Goal: Task Accomplishment & Management: Use online tool/utility

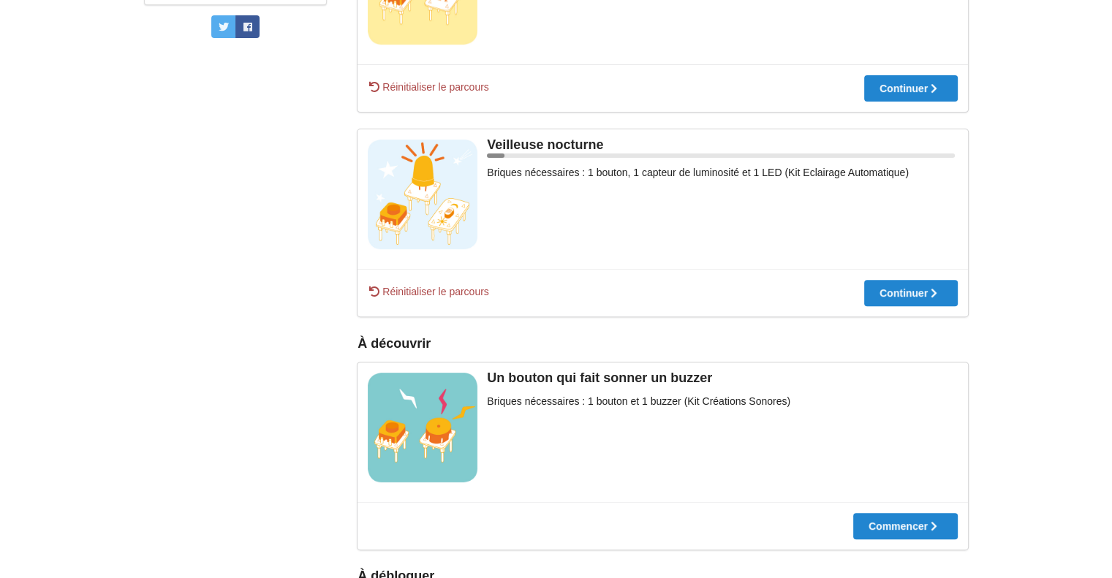
scroll to position [512, 0]
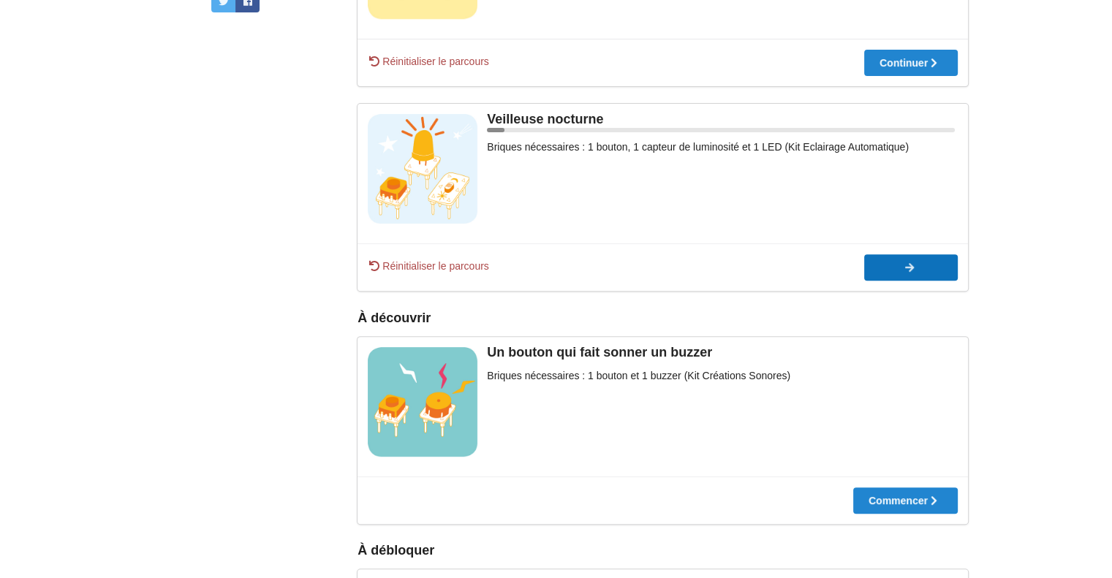
click at [887, 277] on button "Continuer" at bounding box center [911, 267] width 94 height 26
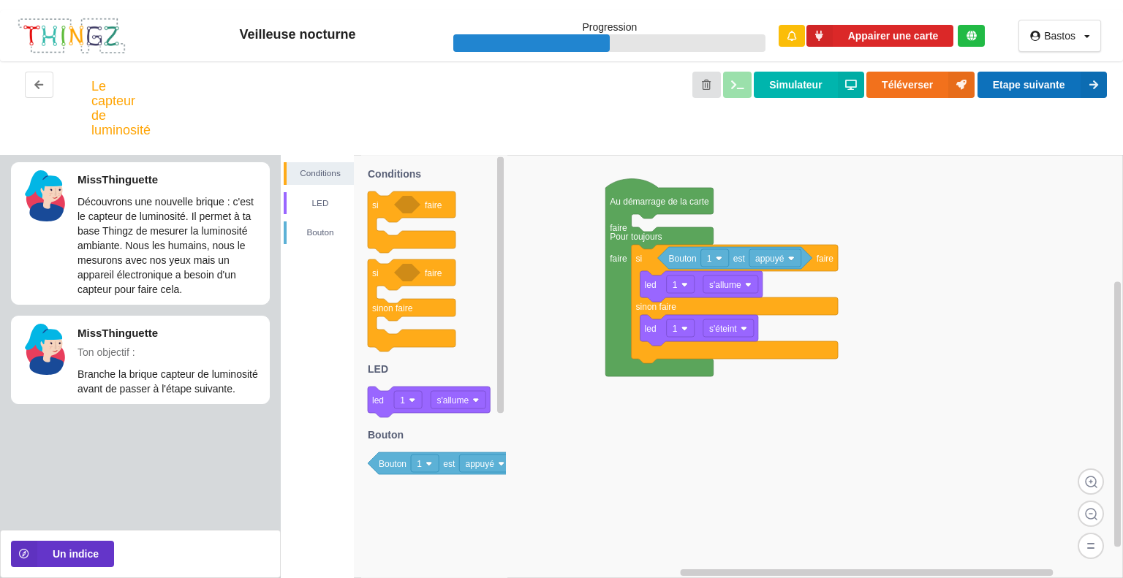
click at [1032, 87] on button "Etape suivante" at bounding box center [1041, 85] width 129 height 26
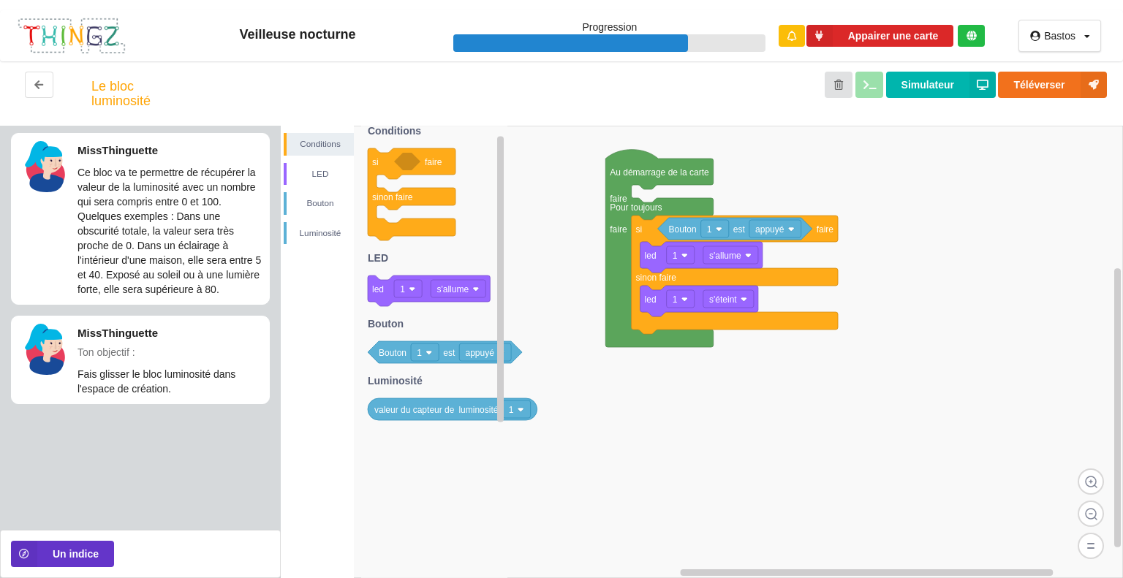
drag, startPoint x: 438, startPoint y: 436, endPoint x: 444, endPoint y: 409, distance: 28.4
click at [444, 409] on icon "si faire sinon faire led 1 s'allume Bouton 1 est appuyé valeur du capteur de lu…" at bounding box center [434, 352] width 146 height 452
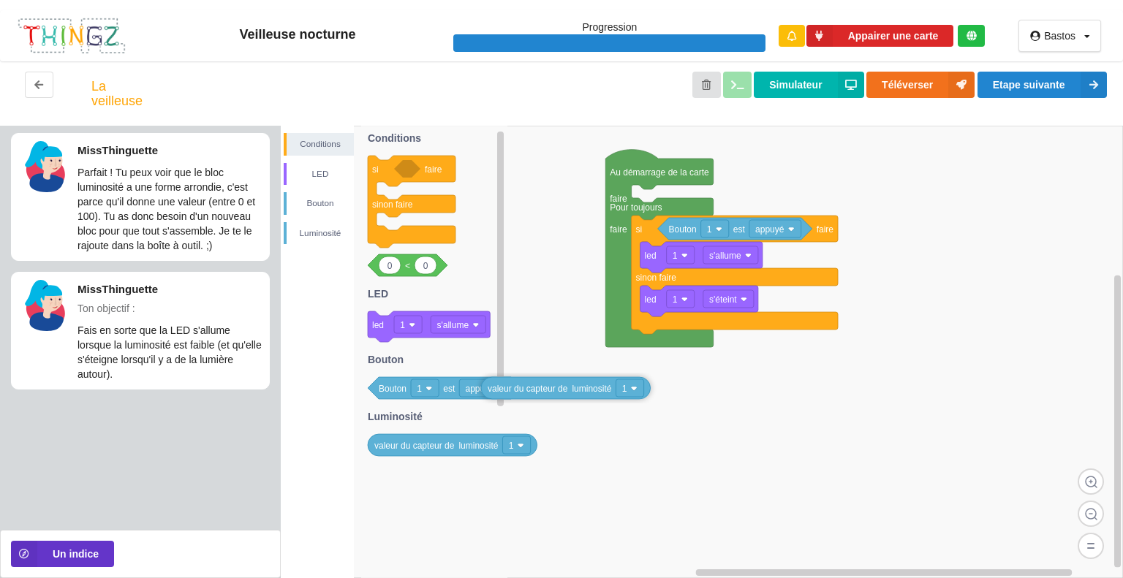
drag, startPoint x: 442, startPoint y: 408, endPoint x: 550, endPoint y: 404, distance: 107.5
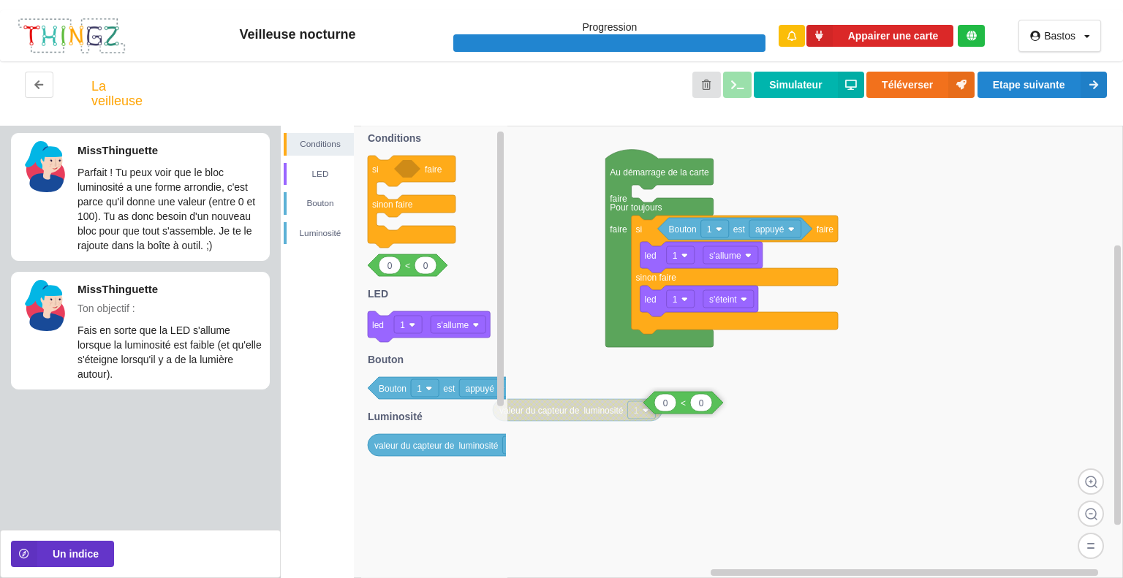
drag, startPoint x: 416, startPoint y: 274, endPoint x: 664, endPoint y: 392, distance: 274.6
click at [694, 411] on div "Conditions LED [PERSON_NAME] Bouton 1 est appuyé led 1 s'allume led 1 s'éteint …" at bounding box center [702, 352] width 842 height 452
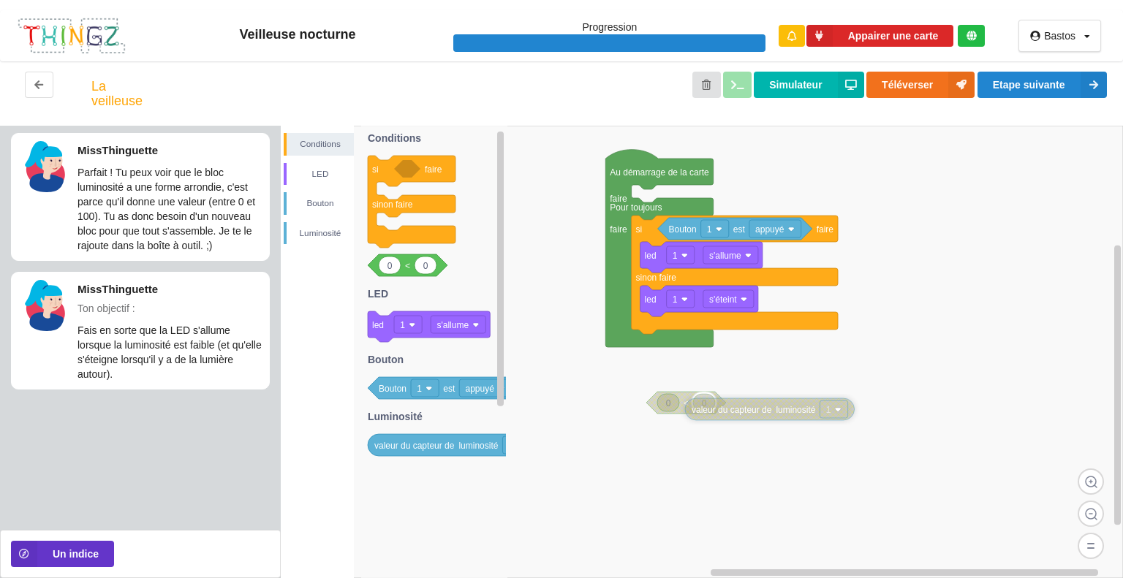
drag, startPoint x: 573, startPoint y: 421, endPoint x: 765, endPoint y: 420, distance: 192.2
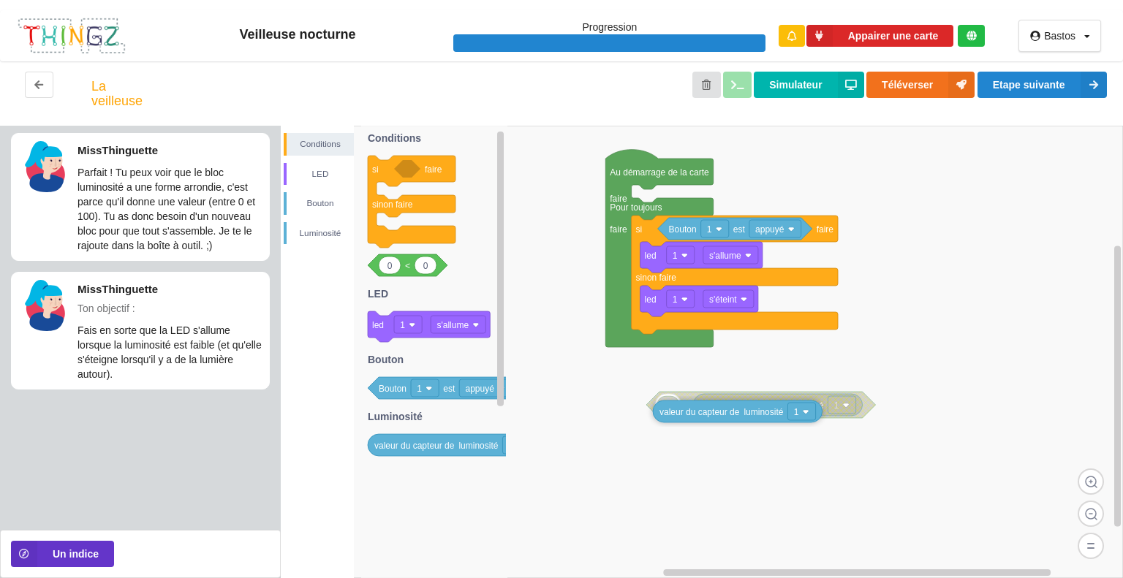
drag, startPoint x: 421, startPoint y: 449, endPoint x: 707, endPoint y: 414, distance: 288.6
click at [707, 415] on div "Conditions LED [PERSON_NAME] Bouton 1 est appuyé led 1 s'allume led 1 s'éteint …" at bounding box center [702, 352] width 842 height 452
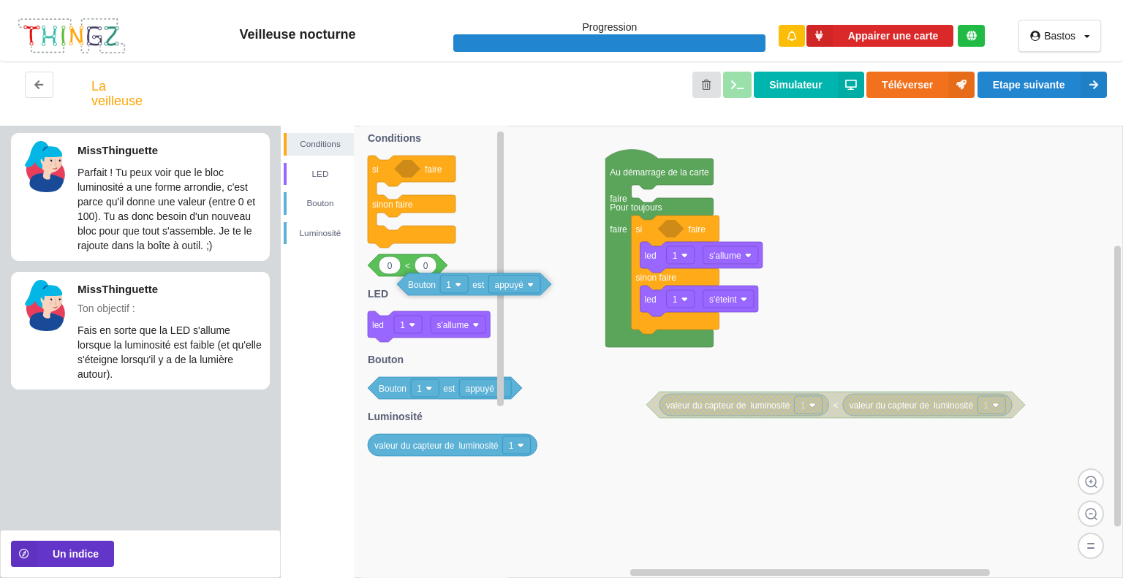
drag, startPoint x: 686, startPoint y: 233, endPoint x: 431, endPoint y: 289, distance: 260.3
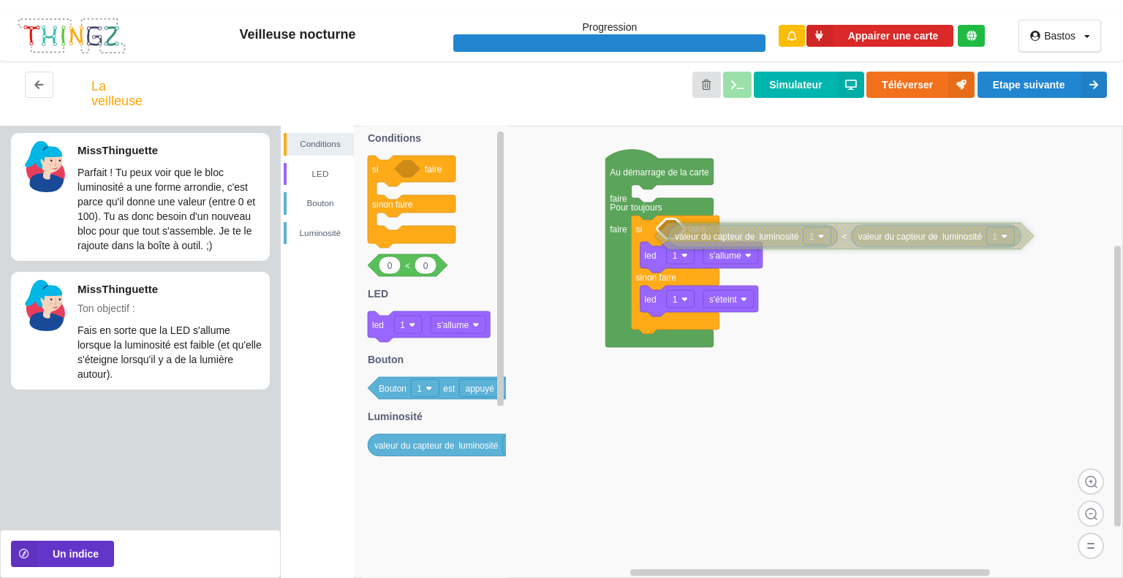
drag, startPoint x: 672, startPoint y: 417, endPoint x: 679, endPoint y: 249, distance: 168.2
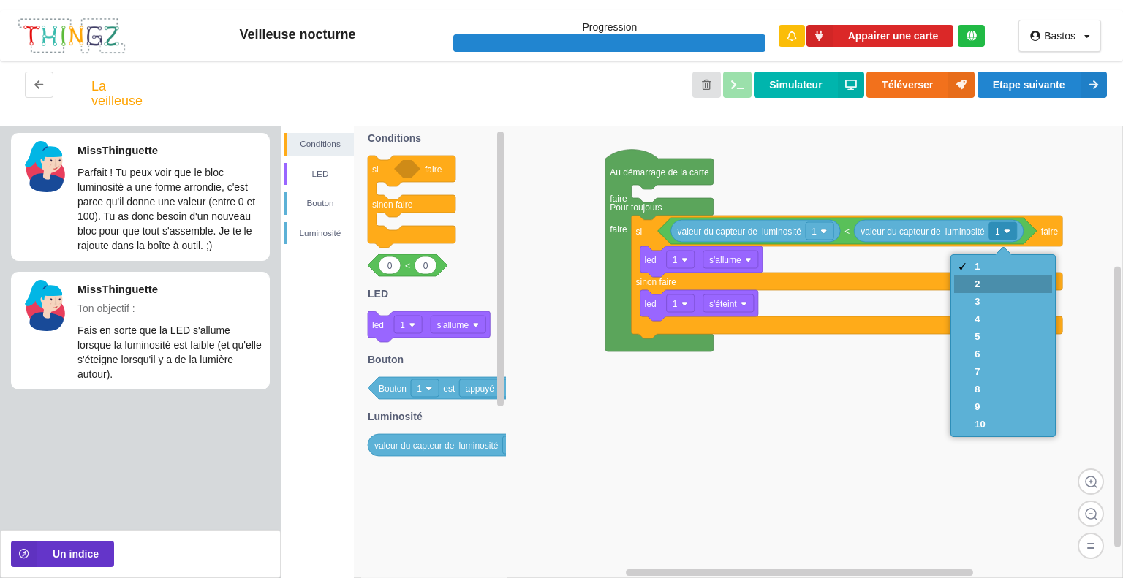
click at [992, 283] on div "2" at bounding box center [1002, 285] width 97 height 18
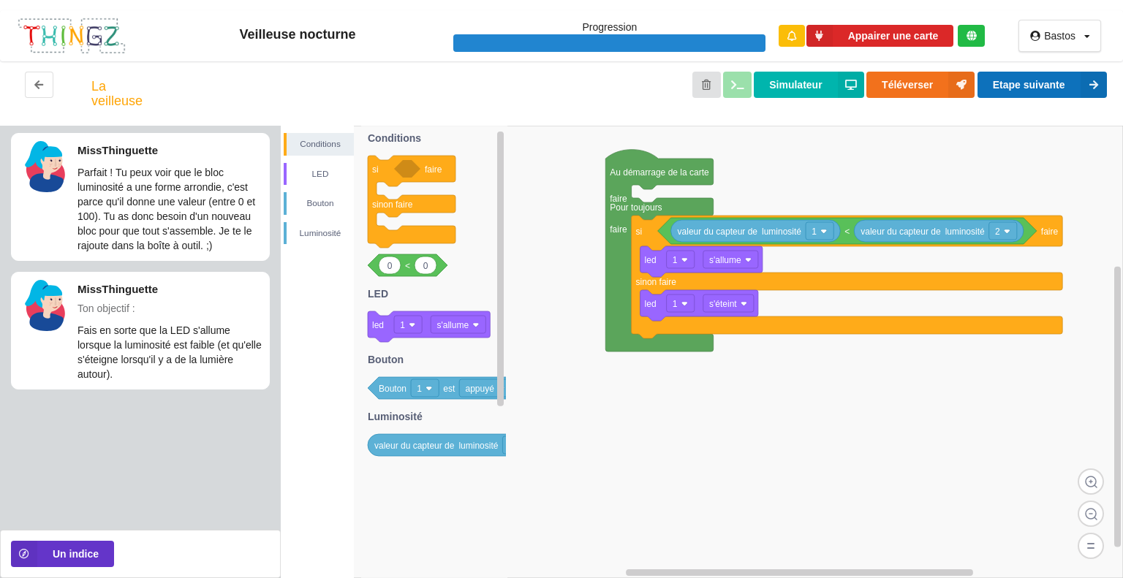
click at [1055, 87] on button "Etape suivante" at bounding box center [1041, 85] width 129 height 26
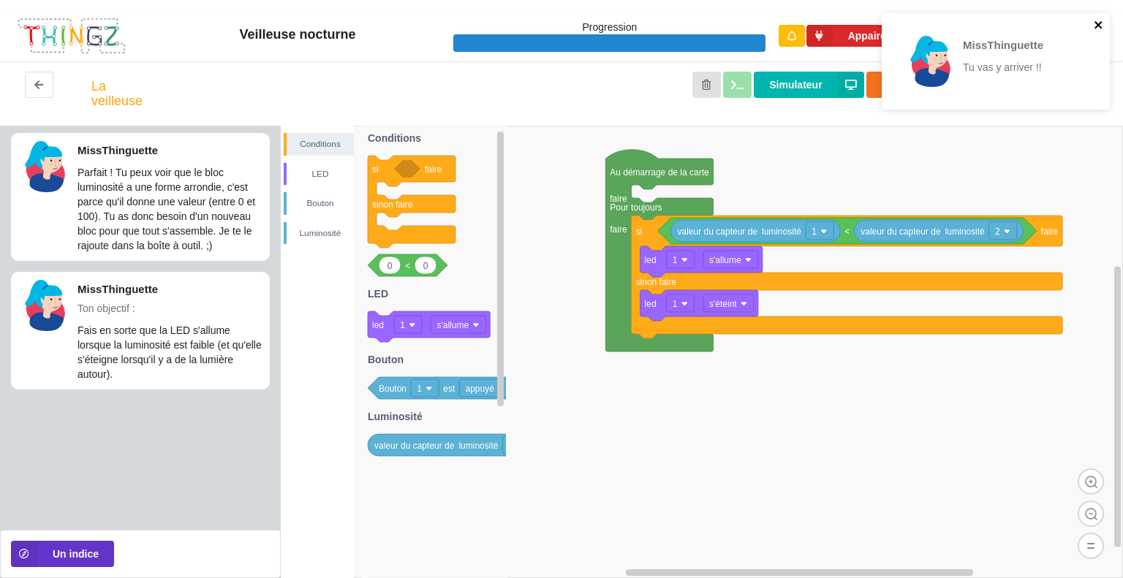
click at [1096, 26] on icon "close" at bounding box center [1097, 24] width 7 height 7
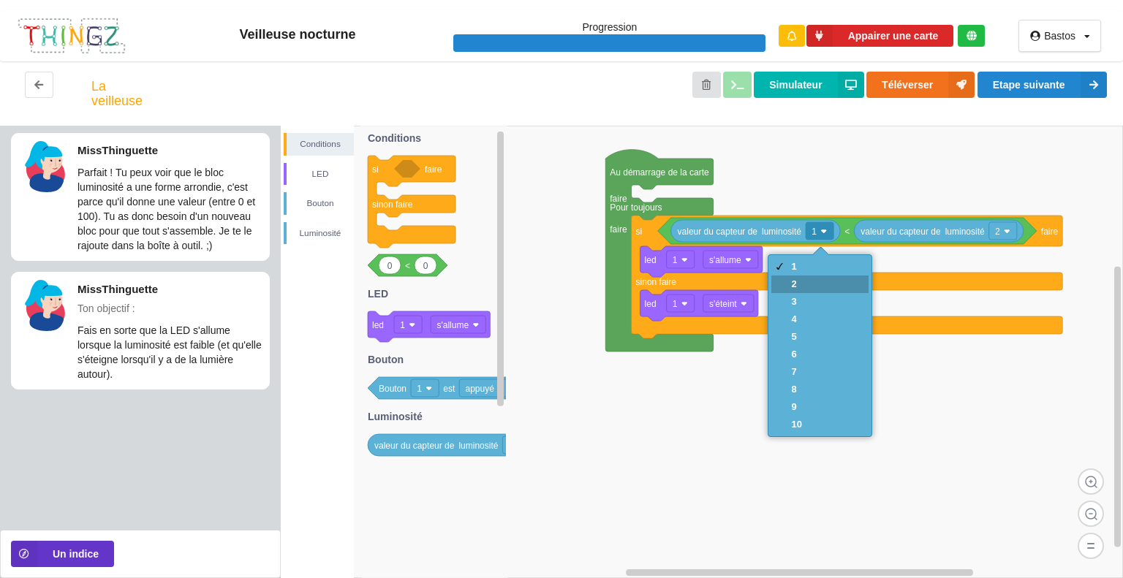
click at [817, 283] on div "2" at bounding box center [819, 285] width 97 height 18
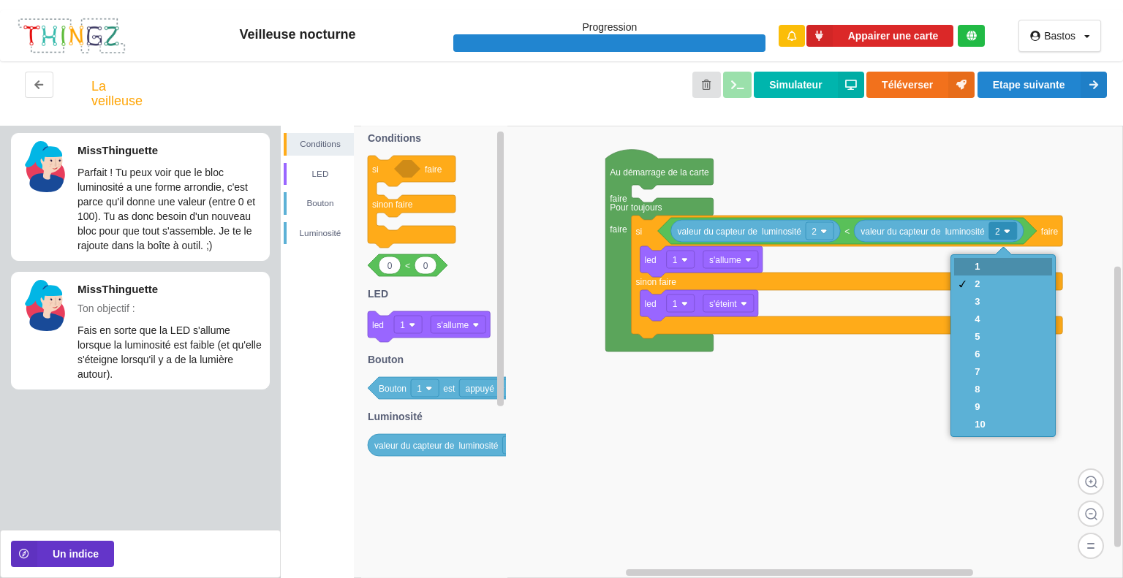
click at [979, 270] on div "1" at bounding box center [979, 266] width 10 height 11
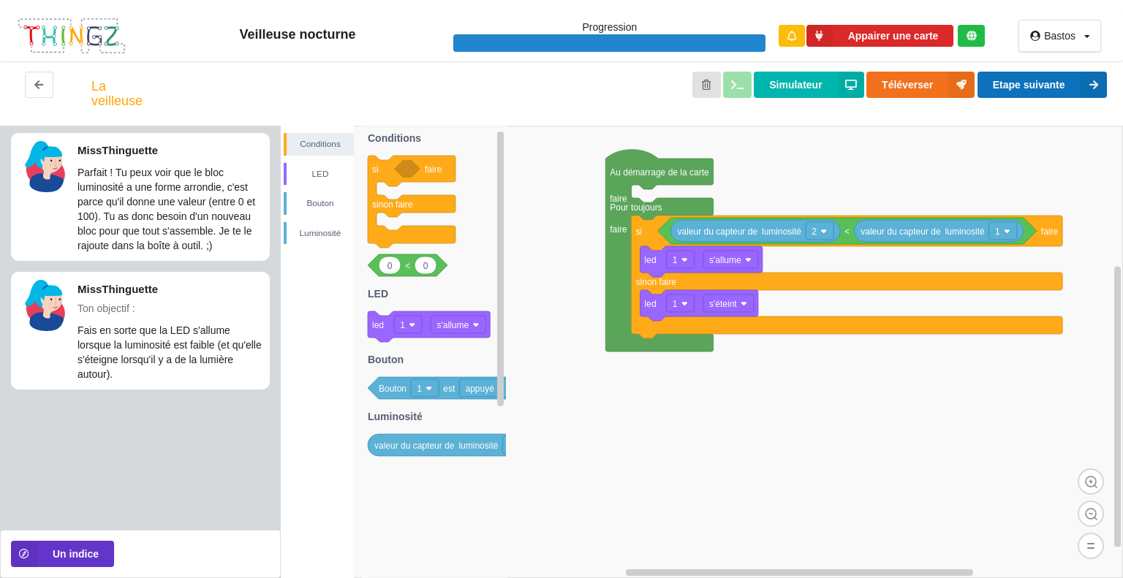
click at [1031, 85] on button "Etape suivante" at bounding box center [1041, 85] width 129 height 26
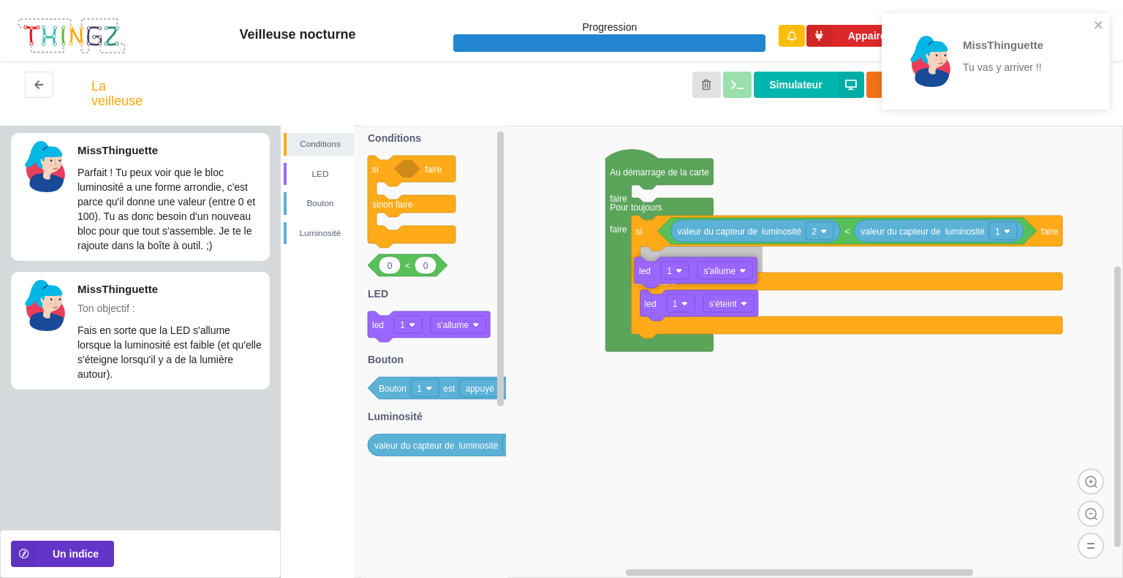
drag, startPoint x: 646, startPoint y: 247, endPoint x: 640, endPoint y: 257, distance: 11.2
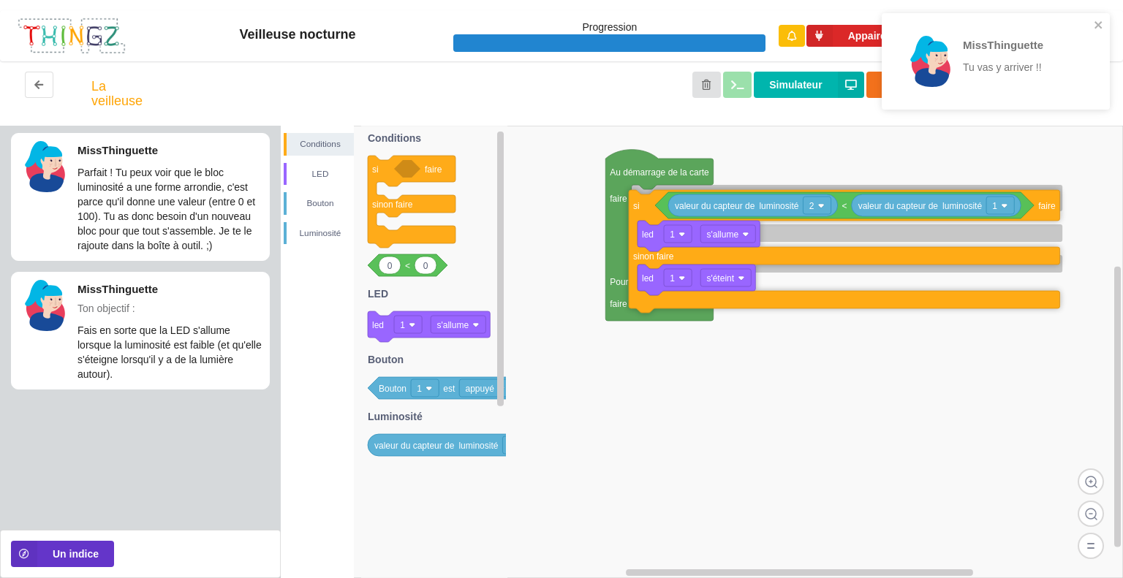
drag, startPoint x: 640, startPoint y: 239, endPoint x: 640, endPoint y: 211, distance: 27.8
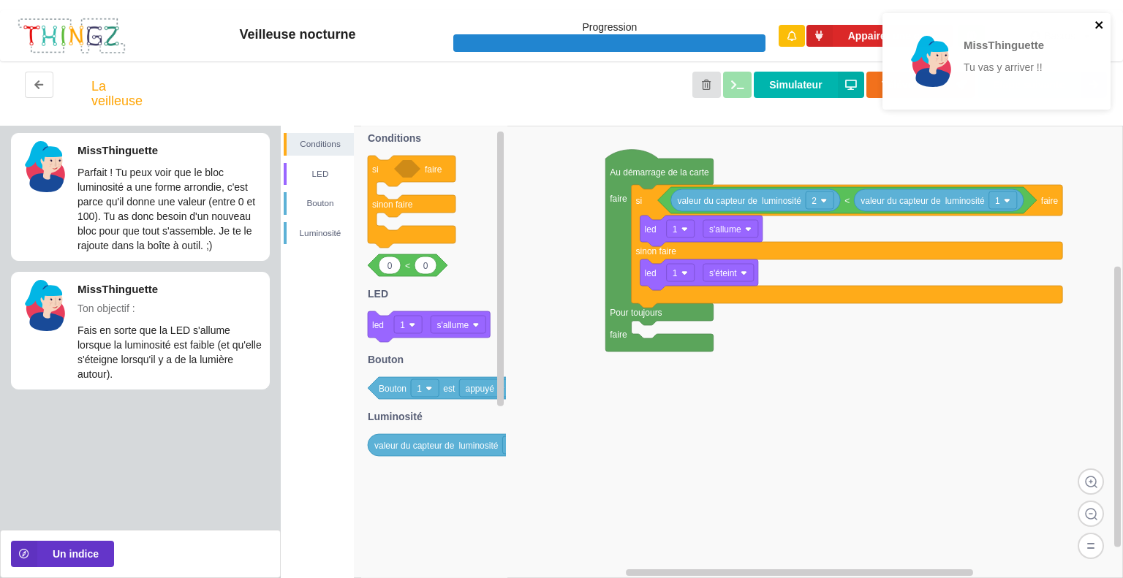
click at [1094, 23] on icon "close" at bounding box center [1099, 25] width 10 height 12
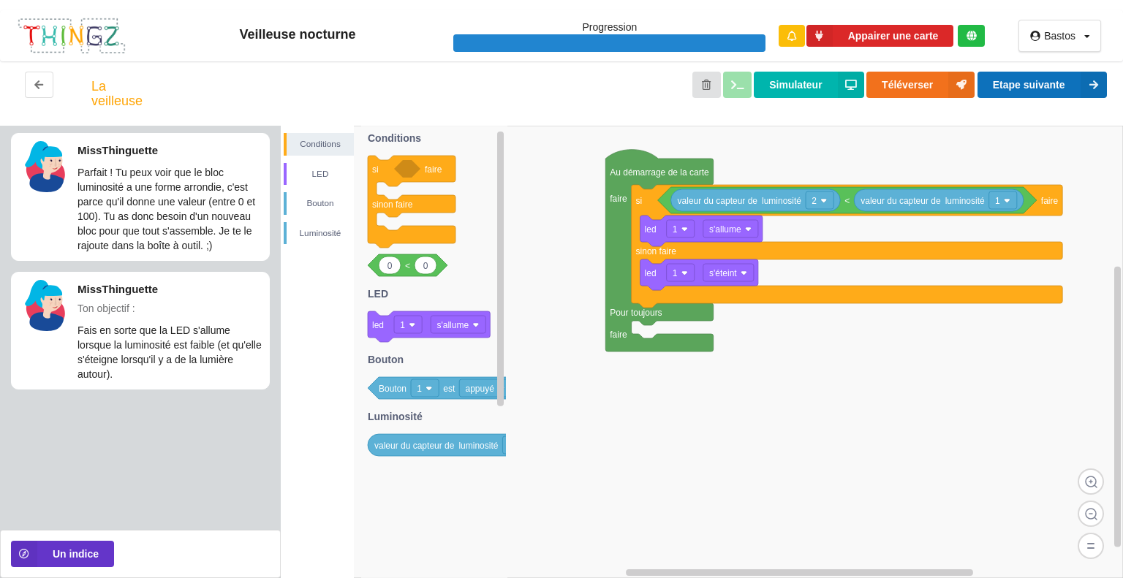
click at [1071, 81] on button "Etape suivante" at bounding box center [1041, 85] width 129 height 26
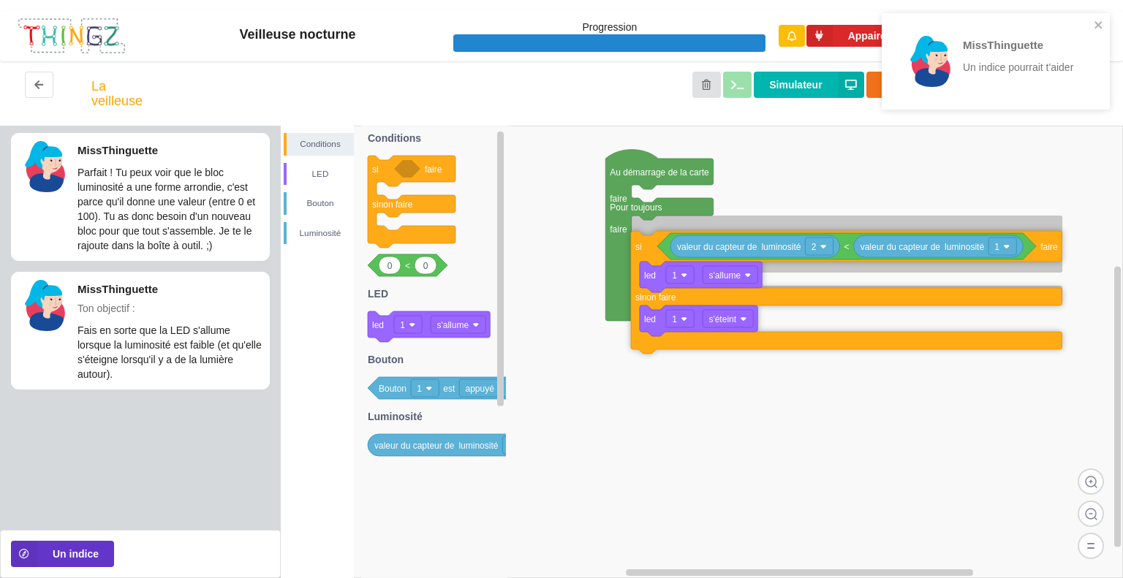
drag, startPoint x: 640, startPoint y: 206, endPoint x: 639, endPoint y: 251, distance: 44.6
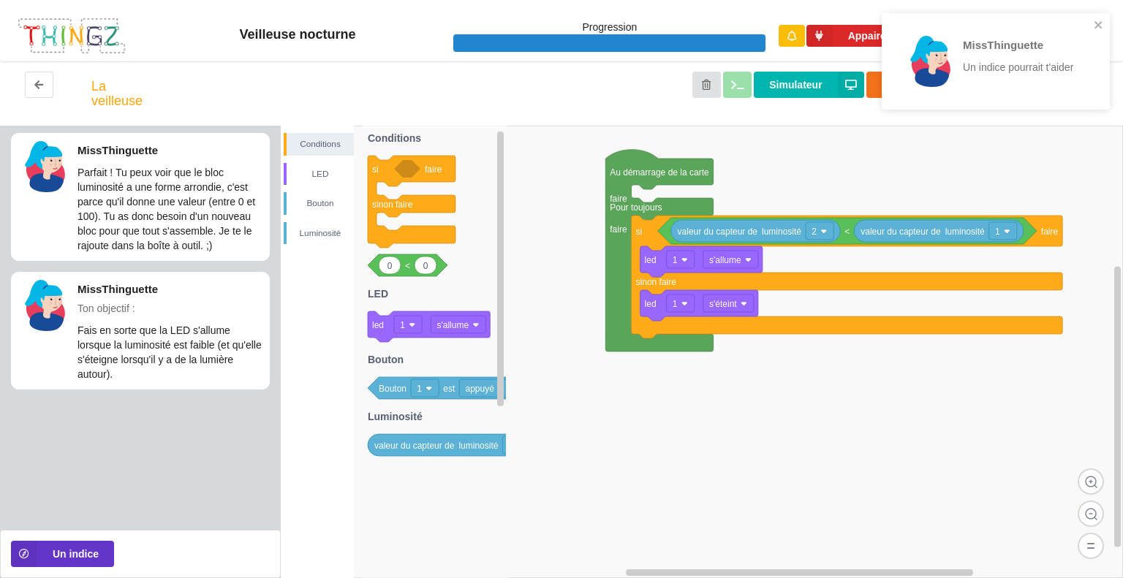
click at [1082, 28] on div "MissThinguette Un indice pourrait t'aider" at bounding box center [990, 61] width 197 height 76
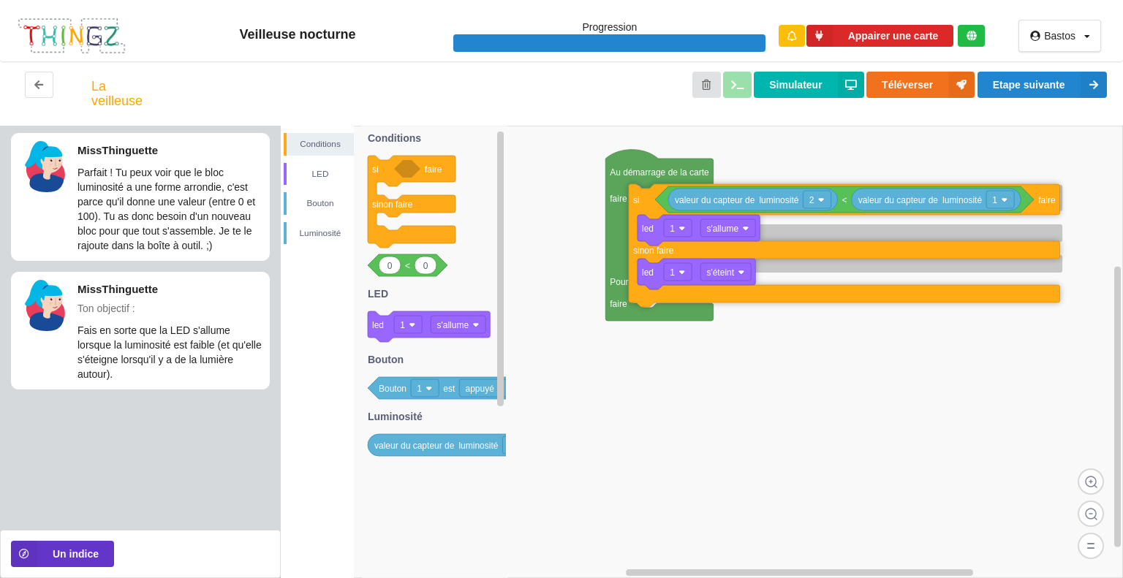
drag, startPoint x: 645, startPoint y: 243, endPoint x: 642, endPoint y: 212, distance: 31.6
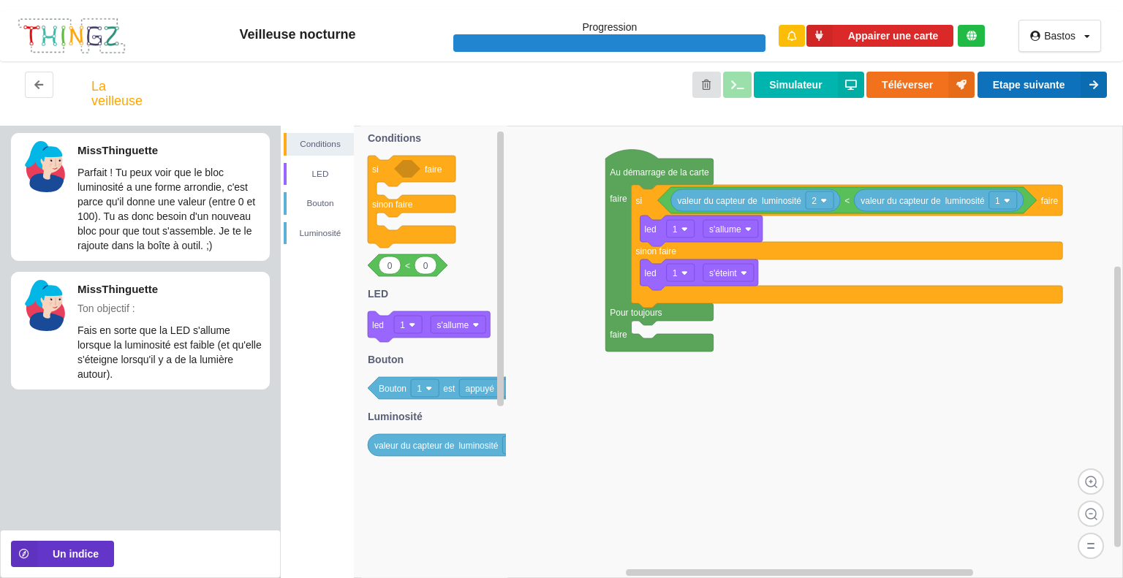
click at [1066, 82] on button "Etape suivante" at bounding box center [1041, 85] width 129 height 26
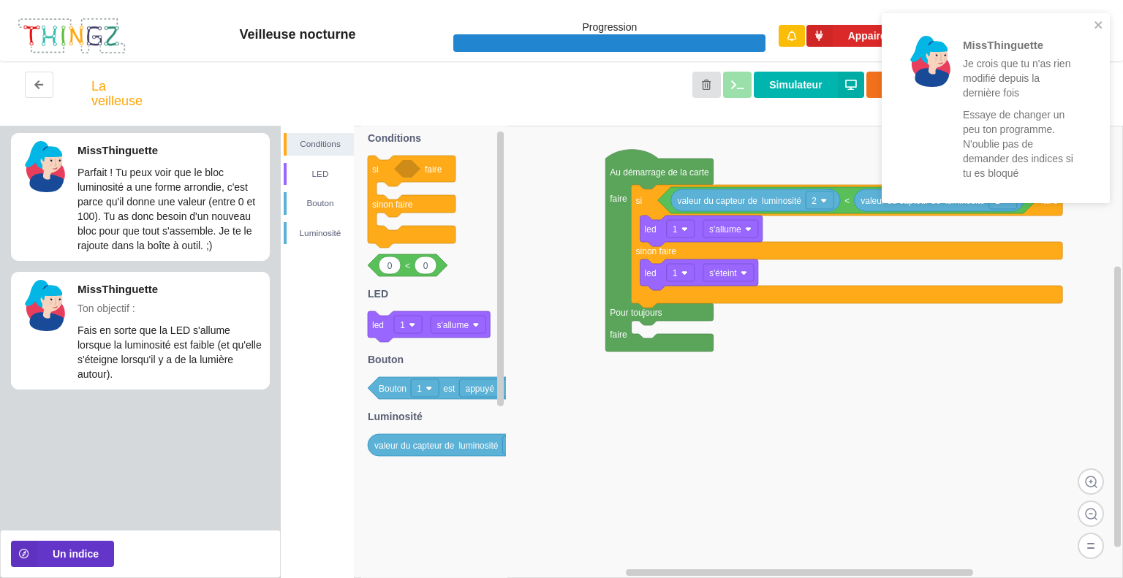
click at [1090, 23] on div "MissThinguette Je crois que tu n'as rien modifié depuis la dernière fois Essaye…" at bounding box center [990, 108] width 206 height 178
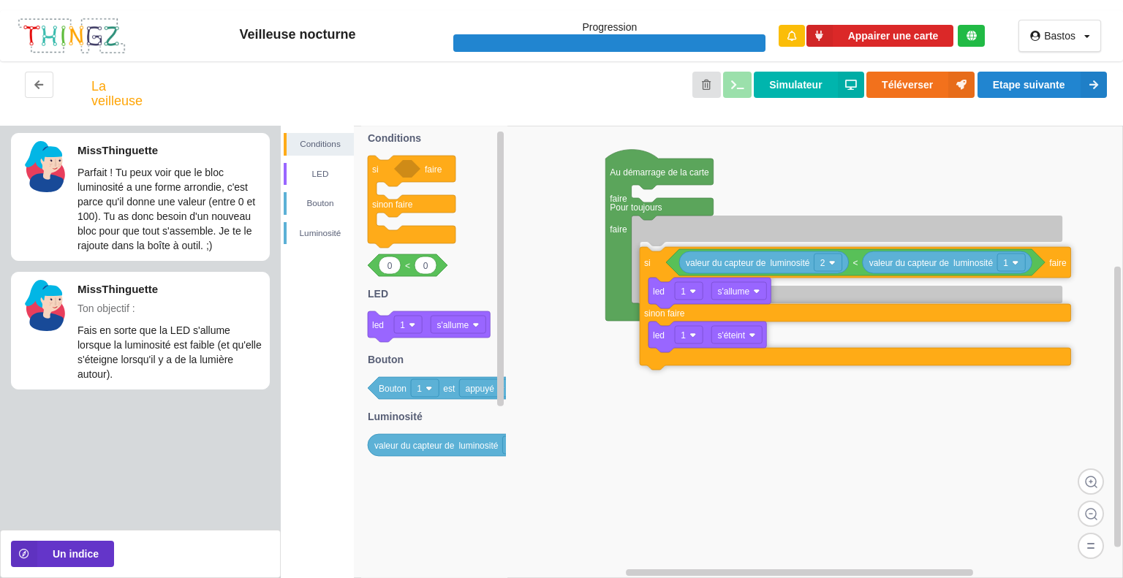
drag, startPoint x: 642, startPoint y: 204, endPoint x: 648, endPoint y: 265, distance: 61.0
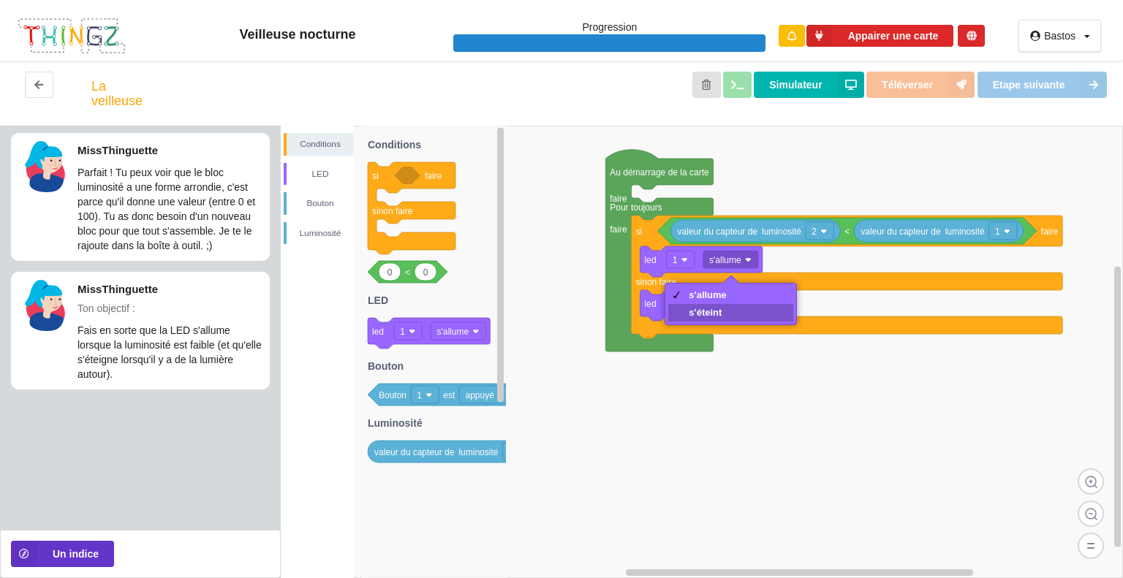
click at [723, 315] on div "s'éteint" at bounding box center [707, 312] width 38 height 11
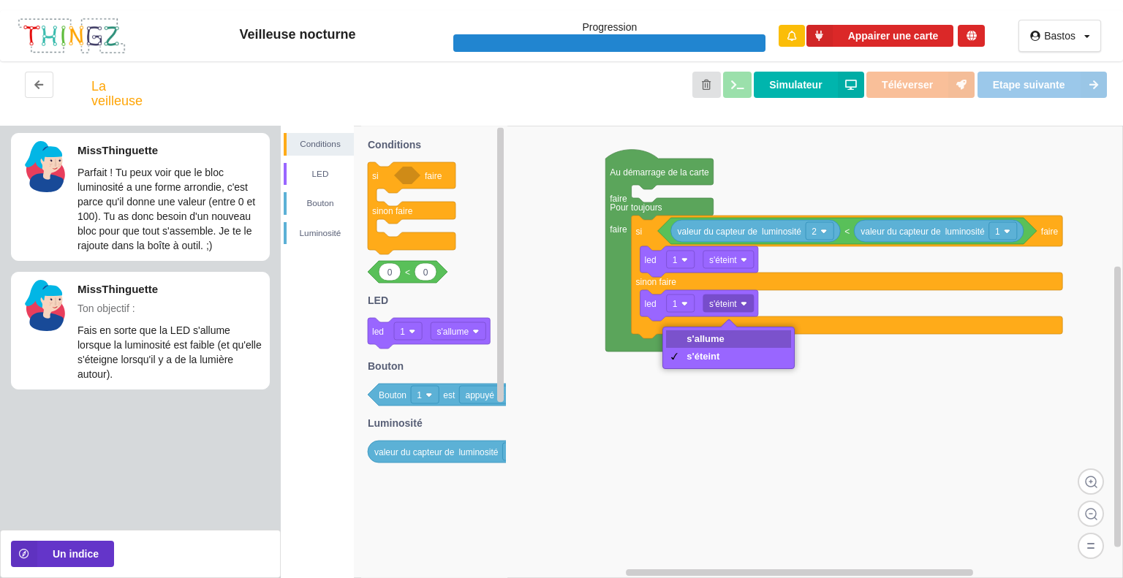
drag, startPoint x: 725, startPoint y: 339, endPoint x: 721, endPoint y: 318, distance: 21.6
click at [724, 339] on div "s'allume" at bounding box center [728, 339] width 125 height 18
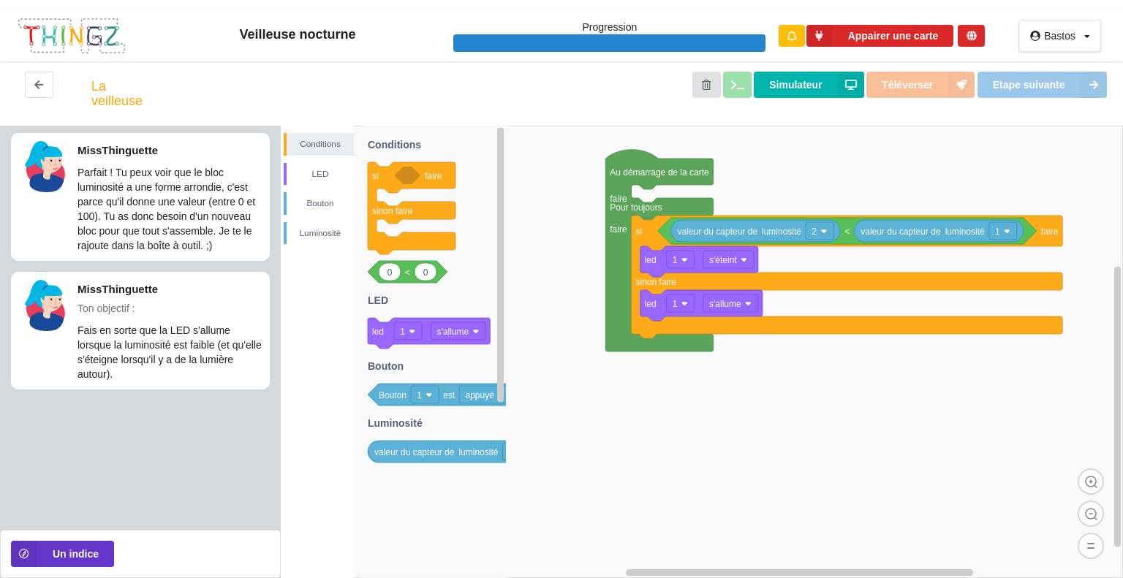
click at [976, 141] on rect at bounding box center [702, 352] width 842 height 452
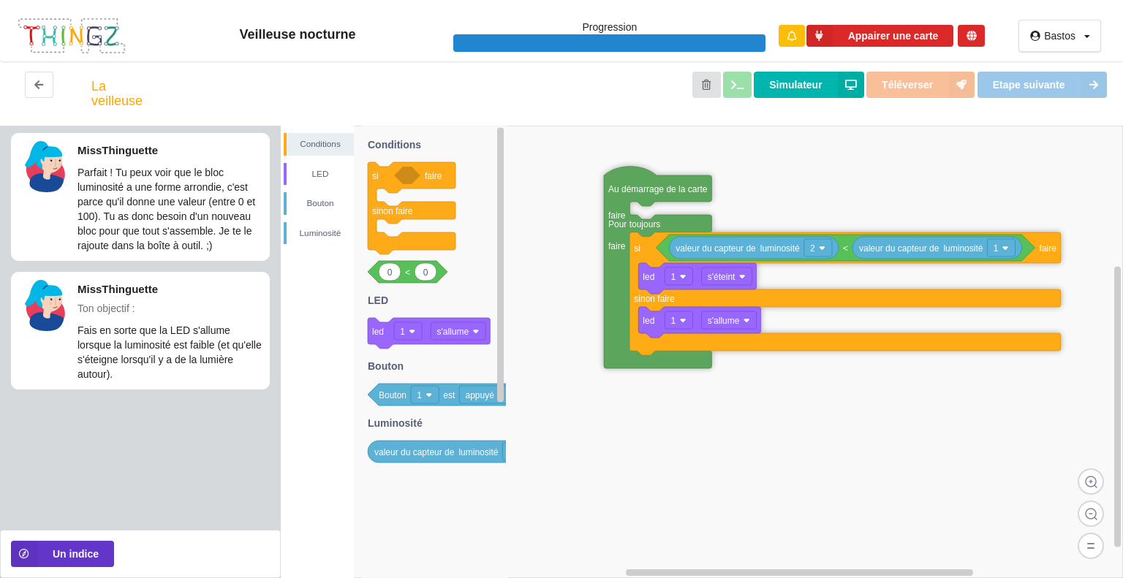
drag, startPoint x: 650, startPoint y: 164, endPoint x: 645, endPoint y: 191, distance: 27.7
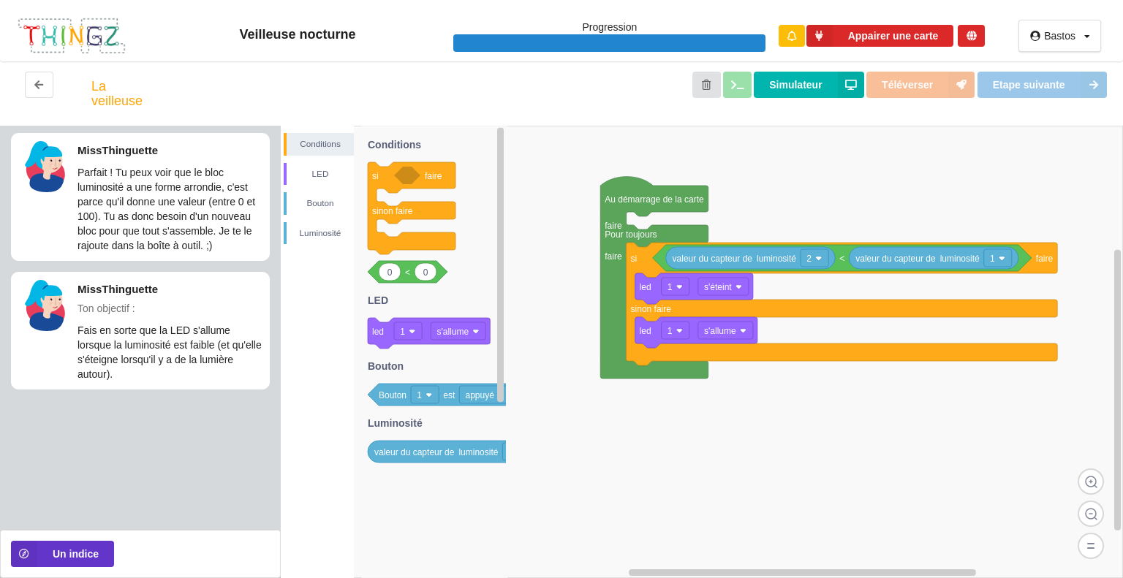
click at [1043, 59] on div "Bastos Profil Déconnexion" at bounding box center [1059, 35] width 126 height 51
click at [1044, 81] on span "Etape suivante" at bounding box center [1043, 85] width 132 height 12
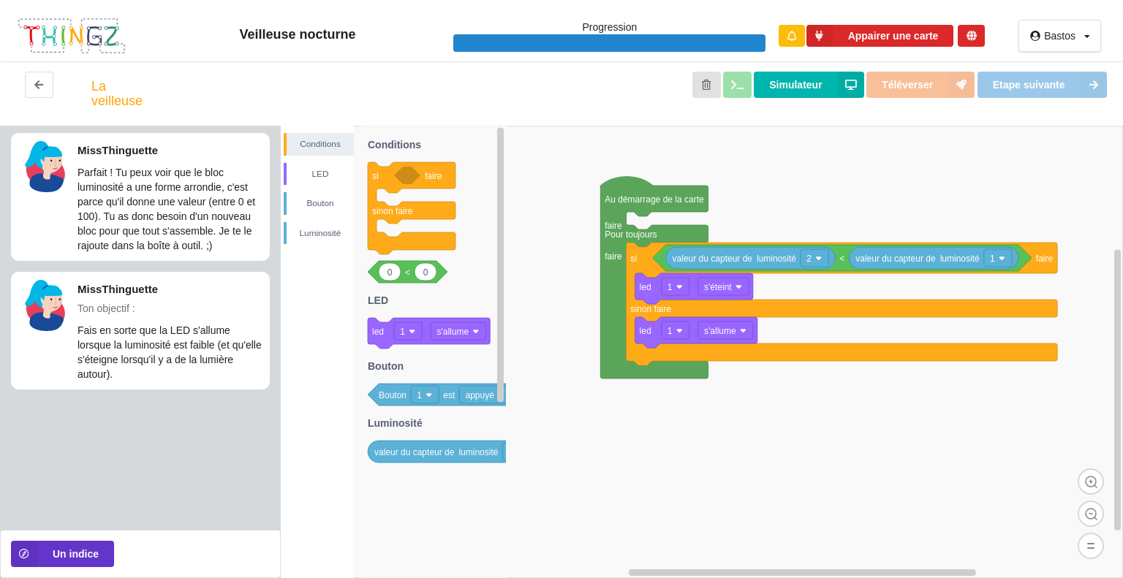
click at [1044, 81] on span "Etape suivante" at bounding box center [1043, 85] width 132 height 12
click at [1043, 82] on span "Etape suivante" at bounding box center [1043, 85] width 132 height 12
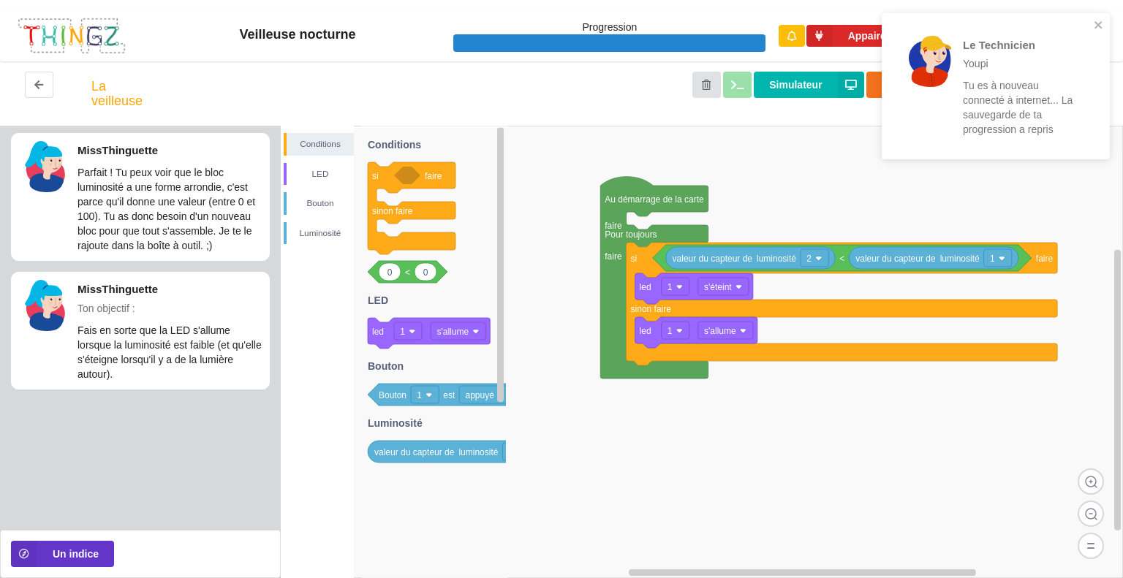
click at [1093, 22] on div "Le Technicien Youpi Tu es à nouveau connecté à internet... La sauvegarde de ta …" at bounding box center [990, 86] width 206 height 134
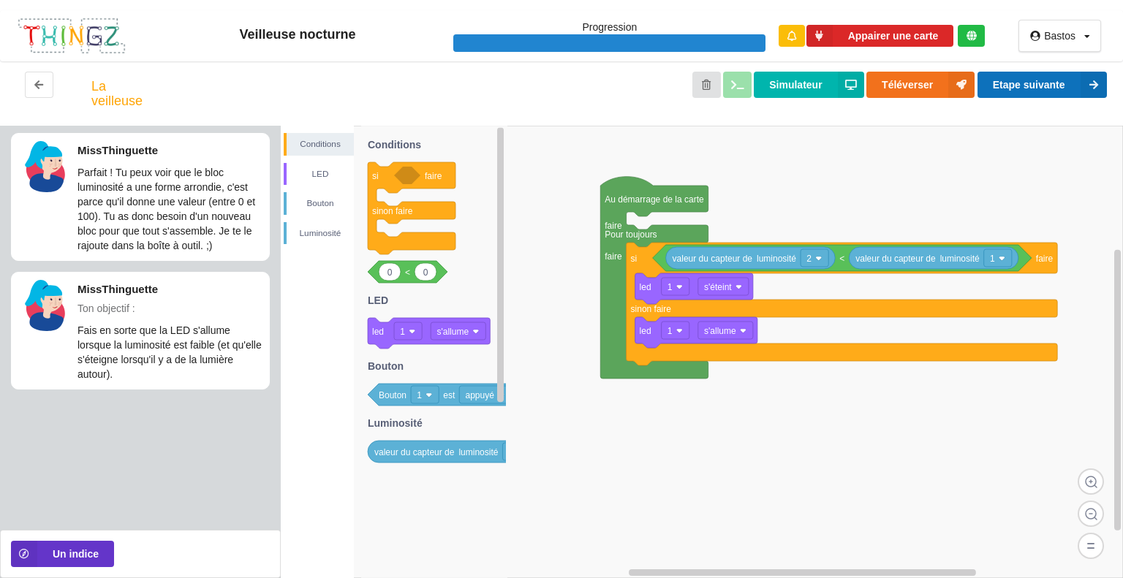
click at [1080, 80] on icon at bounding box center [1093, 85] width 26 height 26
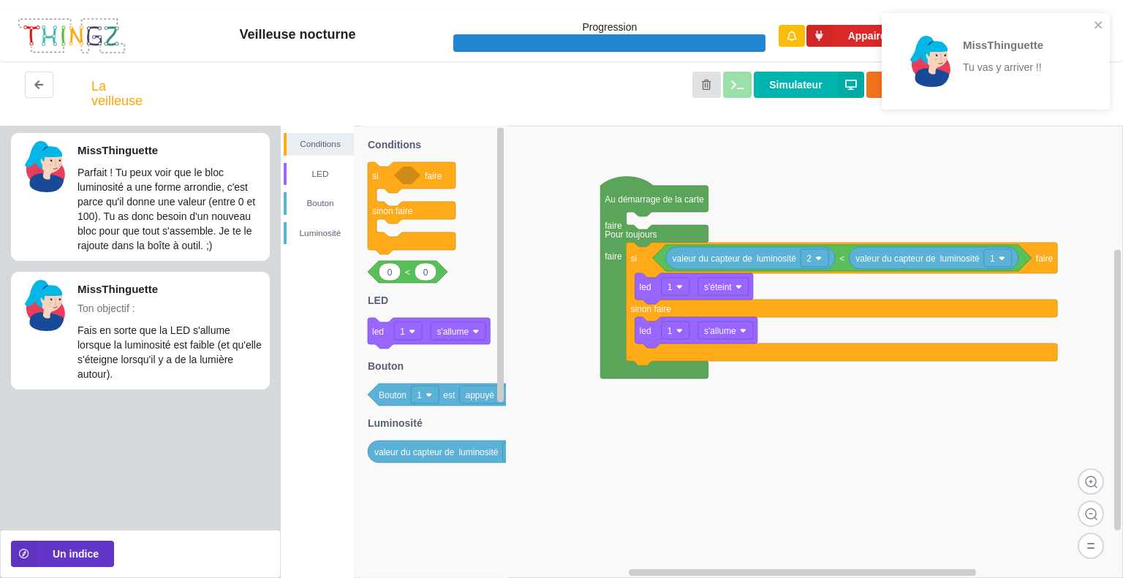
click at [1088, 12] on div "MissThinguette Tu vas y arriver !!" at bounding box center [996, 66] width 234 height 113
click at [88, 551] on button "Un indice" at bounding box center [62, 554] width 103 height 26
click at [88, 550] on button "Un indice" at bounding box center [62, 554] width 103 height 26
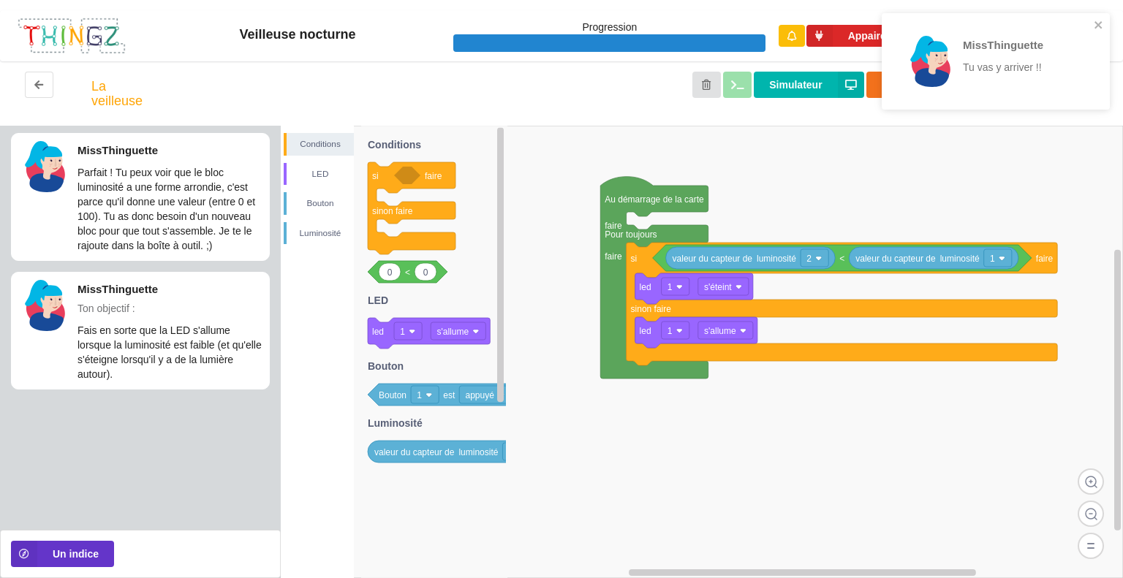
click at [1089, 26] on div "MissThinguette Tu vas y arriver !!" at bounding box center [990, 61] width 206 height 85
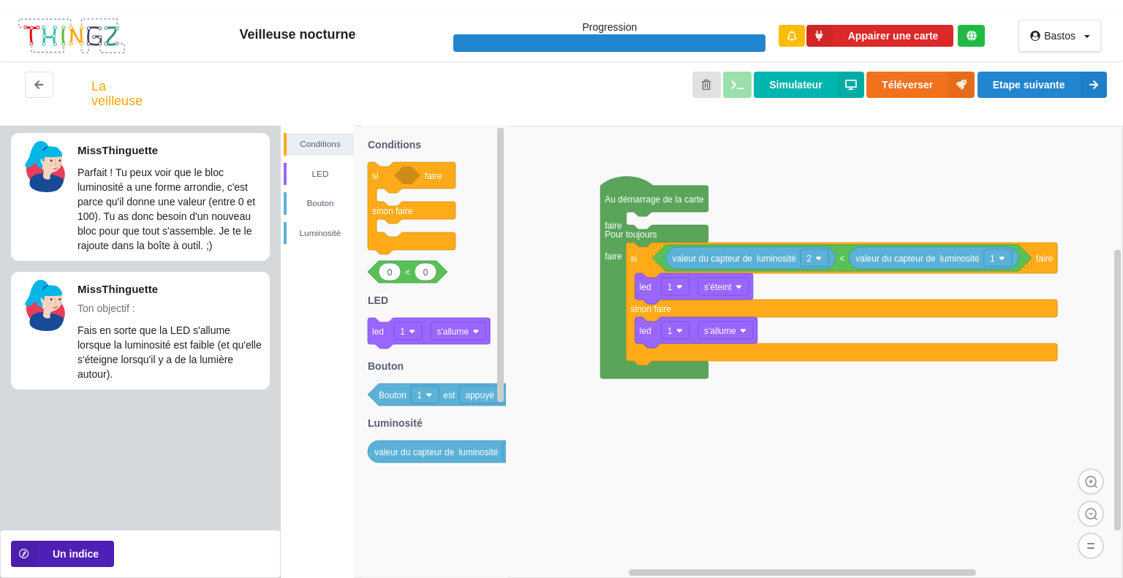
click at [91, 550] on button "Un indice" at bounding box center [62, 554] width 103 height 26
drag, startPoint x: 392, startPoint y: 398, endPoint x: 403, endPoint y: 388, distance: 14.5
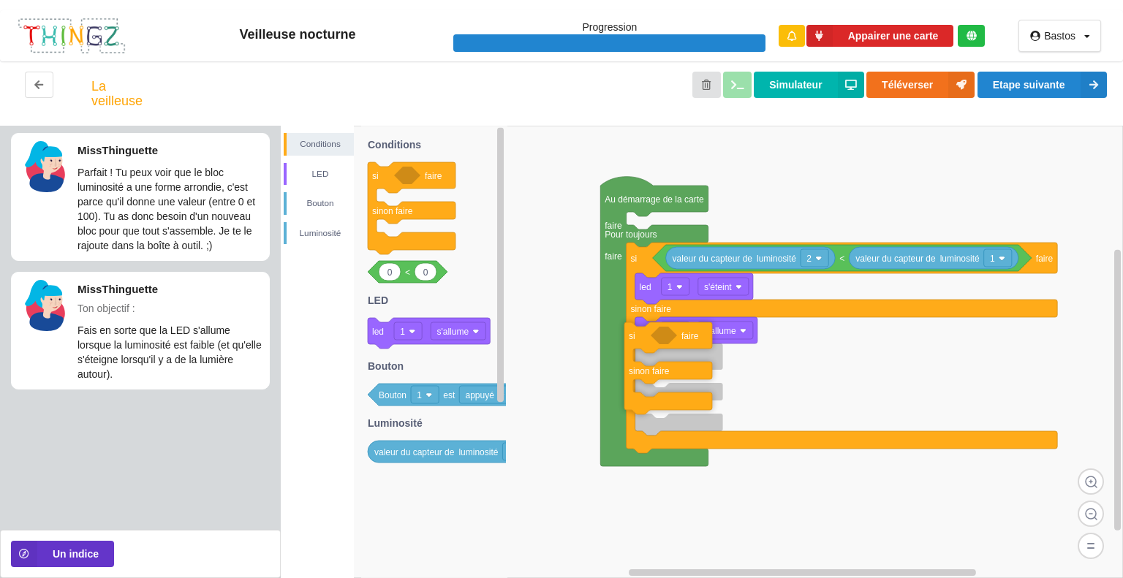
drag, startPoint x: 431, startPoint y: 178, endPoint x: 691, endPoint y: 337, distance: 304.7
click at [691, 337] on div "Conditions LED [PERSON_NAME] Au démarrage de la carte faire Pour toujours faire…" at bounding box center [702, 352] width 842 height 452
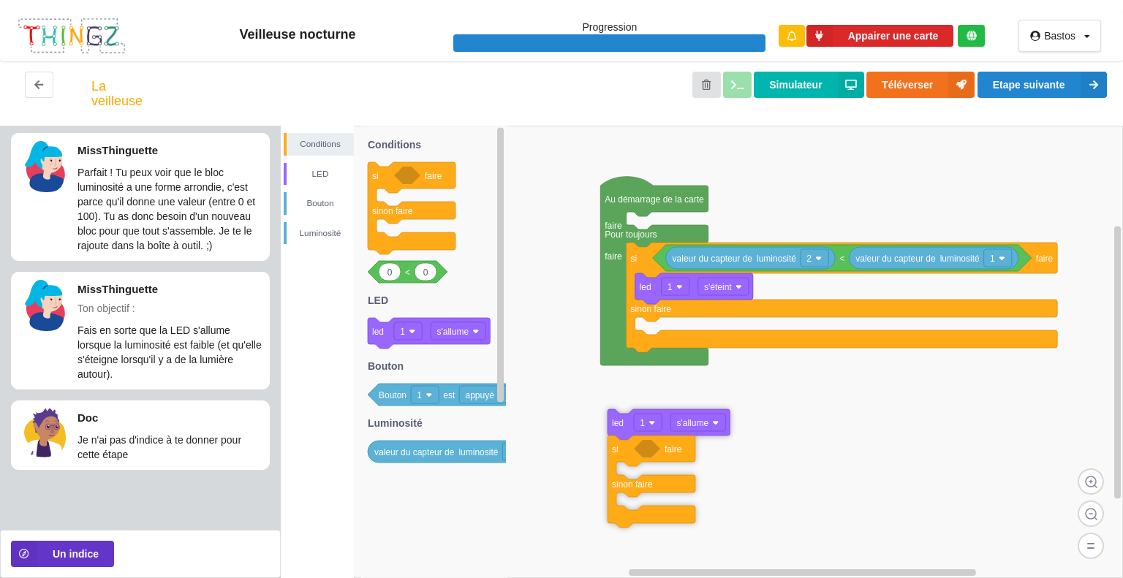
drag, startPoint x: 649, startPoint y: 338, endPoint x: 620, endPoint y: 431, distance: 97.3
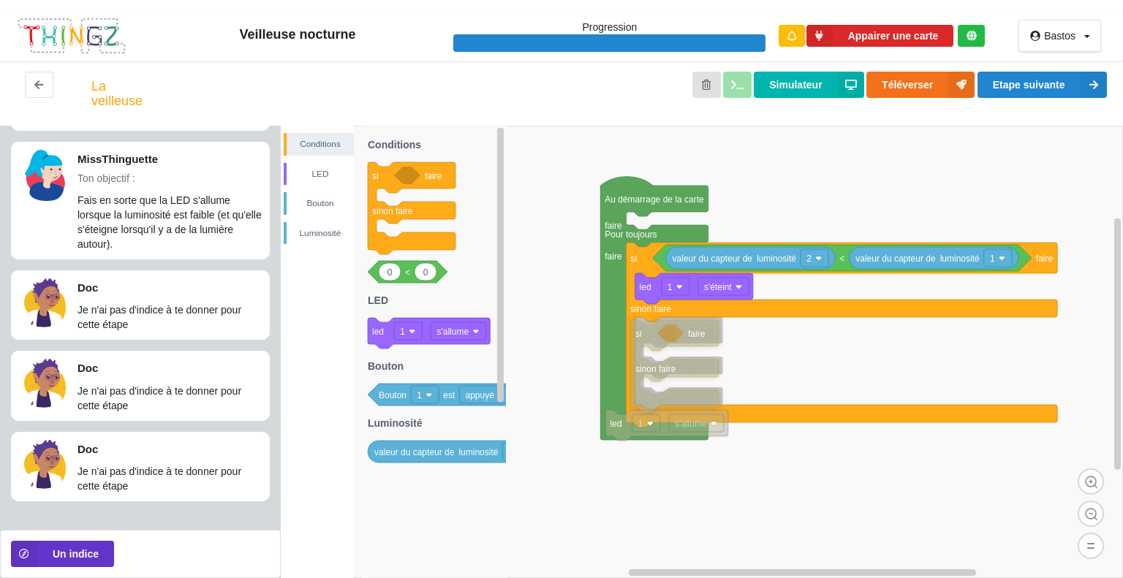
drag, startPoint x: 618, startPoint y: 459, endPoint x: 641, endPoint y: 341, distance: 120.0
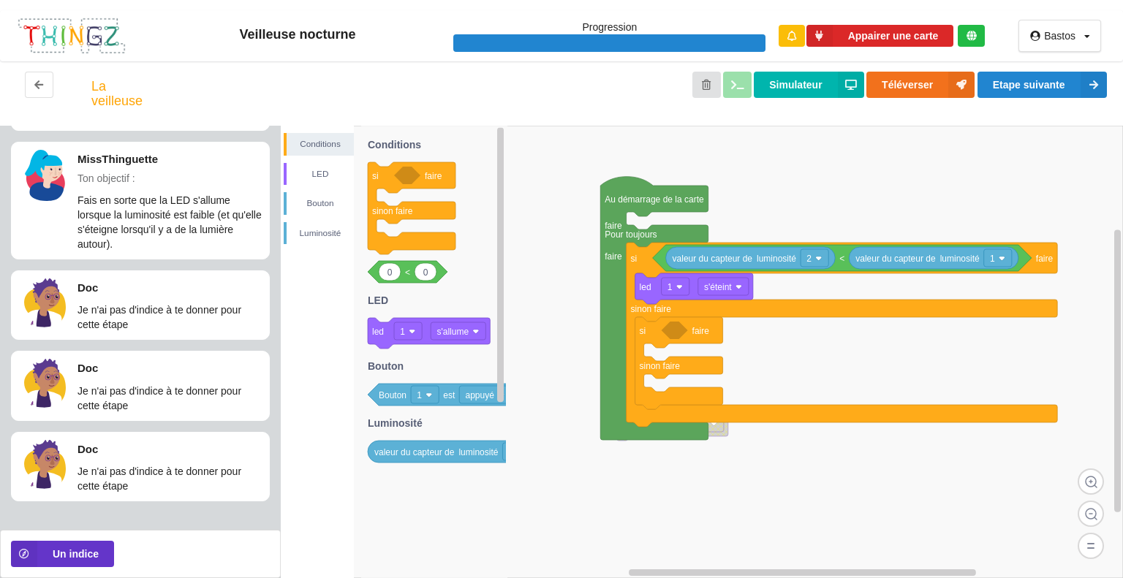
scroll to position [143, 0]
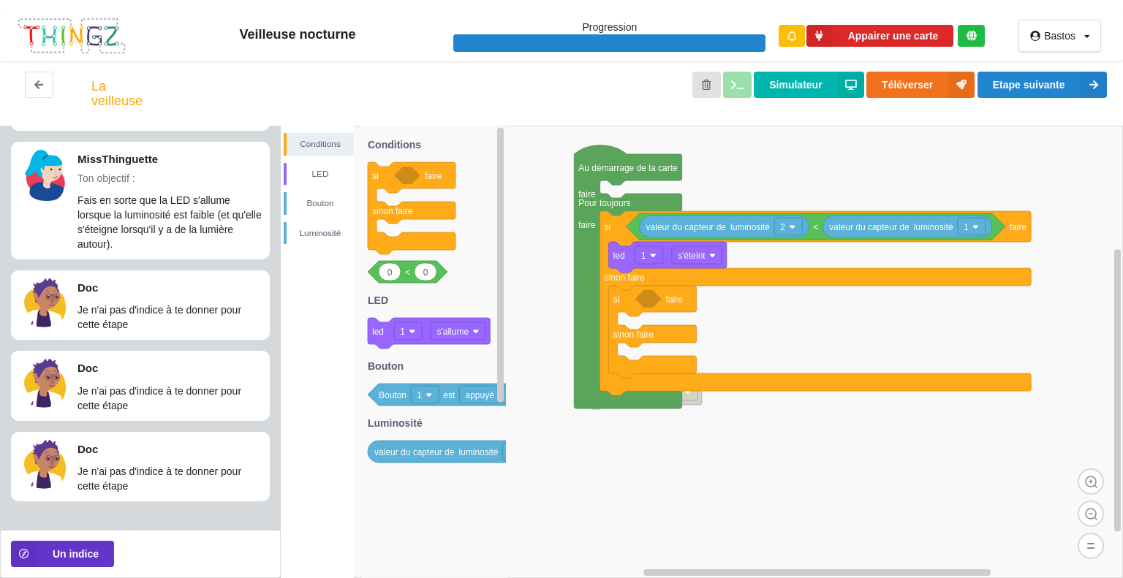
drag, startPoint x: 724, startPoint y: 442, endPoint x: 699, endPoint y: 428, distance: 28.5
click at [699, 428] on div "Conditions LED [PERSON_NAME] si faire sinon faire 0 0 < led 1 s'allume Bouton 1…" at bounding box center [702, 352] width 842 height 452
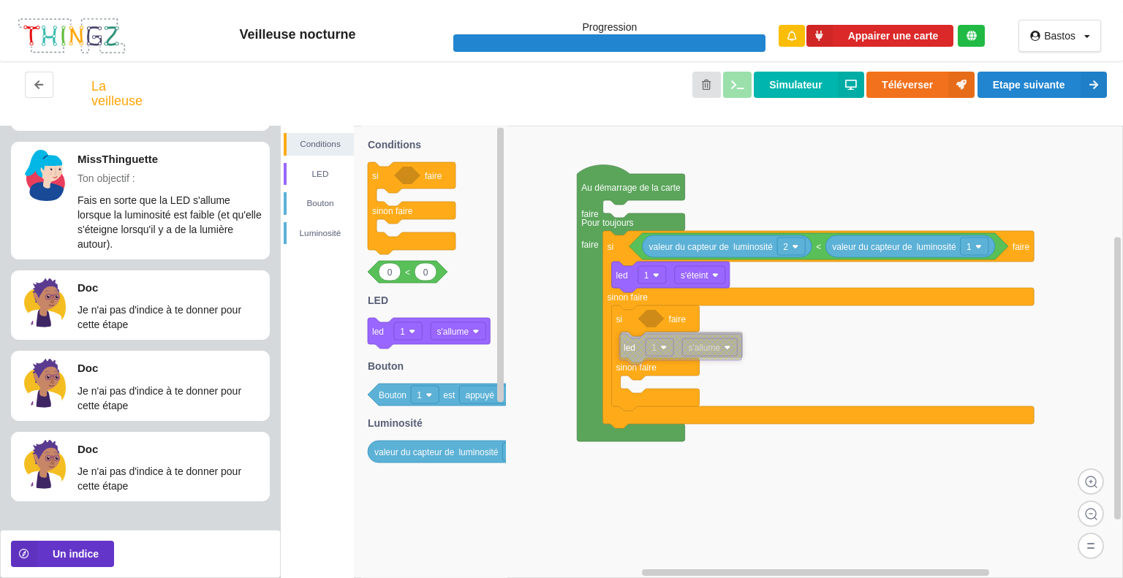
drag, startPoint x: 699, startPoint y: 423, endPoint x: 732, endPoint y: 354, distance: 76.5
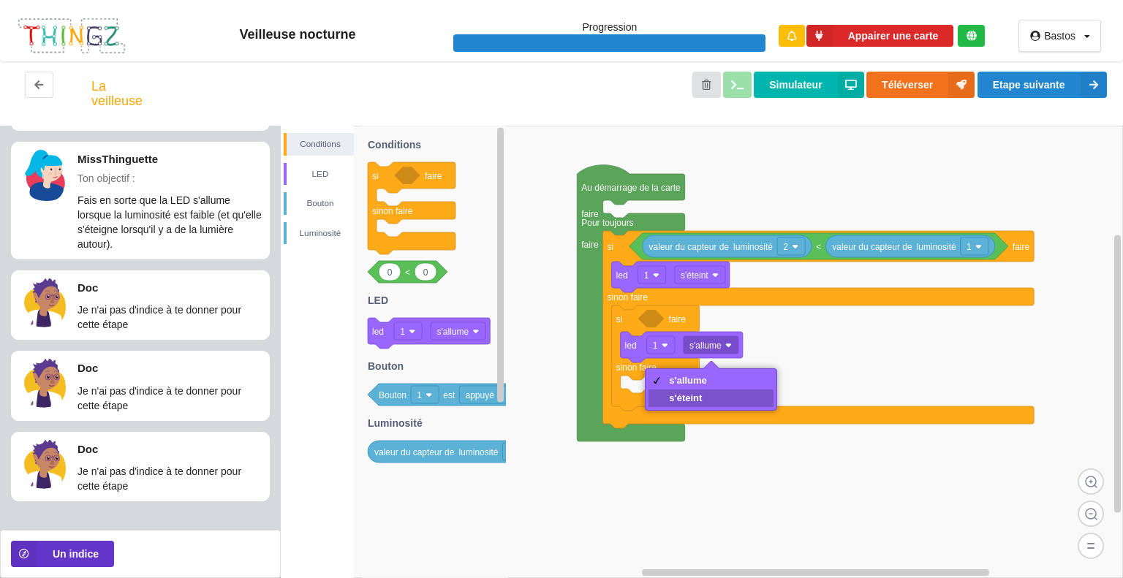
click at [699, 394] on div "s'éteint" at bounding box center [688, 397] width 38 height 11
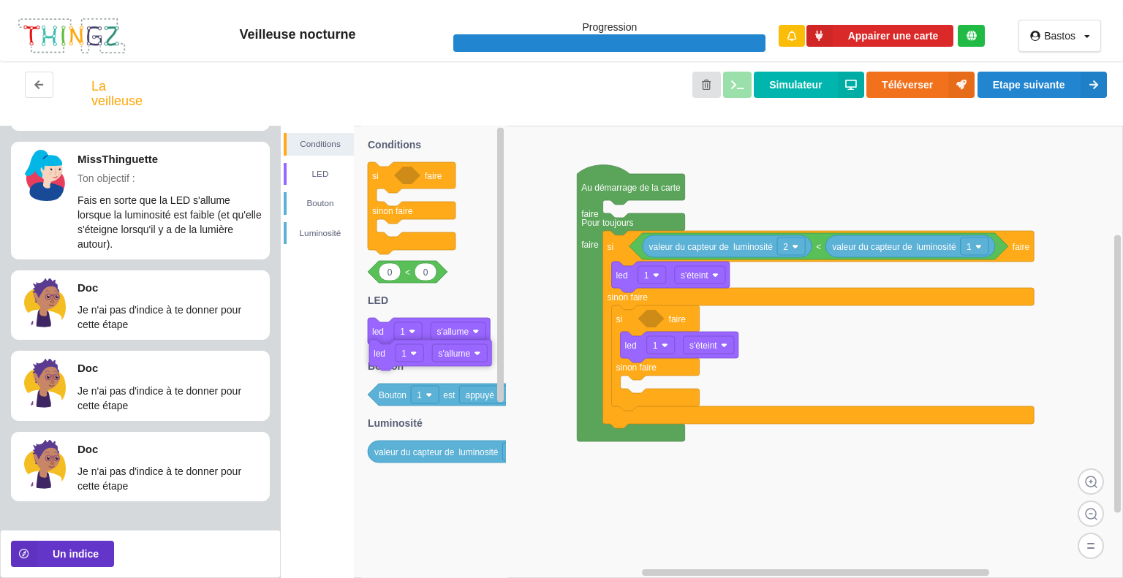
drag, startPoint x: 413, startPoint y: 333, endPoint x: 412, endPoint y: 353, distance: 19.7
drag, startPoint x: 391, startPoint y: 264, endPoint x: 662, endPoint y: 320, distance: 276.9
click at [664, 321] on div "Conditions LED [PERSON_NAME] Au démarrage de la carte faire Pour toujours faire…" at bounding box center [702, 352] width 842 height 452
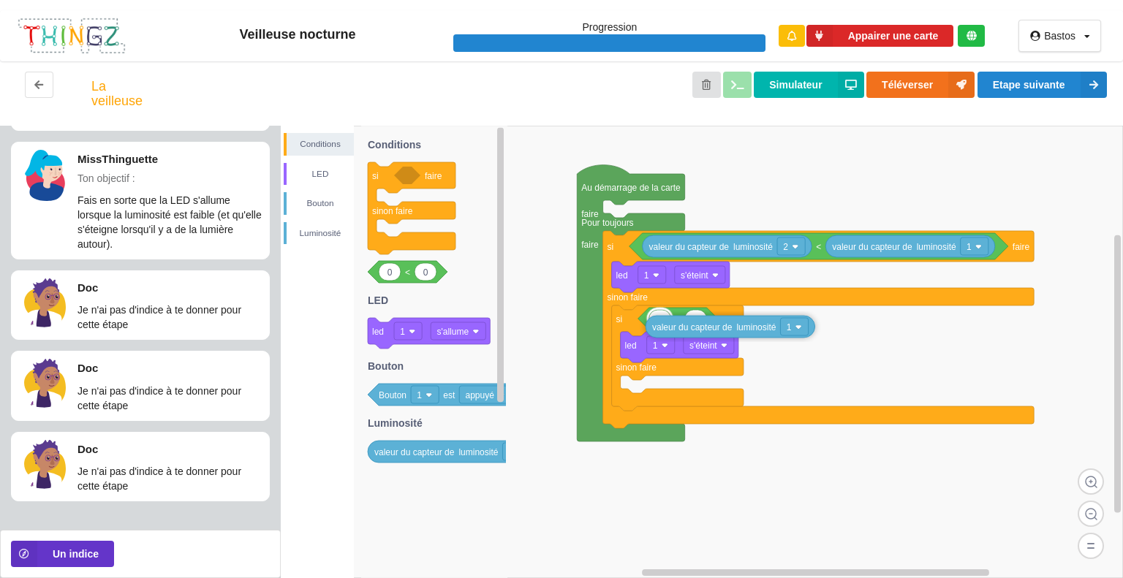
drag, startPoint x: 427, startPoint y: 455, endPoint x: 691, endPoint y: 335, distance: 290.5
click at [705, 330] on div "Conditions LED [PERSON_NAME] Au démarrage de la carte faire Pour toujours faire…" at bounding box center [702, 352] width 842 height 452
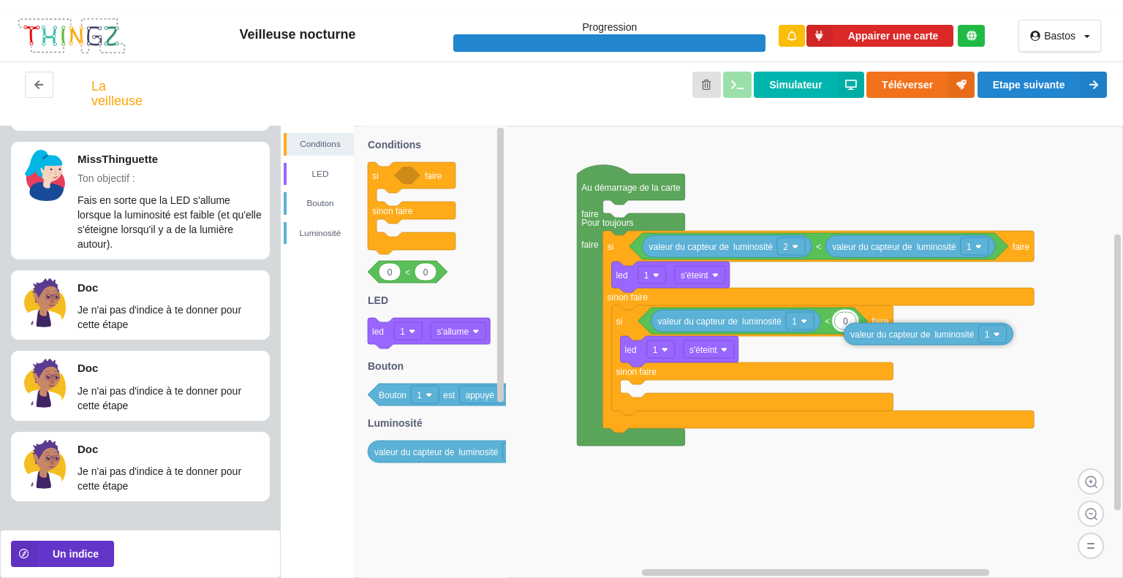
drag, startPoint x: 451, startPoint y: 455, endPoint x: 927, endPoint y: 334, distance: 491.0
click at [927, 335] on div "Conditions LED [PERSON_NAME] Au démarrage de la carte faire Pour toujours faire…" at bounding box center [702, 352] width 842 height 452
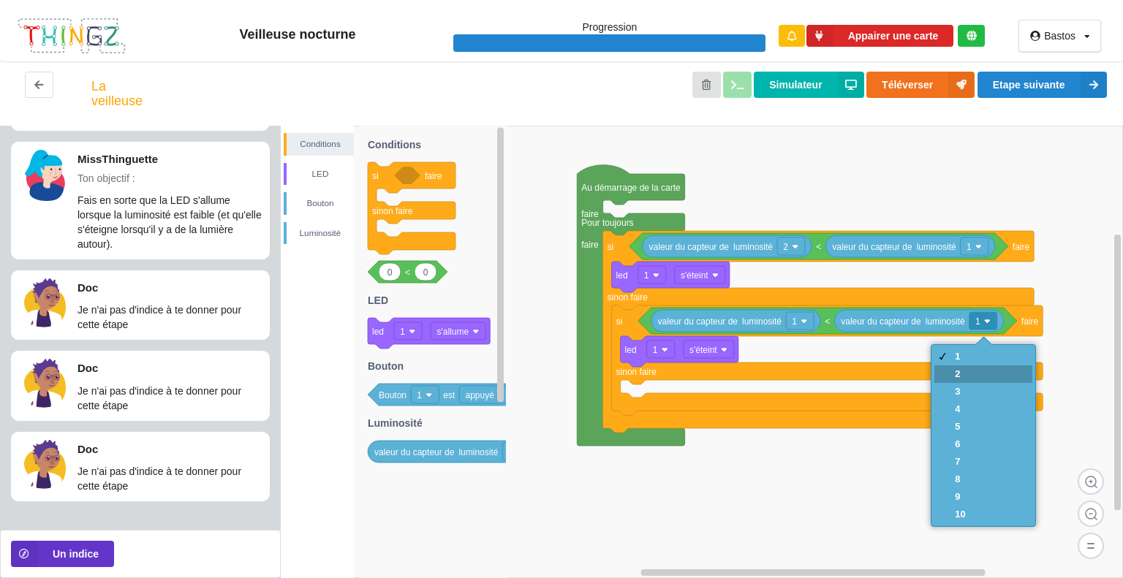
click at [938, 374] on div at bounding box center [942, 374] width 12 height 12
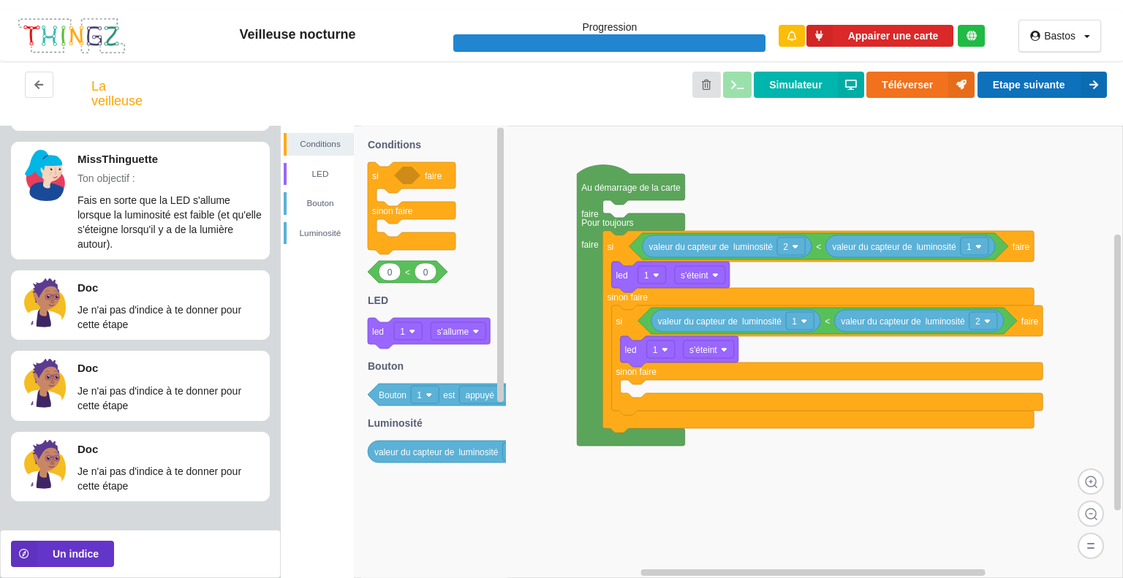
click at [1004, 75] on button "Etape suivante" at bounding box center [1041, 85] width 129 height 26
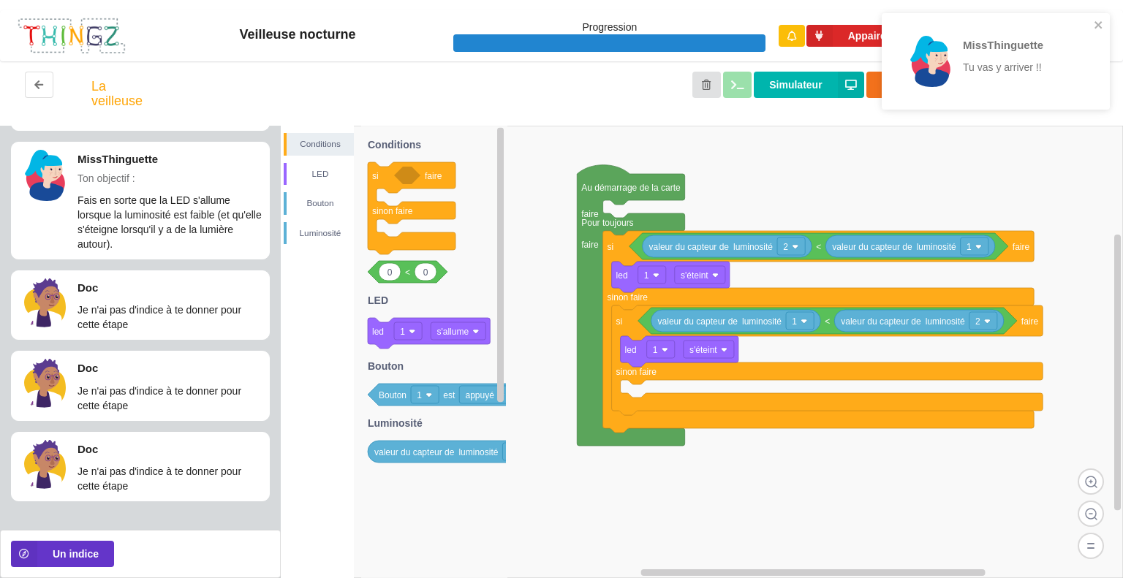
click at [1093, 17] on div "MissThinguette Tu vas y arriver !!" at bounding box center [995, 61] width 228 height 96
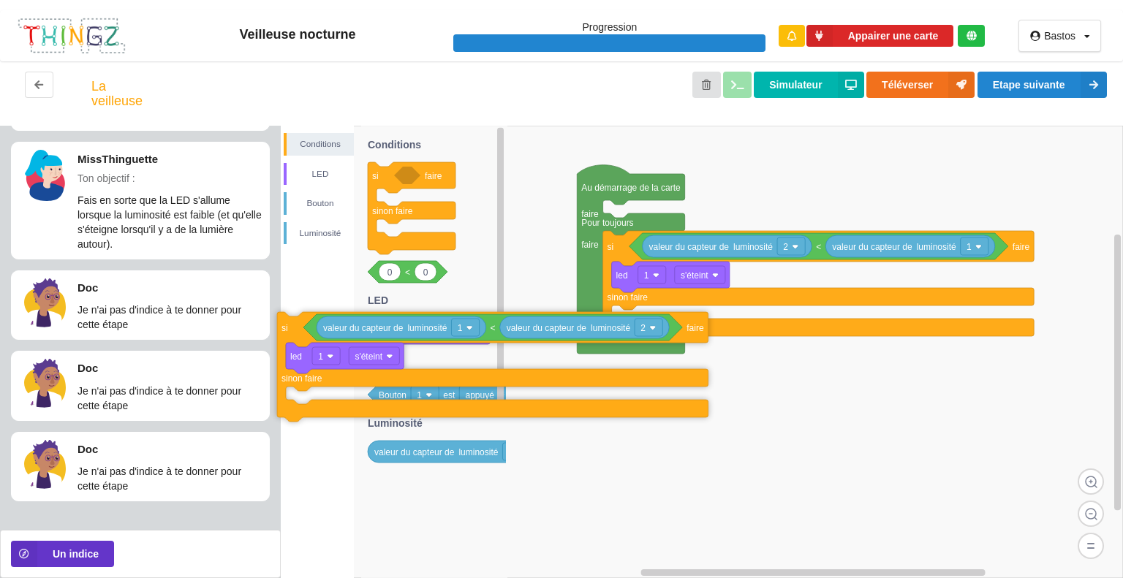
drag, startPoint x: 629, startPoint y: 327, endPoint x: 151, endPoint y: 330, distance: 477.3
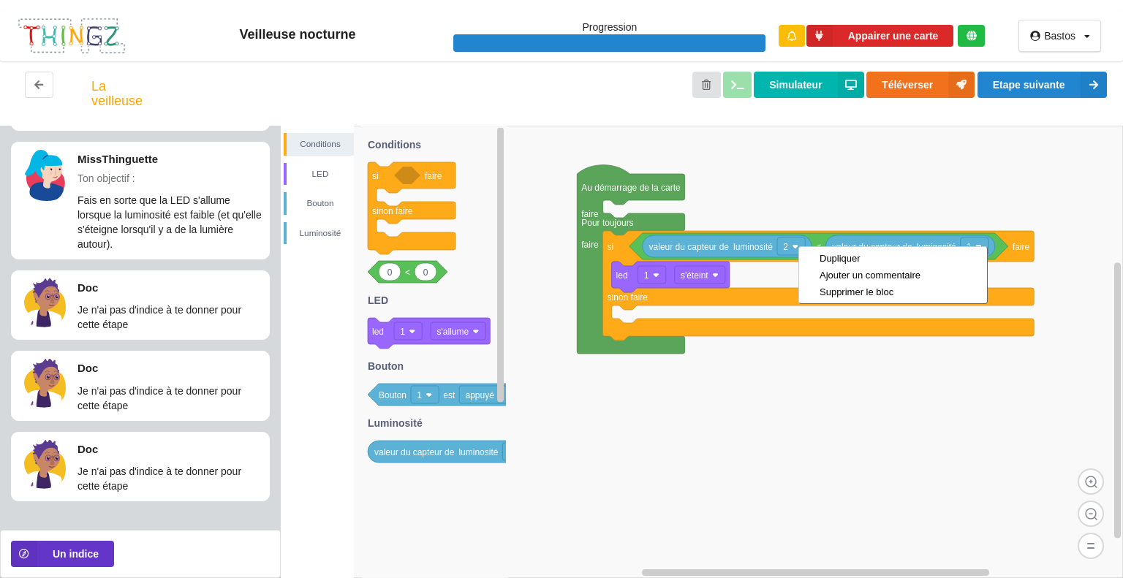
click at [832, 219] on rect at bounding box center [702, 352] width 842 height 452
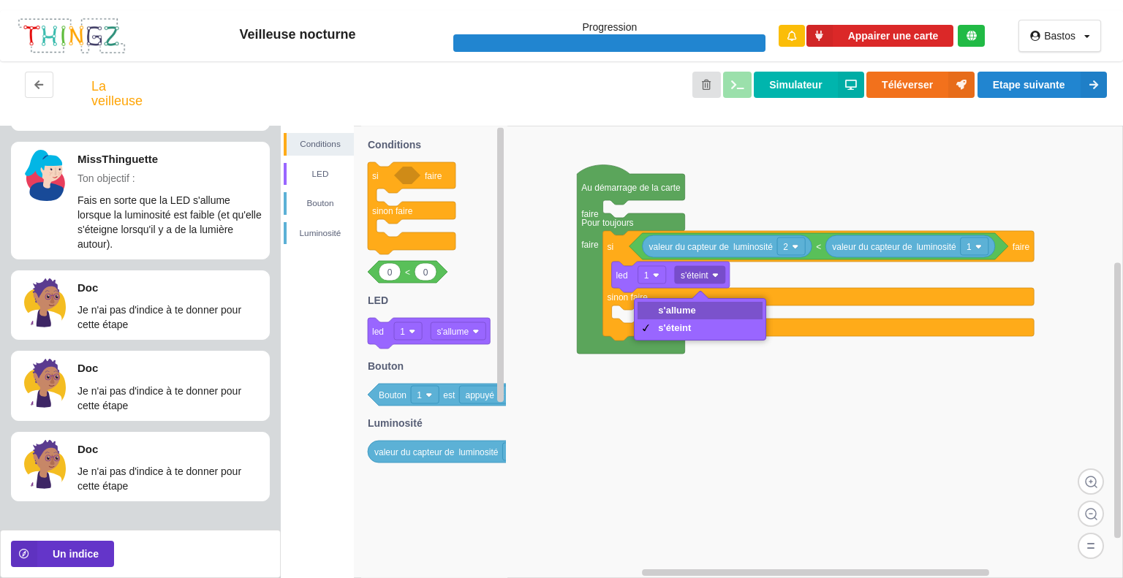
click at [690, 316] on div "s'allume" at bounding box center [699, 311] width 125 height 18
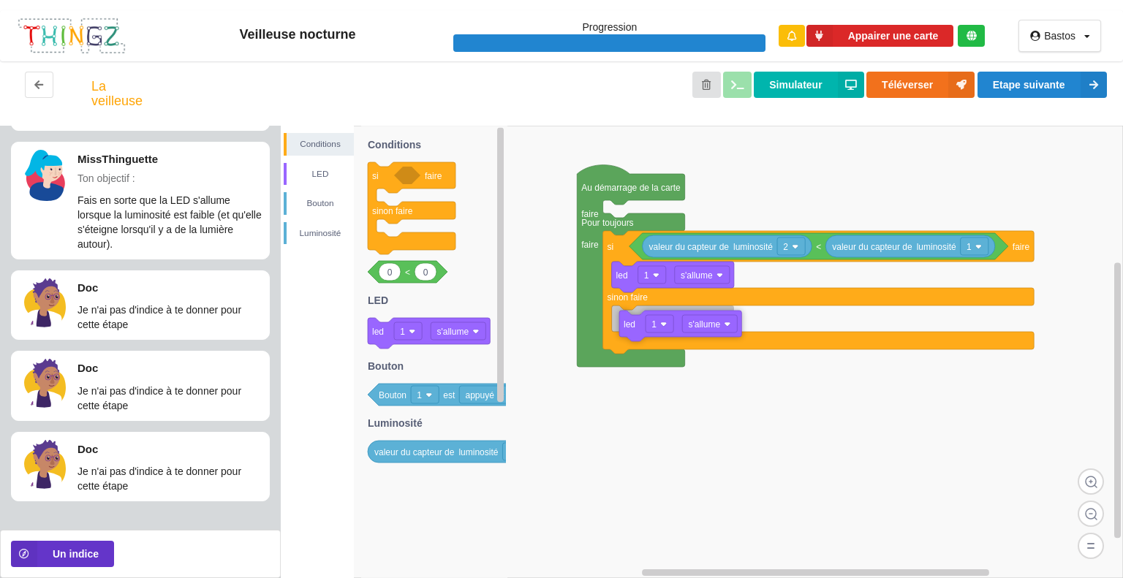
drag, startPoint x: 383, startPoint y: 340, endPoint x: 634, endPoint y: 333, distance: 251.5
click at [634, 333] on div "Conditions LED [PERSON_NAME] Au démarrage de la carte faire Pour toujours faire…" at bounding box center [702, 352] width 842 height 452
drag, startPoint x: 386, startPoint y: 273, endPoint x: 716, endPoint y: 320, distance: 333.0
click at [717, 320] on div "Conditions LED [PERSON_NAME] Au démarrage de la carte faire Pour toujours faire…" at bounding box center [702, 352] width 842 height 452
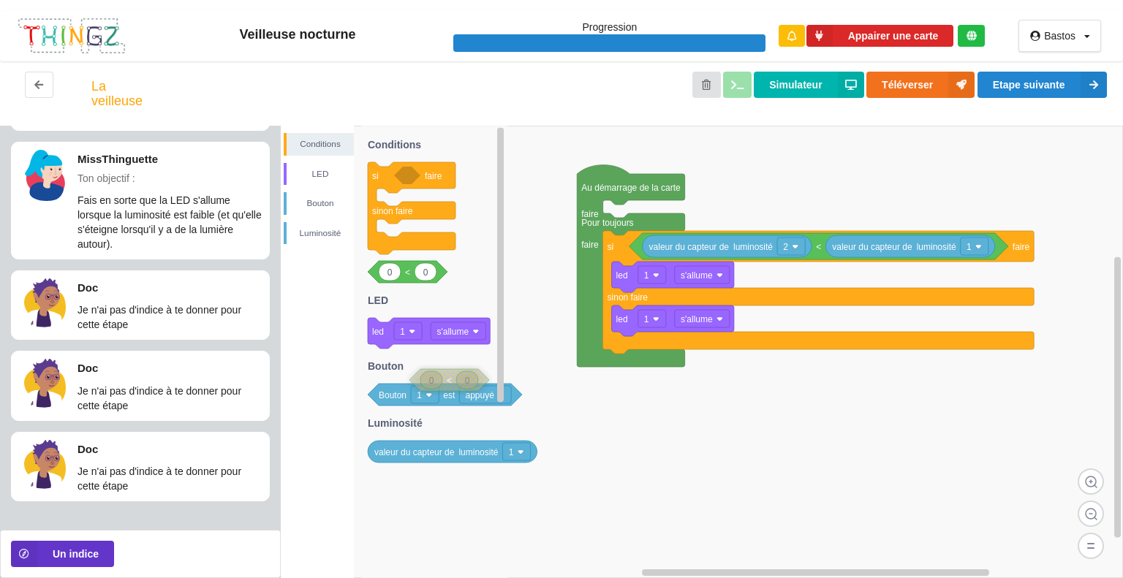
drag, startPoint x: 718, startPoint y: 327, endPoint x: 424, endPoint y: 390, distance: 300.3
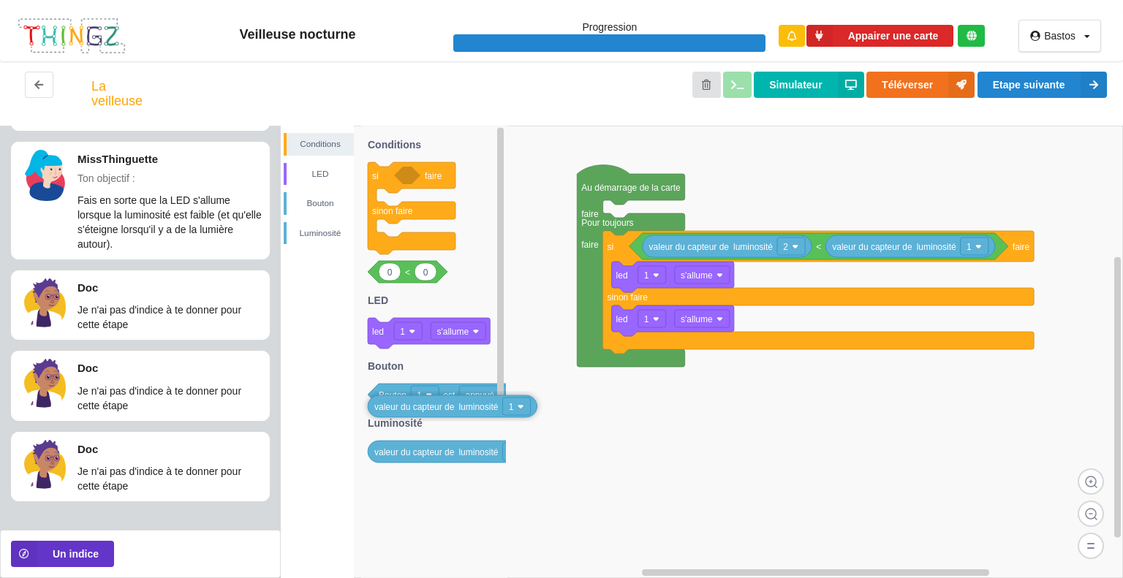
drag, startPoint x: 389, startPoint y: 452, endPoint x: 387, endPoint y: 412, distance: 39.5
click at [1028, 88] on button "Etape suivante" at bounding box center [1041, 85] width 129 height 26
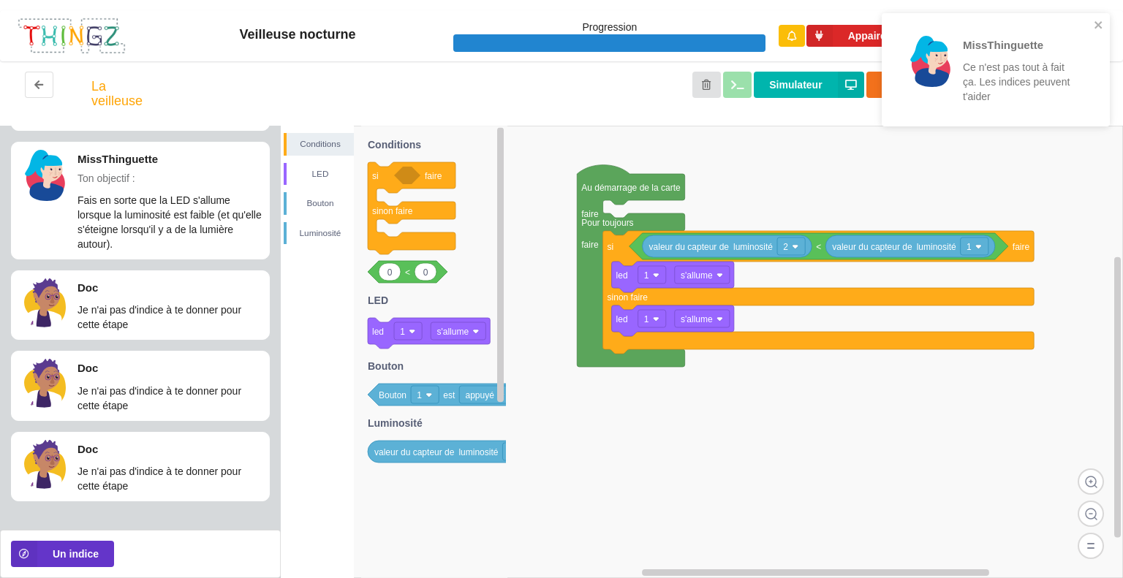
click at [1026, 83] on p "Ce n'est pas tout à fait ça. Les indices peuvent t'aider" at bounding box center [1020, 82] width 114 height 44
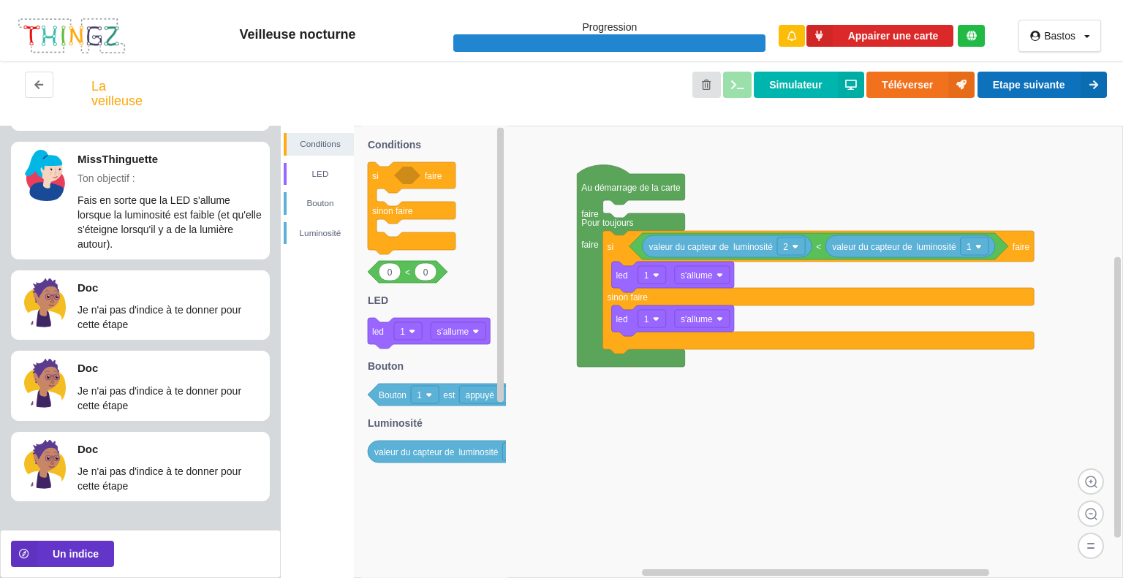
click at [1017, 90] on button "Etape suivante" at bounding box center [1041, 85] width 129 height 26
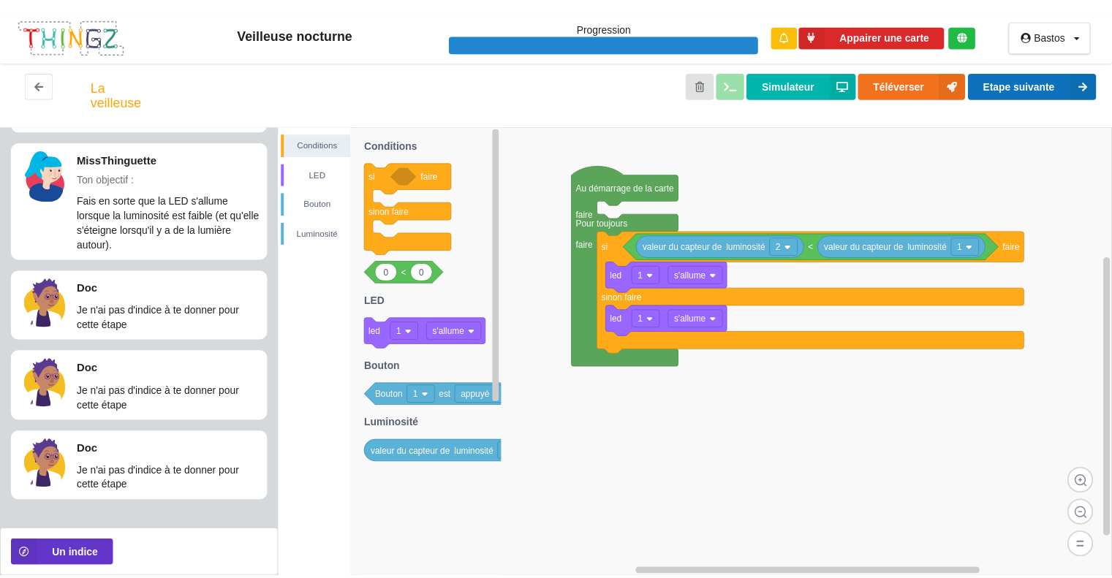
scroll to position [0, 0]
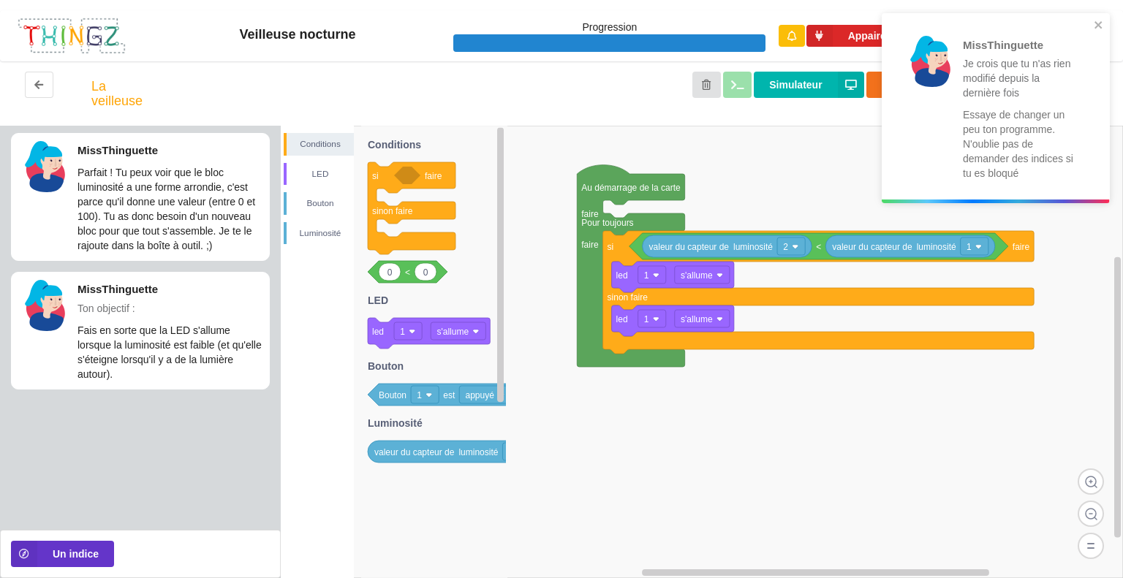
click at [719, 417] on rect at bounding box center [702, 352] width 842 height 452
click at [1104, 31] on button "close" at bounding box center [1101, 26] width 10 height 14
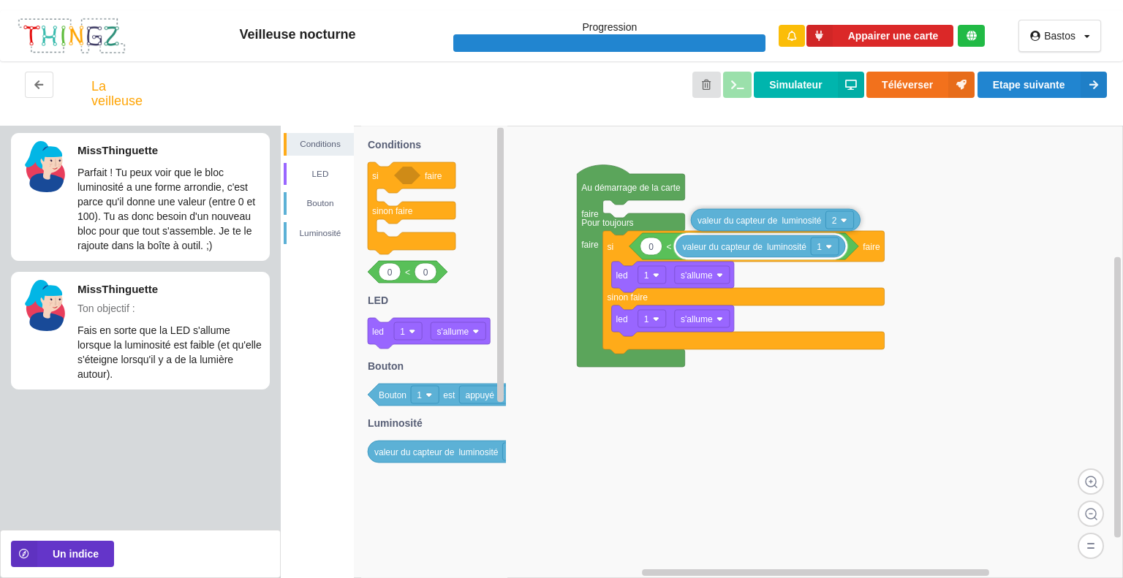
drag, startPoint x: 710, startPoint y: 251, endPoint x: 788, endPoint y: 203, distance: 90.9
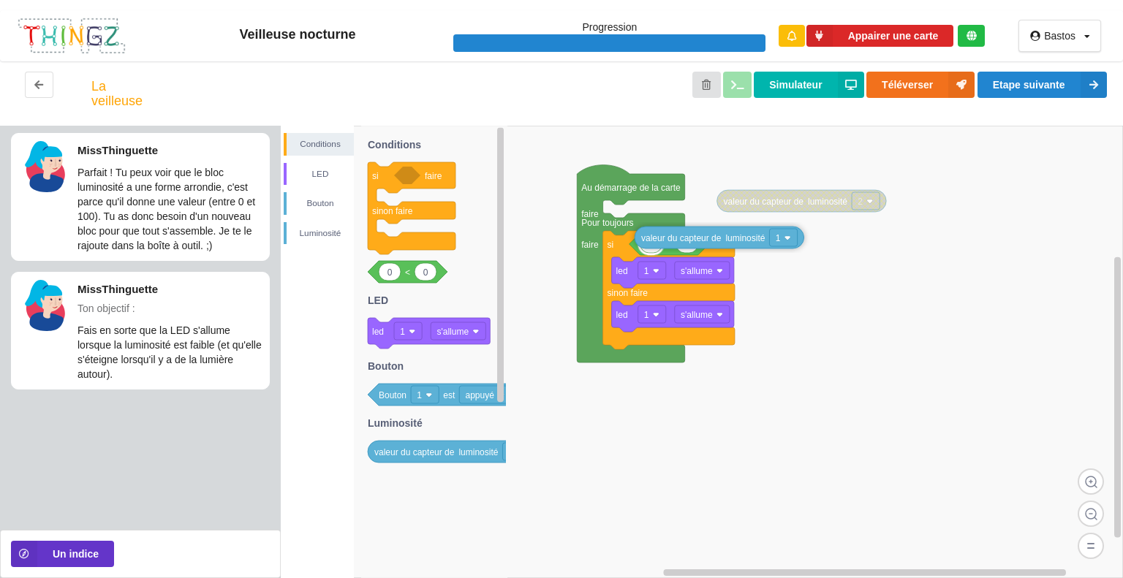
drag, startPoint x: 710, startPoint y: 254, endPoint x: 672, endPoint y: 246, distance: 39.6
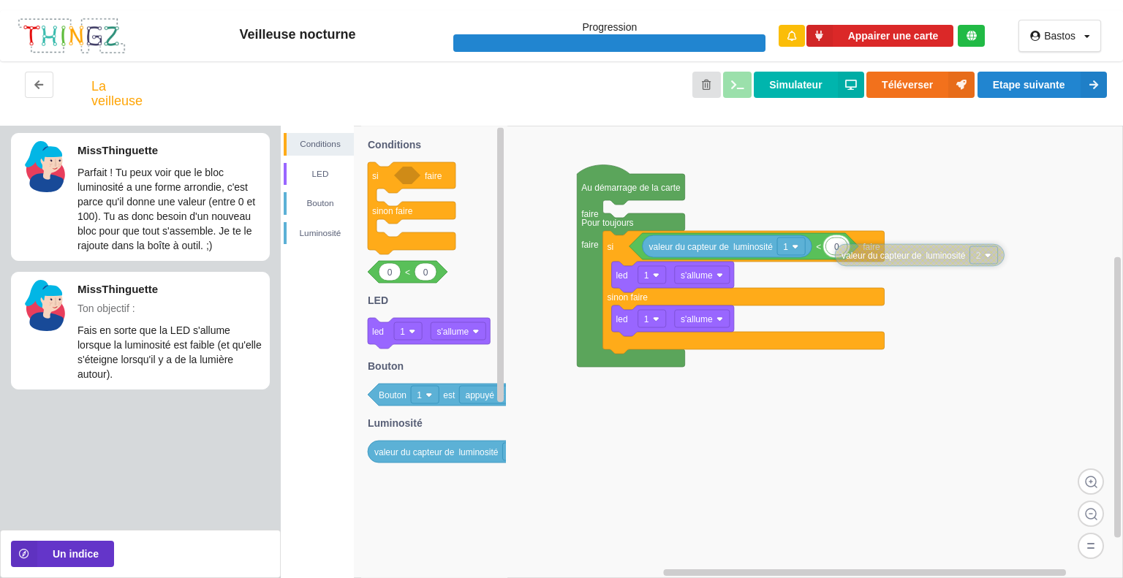
drag, startPoint x: 766, startPoint y: 207, endPoint x: 881, endPoint y: 257, distance: 125.7
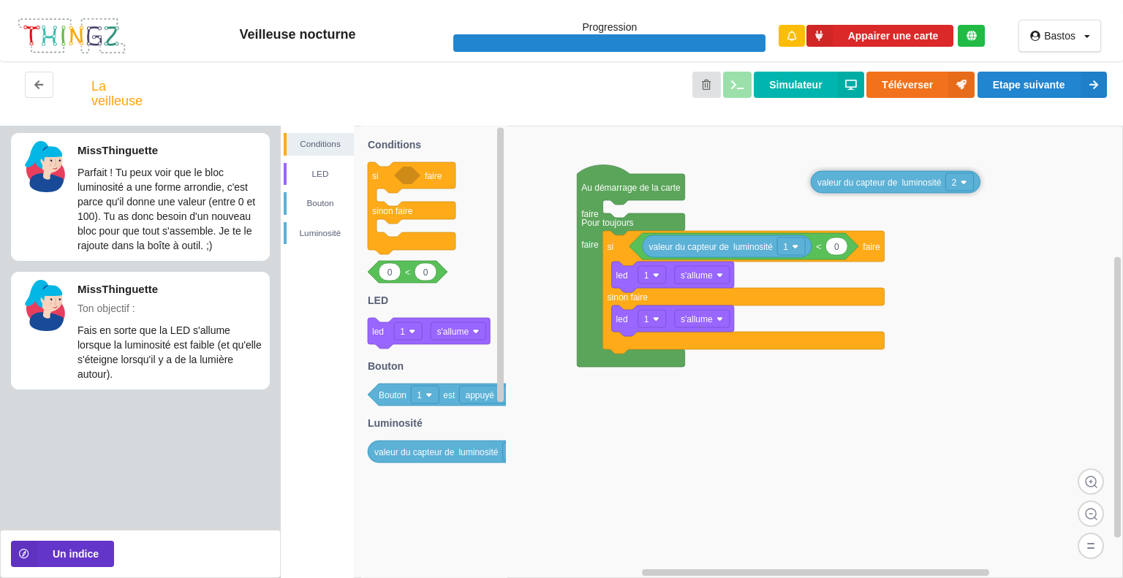
drag, startPoint x: 0, startPoint y: 134, endPoint x: 823, endPoint y: 177, distance: 824.1
type input "1"
click at [1076, 135] on rect at bounding box center [702, 352] width 842 height 452
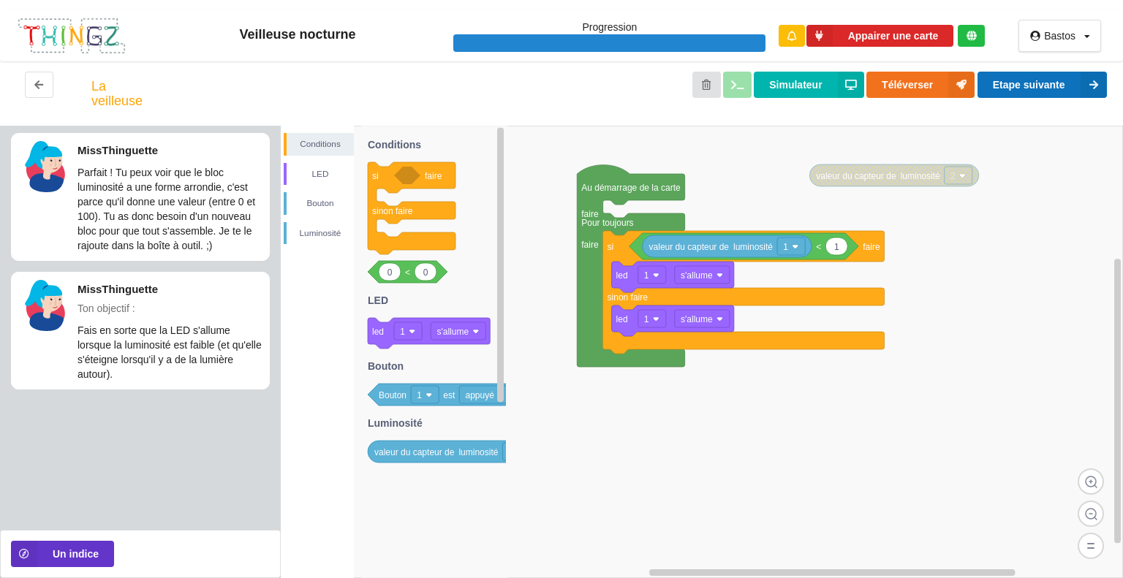
click at [1061, 76] on button "Etape suivante" at bounding box center [1041, 85] width 129 height 26
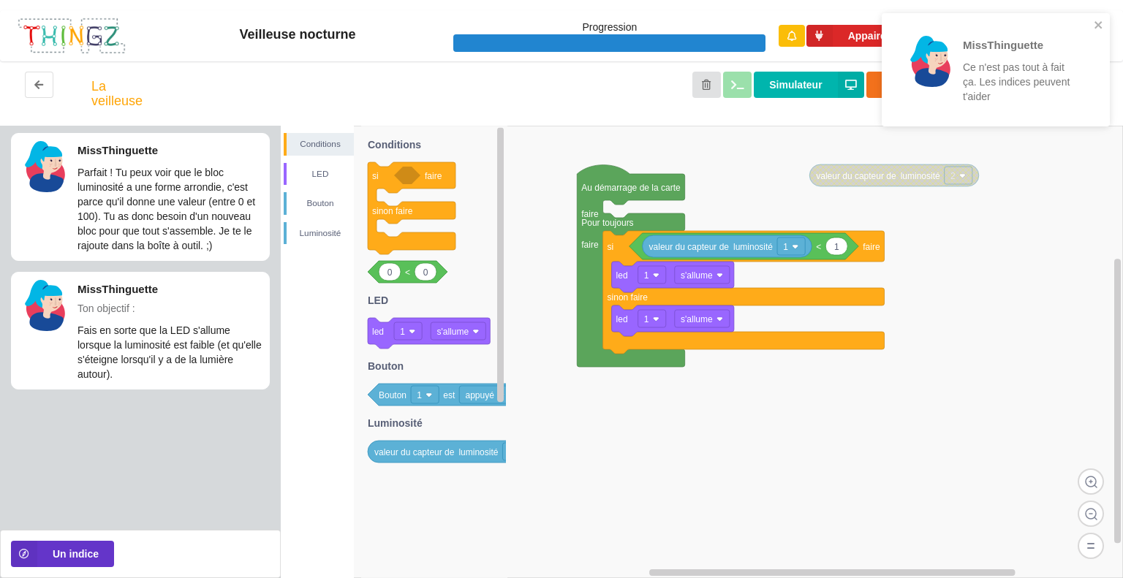
click at [1092, 12] on div "MissThinguette Ce n'est pas tout à fait ça. Les indices peuvent t'aider" at bounding box center [996, 74] width 234 height 129
click at [90, 555] on button "Un indice" at bounding box center [62, 554] width 103 height 26
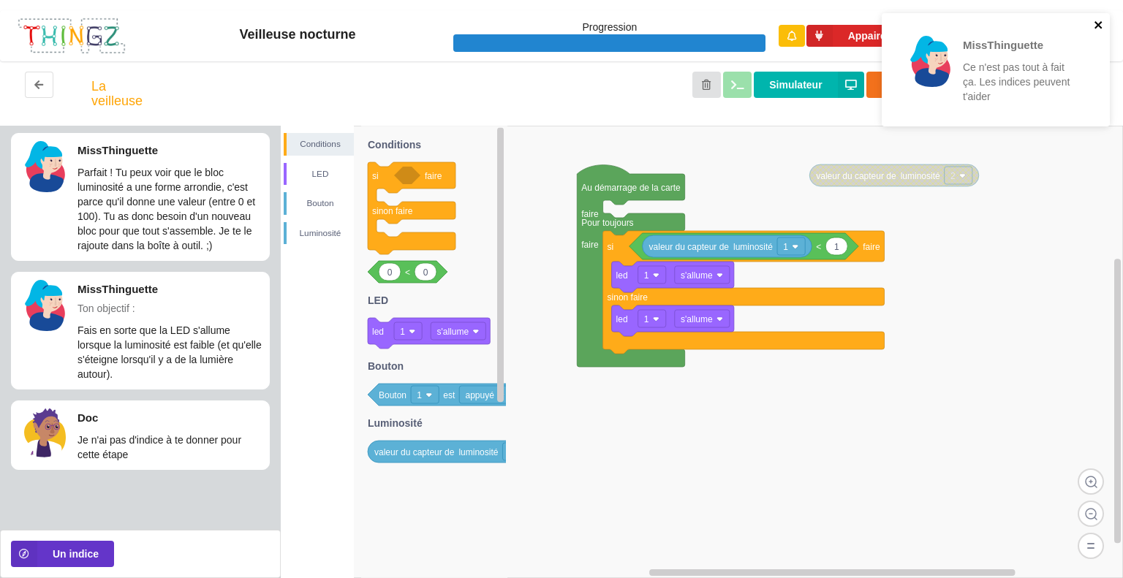
click at [1097, 23] on icon "close" at bounding box center [1097, 24] width 7 height 7
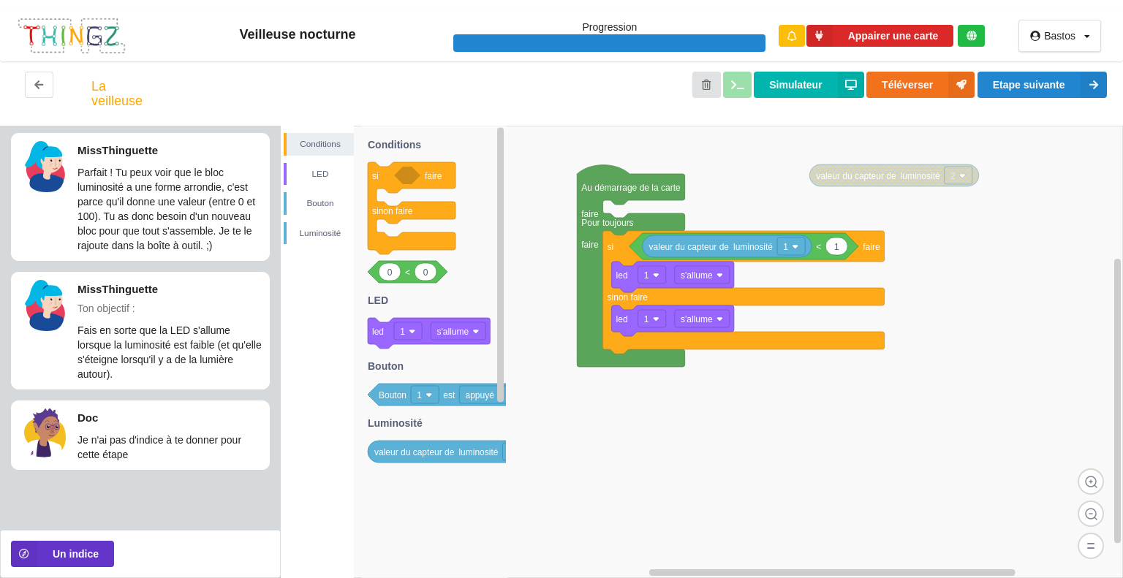
click at [1097, 23] on div "MissThinguette Ce n'est pas tout à fait ça. Les indices peuvent t'aider" at bounding box center [996, 74] width 234 height 129
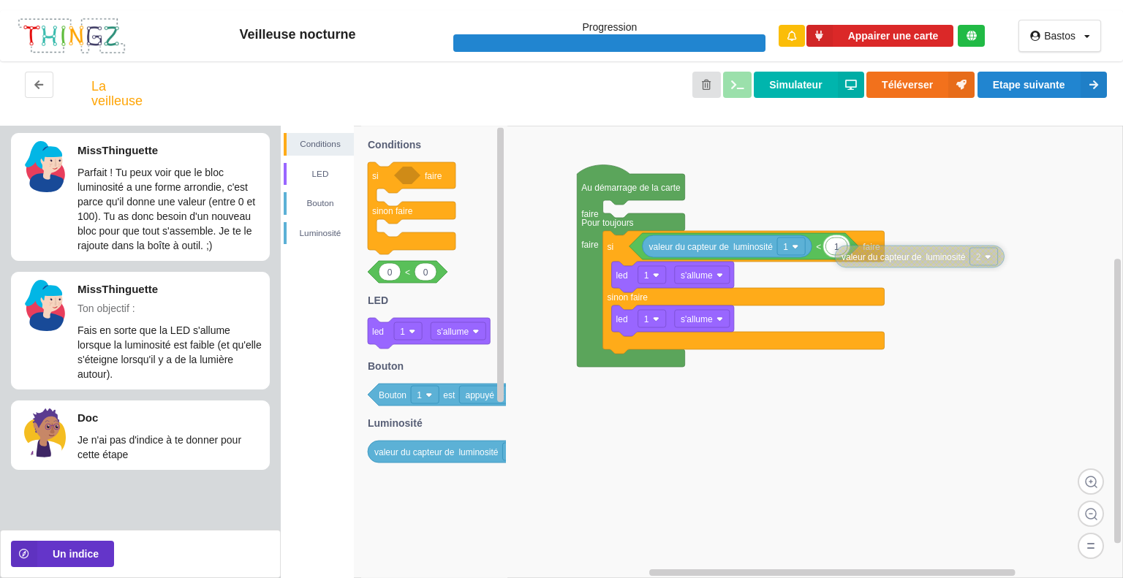
drag, startPoint x: 872, startPoint y: 175, endPoint x: 896, endPoint y: 254, distance: 81.8
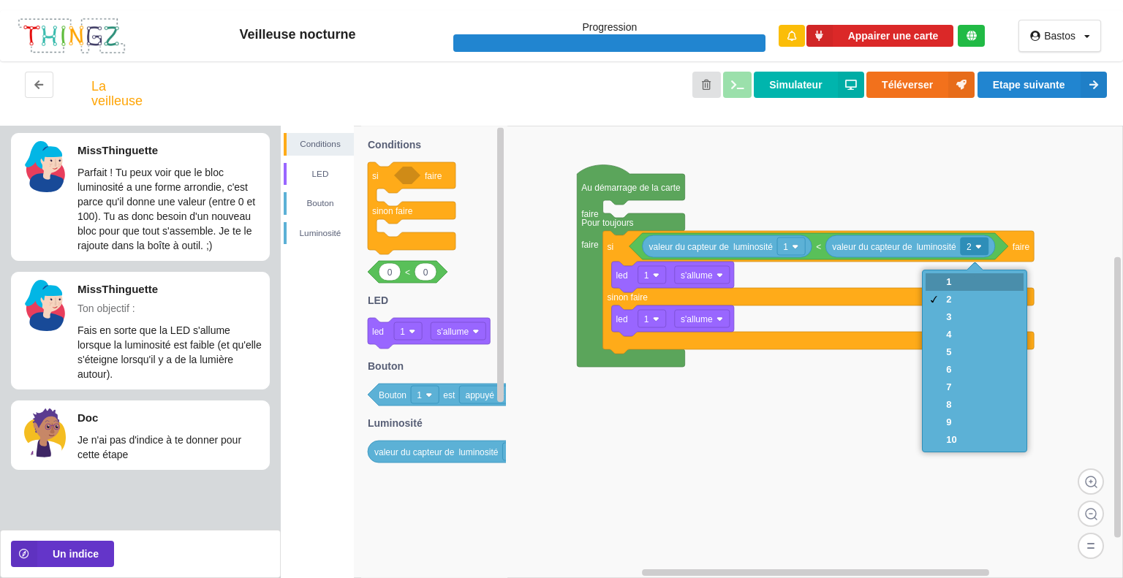
click at [966, 285] on div "1" at bounding box center [973, 282] width 97 height 18
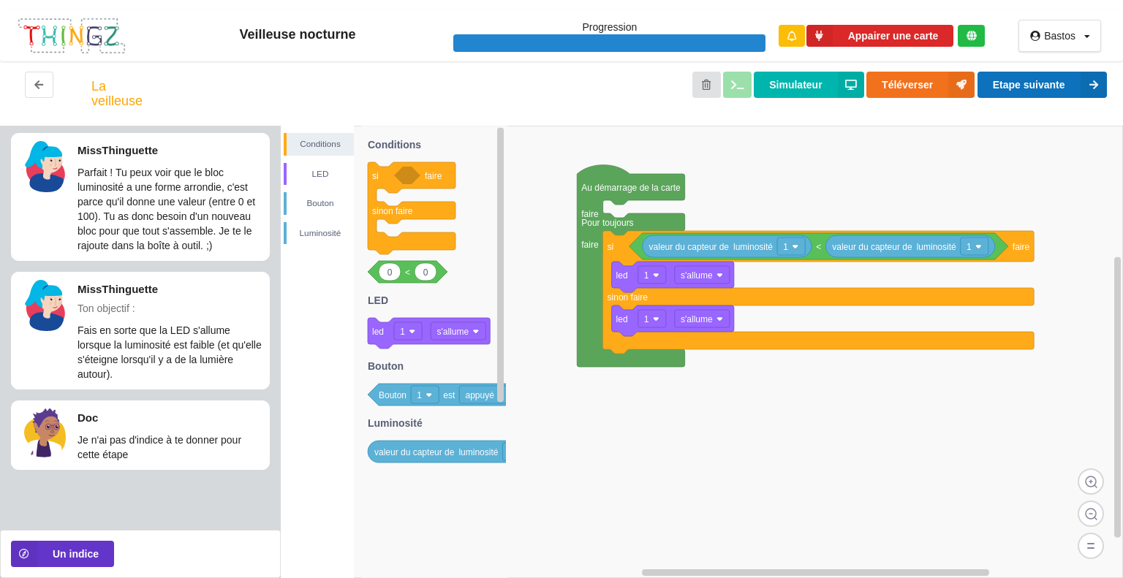
click at [981, 84] on button "Etape suivante" at bounding box center [1041, 85] width 129 height 26
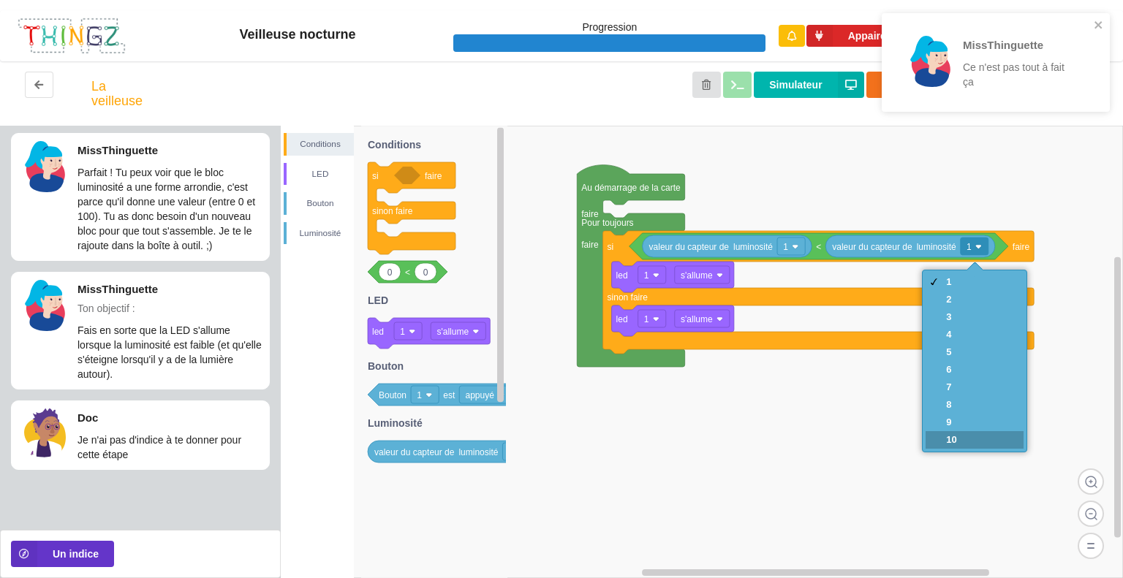
click at [946, 442] on div "10" at bounding box center [951, 439] width 10 height 11
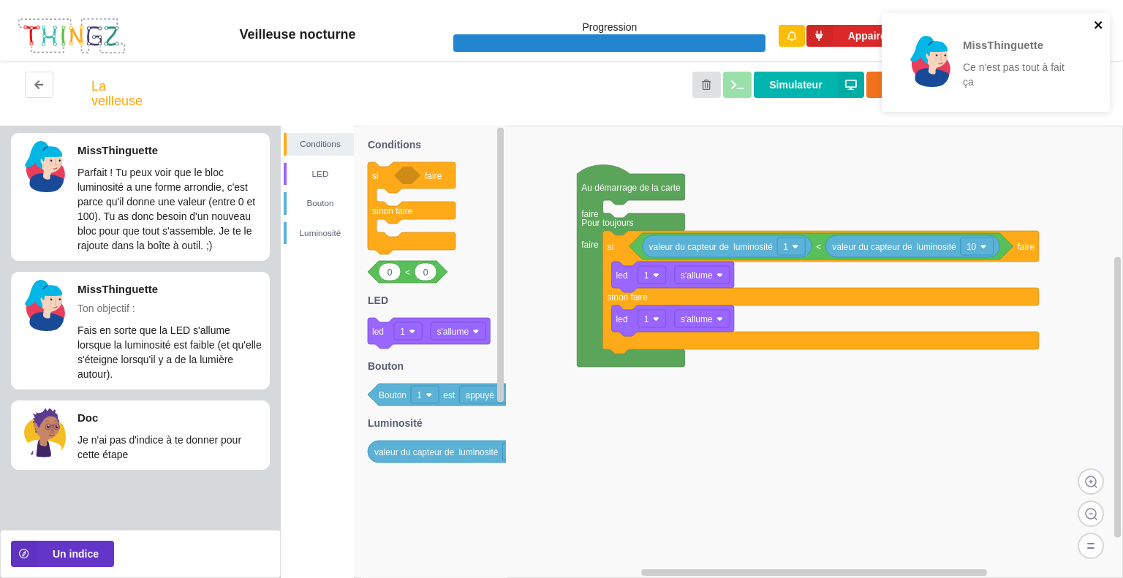
click at [1094, 20] on icon "close" at bounding box center [1098, 25] width 10 height 12
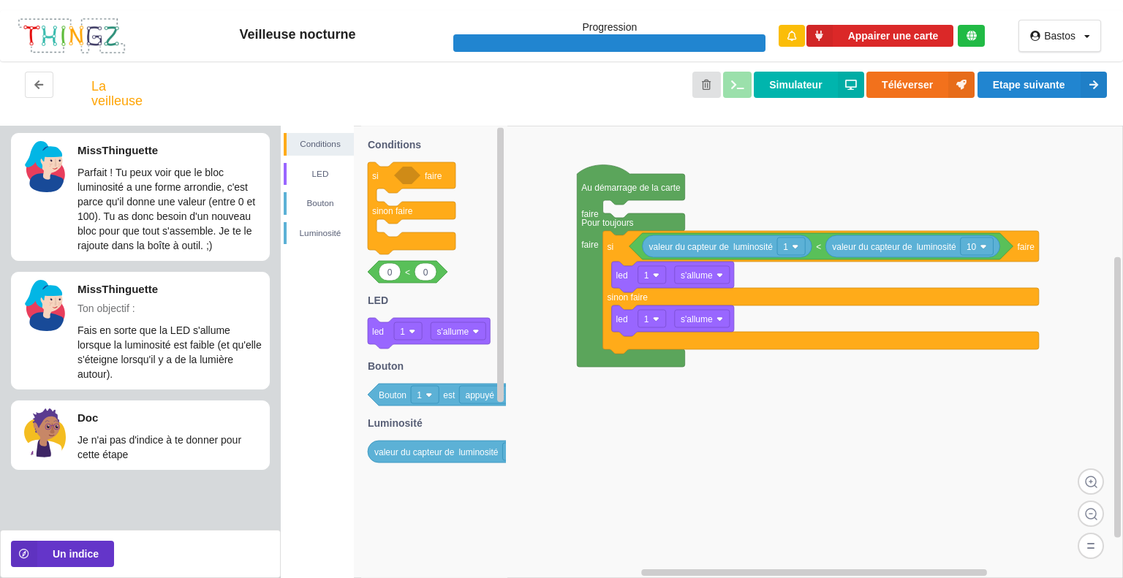
click at [1049, 84] on div "MissThinguette Ce n'est pas tout à fait ça" at bounding box center [996, 67] width 234 height 115
click at [1049, 84] on button "Etape suivante" at bounding box center [1041, 85] width 129 height 26
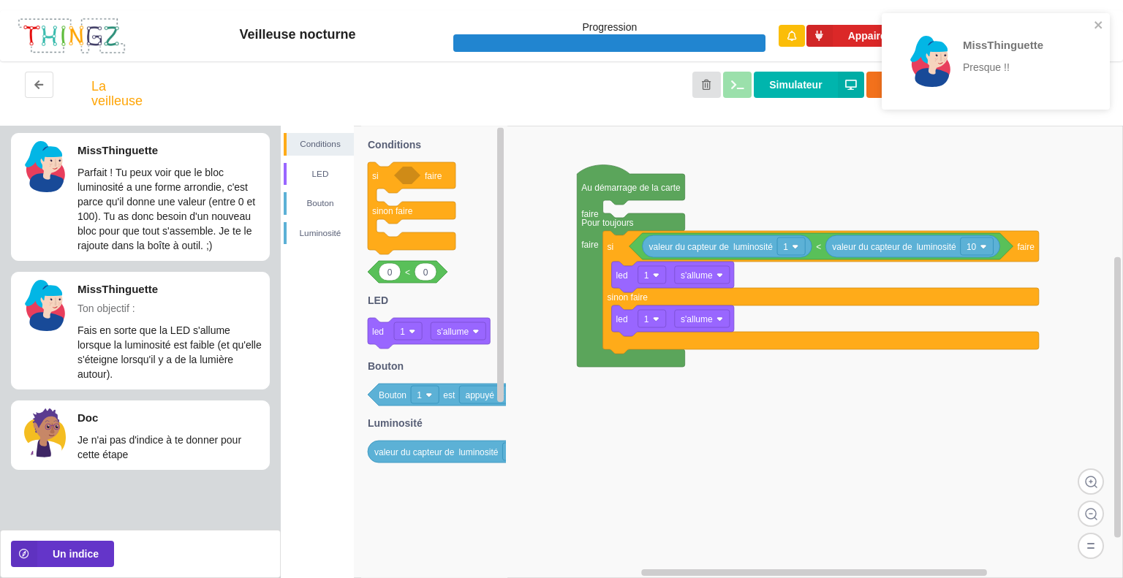
click at [1088, 14] on div "MissThinguette Presque !!" at bounding box center [995, 61] width 228 height 96
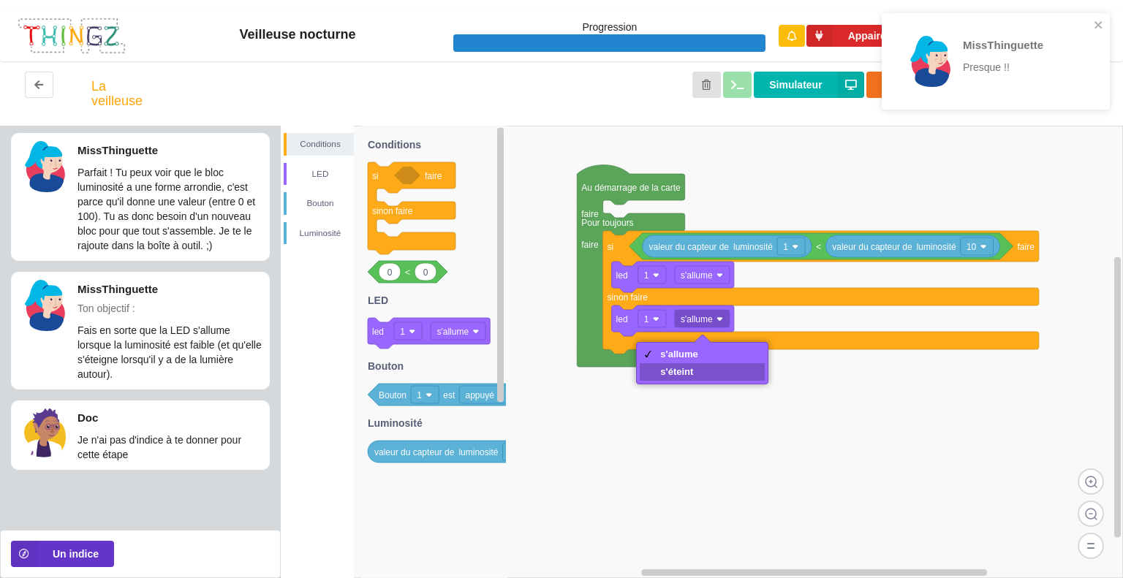
click at [699, 370] on div "s'éteint" at bounding box center [702, 372] width 125 height 18
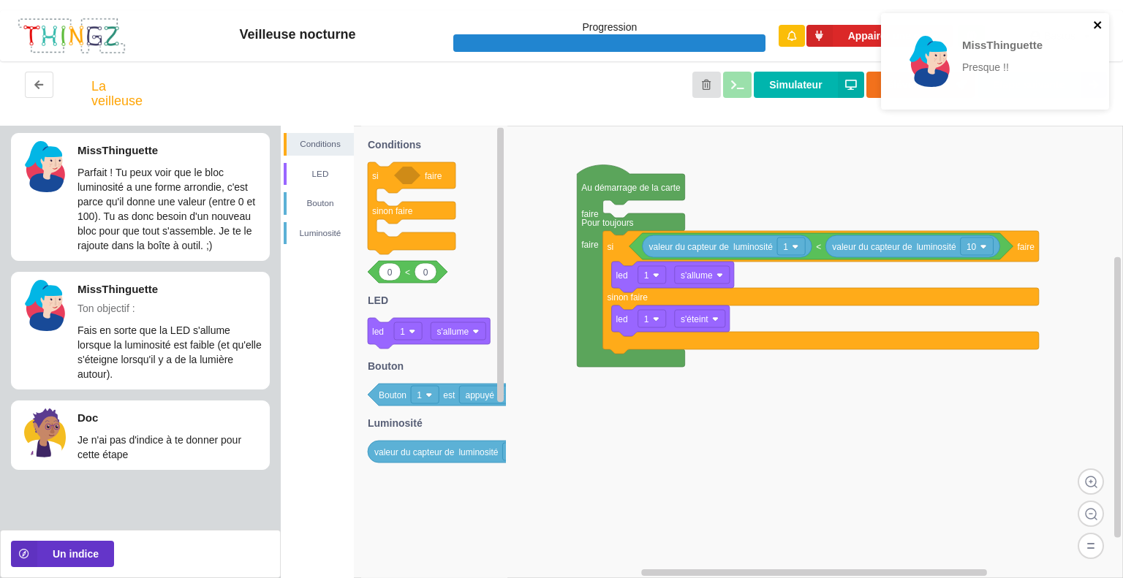
click at [1093, 20] on icon "close" at bounding box center [1098, 25] width 10 height 12
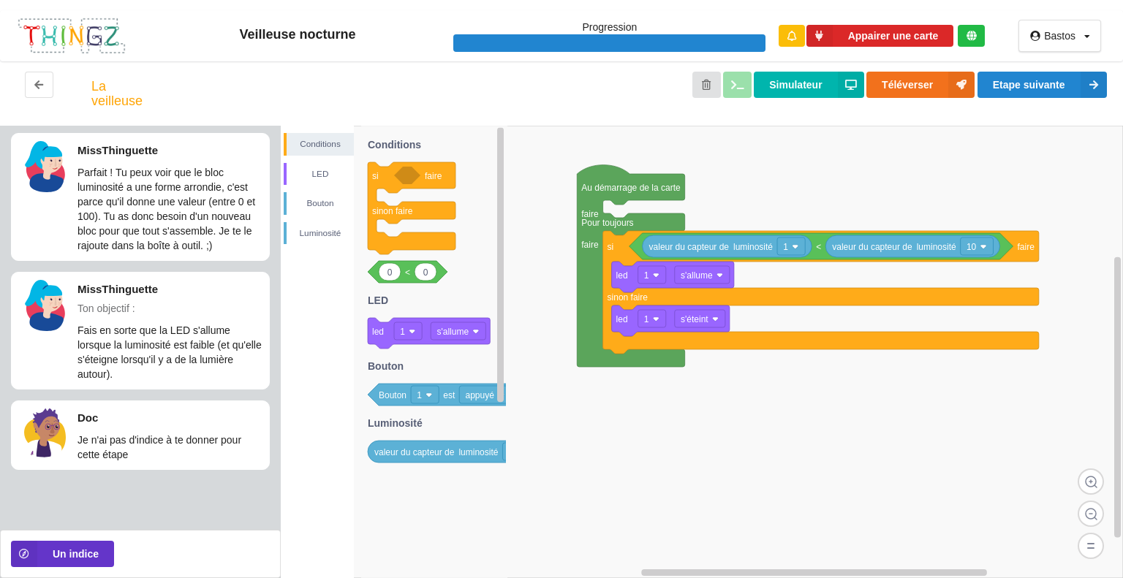
click at [1066, 81] on div "MissThinguette Presque !!" at bounding box center [996, 66] width 234 height 113
click at [1066, 81] on button "Etape suivante" at bounding box center [1041, 85] width 129 height 26
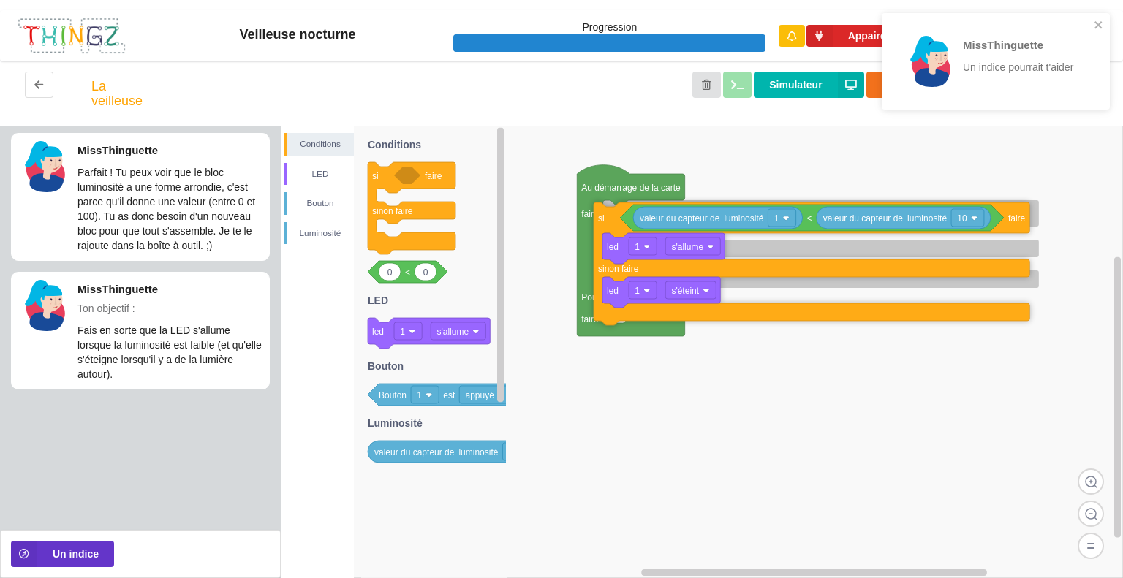
drag, startPoint x: 620, startPoint y: 259, endPoint x: 615, endPoint y: 230, distance: 29.0
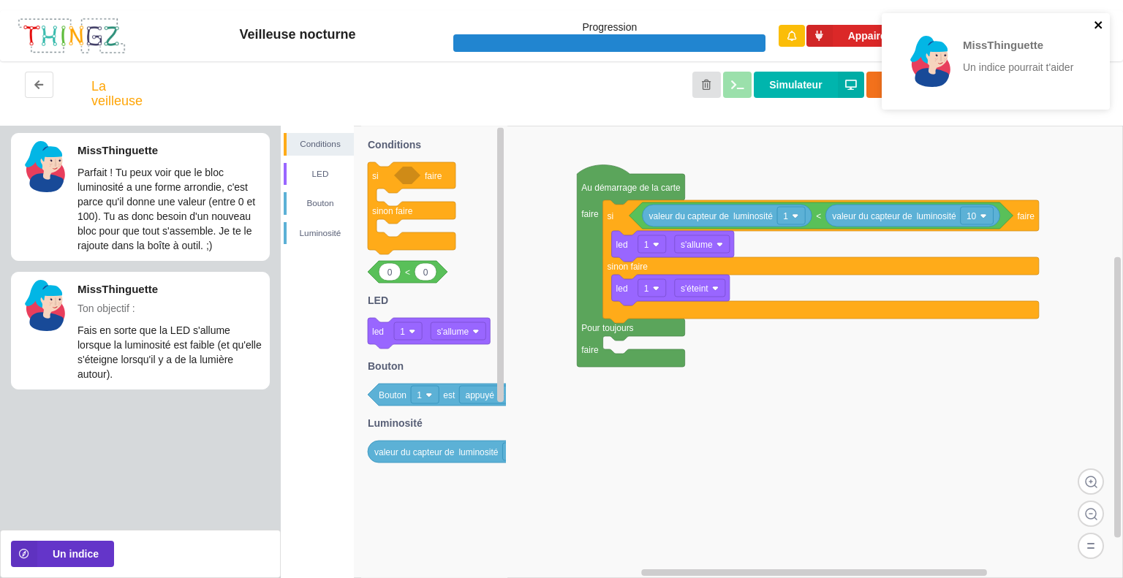
click at [1094, 20] on icon "close" at bounding box center [1098, 25] width 10 height 12
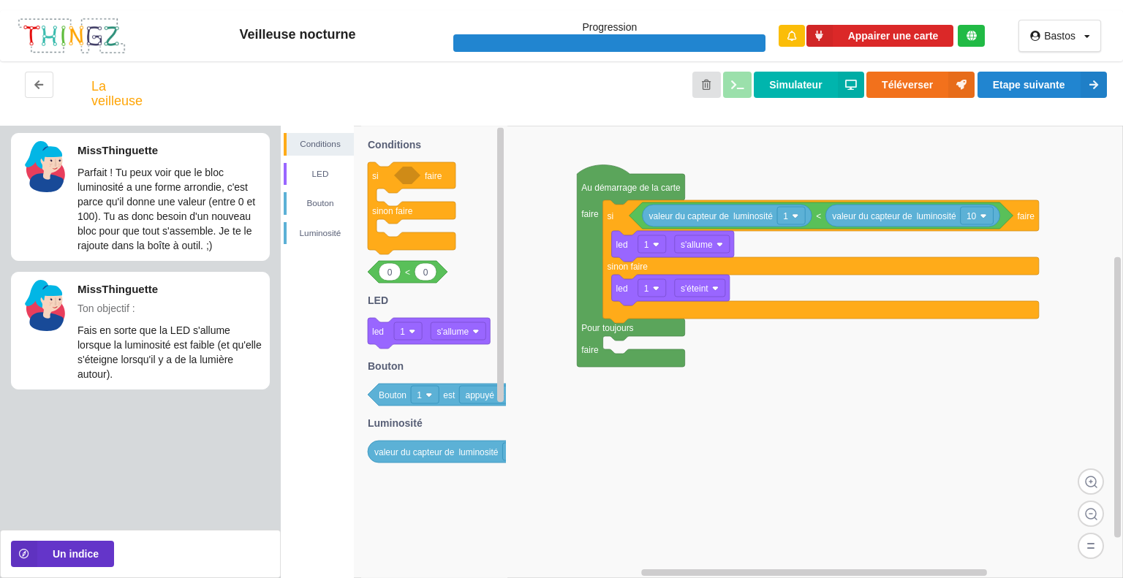
click at [1050, 86] on div "MissThinguette Un indice pourrait t'aider" at bounding box center [996, 66] width 234 height 113
click at [1046, 87] on button "Etape suivante" at bounding box center [1041, 85] width 129 height 26
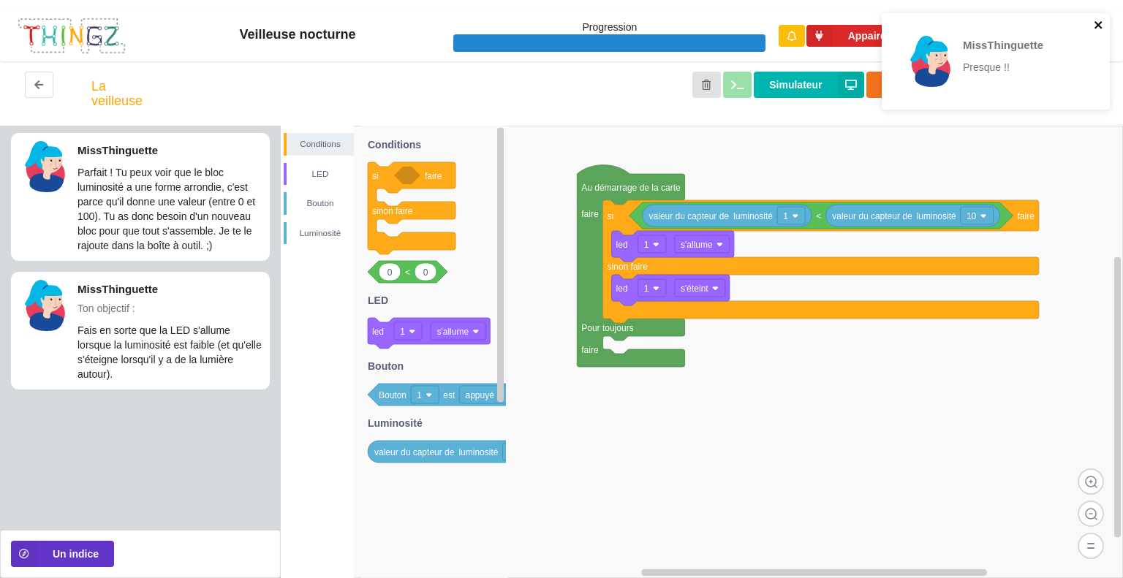
click at [1103, 26] on icon "close" at bounding box center [1098, 25] width 10 height 12
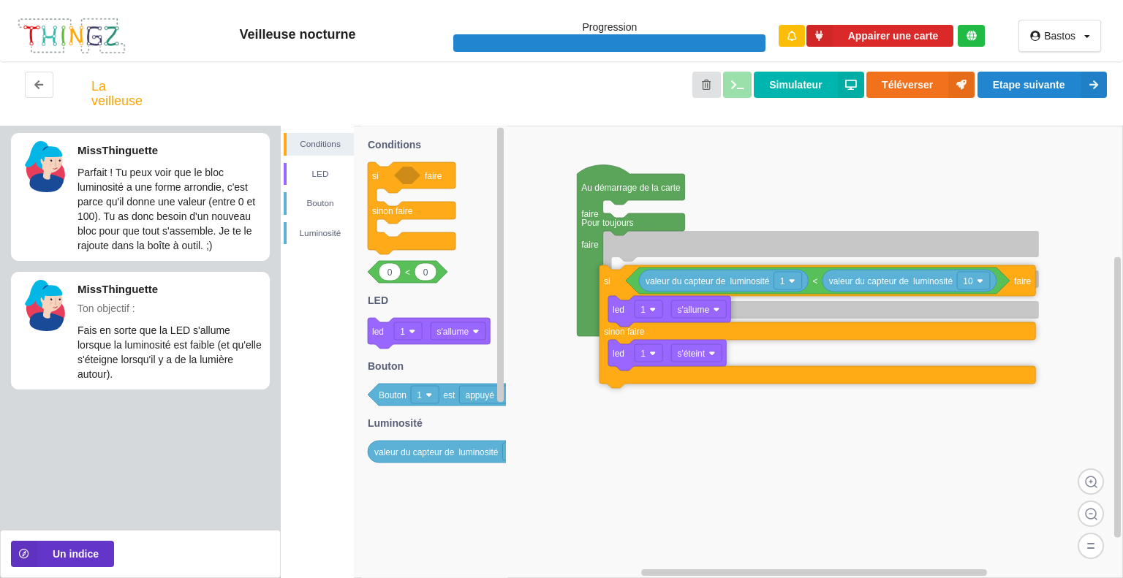
drag, startPoint x: 623, startPoint y: 216, endPoint x: 618, endPoint y: 280, distance: 64.5
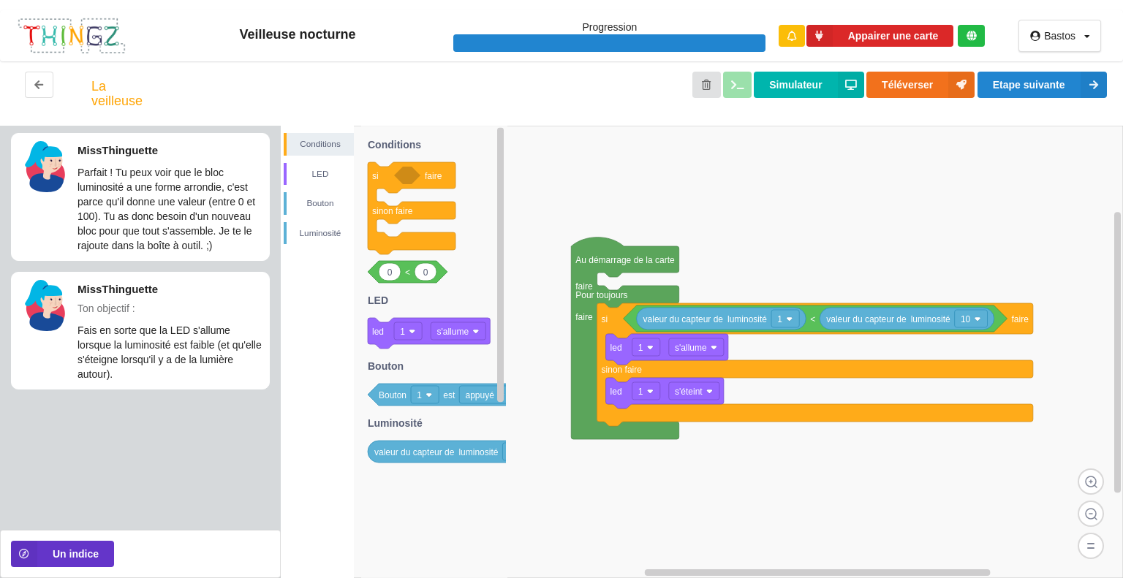
click at [539, 490] on icon "Au démarrage de la carte faire Pour toujours faire si faire sinon faire led 1 s…" at bounding box center [899, 412] width 842 height 452
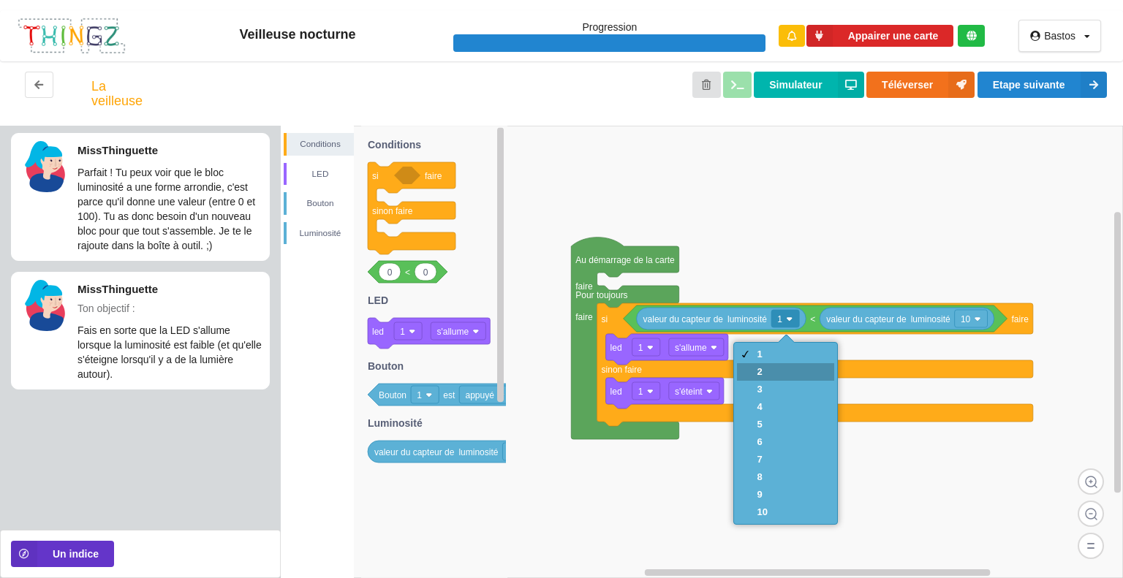
click at [760, 376] on div "2" at bounding box center [762, 371] width 10 height 11
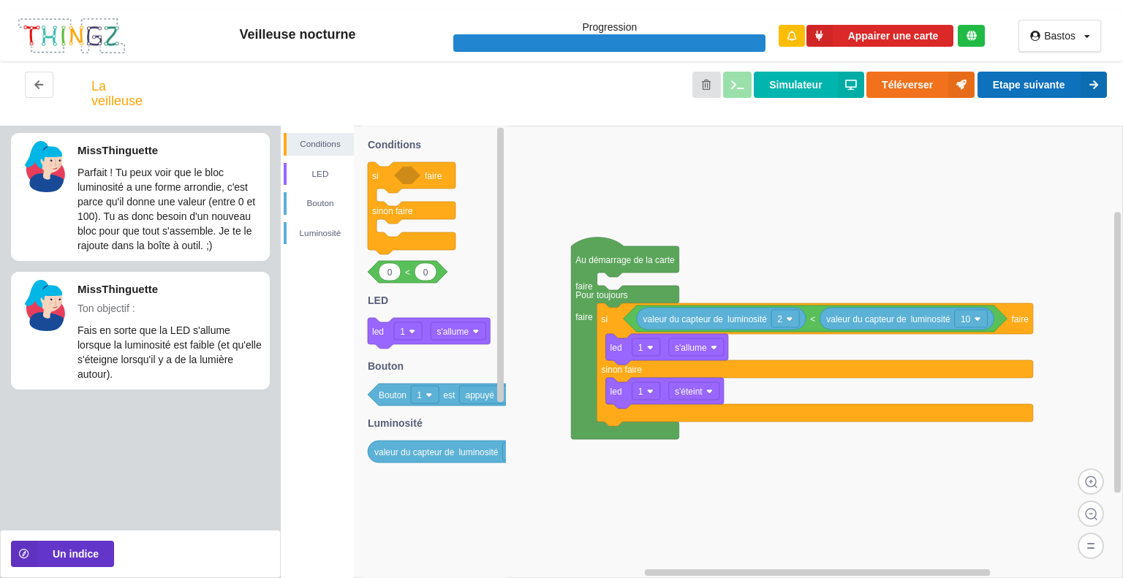
click at [1041, 84] on button "Etape suivante" at bounding box center [1041, 85] width 129 height 26
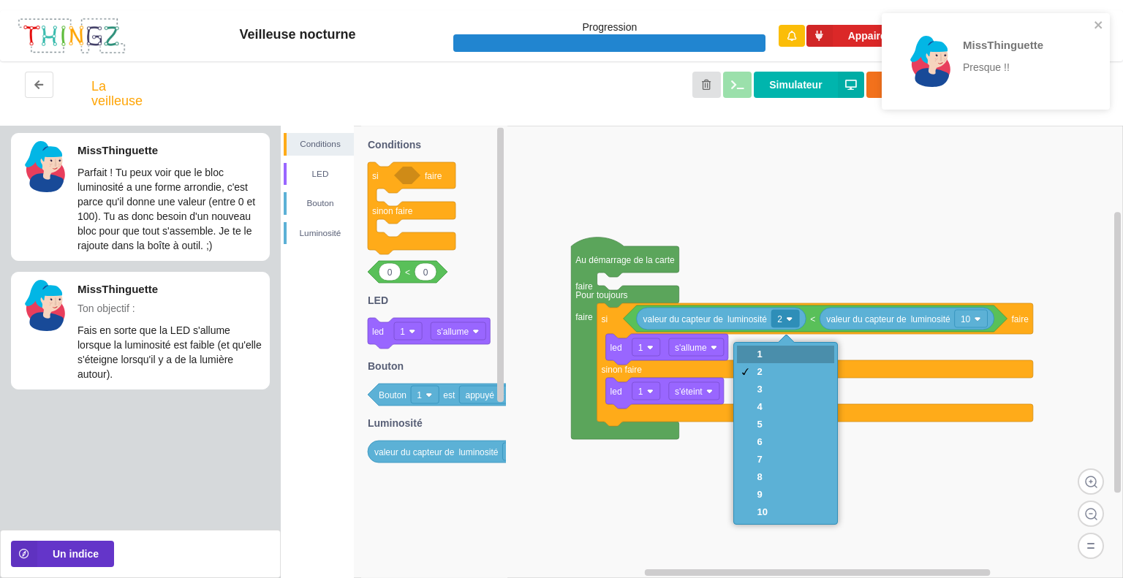
click at [767, 352] on div "1" at bounding box center [785, 355] width 97 height 18
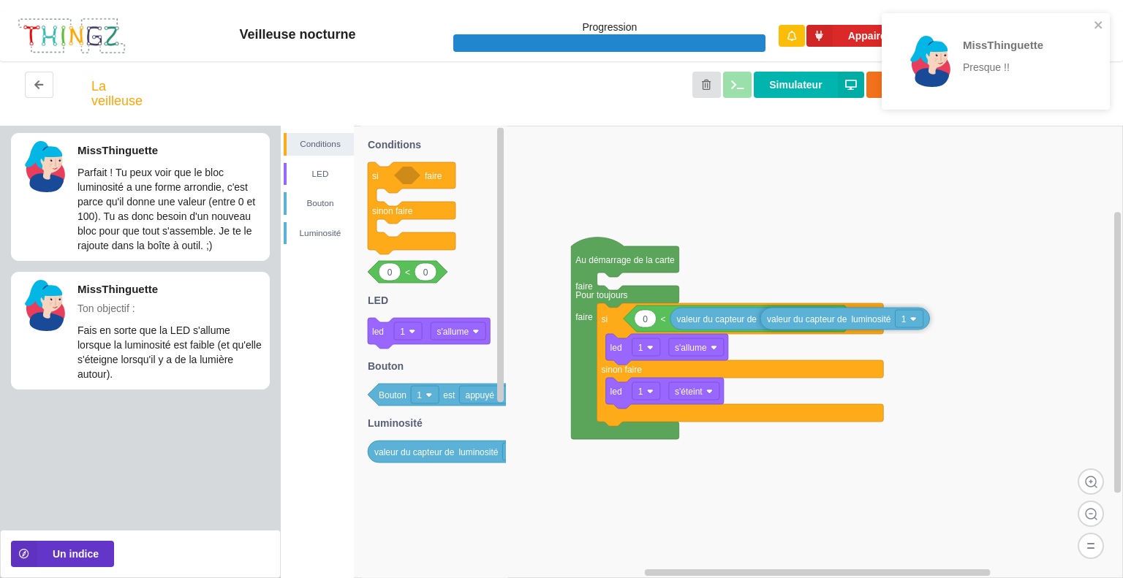
drag, startPoint x: 694, startPoint y: 323, endPoint x: 819, endPoint y: 314, distance: 124.6
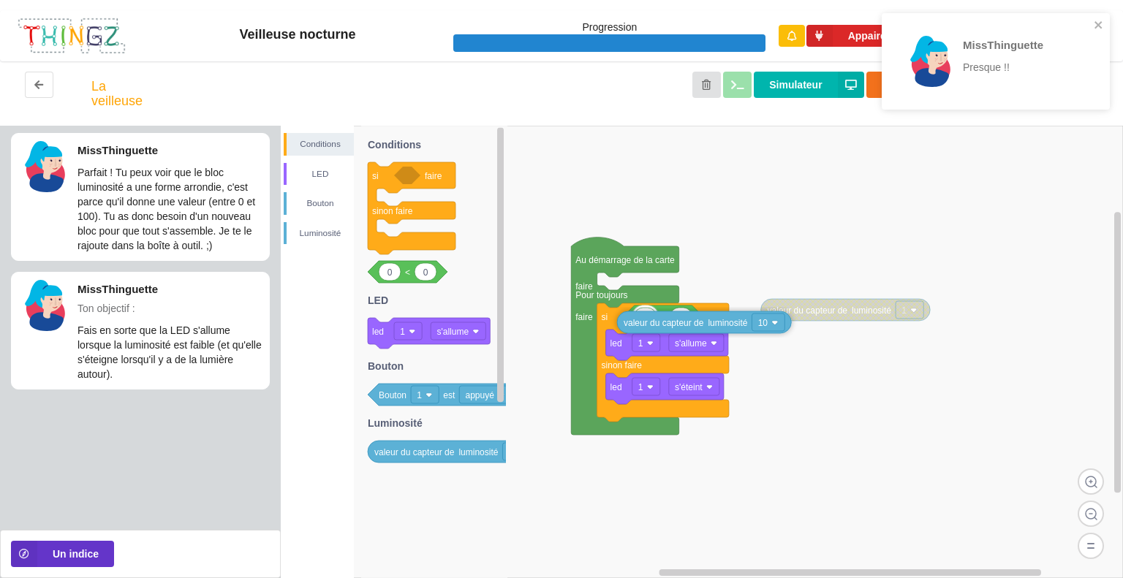
drag, startPoint x: 737, startPoint y: 327, endPoint x: 686, endPoint y: 330, distance: 51.2
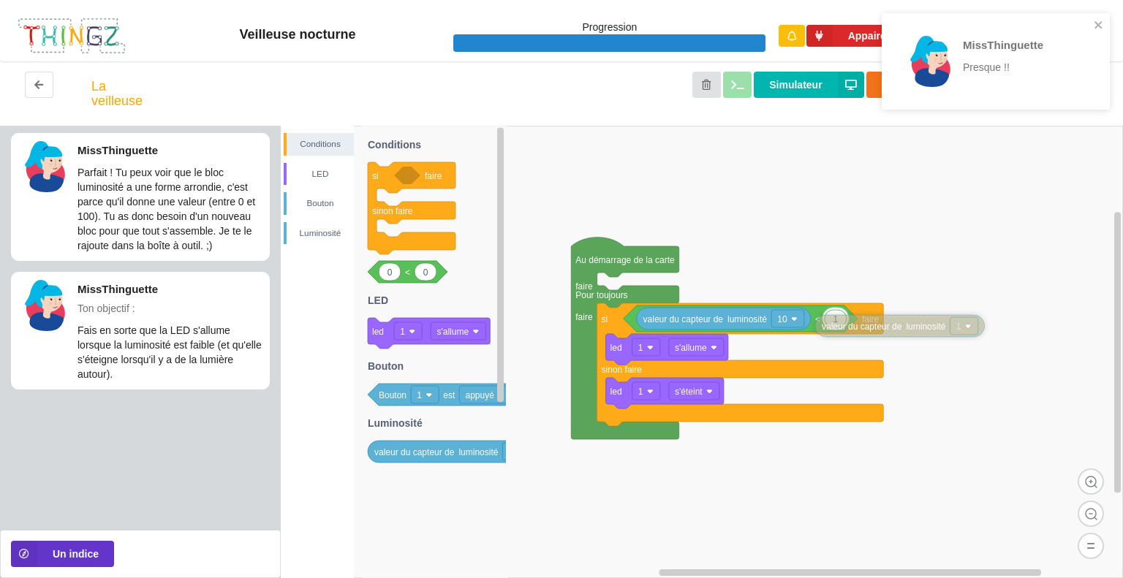
drag, startPoint x: 892, startPoint y: 309, endPoint x: 946, endPoint y: 325, distance: 56.4
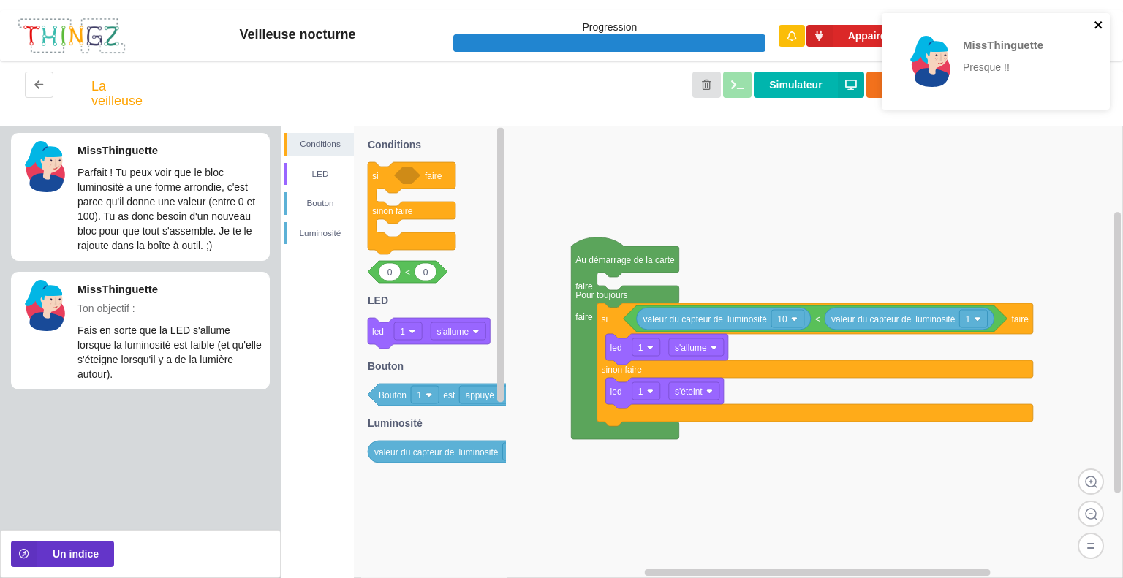
click at [1093, 27] on icon "close" at bounding box center [1098, 25] width 10 height 12
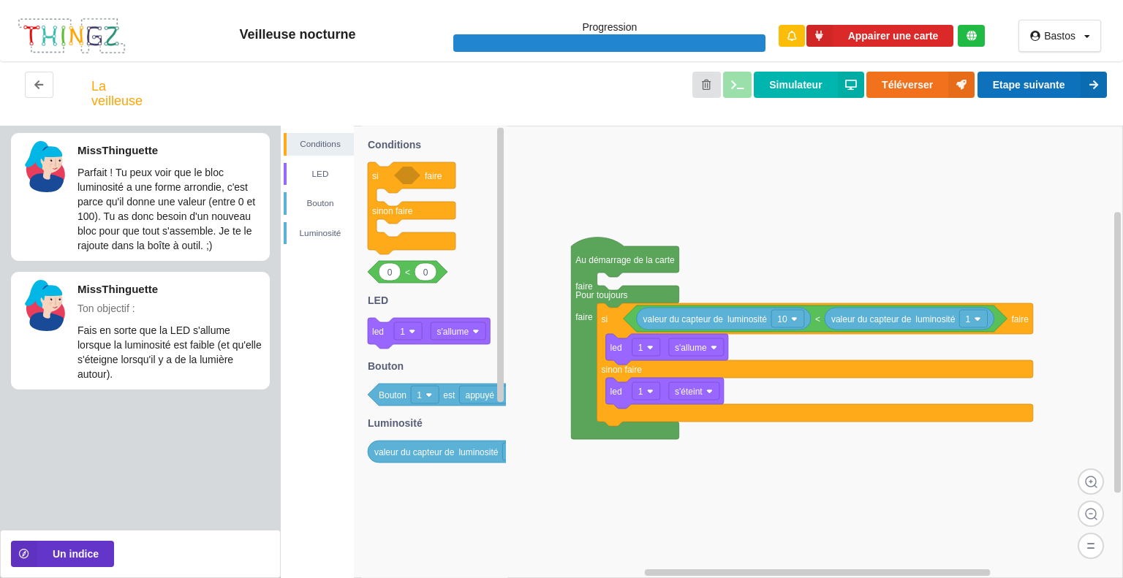
click at [1072, 81] on button "Etape suivante" at bounding box center [1041, 85] width 129 height 26
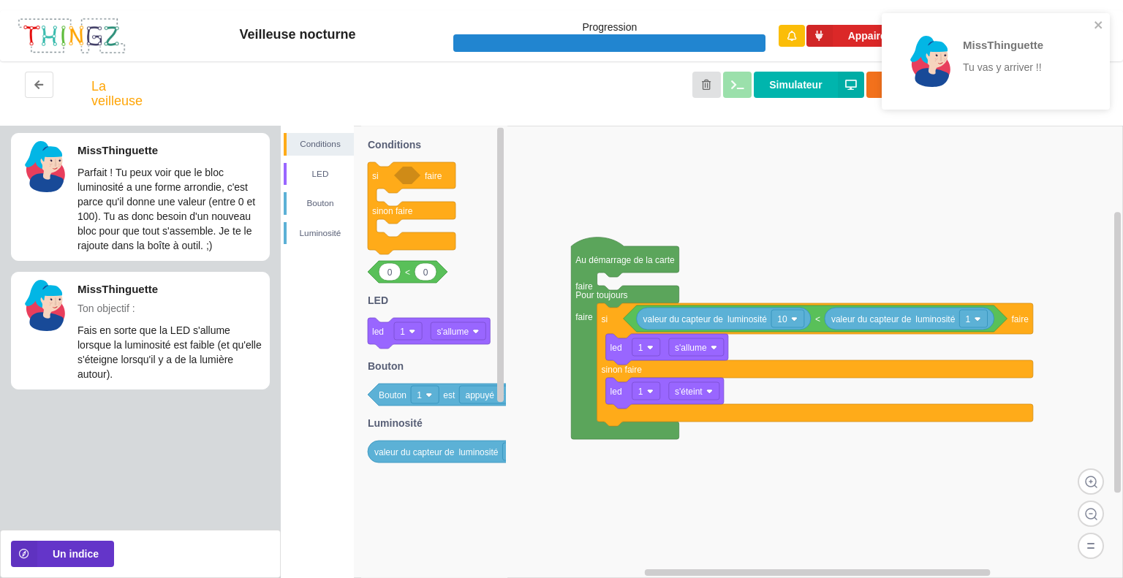
click at [1104, 23] on div "MissThinguette Tu vas y arriver !!" at bounding box center [995, 61] width 228 height 96
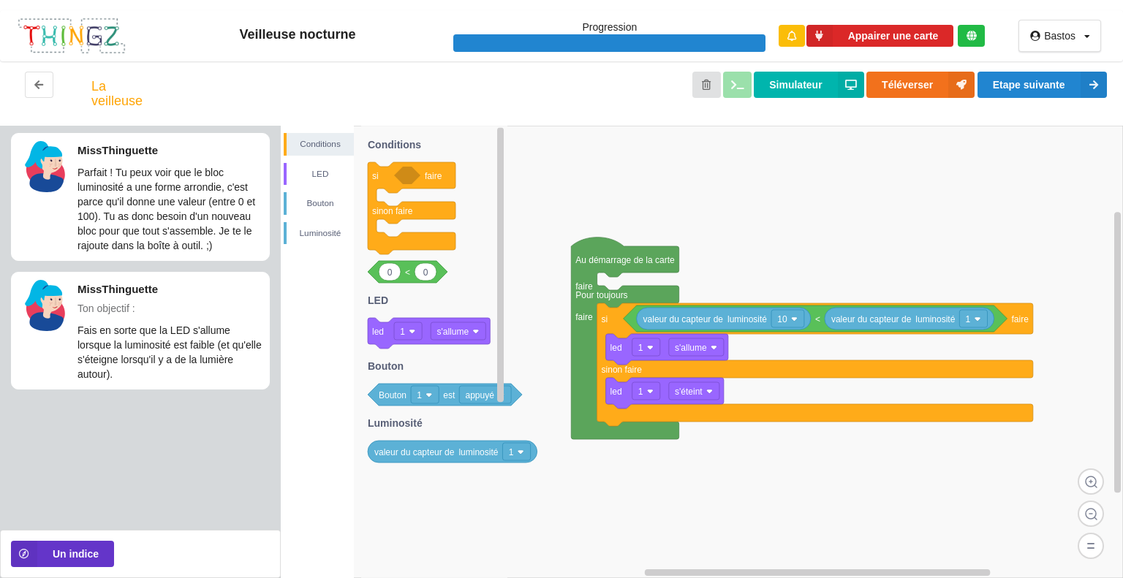
click at [449, 402] on icon at bounding box center [445, 395] width 154 height 22
click at [460, 400] on rect at bounding box center [485, 395] width 52 height 18
click at [436, 354] on icon at bounding box center [434, 352] width 146 height 452
drag, startPoint x: 426, startPoint y: 397, endPoint x: 450, endPoint y: 397, distance: 24.1
drag, startPoint x: 450, startPoint y: 397, endPoint x: 453, endPoint y: 319, distance: 77.5
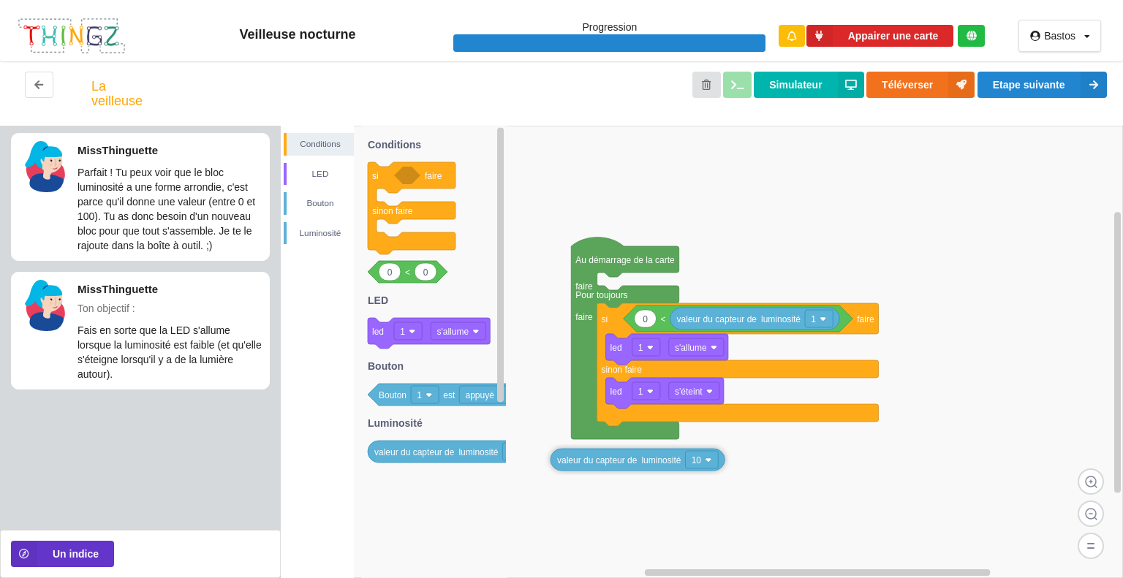
drag, startPoint x: 664, startPoint y: 319, endPoint x: 573, endPoint y: 484, distance: 188.1
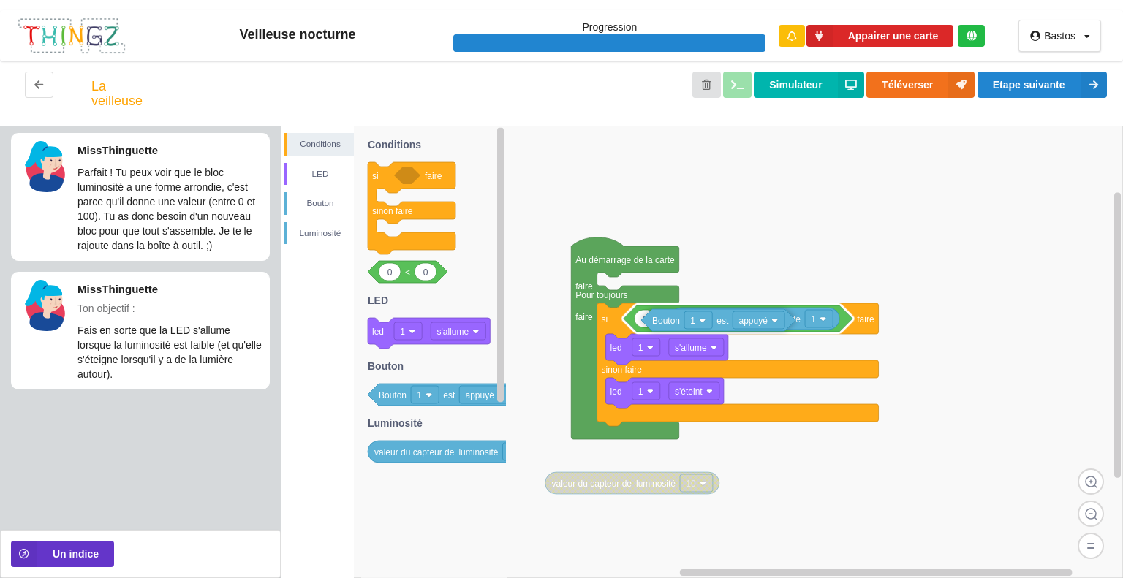
drag, startPoint x: 455, startPoint y: 404, endPoint x: 728, endPoint y: 330, distance: 283.3
click at [728, 330] on div "Conditions LED [PERSON_NAME] Au démarrage de la carte faire Pour toujours faire…" at bounding box center [702, 352] width 842 height 452
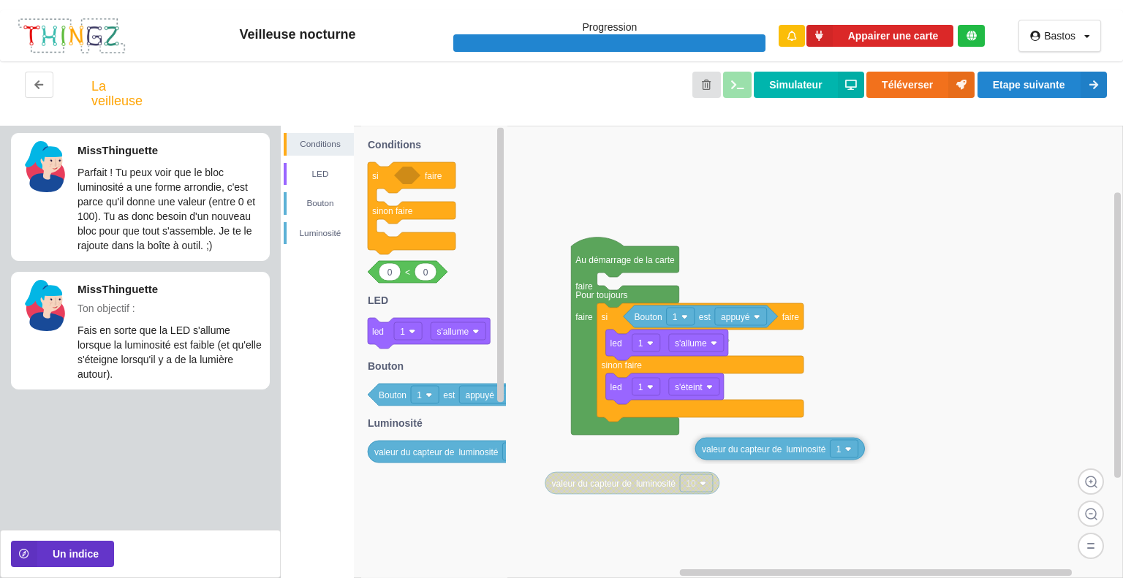
drag, startPoint x: 753, startPoint y: 348, endPoint x: 751, endPoint y: 452, distance: 104.5
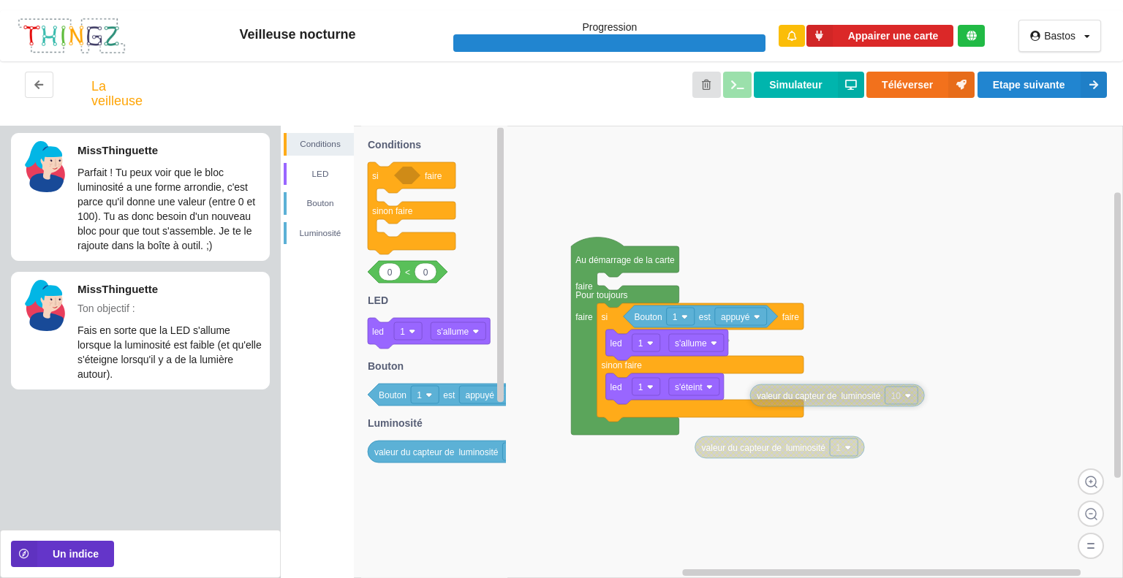
drag, startPoint x: 658, startPoint y: 485, endPoint x: 879, endPoint y: 392, distance: 239.5
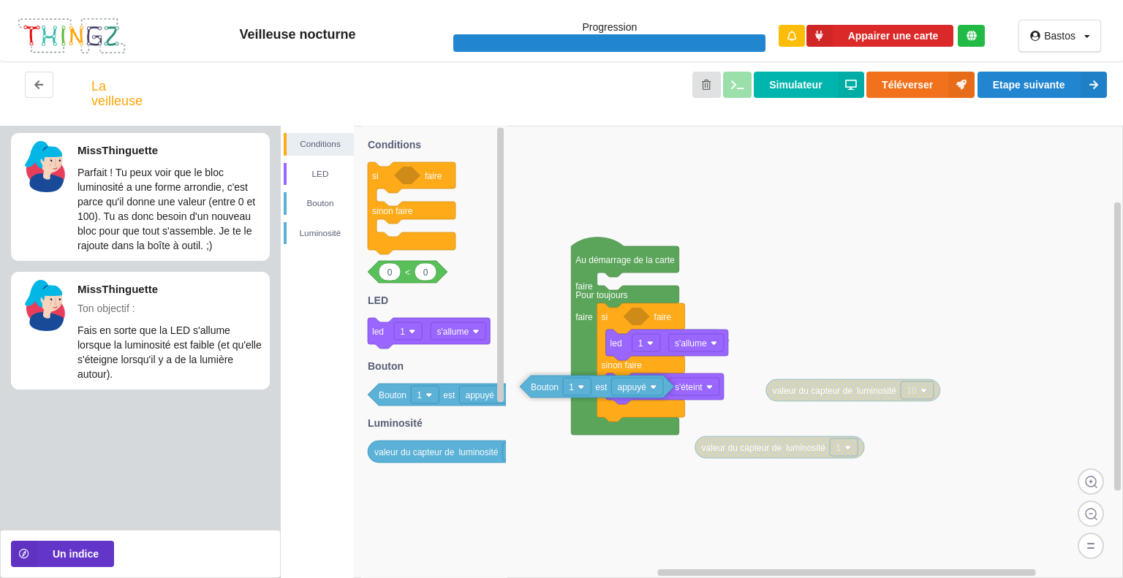
drag, startPoint x: 710, startPoint y: 324, endPoint x: 526, endPoint y: 447, distance: 222.0
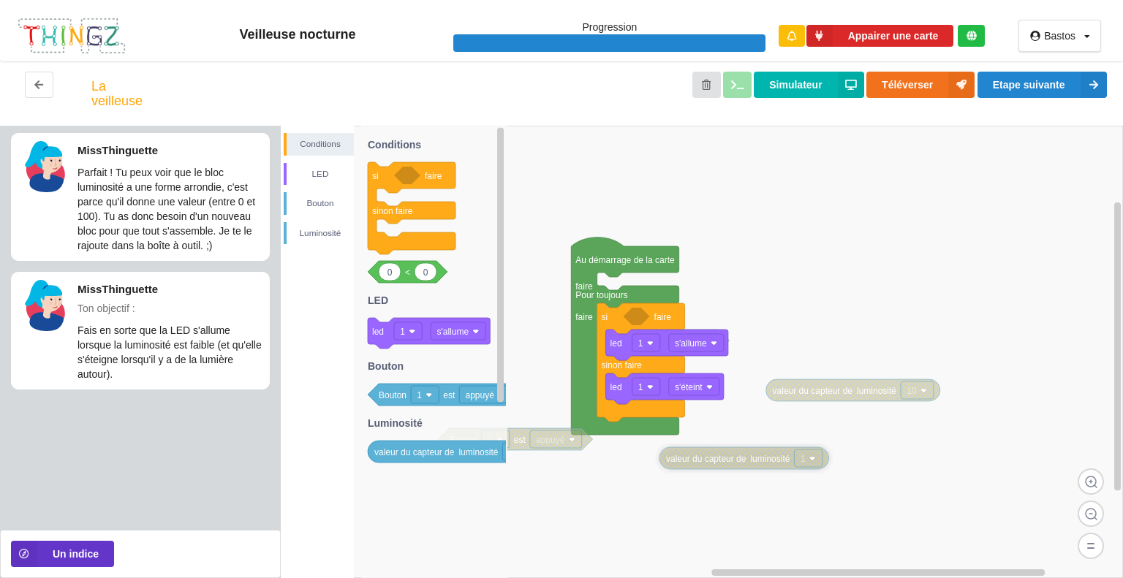
drag, startPoint x: 714, startPoint y: 450, endPoint x: 681, endPoint y: 463, distance: 35.2
drag, startPoint x: 400, startPoint y: 276, endPoint x: 679, endPoint y: 328, distance: 284.0
click at [679, 328] on div "Conditions LED [PERSON_NAME] < 0 1 Au démarrage de la carte faire Pour toujours…" at bounding box center [702, 352] width 842 height 452
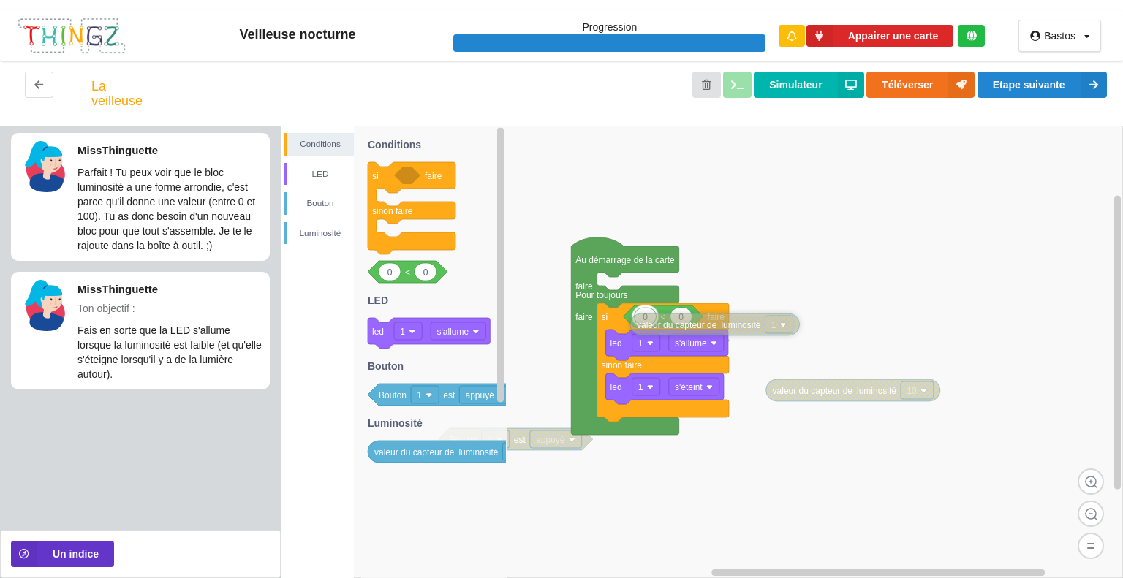
drag, startPoint x: 706, startPoint y: 464, endPoint x: 675, endPoint y: 329, distance: 138.8
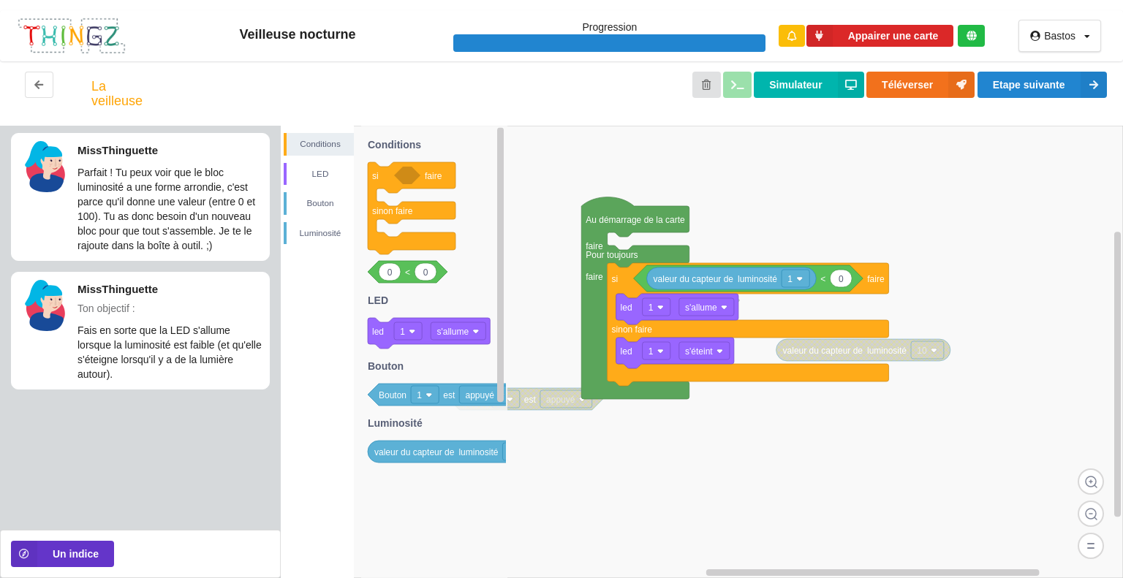
drag, startPoint x: 818, startPoint y: 402, endPoint x: 822, endPoint y: 368, distance: 33.9
click at [822, 368] on div "Conditions LED [PERSON_NAME] si faire sinon faire 0 0 < led 1 s'allume Bouton 1…" at bounding box center [702, 352] width 842 height 452
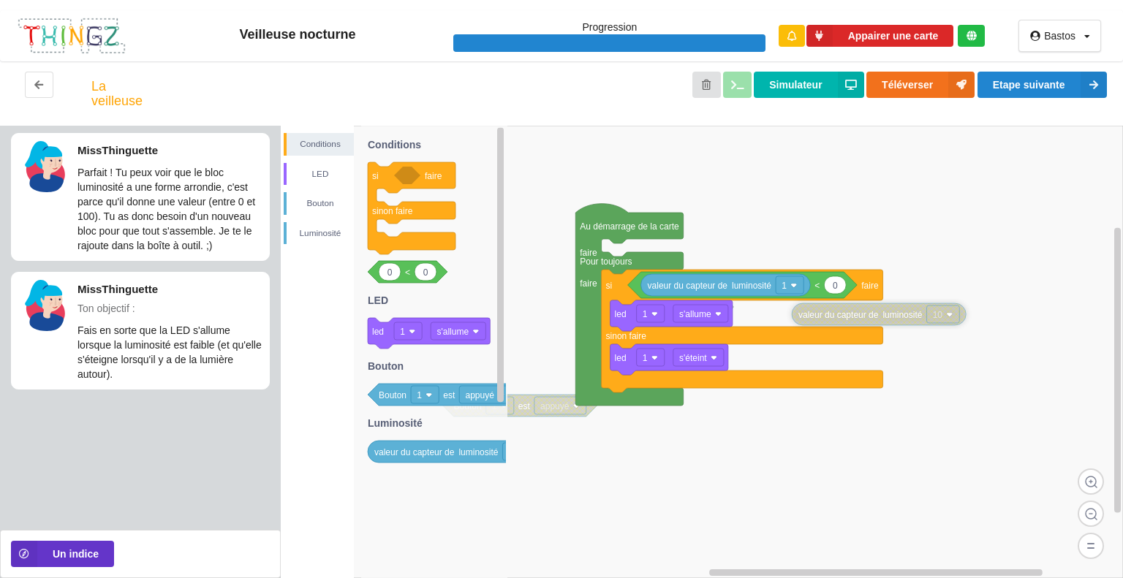
drag, startPoint x: 826, startPoint y: 362, endPoint x: 847, endPoint y: 319, distance: 47.4
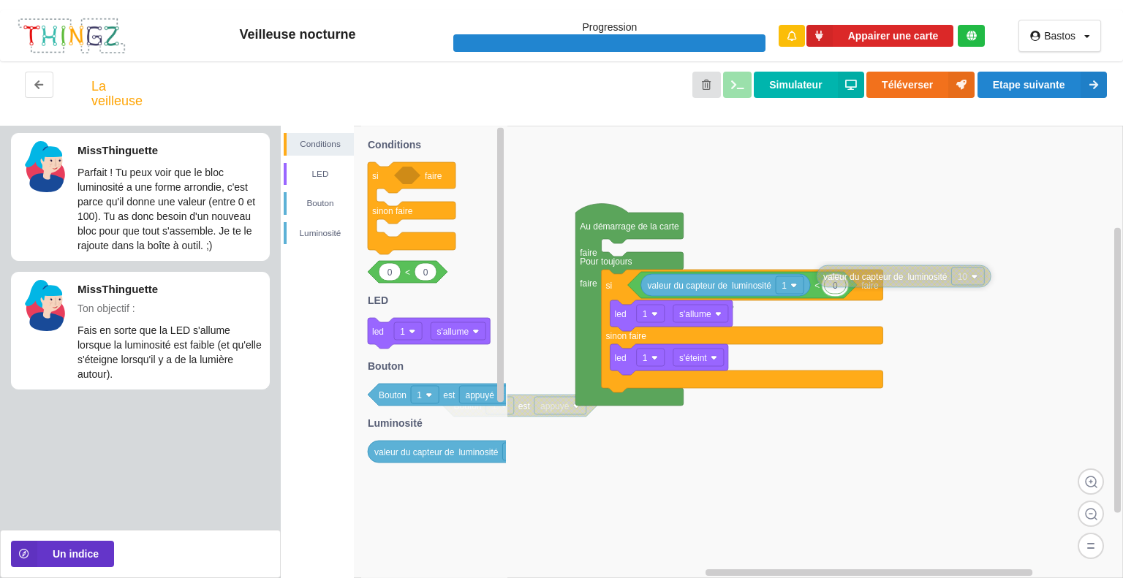
drag, startPoint x: 845, startPoint y: 323, endPoint x: 870, endPoint y: 289, distance: 41.8
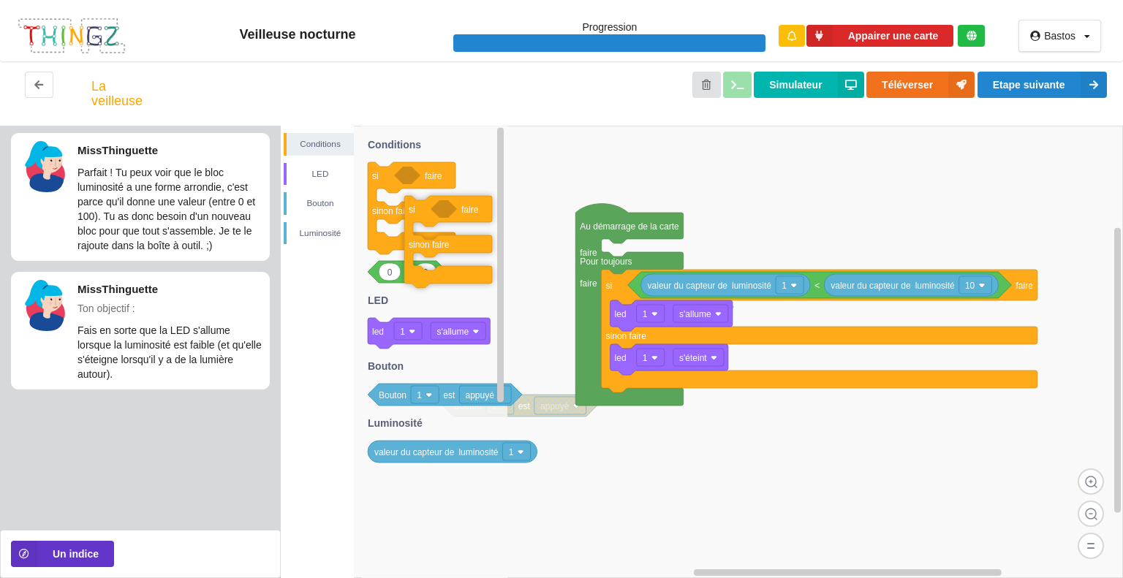
drag, startPoint x: 406, startPoint y: 217, endPoint x: 443, endPoint y: 250, distance: 49.2
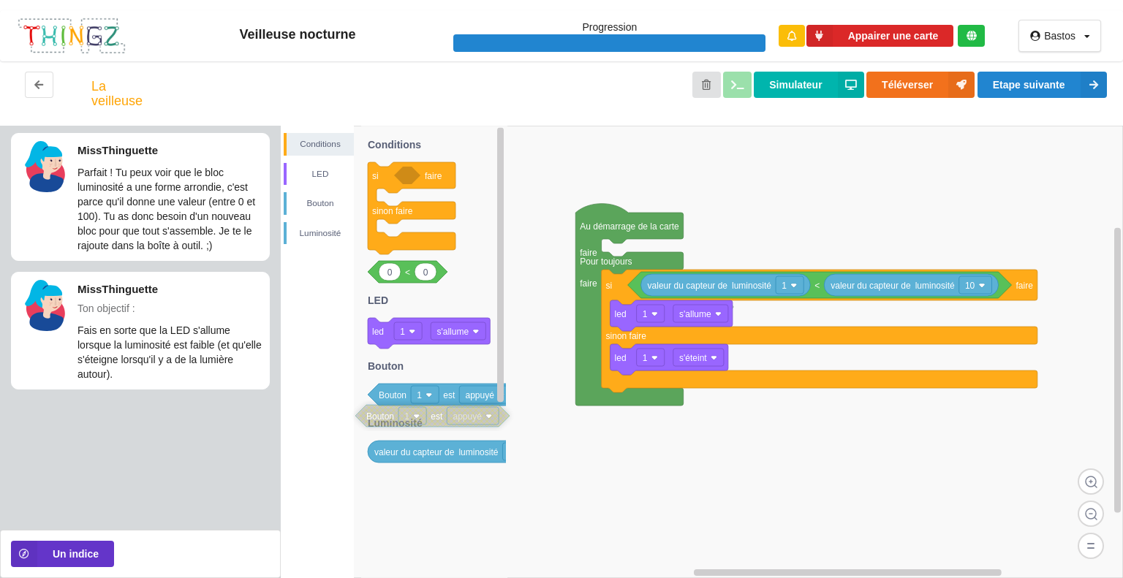
drag, startPoint x: 535, startPoint y: 411, endPoint x: 443, endPoint y: 421, distance: 92.7
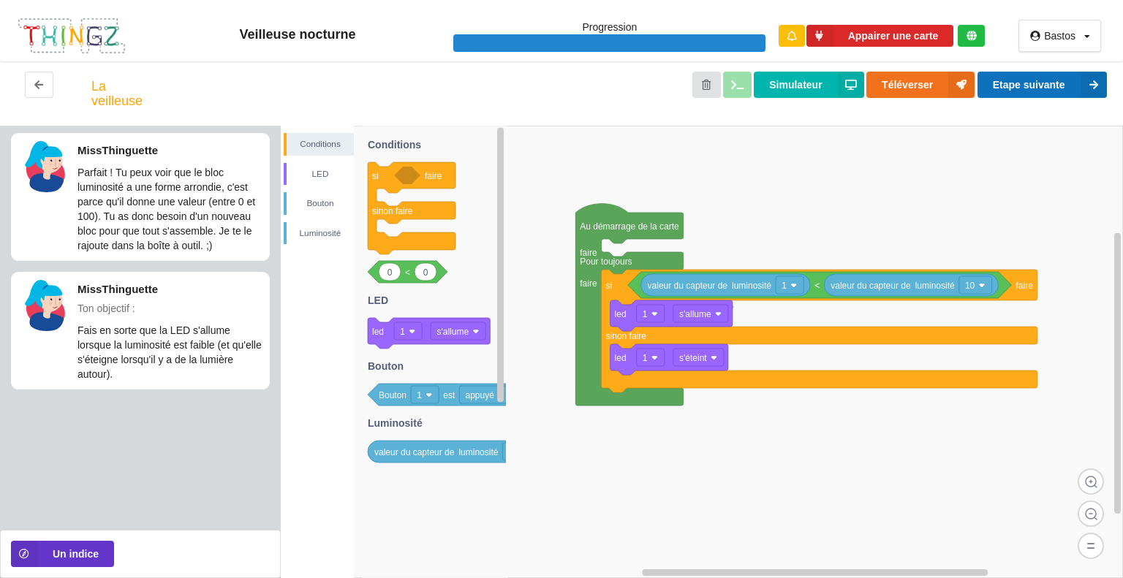
click at [1005, 82] on button "Etape suivante" at bounding box center [1041, 85] width 129 height 26
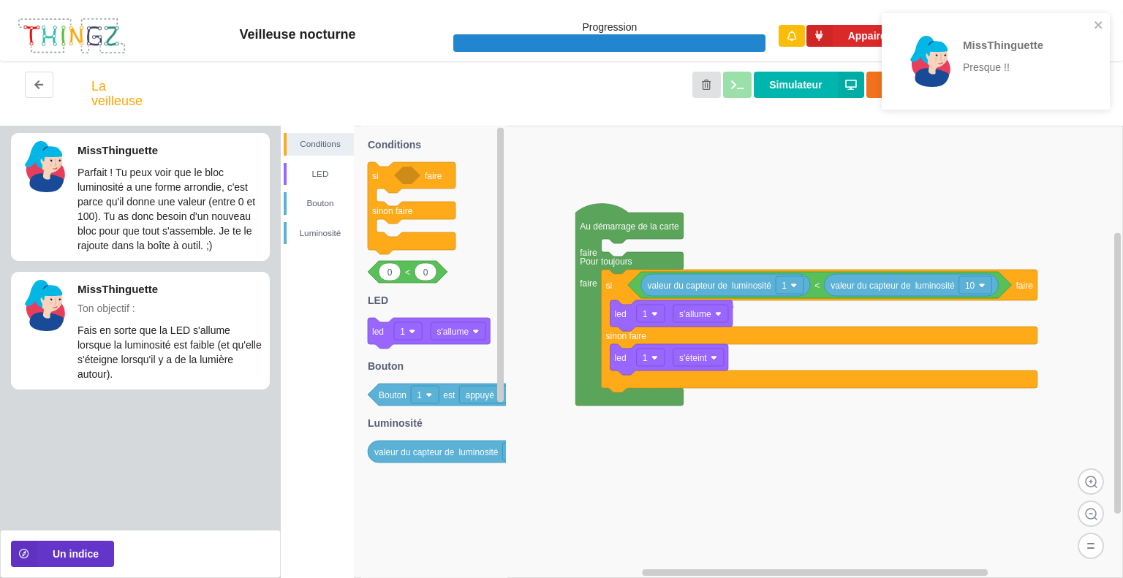
click at [859, 157] on rect at bounding box center [702, 352] width 842 height 452
click at [824, 78] on button "Simulateur" at bounding box center [809, 85] width 110 height 26
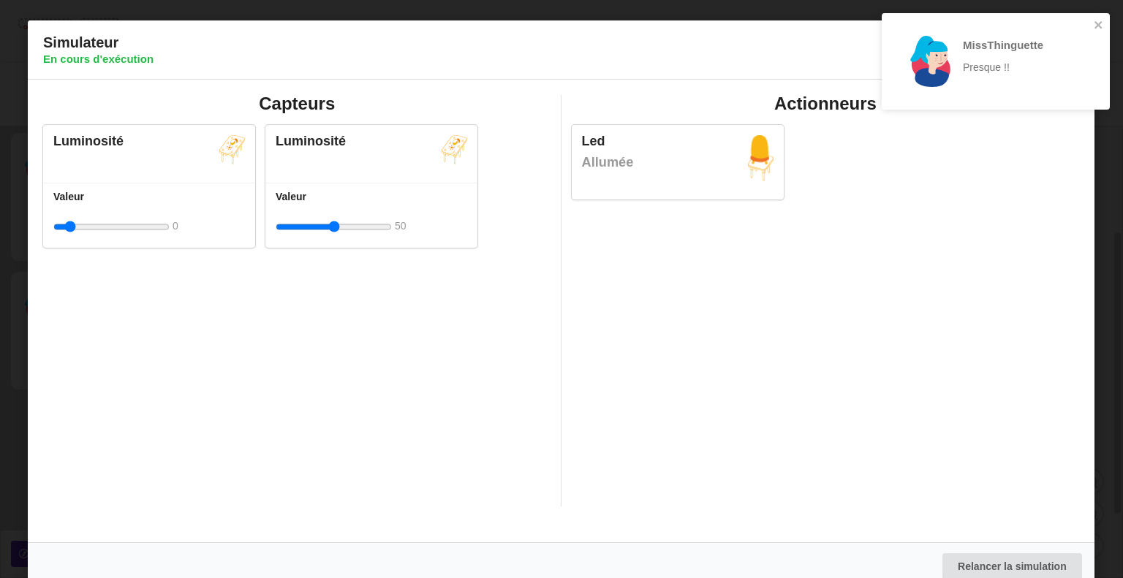
drag, startPoint x: 109, startPoint y: 226, endPoint x: 37, endPoint y: 243, distance: 73.6
click at [53, 240] on input "range" at bounding box center [111, 226] width 116 height 27
type input "3"
click at [72, 223] on input "range" at bounding box center [111, 226] width 116 height 27
drag, startPoint x: 333, startPoint y: 227, endPoint x: 399, endPoint y: 238, distance: 67.3
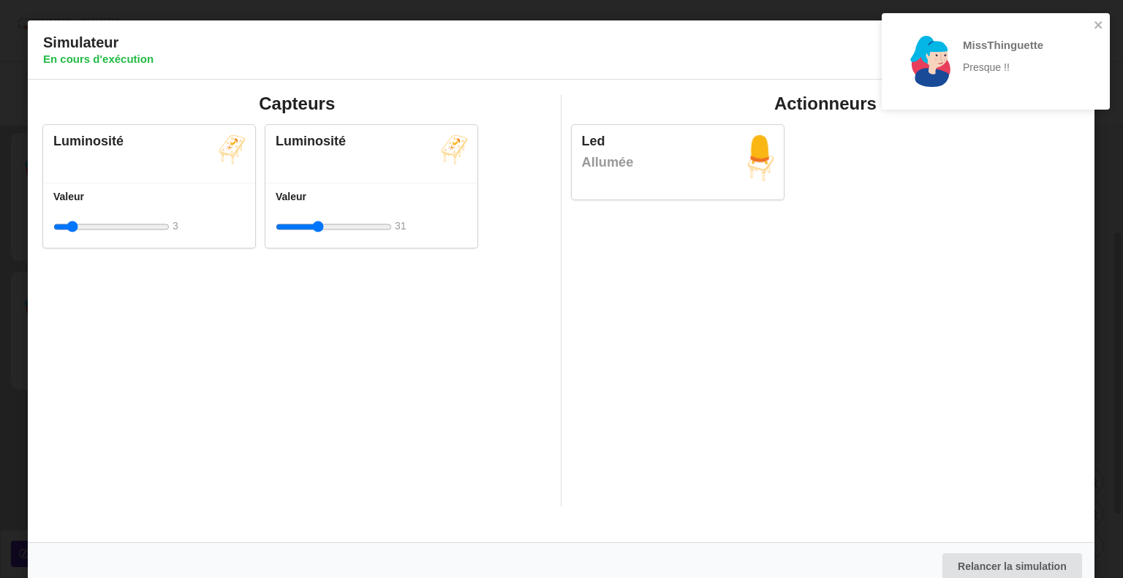
drag, startPoint x: 399, startPoint y: 238, endPoint x: 318, endPoint y: 227, distance: 81.8
click at [318, 227] on input "range" at bounding box center [334, 226] width 116 height 27
drag, startPoint x: 318, startPoint y: 227, endPoint x: 392, endPoint y: 227, distance: 74.6
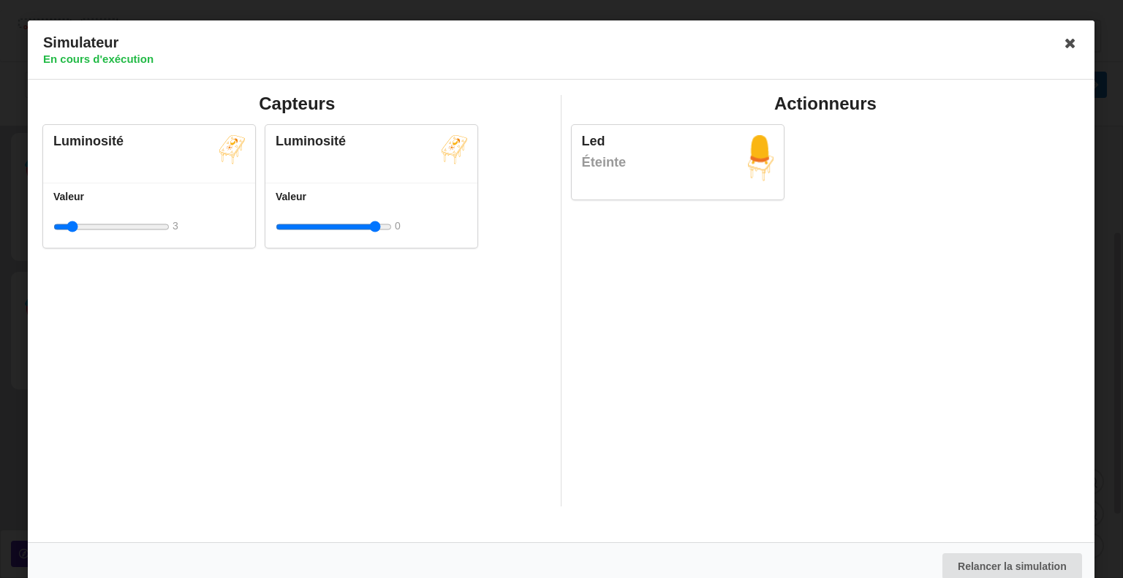
drag, startPoint x: 392, startPoint y: 227, endPoint x: 769, endPoint y: 102, distance: 396.8
type input "100"
click at [392, 213] on input "range" at bounding box center [334, 226] width 116 height 27
click at [1061, 37] on icon at bounding box center [1070, 42] width 23 height 23
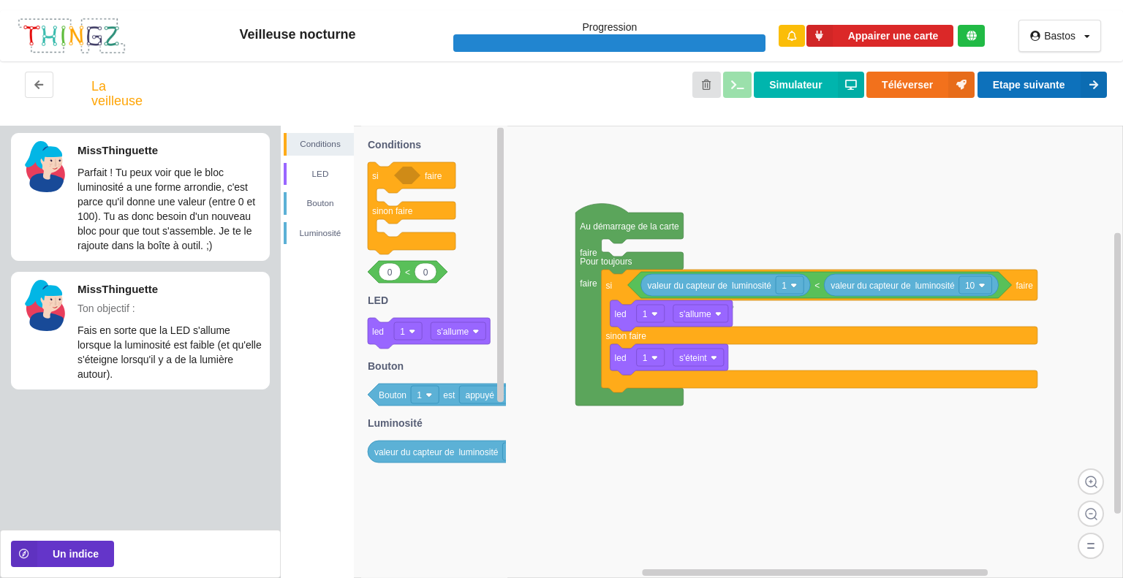
click at [1035, 92] on button "Etape suivante" at bounding box center [1041, 85] width 129 height 26
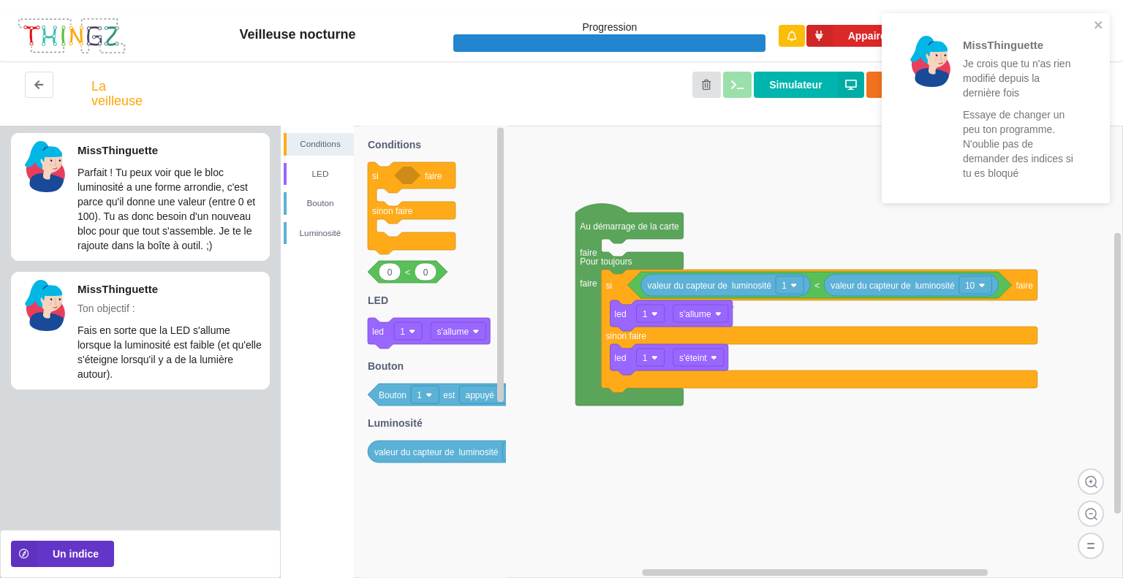
click at [1051, 254] on rect at bounding box center [702, 352] width 842 height 452
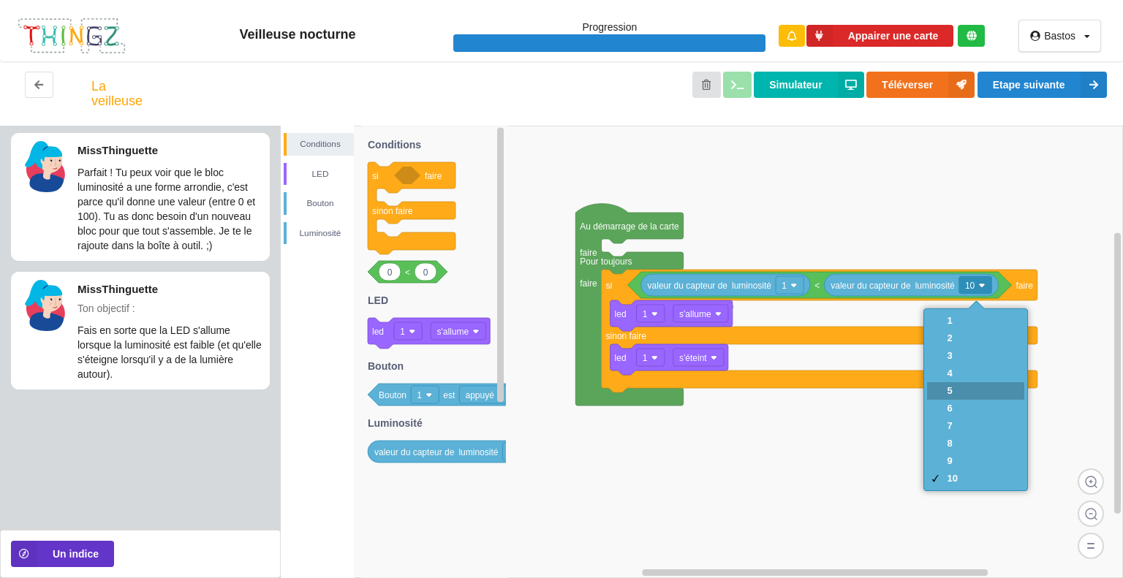
drag, startPoint x: 941, startPoint y: 381, endPoint x: 943, endPoint y: 420, distance: 38.8
click at [943, 420] on div "1 2 3 4 5 6 7 8 9 10" at bounding box center [975, 399] width 97 height 175
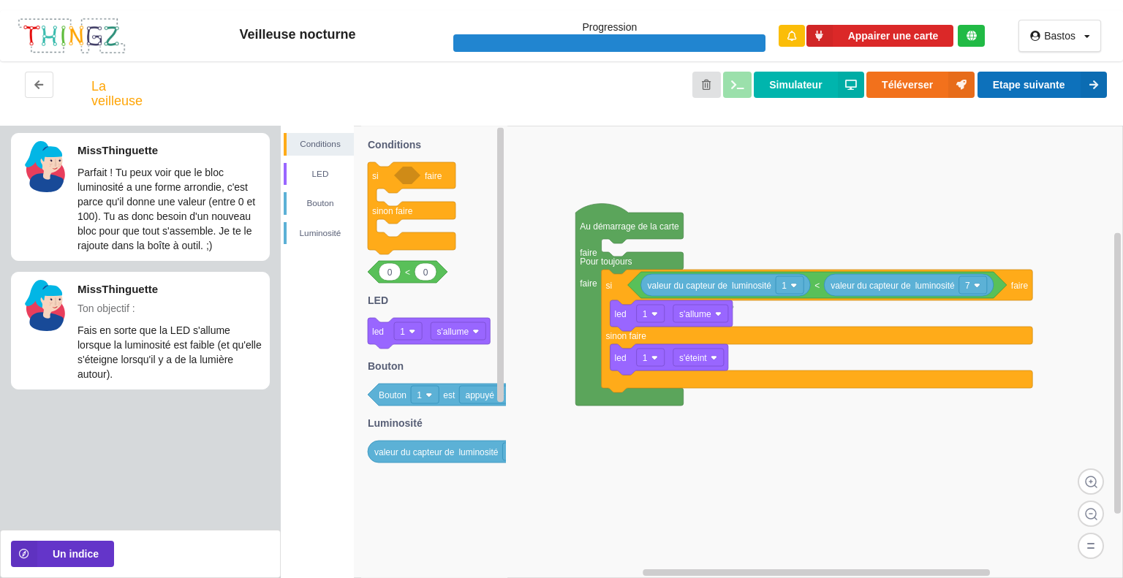
click at [1070, 73] on button "Etape suivante" at bounding box center [1041, 85] width 129 height 26
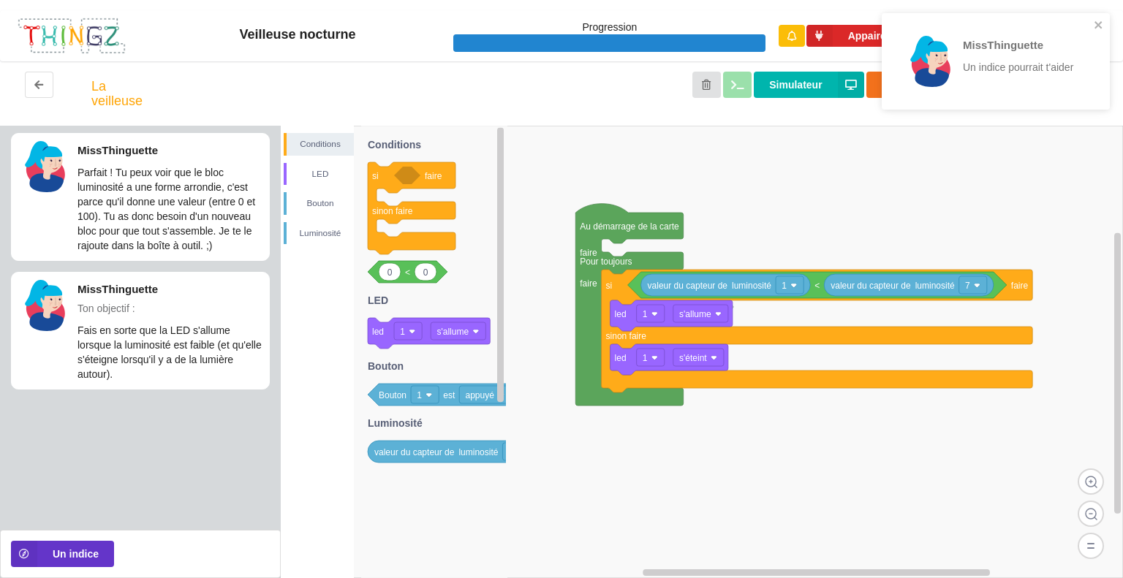
click at [1090, 14] on div "MissThinguette Un indice pourrait t'aider" at bounding box center [995, 61] width 228 height 96
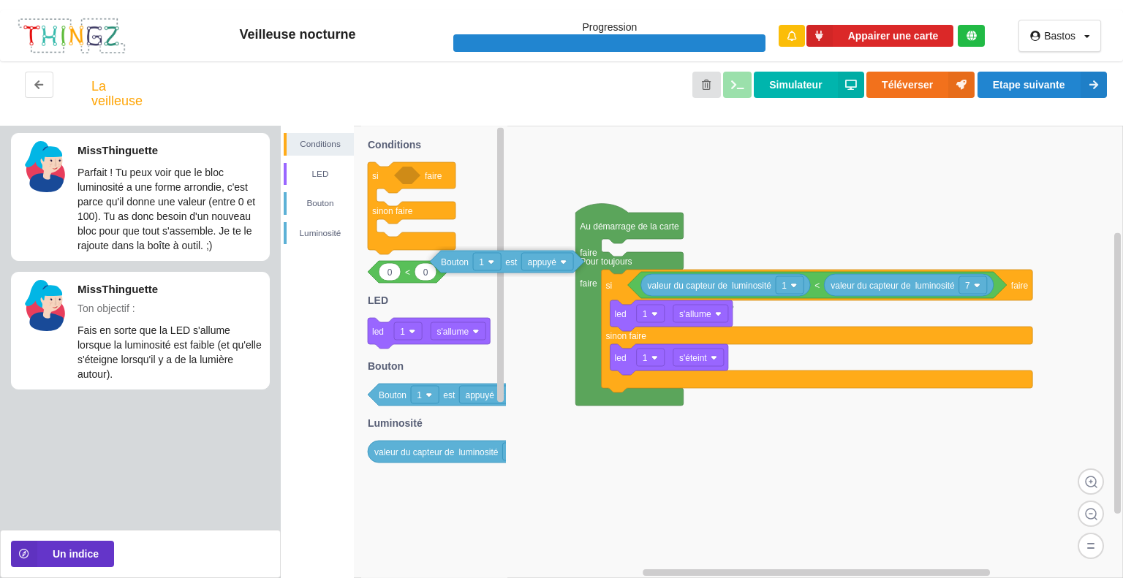
drag, startPoint x: 444, startPoint y: 397, endPoint x: 516, endPoint y: 252, distance: 161.5
click at [516, 252] on div "Conditions LED [PERSON_NAME] < 0 1 Au démarrage de la carte faire Pour toujours…" at bounding box center [702, 352] width 842 height 452
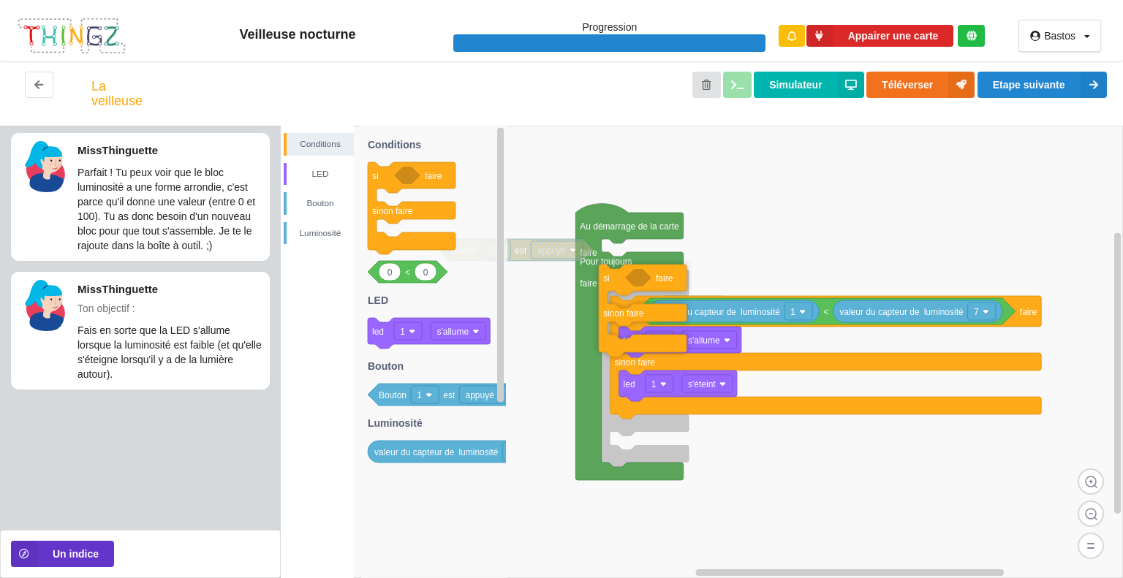
drag, startPoint x: 425, startPoint y: 186, endPoint x: 656, endPoint y: 289, distance: 252.6
click at [656, 289] on div "Conditions LED [PERSON_NAME] < 0 1 Au démarrage de la carte faire Pour toujours…" at bounding box center [702, 352] width 842 height 452
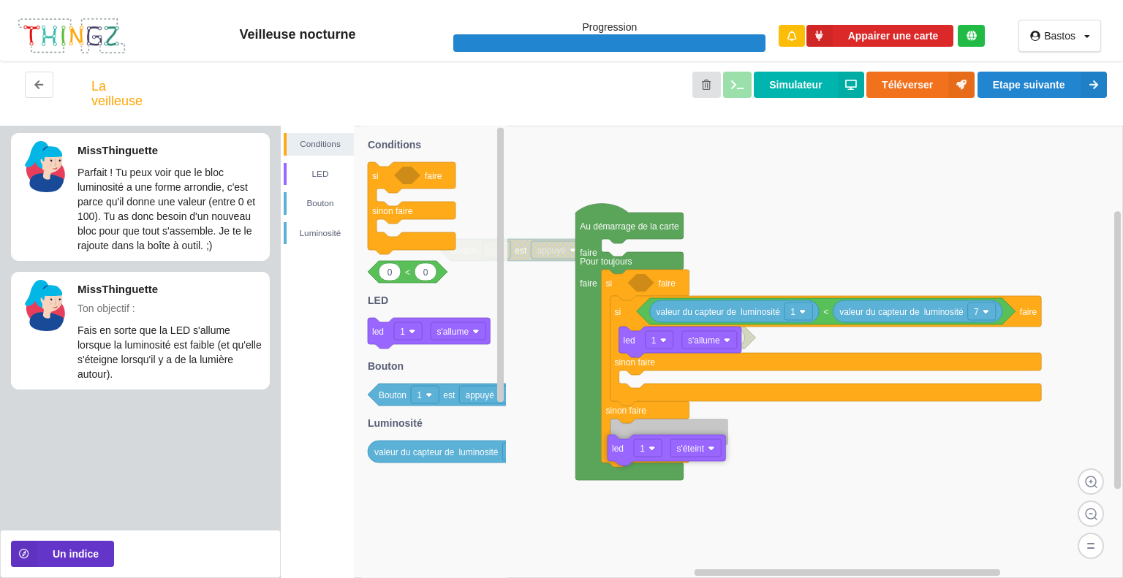
drag, startPoint x: 661, startPoint y: 385, endPoint x: 650, endPoint y: 447, distance: 63.0
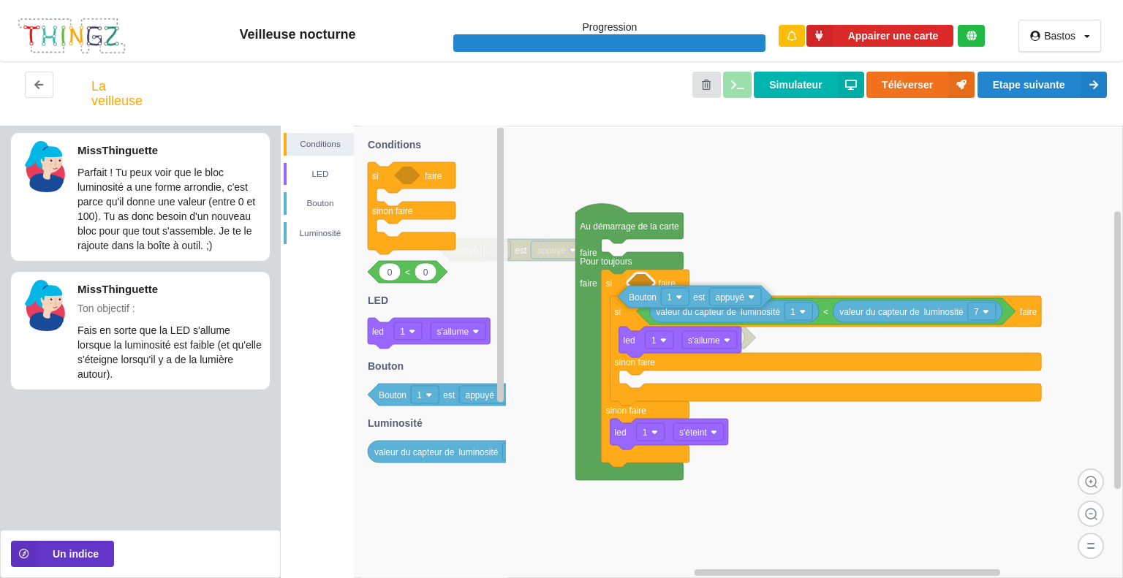
drag, startPoint x: 389, startPoint y: 402, endPoint x: 639, endPoint y: 304, distance: 268.5
click at [639, 304] on div "Conditions LED [PERSON_NAME] < 0 1 Bouton 1 est appuyé Au démarrage de la carte…" at bounding box center [702, 352] width 842 height 452
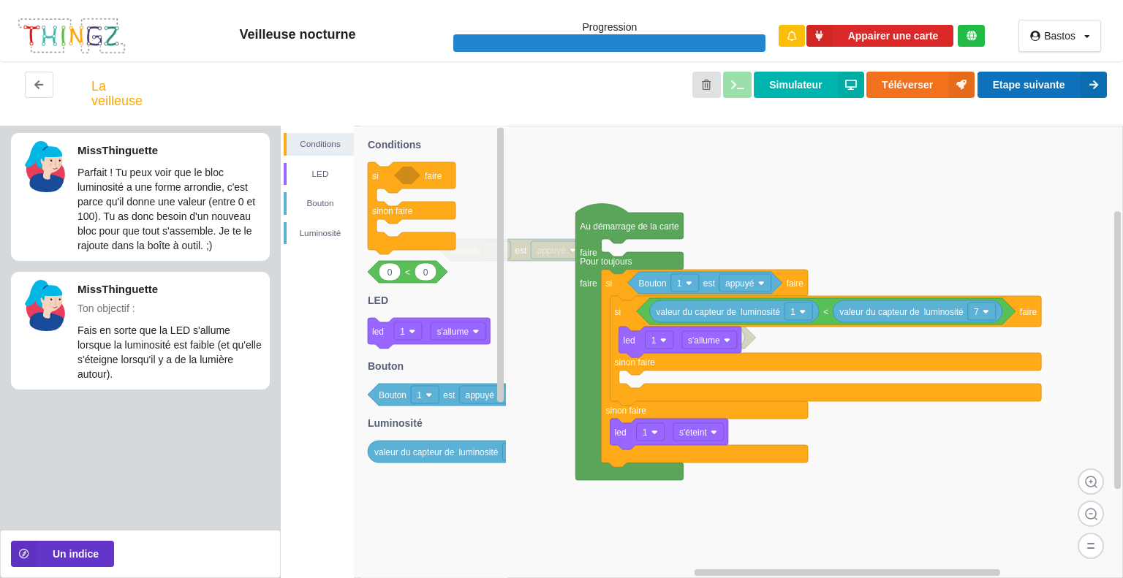
click at [1076, 90] on button "Etape suivante" at bounding box center [1041, 85] width 129 height 26
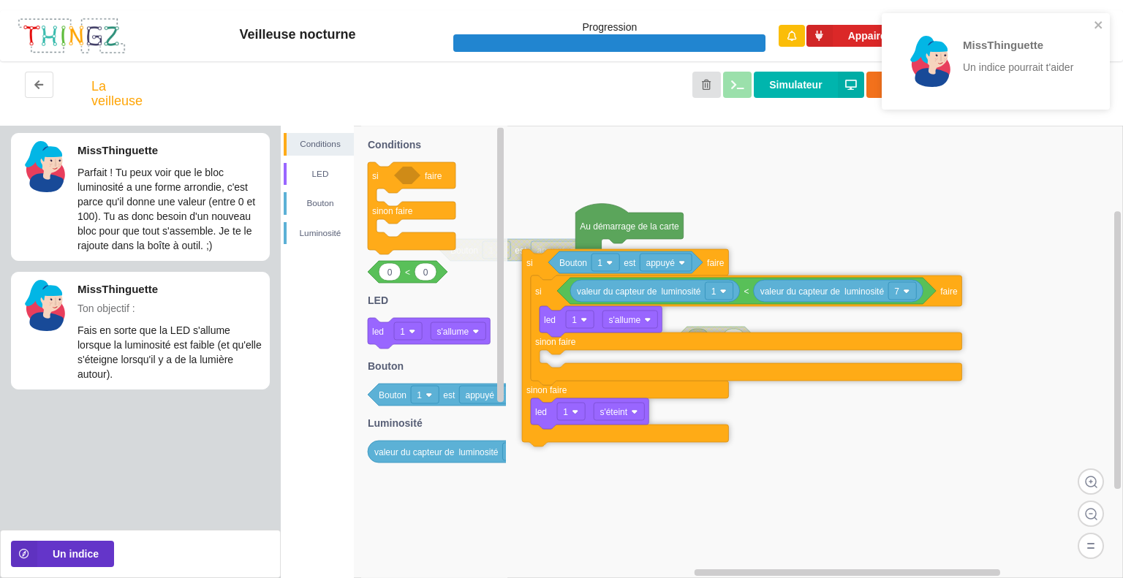
drag, startPoint x: 613, startPoint y: 292, endPoint x: 545, endPoint y: 254, distance: 78.5
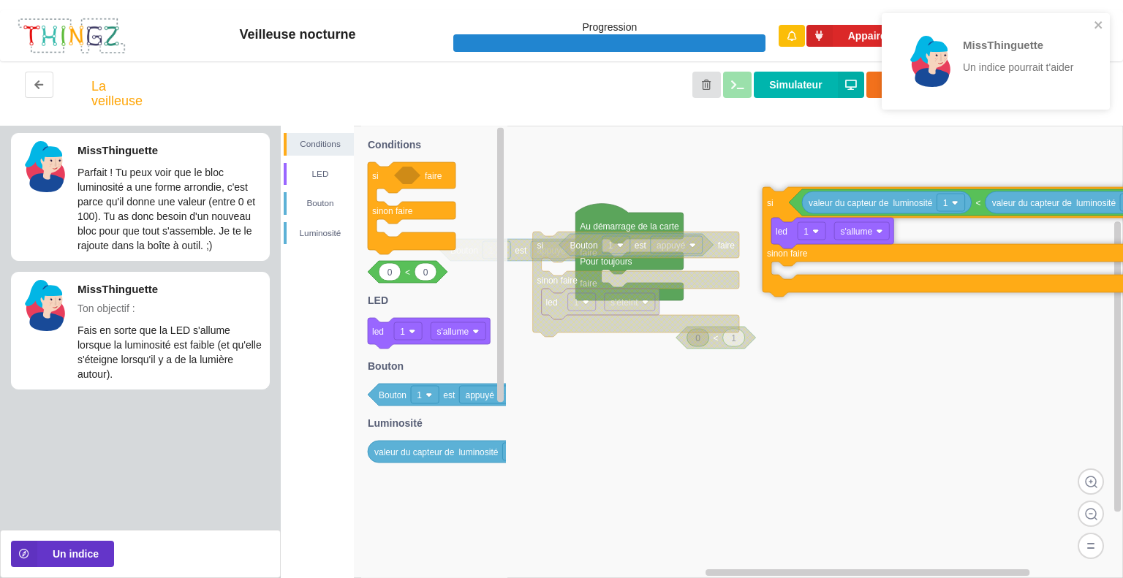
drag, startPoint x: 555, startPoint y: 281, endPoint x: 775, endPoint y: 209, distance: 230.7
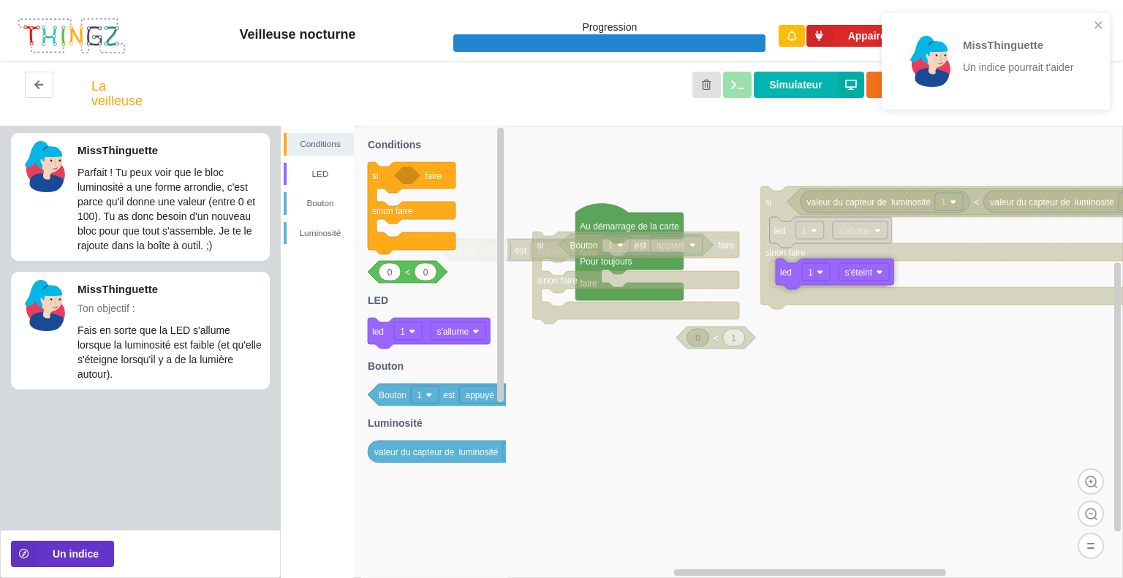
drag, startPoint x: 588, startPoint y: 311, endPoint x: 822, endPoint y: 281, distance: 236.6
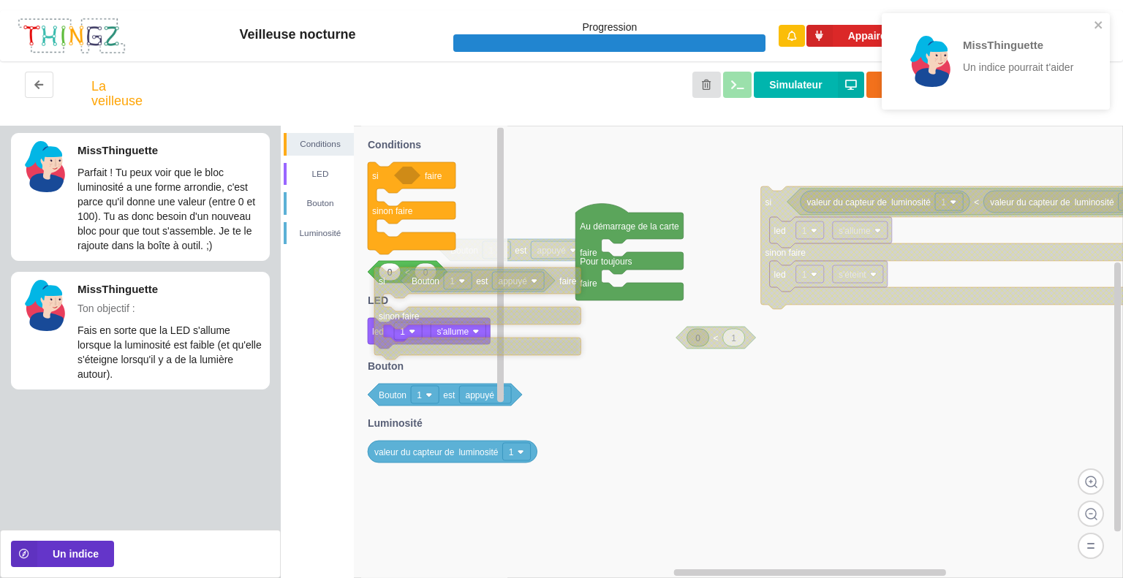
drag, startPoint x: 565, startPoint y: 256, endPoint x: 404, endPoint y: 292, distance: 164.9
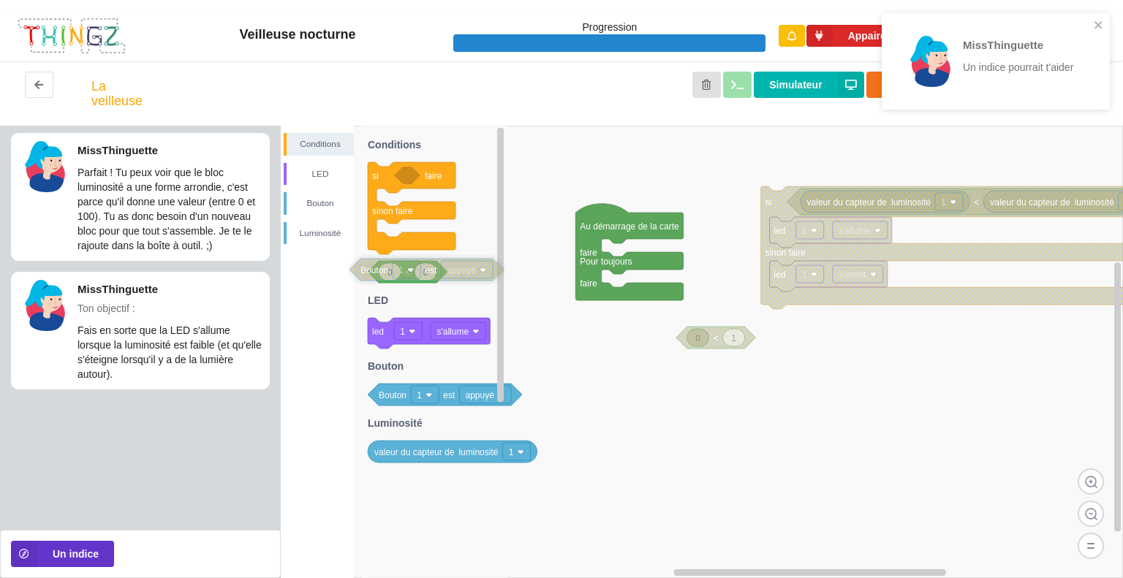
drag, startPoint x: 537, startPoint y: 254, endPoint x: 414, endPoint y: 289, distance: 128.4
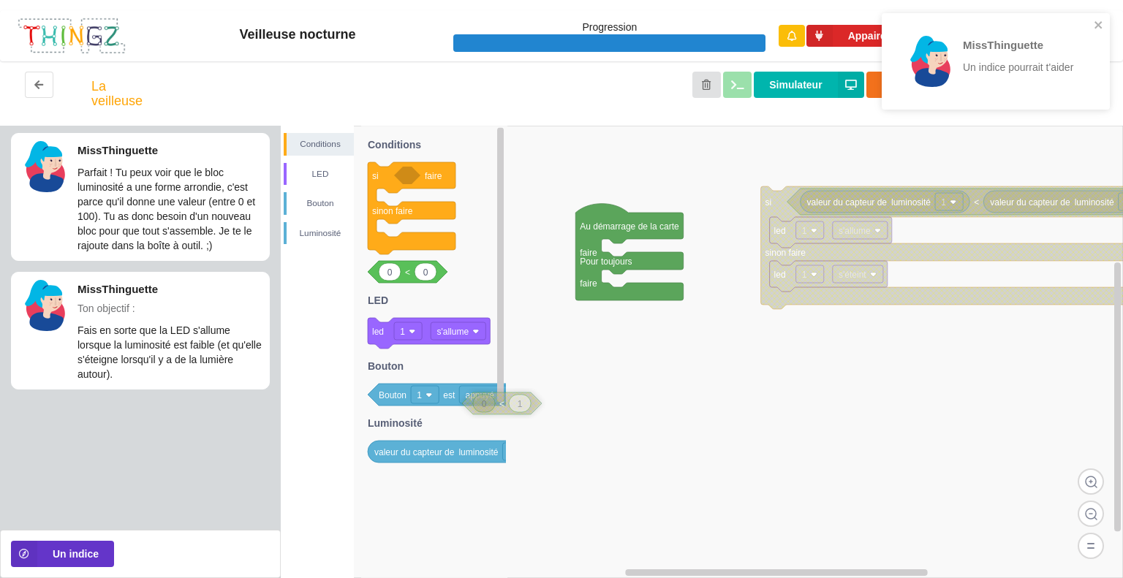
drag, startPoint x: 707, startPoint y: 336, endPoint x: 477, endPoint y: 406, distance: 240.5
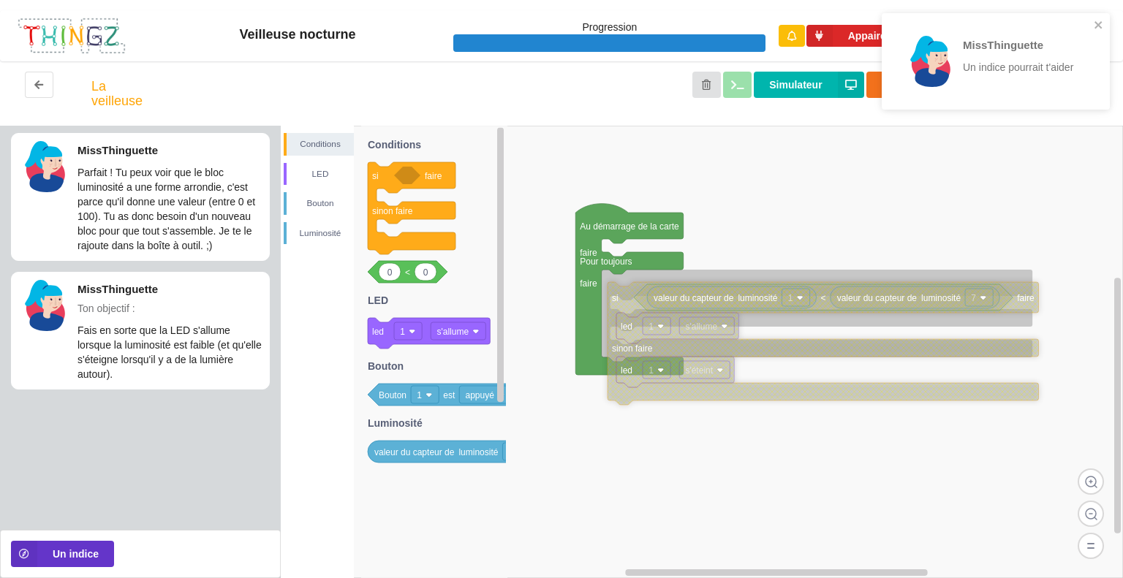
drag, startPoint x: 773, startPoint y: 205, endPoint x: 621, endPoint y: 300, distance: 180.3
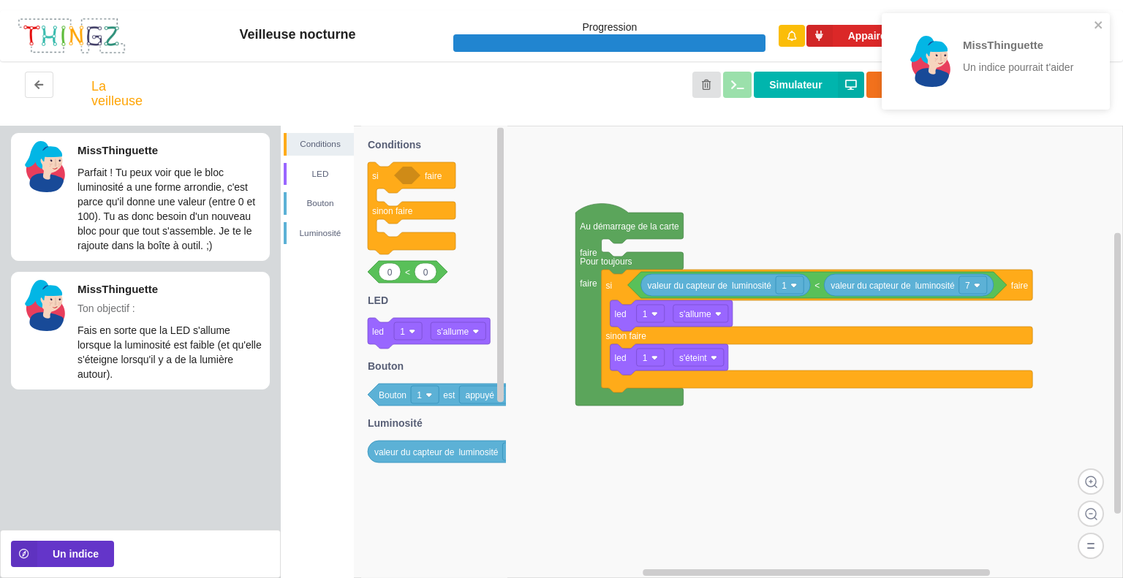
drag, startPoint x: 938, startPoint y: 292, endPoint x: 925, endPoint y: 251, distance: 43.0
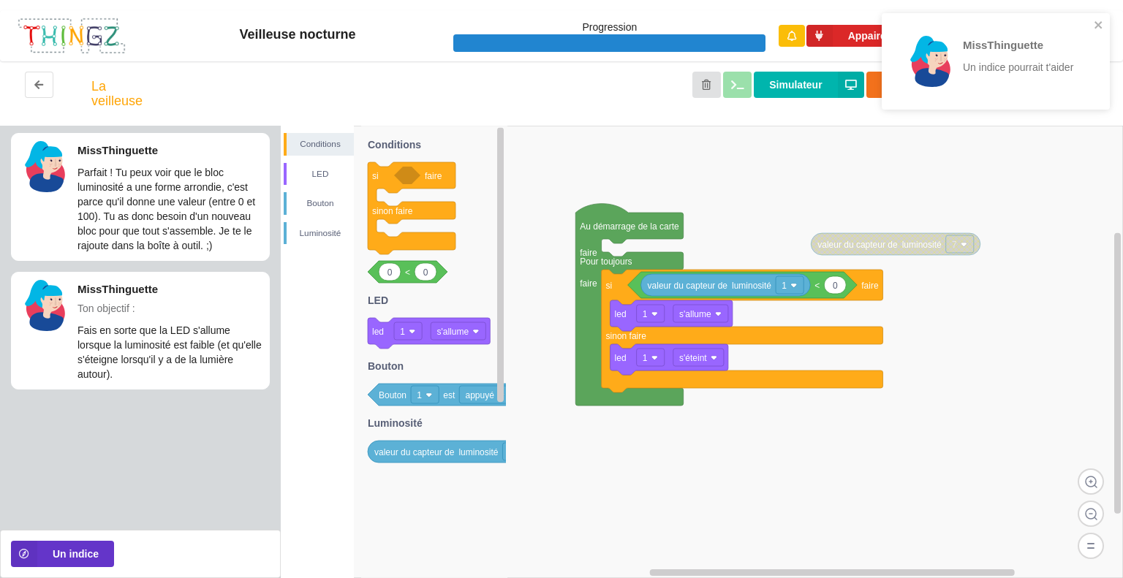
drag, startPoint x: 1089, startPoint y: 26, endPoint x: 1103, endPoint y: 28, distance: 14.1
click at [1093, 28] on div "MissThinguette Un indice pourrait t'aider" at bounding box center [990, 61] width 206 height 85
click at [1103, 28] on icon "close" at bounding box center [1098, 25] width 10 height 12
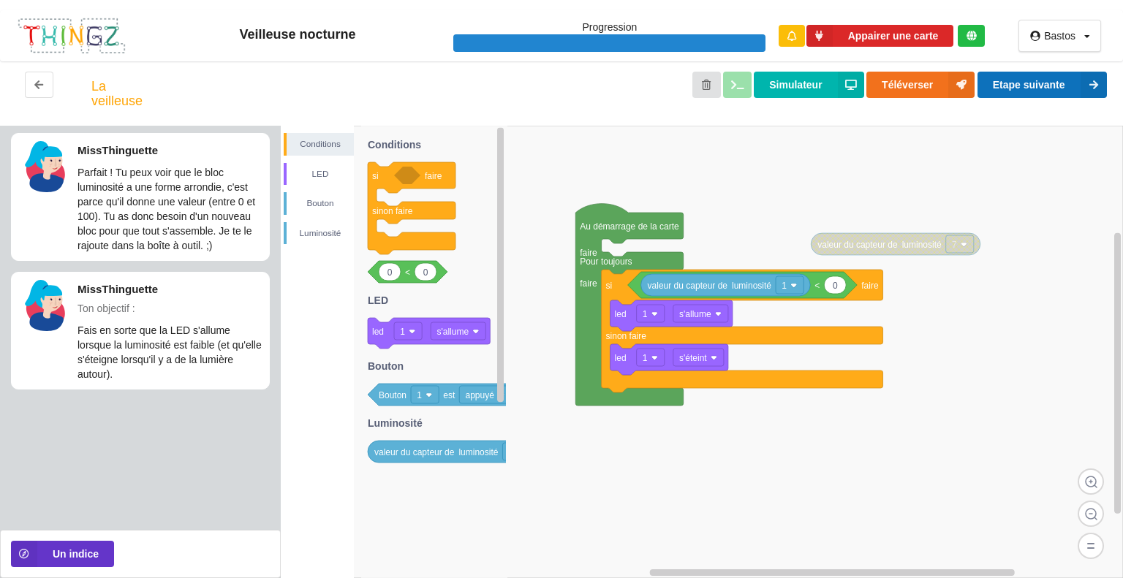
click at [1053, 87] on button "Etape suivante" at bounding box center [1041, 85] width 129 height 26
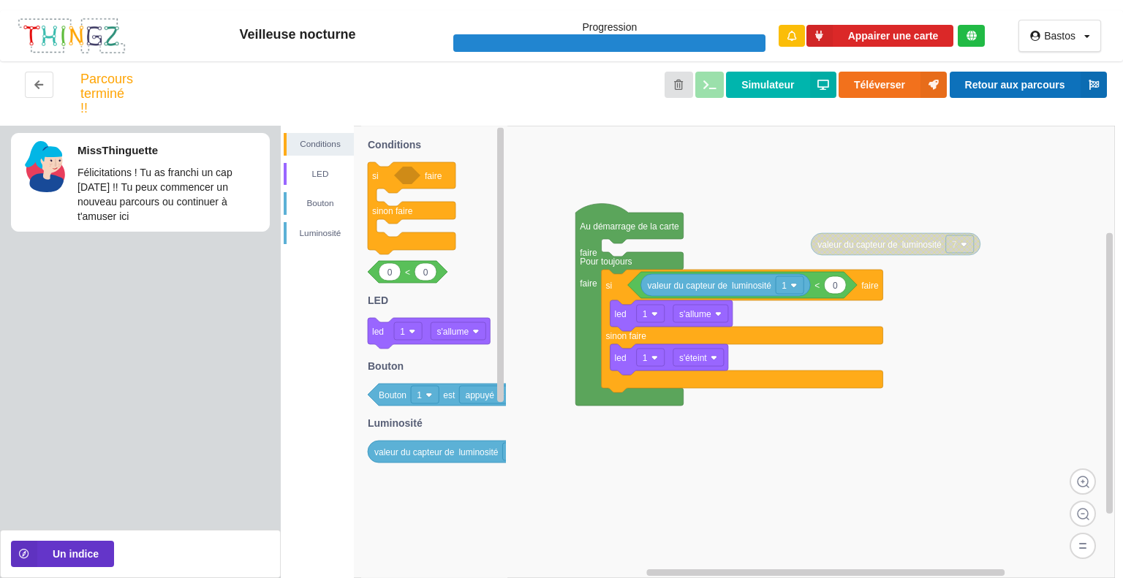
click at [1053, 87] on button "Retour aux parcours" at bounding box center [1027, 85] width 157 height 26
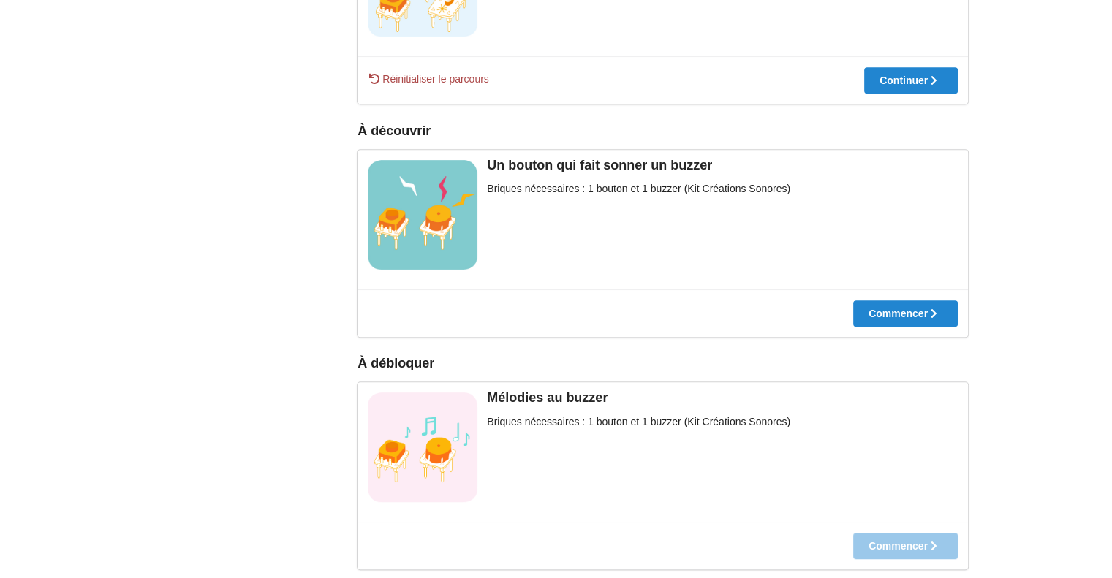
scroll to position [702, 0]
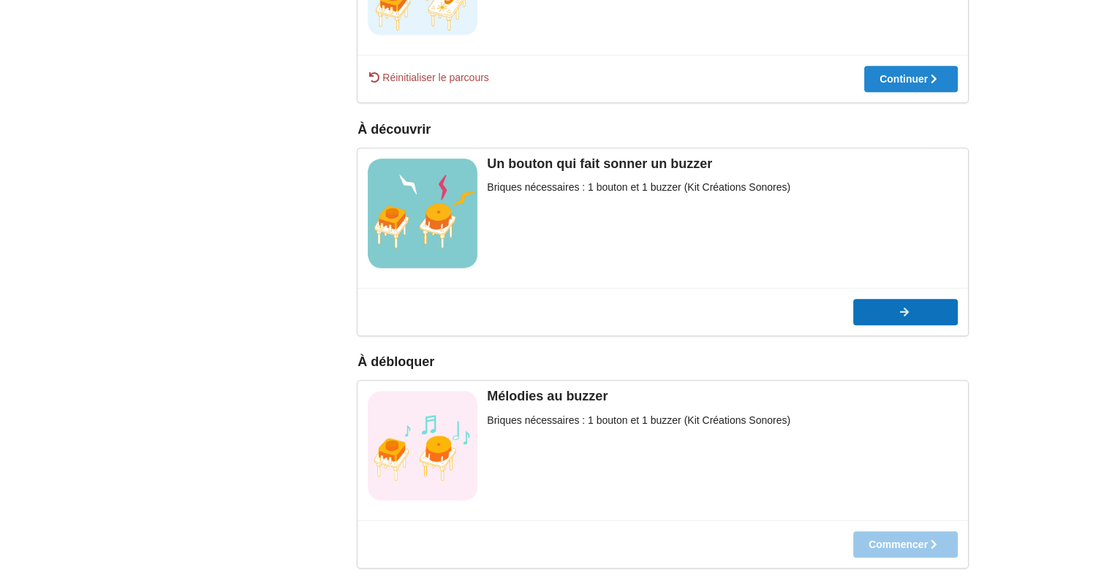
click at [903, 301] on button "Commencer" at bounding box center [905, 312] width 105 height 26
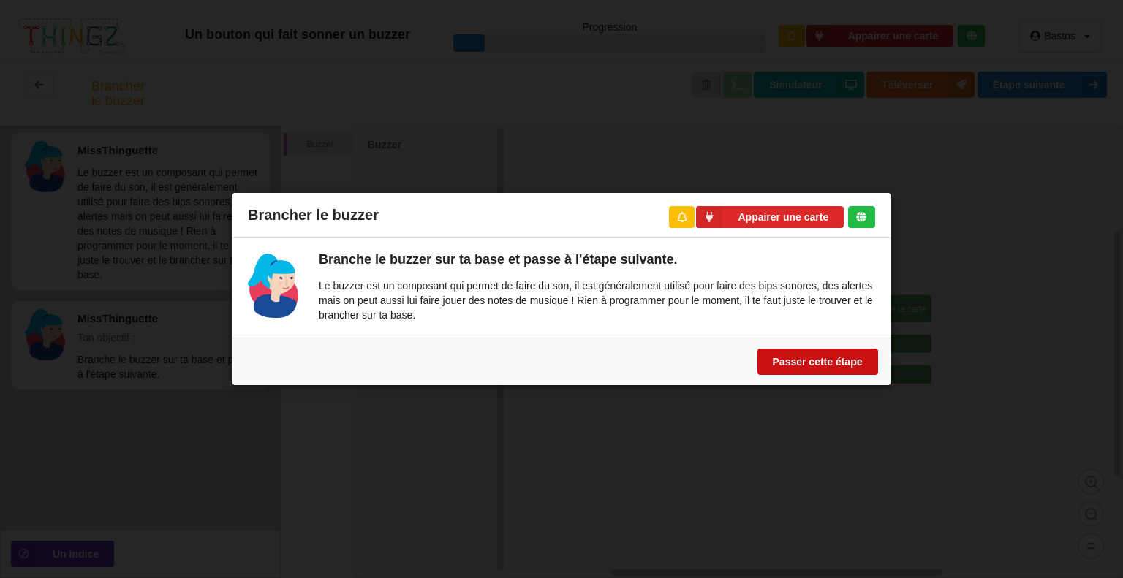
click at [800, 360] on button "Passer cette étape" at bounding box center [817, 362] width 121 height 26
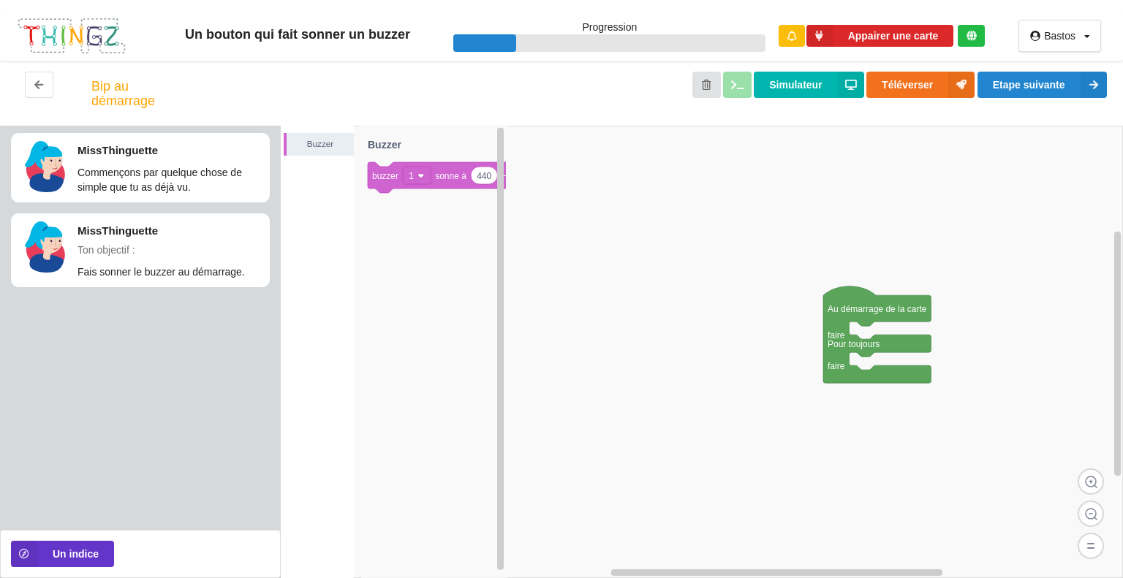
click at [800, 360] on rect at bounding box center [702, 352] width 842 height 452
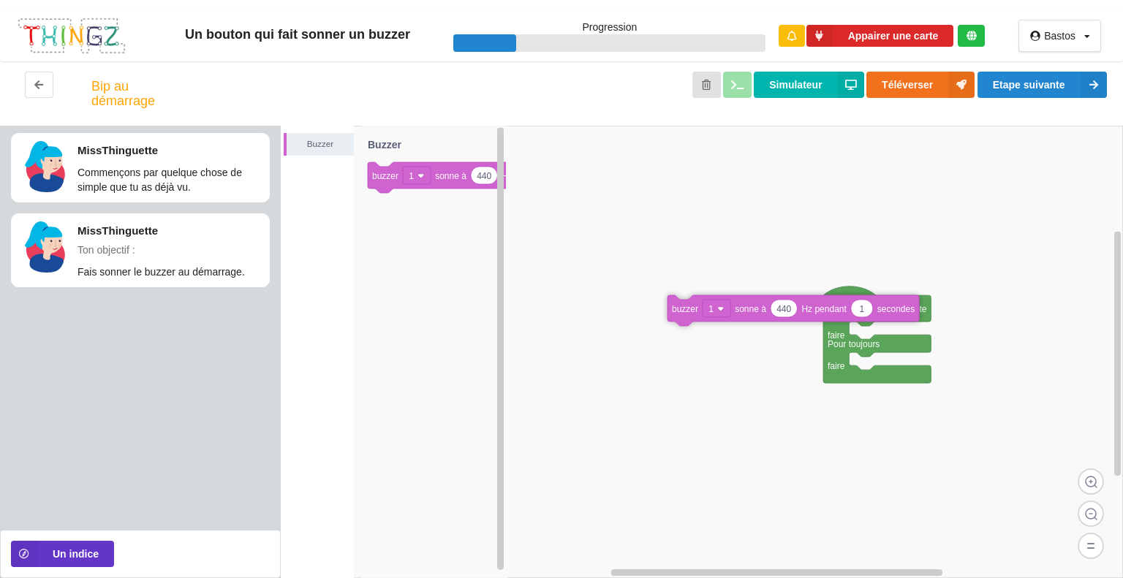
drag, startPoint x: 418, startPoint y: 174, endPoint x: 726, endPoint y: 310, distance: 336.4
click at [726, 310] on div "Buzzer Au démarrage de la carte faire Pour toujours faire 440 1 buzzer 1 sonne …" at bounding box center [702, 352] width 842 height 452
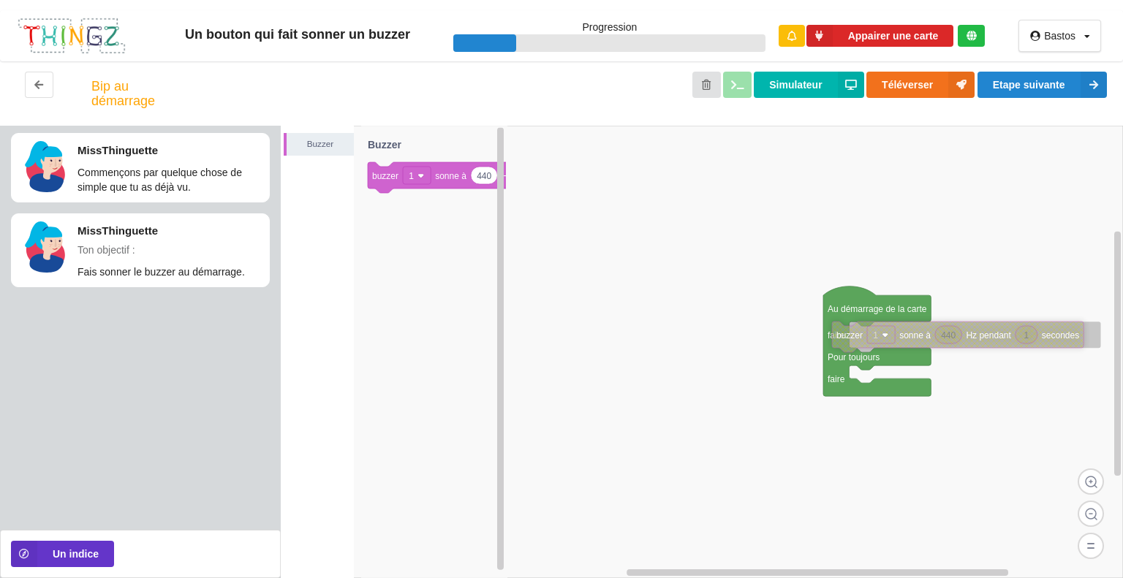
drag, startPoint x: 727, startPoint y: 310, endPoint x: 885, endPoint y: 333, distance: 160.3
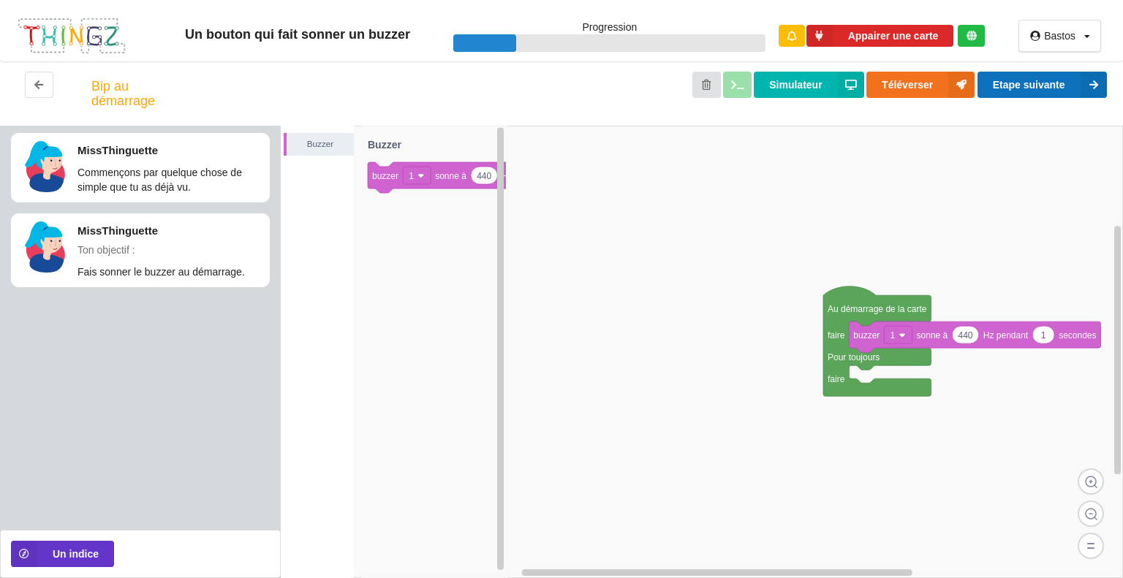
click at [1017, 81] on button "Etape suivante" at bounding box center [1041, 85] width 129 height 26
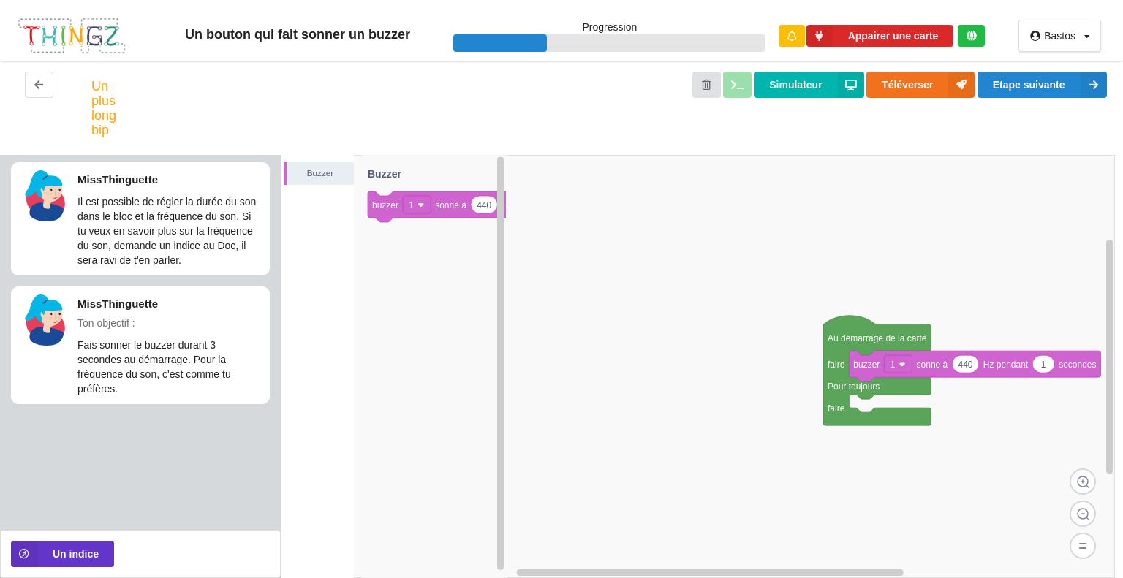
drag, startPoint x: 898, startPoint y: 327, endPoint x: 788, endPoint y: 315, distance: 111.0
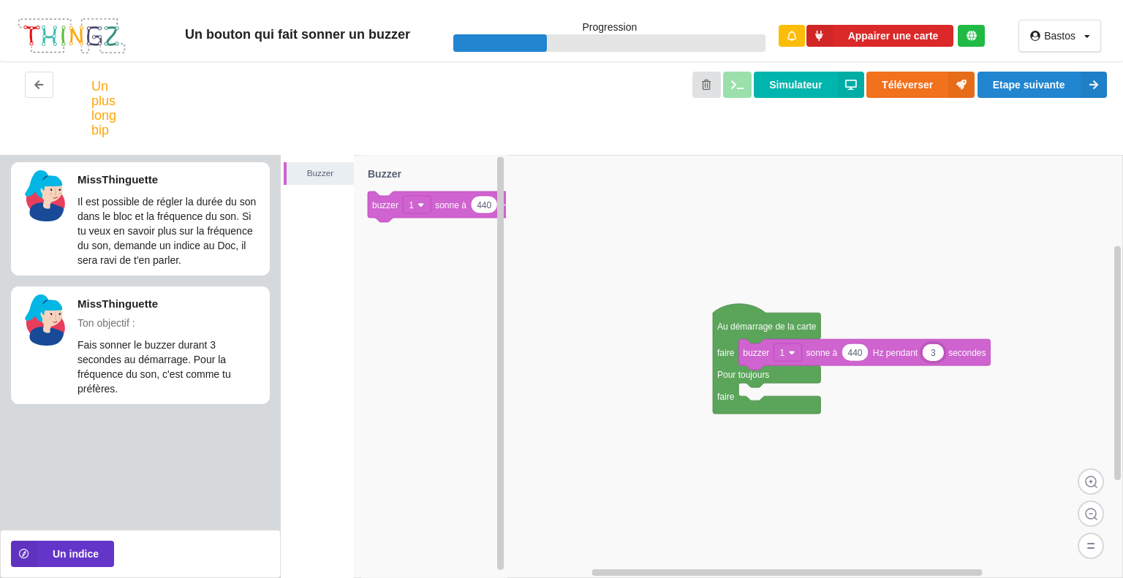
type input "3"
click at [1054, 84] on button "Etape suivante" at bounding box center [1041, 85] width 129 height 26
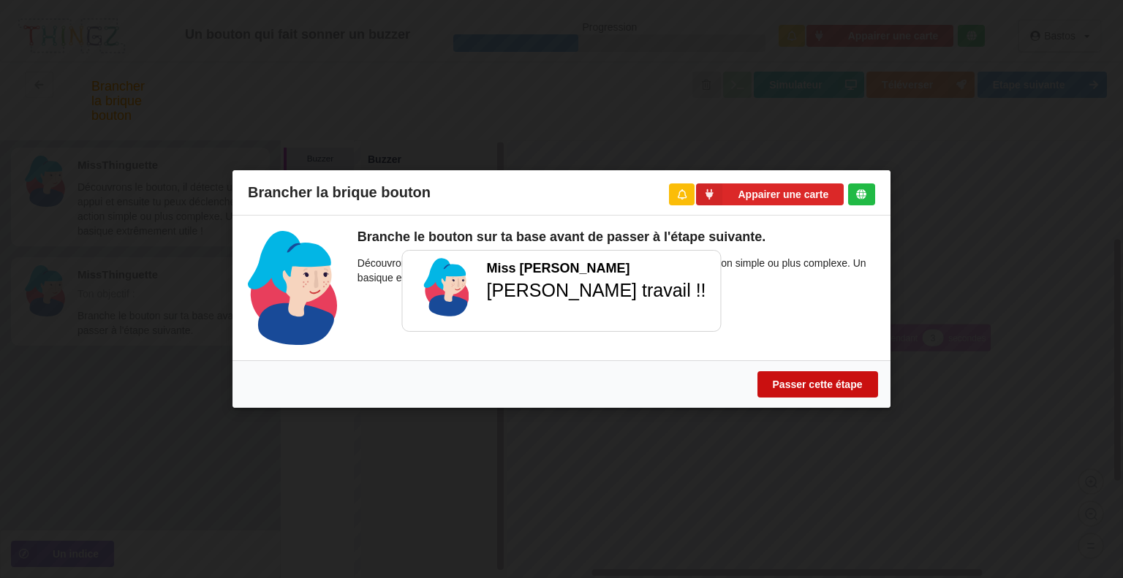
click at [828, 390] on button "Passer cette étape" at bounding box center [817, 384] width 121 height 26
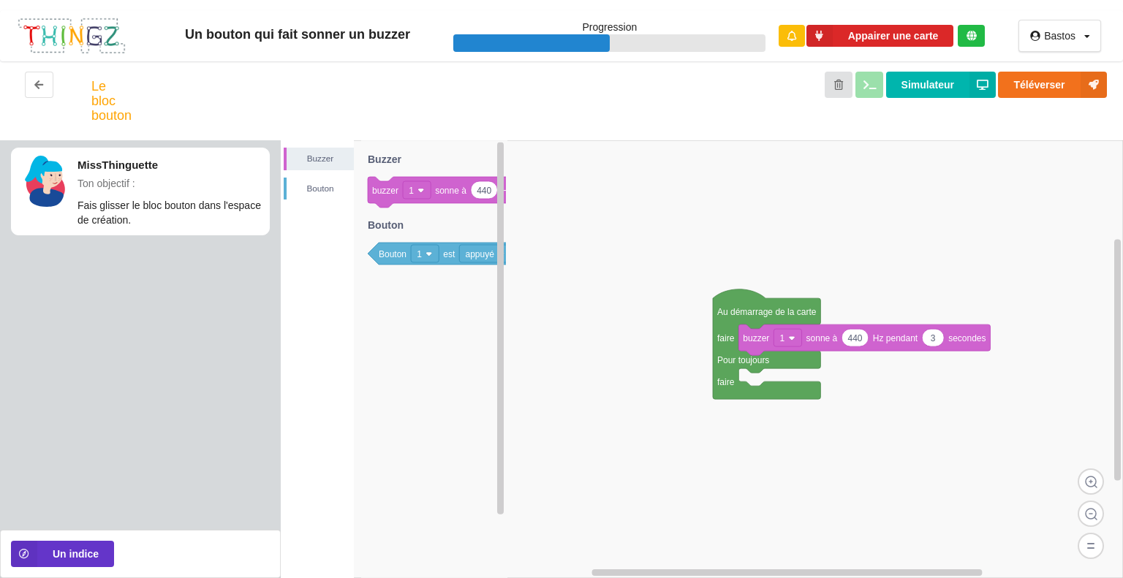
click at [828, 390] on rect at bounding box center [702, 359] width 842 height 438
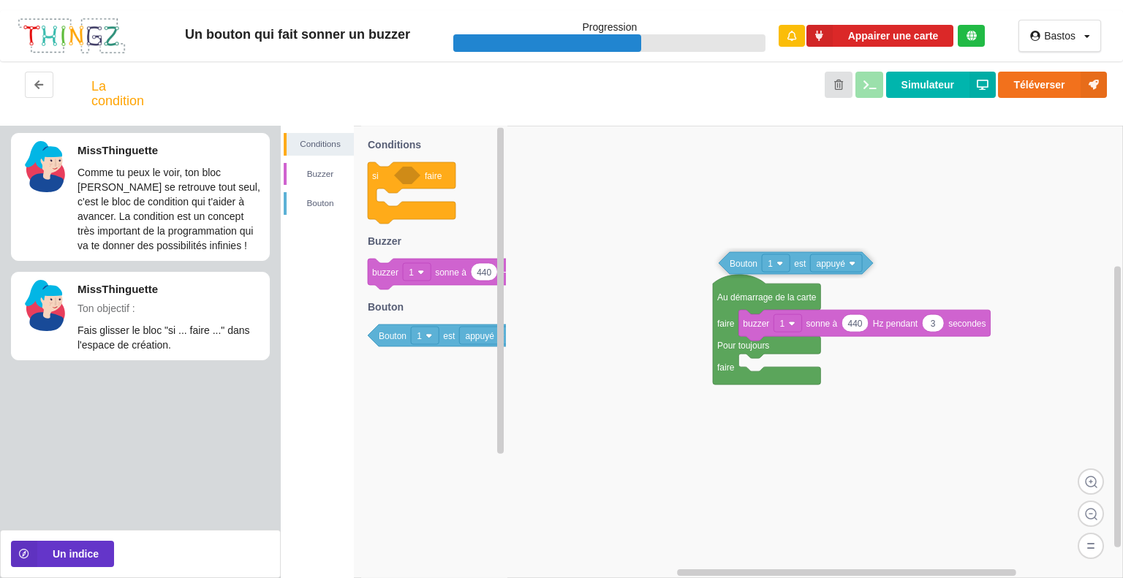
drag, startPoint x: 381, startPoint y: 257, endPoint x: 730, endPoint y: 280, distance: 350.1
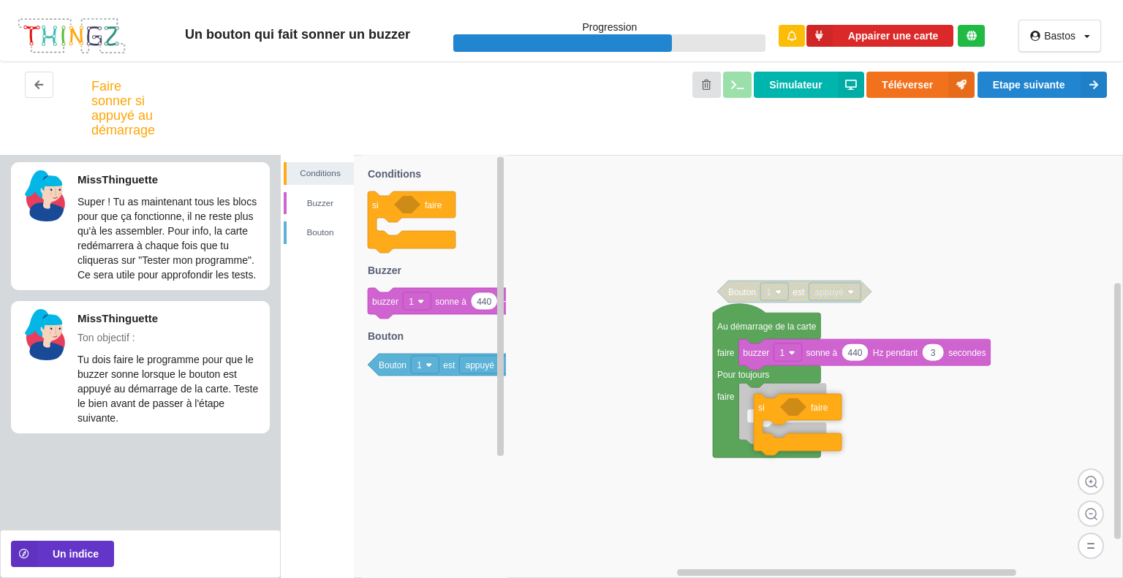
drag, startPoint x: 424, startPoint y: 186, endPoint x: 810, endPoint y: 387, distance: 435.5
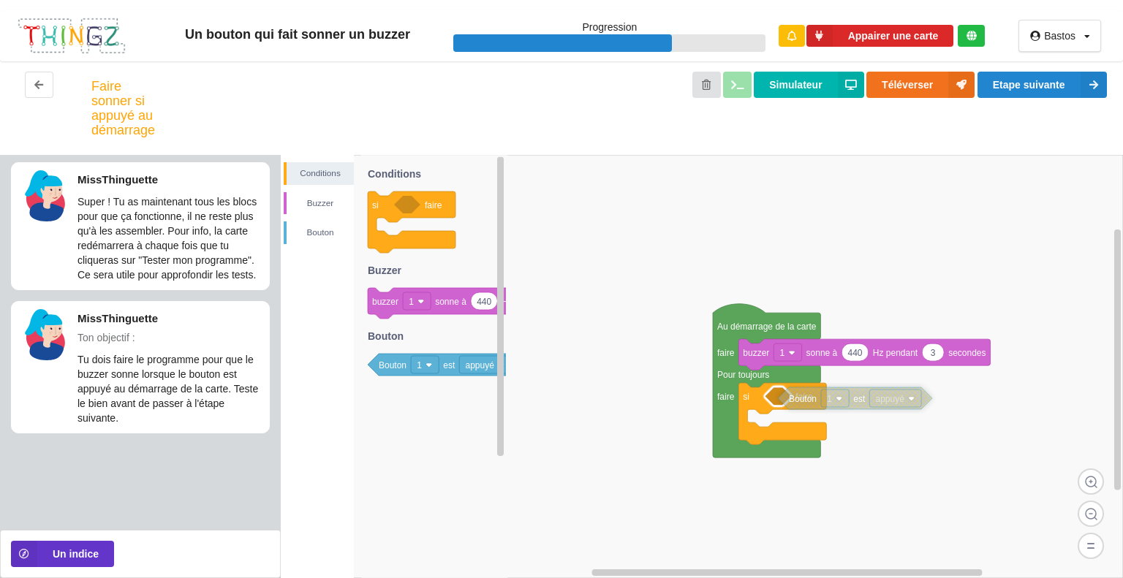
drag, startPoint x: 756, startPoint y: 292, endPoint x: 816, endPoint y: 401, distance: 123.7
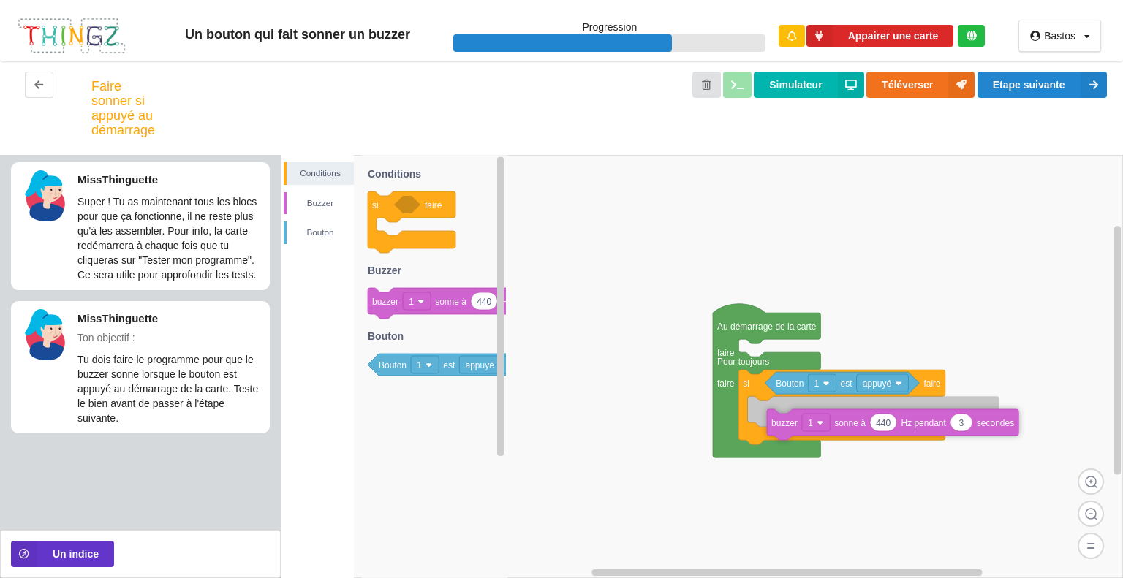
drag, startPoint x: 753, startPoint y: 358, endPoint x: 781, endPoint y: 428, distance: 75.7
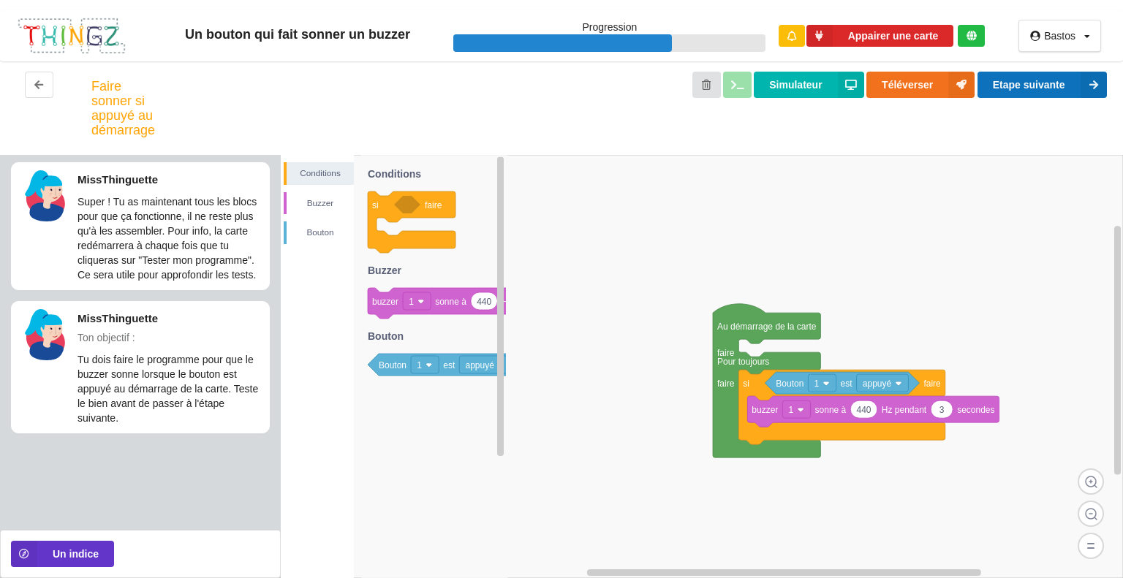
click at [1035, 91] on button "Etape suivante" at bounding box center [1041, 85] width 129 height 26
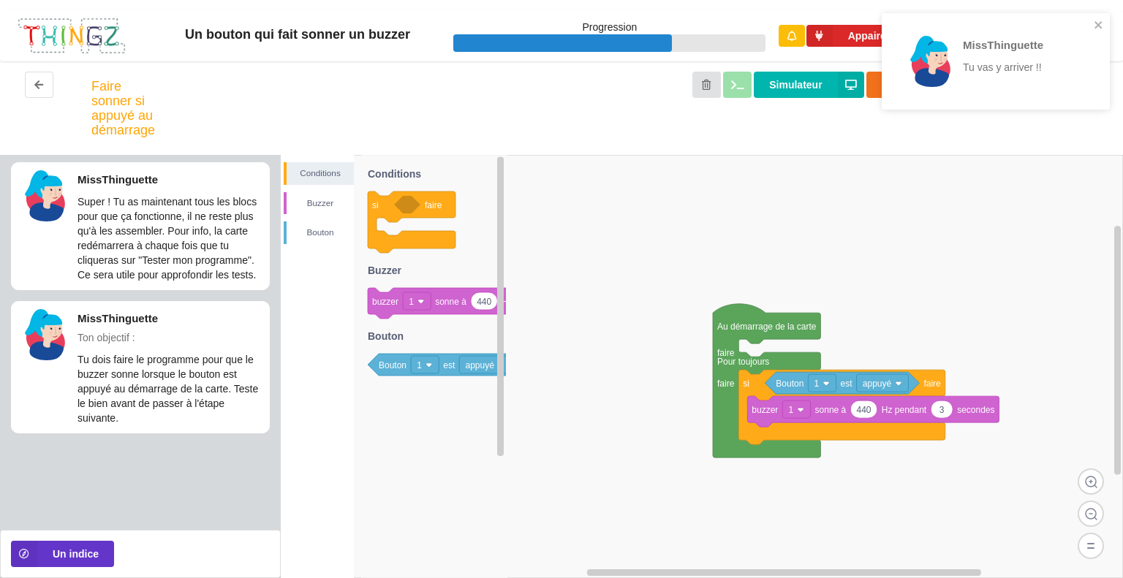
click at [1094, 14] on div "MissThinguette Tu vas y arriver !!" at bounding box center [995, 61] width 228 height 96
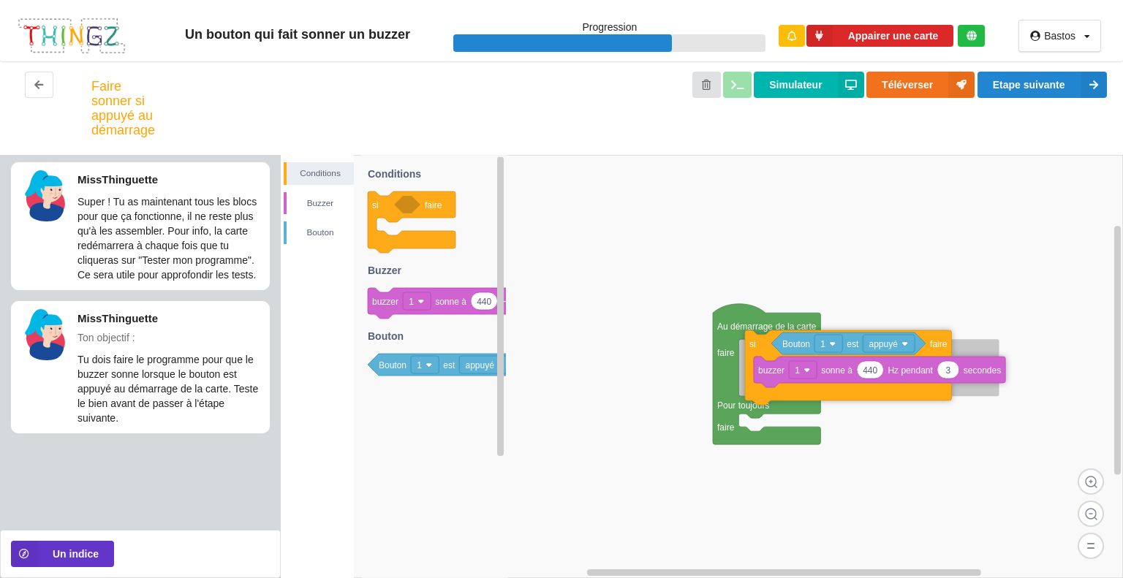
drag, startPoint x: 749, startPoint y: 386, endPoint x: 755, endPoint y: 347, distance: 39.2
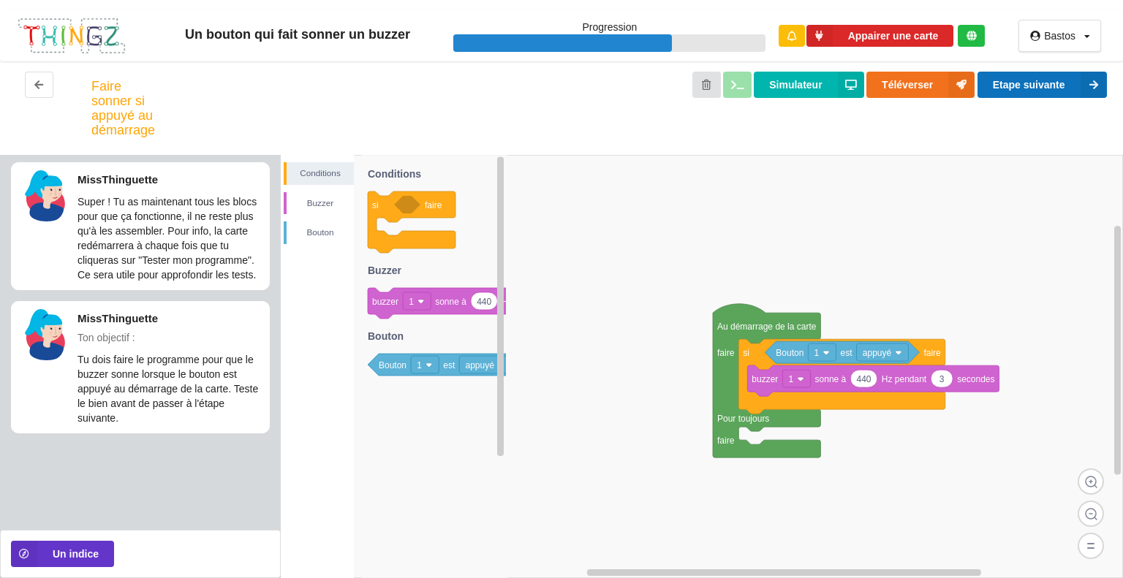
click at [1014, 86] on button "Etape suivante" at bounding box center [1041, 85] width 129 height 26
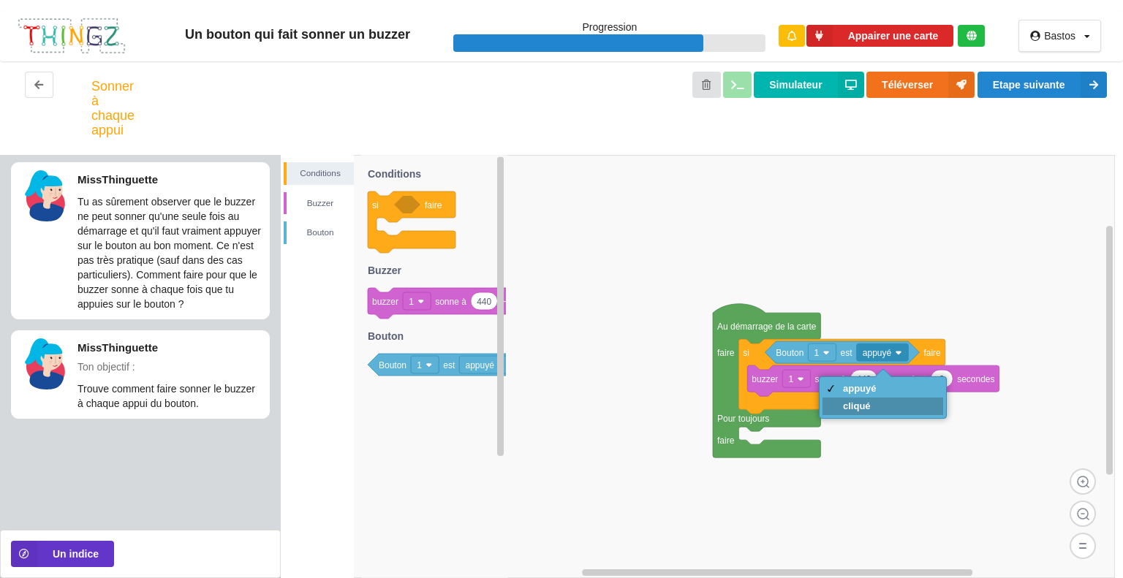
click at [854, 409] on div "cliqué" at bounding box center [860, 406] width 34 height 11
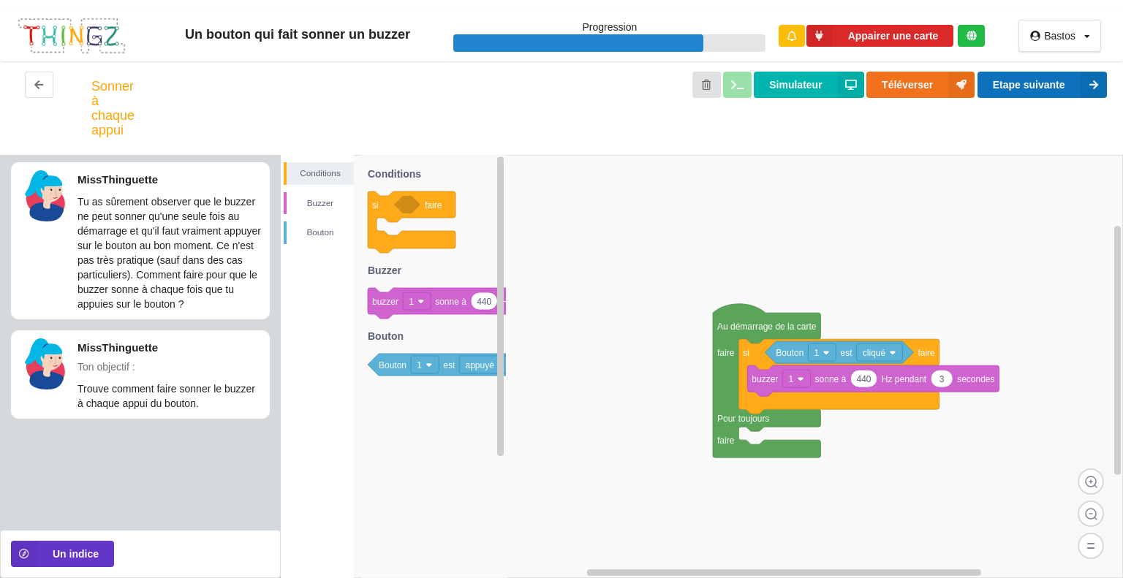
click at [1041, 81] on button "Etape suivante" at bounding box center [1041, 85] width 129 height 26
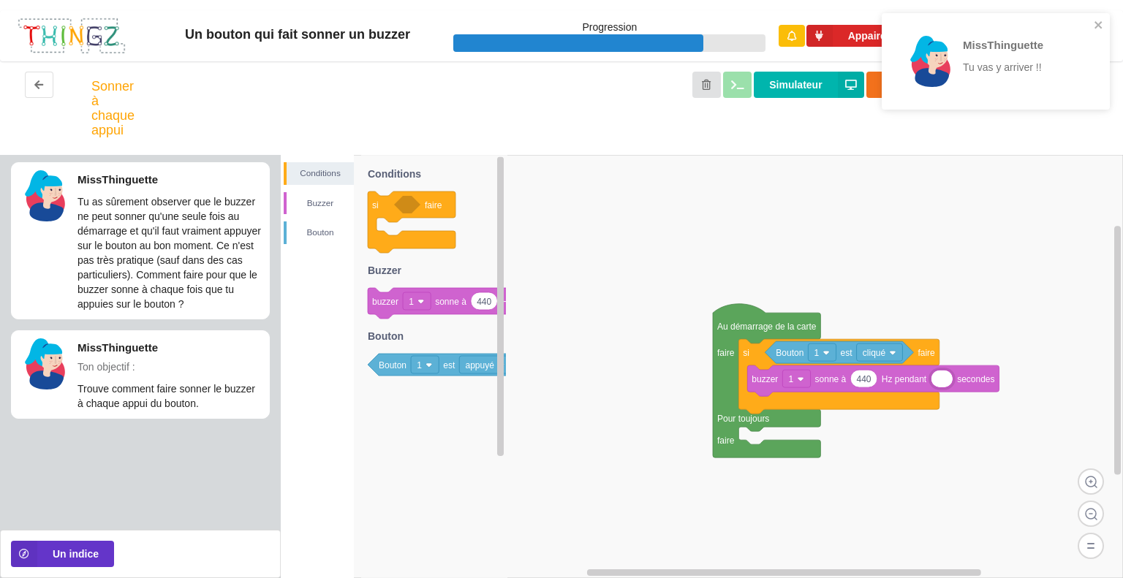
type input "1"
click at [933, 289] on rect at bounding box center [702, 366] width 842 height 423
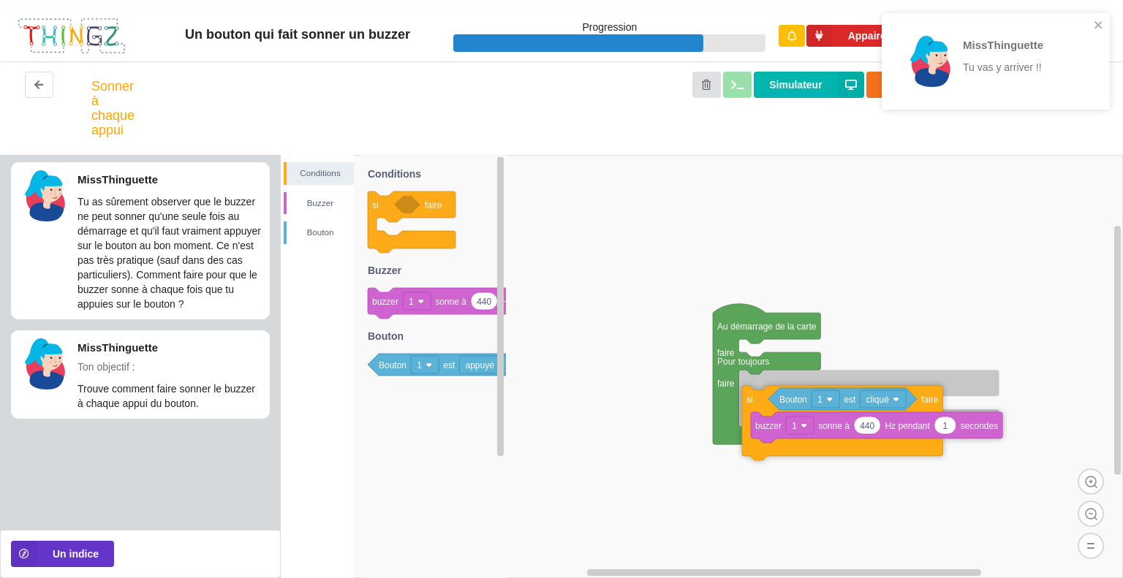
drag, startPoint x: 754, startPoint y: 354, endPoint x: 757, endPoint y: 401, distance: 46.9
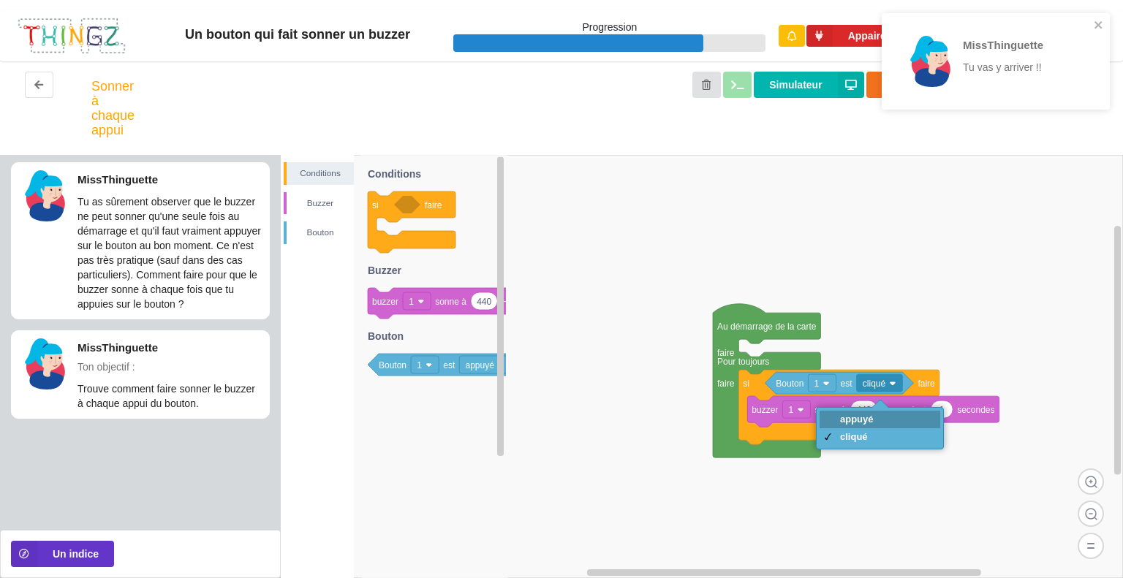
click at [865, 417] on div "appuyé" at bounding box center [857, 419] width 34 height 11
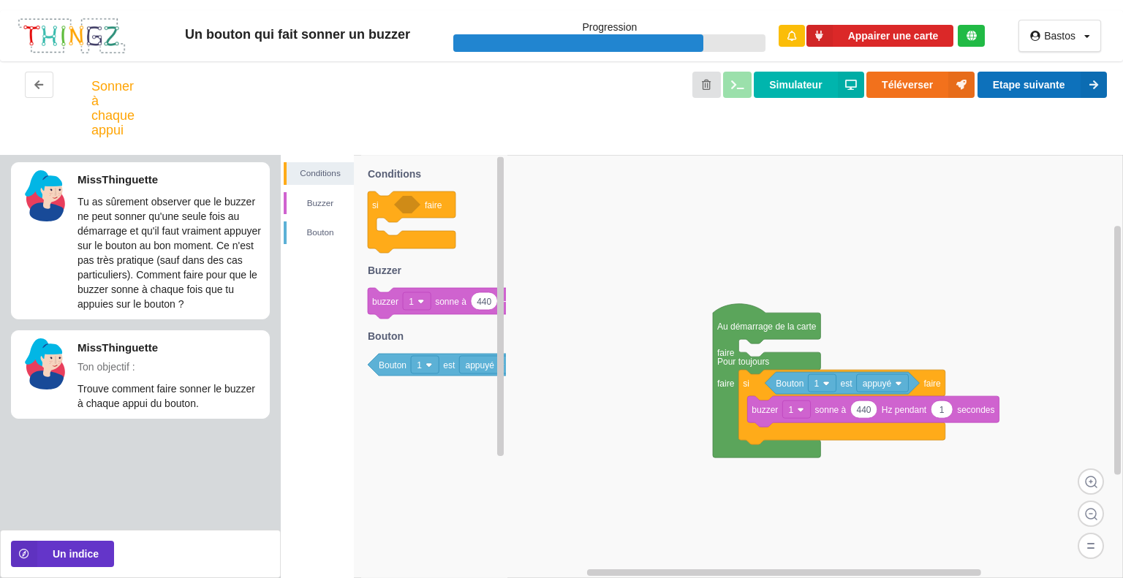
click at [1050, 83] on button "Etape suivante" at bounding box center [1041, 85] width 129 height 26
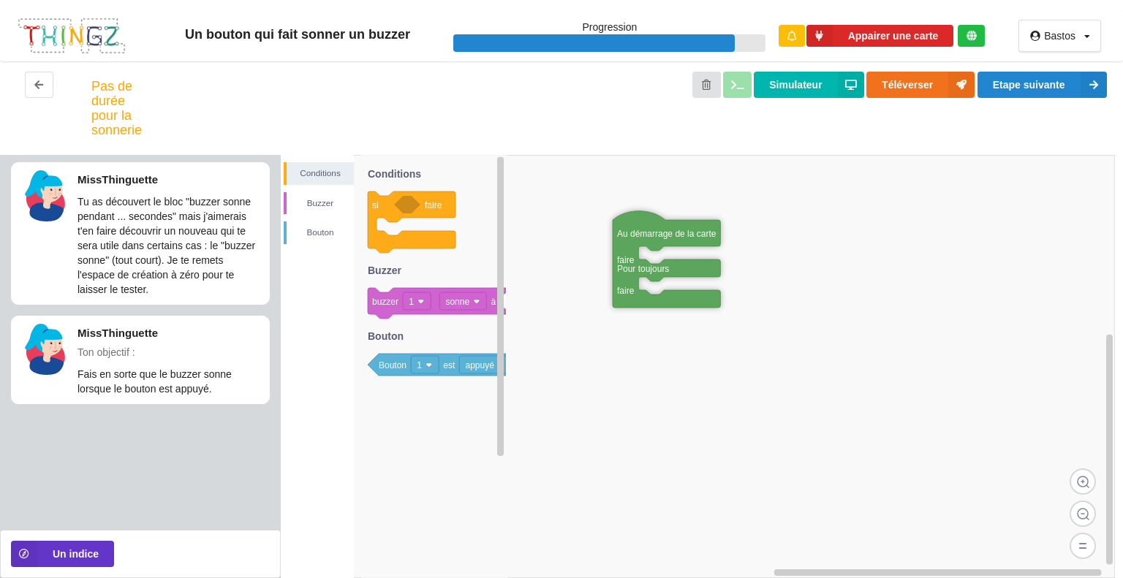
drag, startPoint x: 574, startPoint y: 184, endPoint x: 672, endPoint y: 243, distance: 115.1
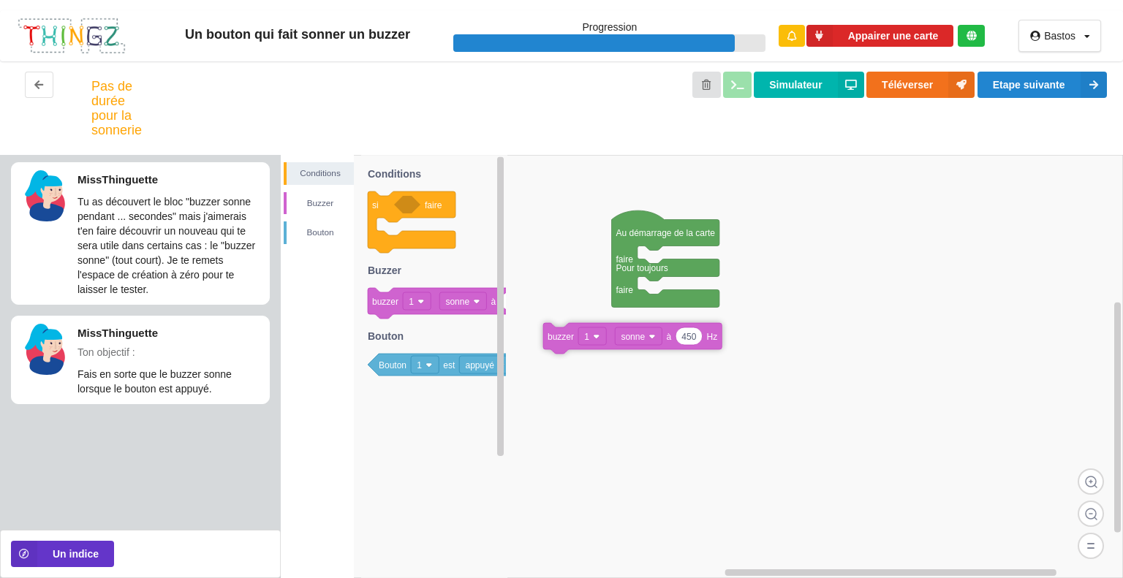
drag, startPoint x: 424, startPoint y: 302, endPoint x: 622, endPoint y: 369, distance: 209.2
click at [622, 369] on div "Conditions [PERSON_NAME] Au démarrage de la carte faire Pour toujours faire si …" at bounding box center [702, 366] width 842 height 423
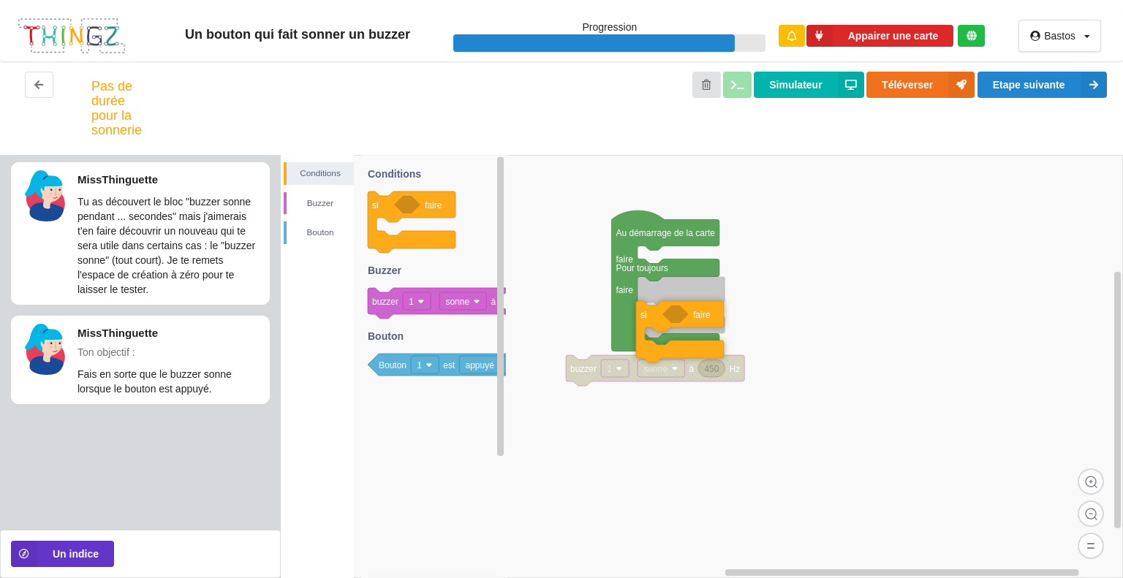
drag, startPoint x: 409, startPoint y: 210, endPoint x: 678, endPoint y: 310, distance: 286.1
click at [678, 310] on div "Conditions [PERSON_NAME] Au démarrage de la carte faire Pour toujours faire 450…" at bounding box center [702, 366] width 842 height 423
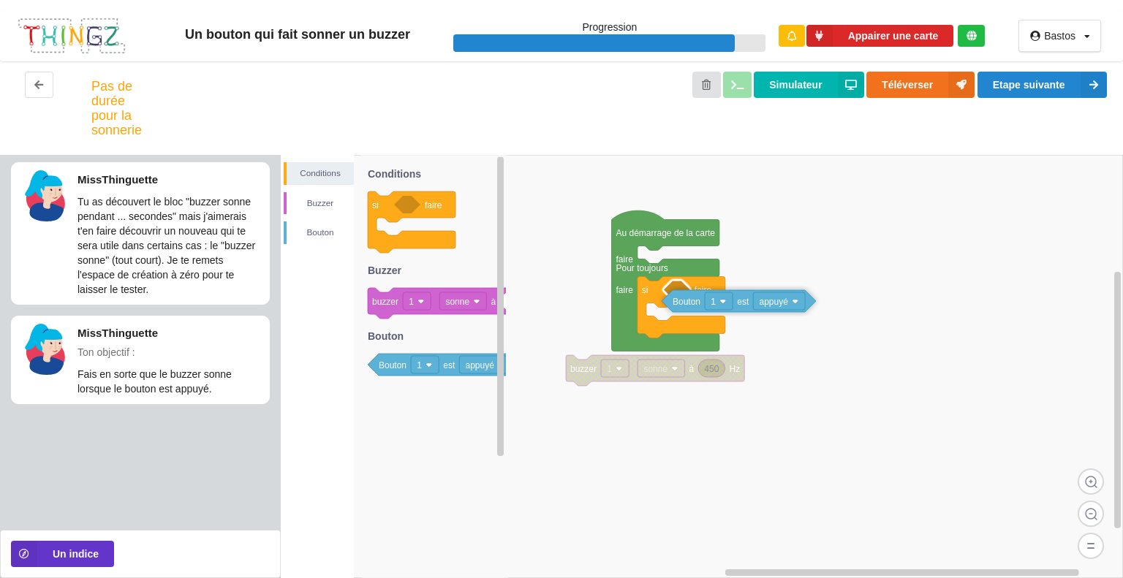
drag, startPoint x: 423, startPoint y: 371, endPoint x: 717, endPoint y: 306, distance: 300.8
click at [717, 306] on div "Conditions Buzzer Bouton 450 buzzer 1 sonne à Hz Au démarrage de la carte faire…" at bounding box center [702, 366] width 842 height 423
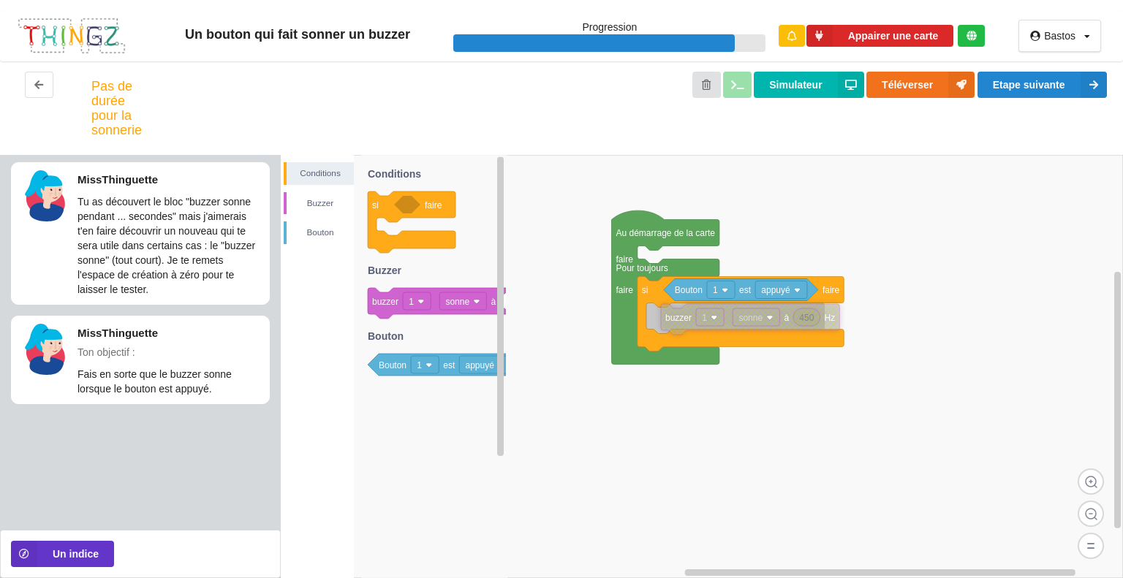
drag, startPoint x: 572, startPoint y: 373, endPoint x: 664, endPoint y: 322, distance: 106.0
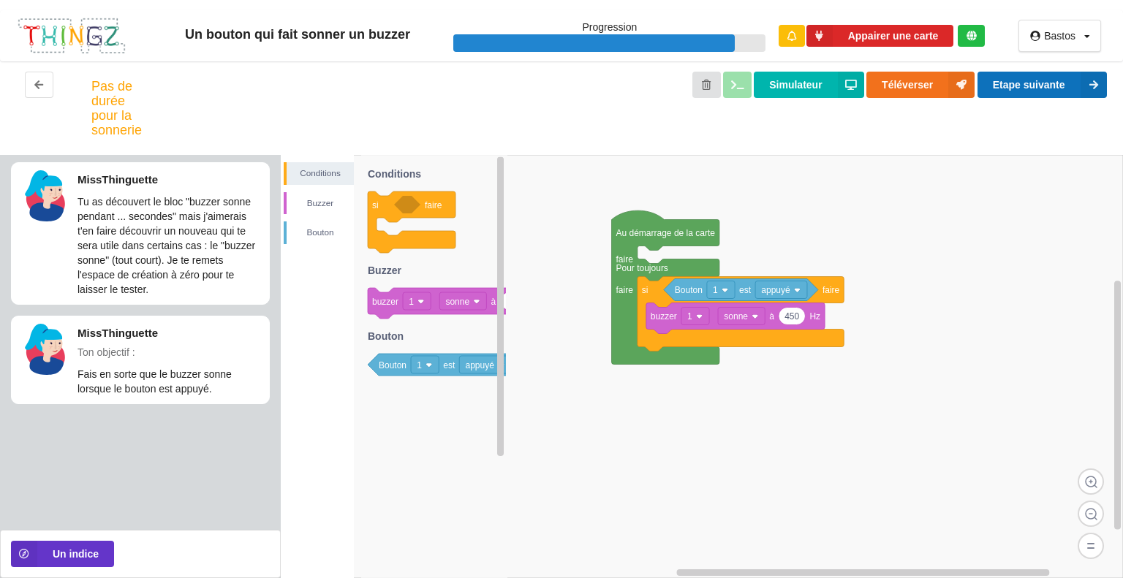
click at [1035, 81] on button "Etape suivante" at bounding box center [1041, 85] width 129 height 26
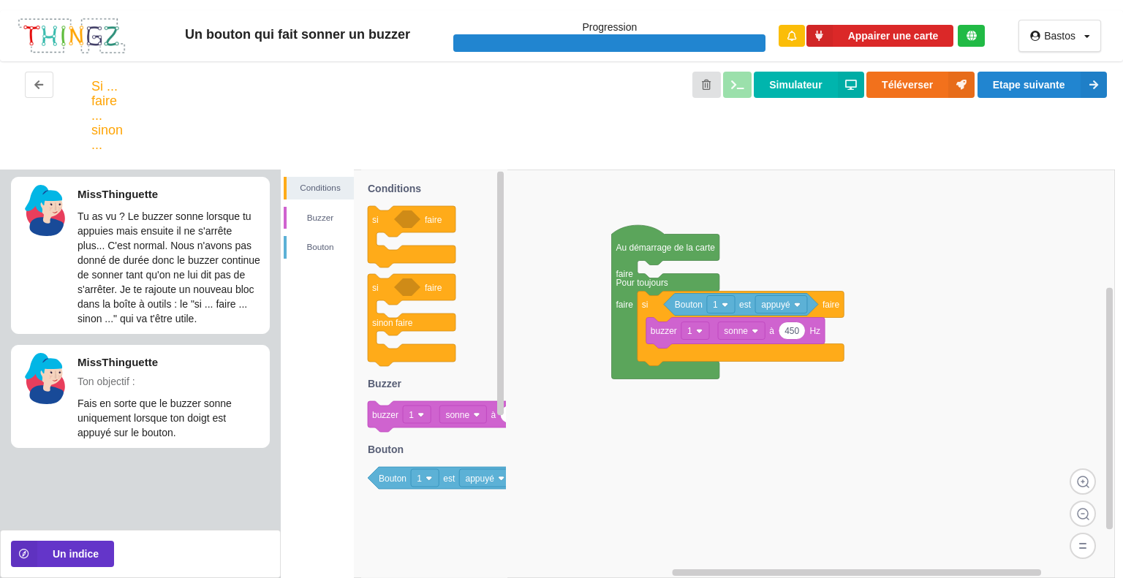
click at [566, 380] on div "Conditions [PERSON_NAME] Au démarrage de la carte faire Pour toujours faire si …" at bounding box center [702, 374] width 842 height 409
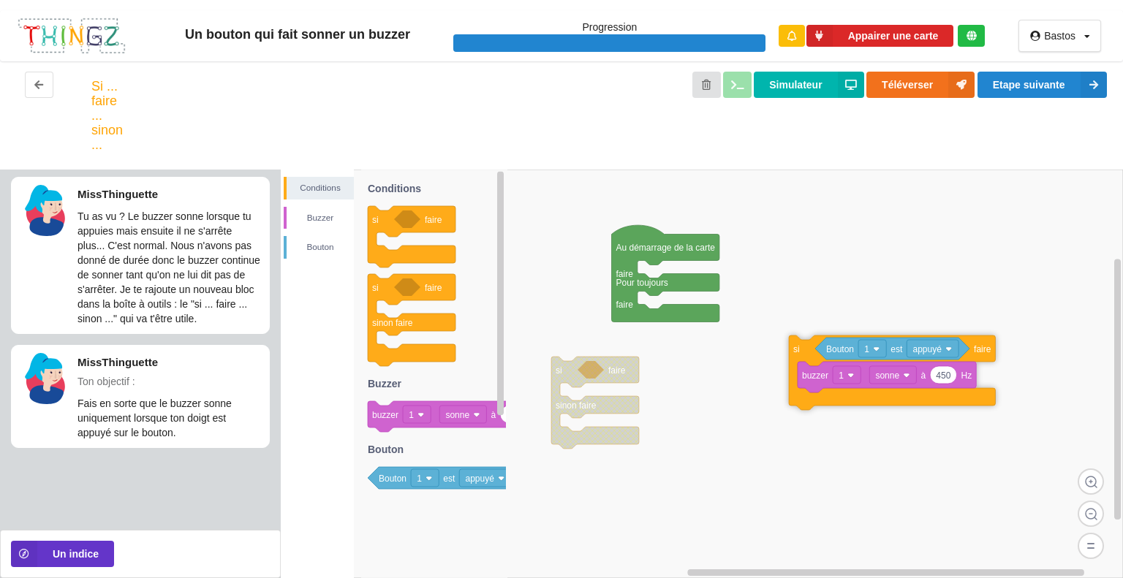
drag, startPoint x: 656, startPoint y: 311, endPoint x: 808, endPoint y: 356, distance: 159.1
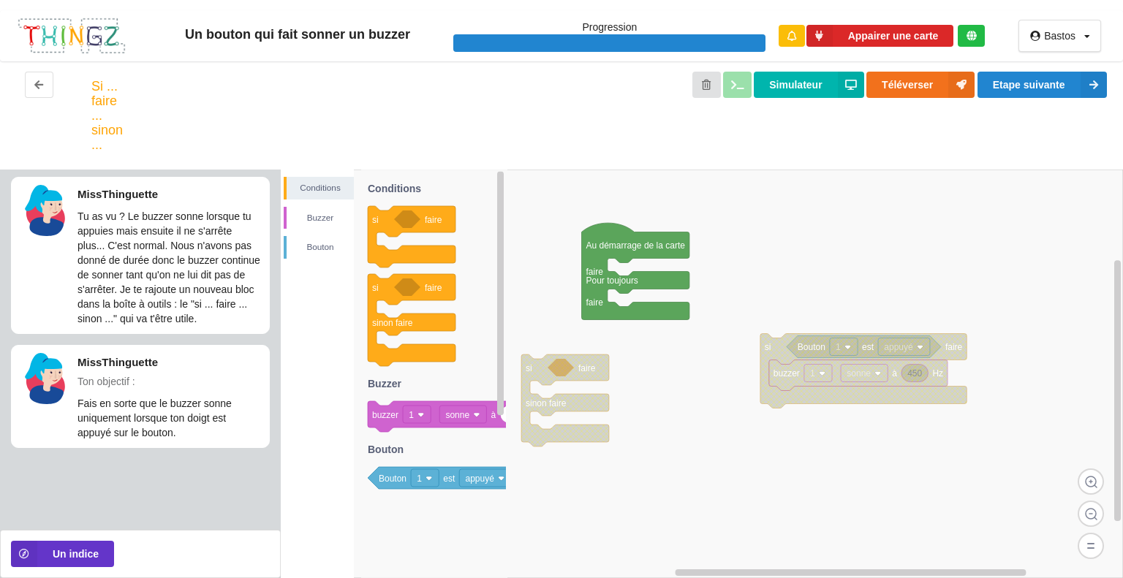
drag, startPoint x: 580, startPoint y: 390, endPoint x: 548, endPoint y: 389, distance: 31.4
click at [548, 389] on div "Conditions [PERSON_NAME] si faire si faire sinon faire 450 buzzer 1 sonne à Hz …" at bounding box center [702, 374] width 842 height 409
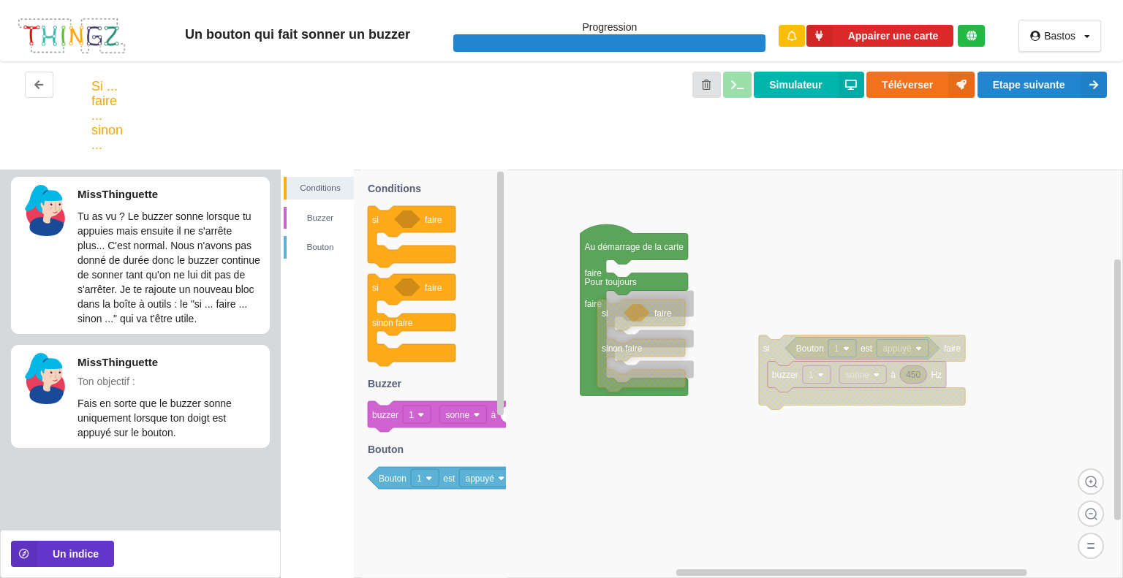
drag, startPoint x: 547, startPoint y: 379, endPoint x: 627, endPoint y: 310, distance: 105.7
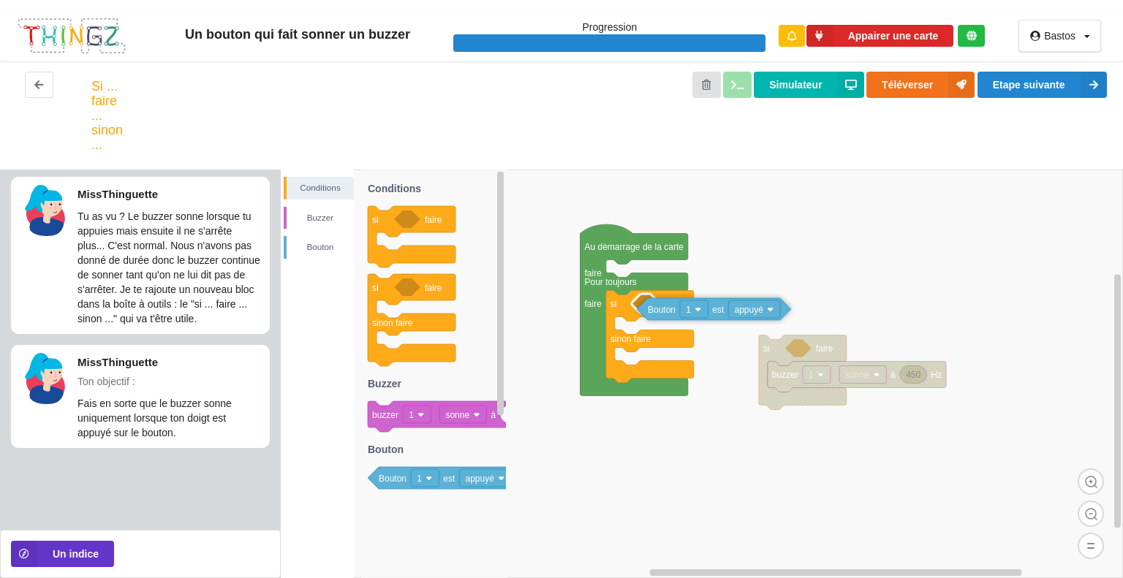
drag, startPoint x: 805, startPoint y: 353, endPoint x: 657, endPoint y: 314, distance: 153.3
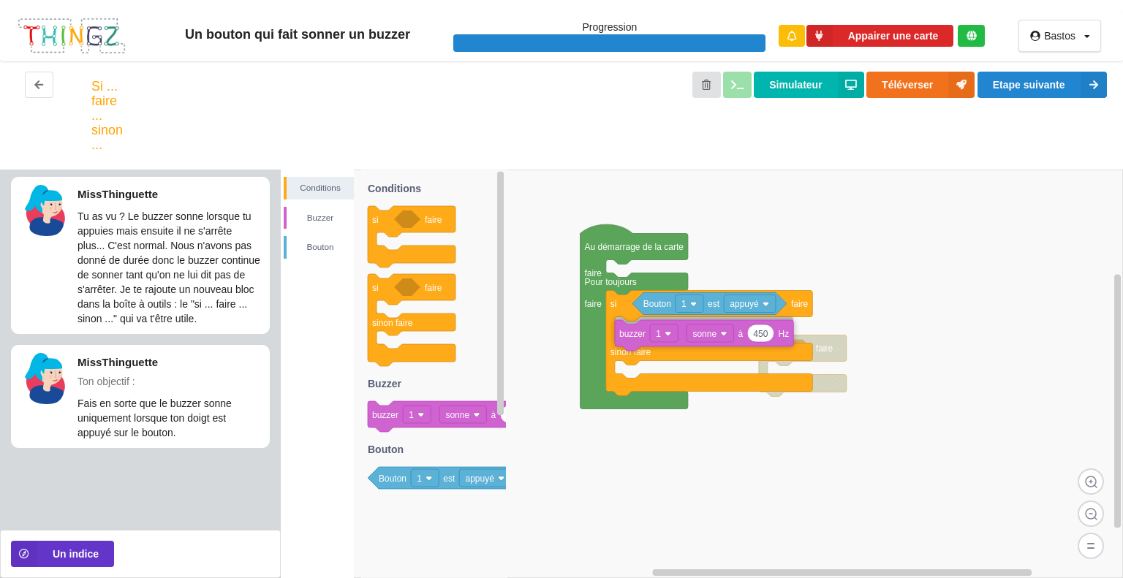
drag, startPoint x: 865, startPoint y: 379, endPoint x: 713, endPoint y: 337, distance: 158.3
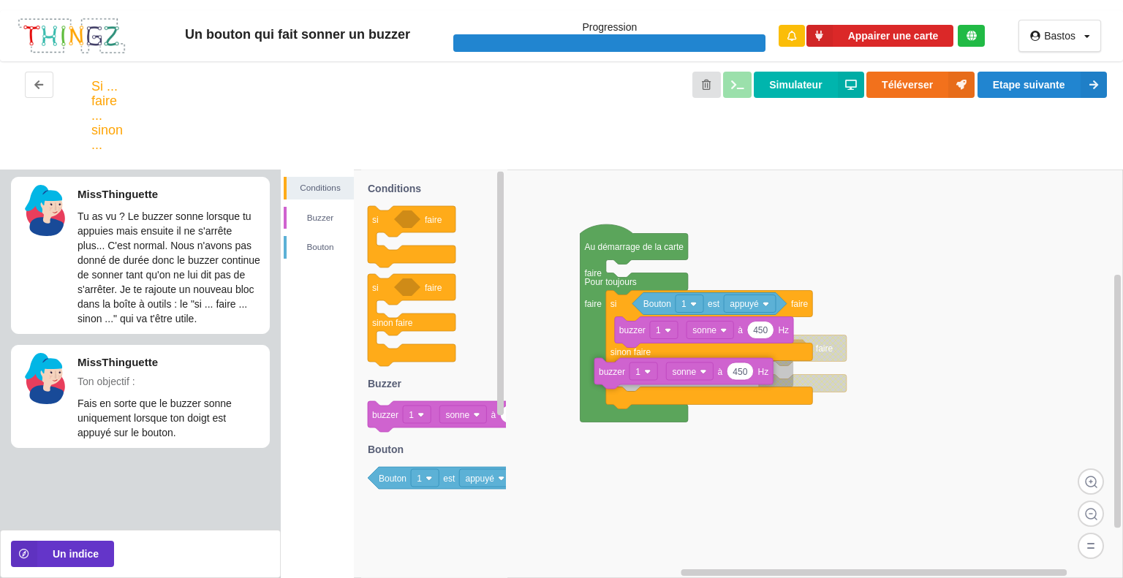
drag, startPoint x: 430, startPoint y: 414, endPoint x: 660, endPoint y: 371, distance: 234.2
click at [660, 371] on div "Conditions [PERSON_NAME] si faire Au démarrage de la carte faire Pour toujours …" at bounding box center [702, 374] width 842 height 409
drag, startPoint x: 718, startPoint y: 381, endPoint x: 725, endPoint y: 368, distance: 14.7
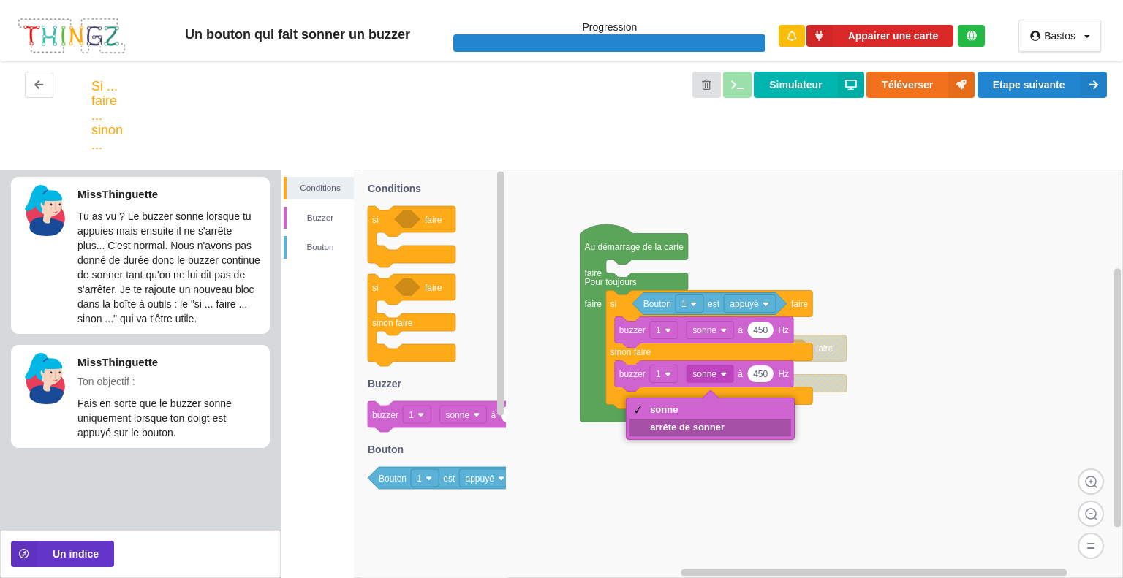
click at [694, 426] on div "arrête de sonner" at bounding box center [687, 427] width 75 height 11
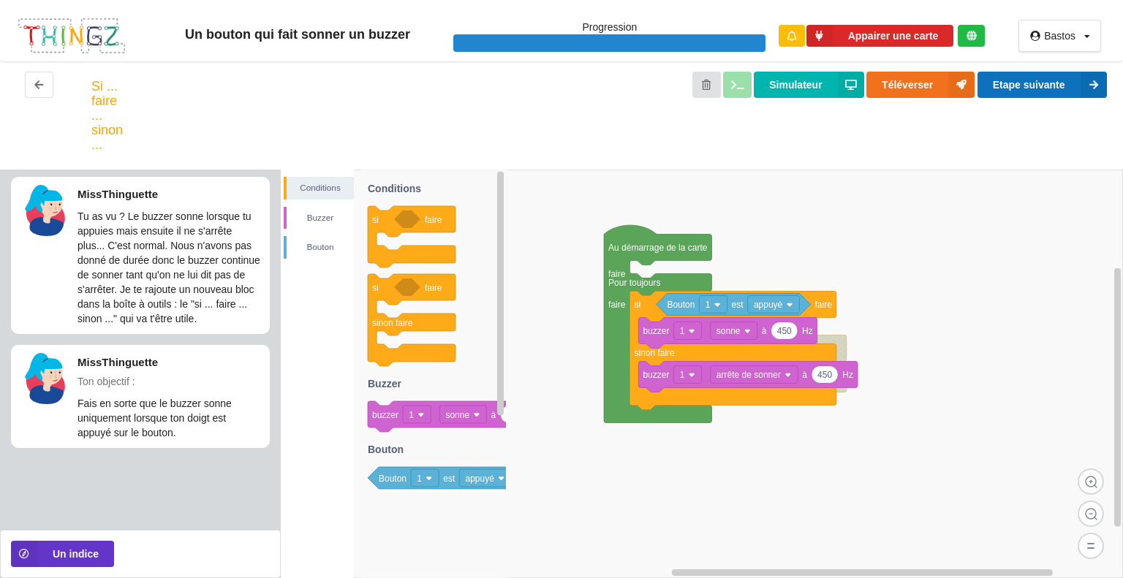
click at [1041, 76] on button "Etape suivante" at bounding box center [1041, 85] width 129 height 26
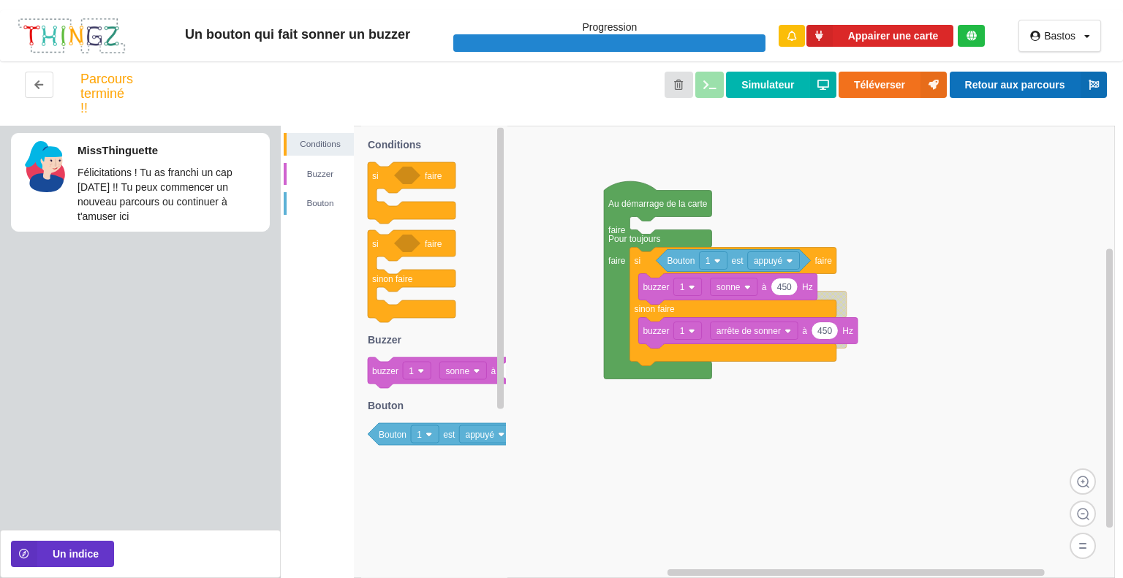
click at [1038, 84] on button "Retour aux parcours" at bounding box center [1027, 85] width 157 height 26
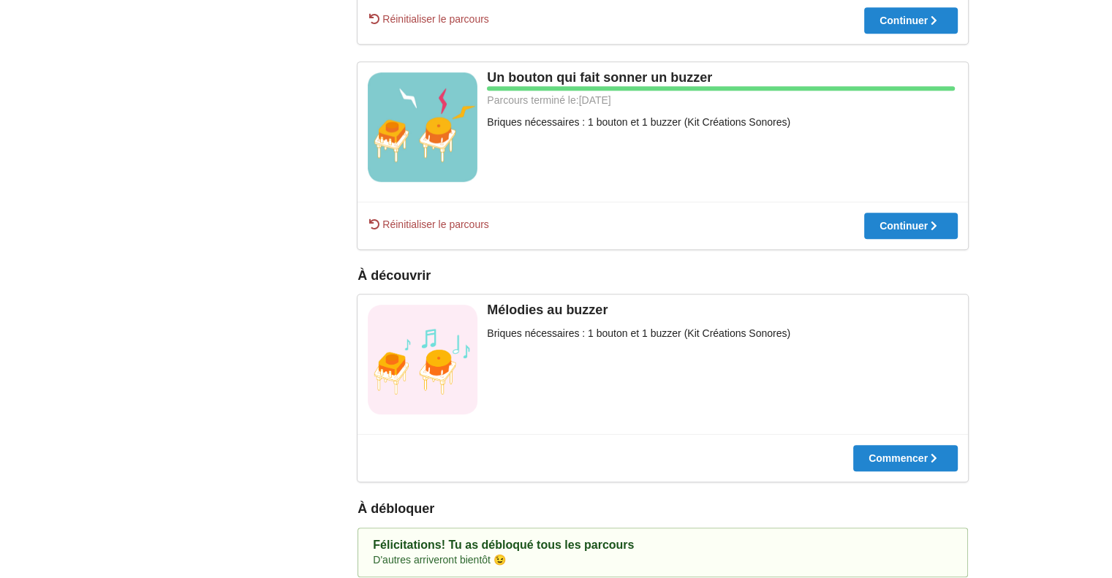
scroll to position [770, 0]
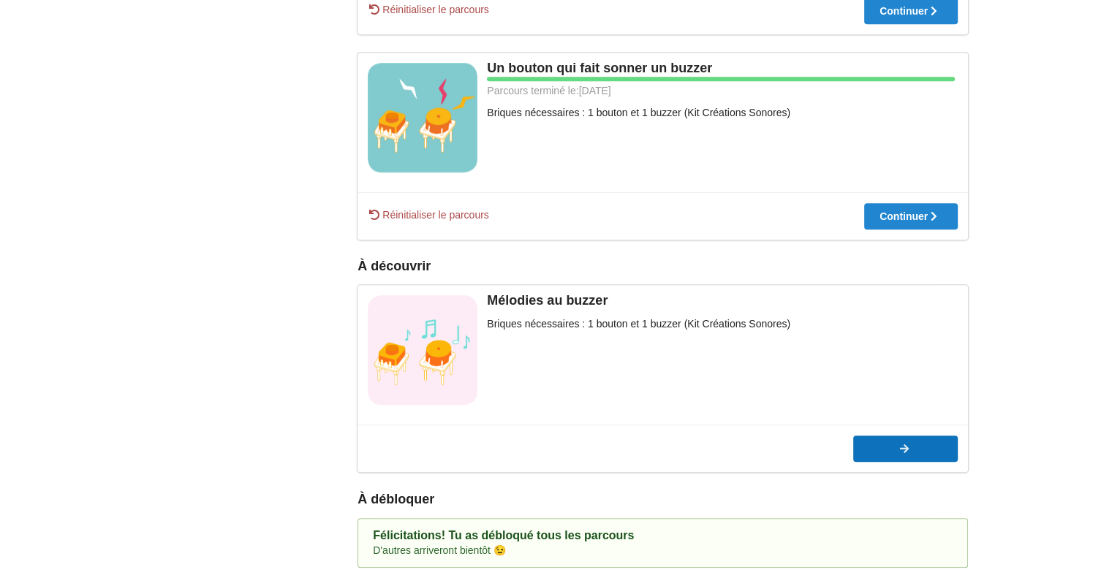
click at [923, 444] on div at bounding box center [905, 449] width 105 height 10
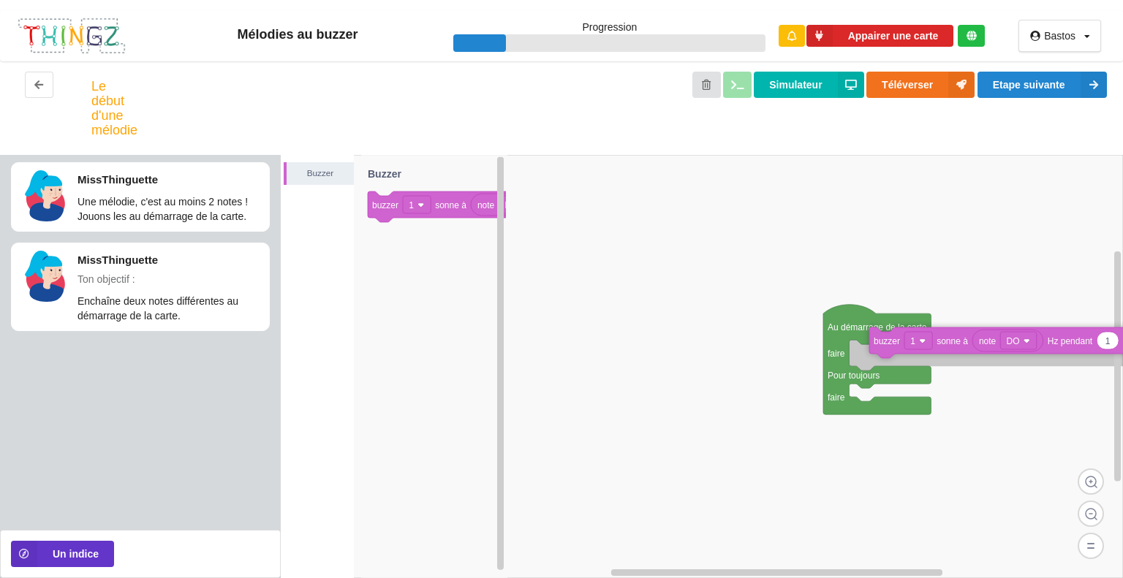
drag, startPoint x: 394, startPoint y: 213, endPoint x: 895, endPoint y: 349, distance: 519.5
click at [895, 349] on div "Buzzer Au démarrage de la carte faire Pour toujours faire note DO 1 buzzer 1 so…" at bounding box center [702, 366] width 842 height 423
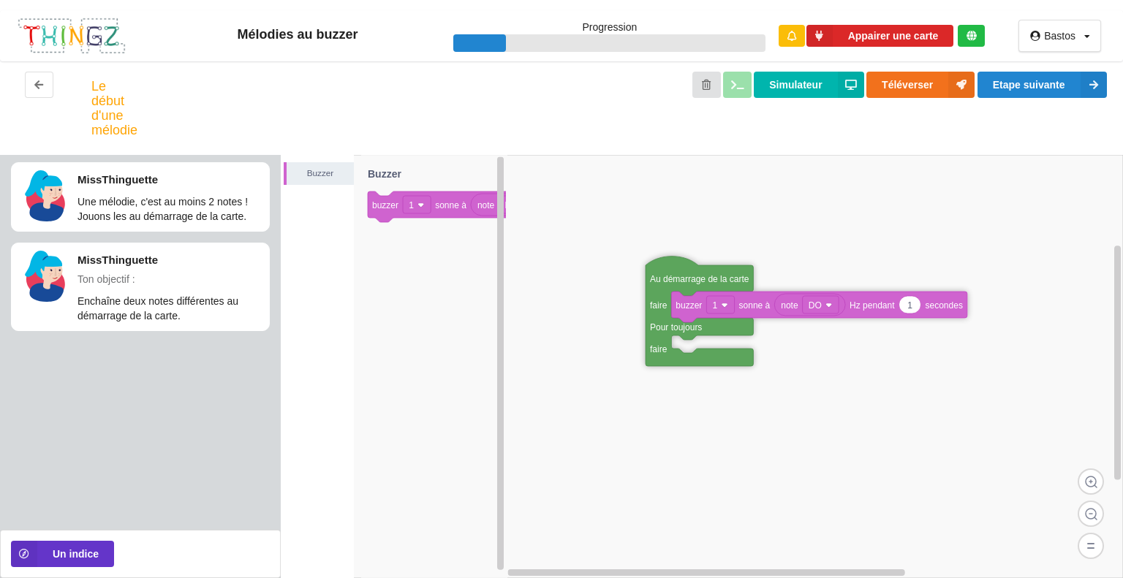
drag, startPoint x: 845, startPoint y: 325, endPoint x: 675, endPoint y: 277, distance: 177.0
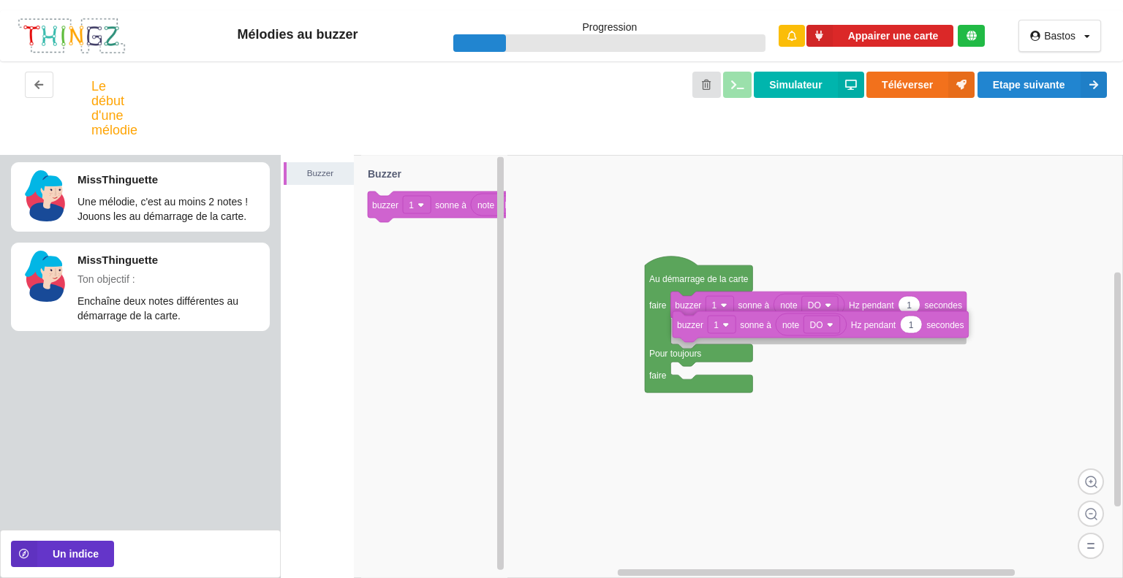
drag, startPoint x: 390, startPoint y: 207, endPoint x: 694, endPoint y: 327, distance: 326.8
click at [694, 327] on div "Buzzer Au démarrage de la carte faire Pour toujours faire note DO 1 buzzer 1 so…" at bounding box center [702, 366] width 842 height 423
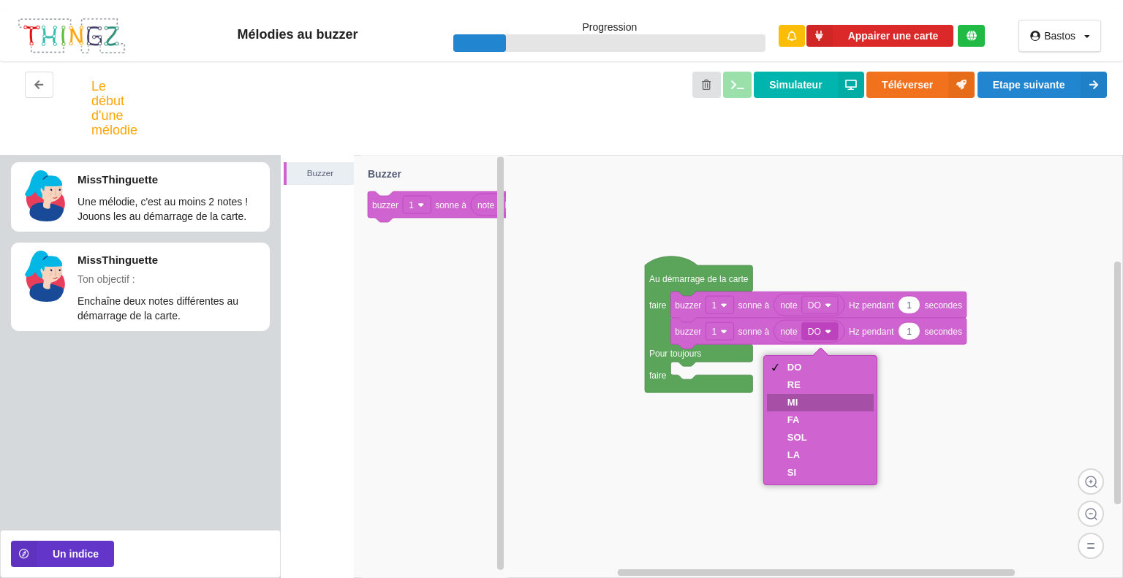
click at [810, 406] on div "MI" at bounding box center [820, 403] width 107 height 18
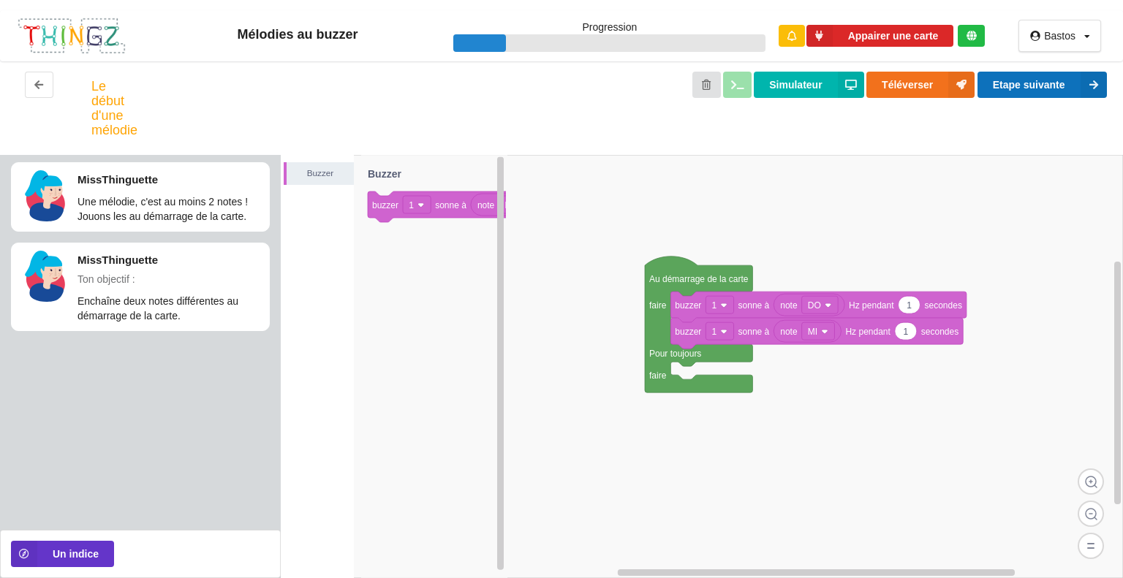
click at [1044, 79] on button "Etape suivante" at bounding box center [1041, 85] width 129 height 26
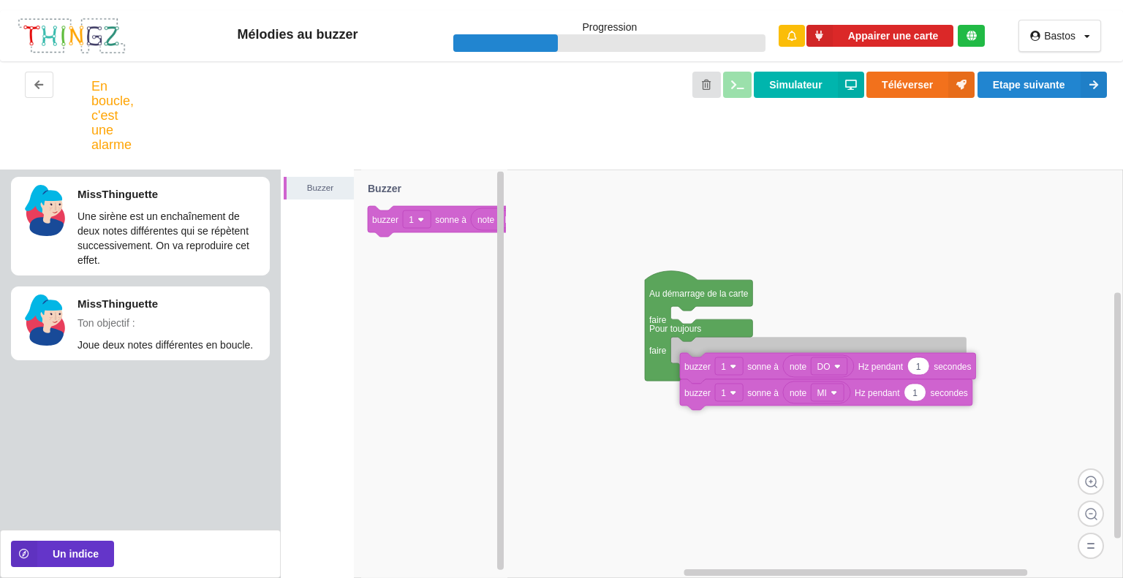
drag, startPoint x: 694, startPoint y: 322, endPoint x: 703, endPoint y: 368, distance: 46.9
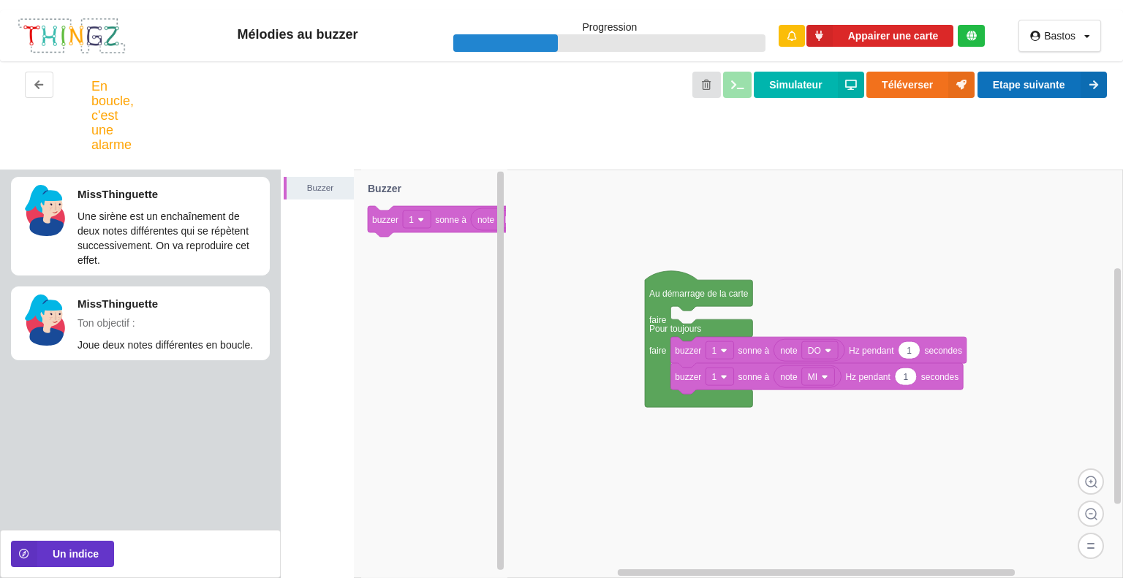
click at [1071, 83] on button "Etape suivante" at bounding box center [1041, 85] width 129 height 26
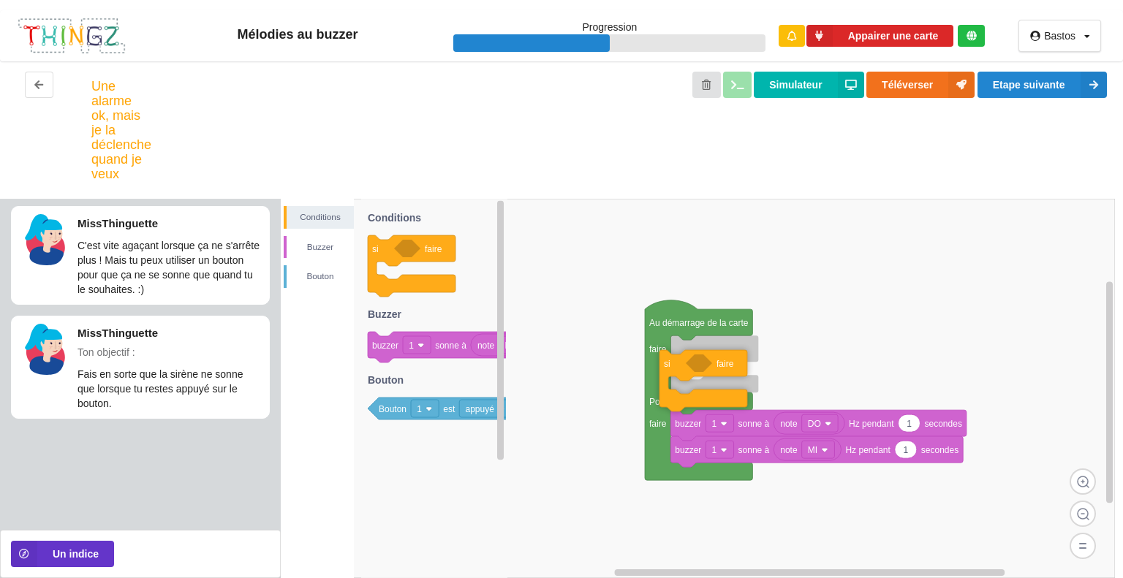
drag, startPoint x: 384, startPoint y: 262, endPoint x: 679, endPoint y: 374, distance: 315.3
click at [679, 374] on div "Conditions [PERSON_NAME] Au démarrage de la carte faire Pour toujours faire not…" at bounding box center [702, 388] width 842 height 379
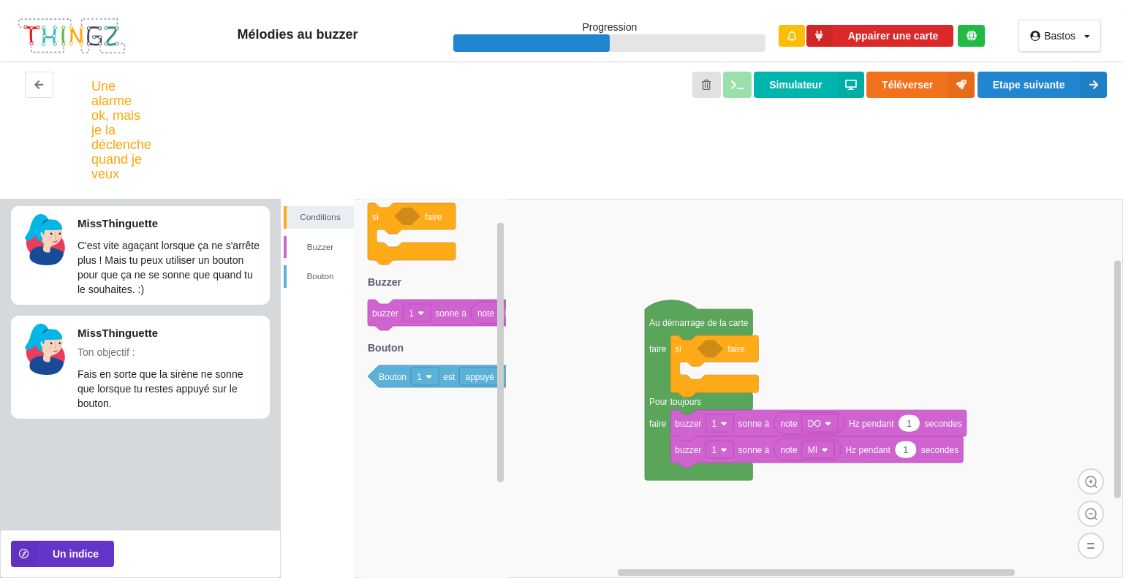
drag, startPoint x: 428, startPoint y: 420, endPoint x: 702, endPoint y: 379, distance: 278.0
click at [702, 379] on div "Conditions [PERSON_NAME] Au démarrage de la carte faire Pour toujours faire not…" at bounding box center [702, 388] width 842 height 379
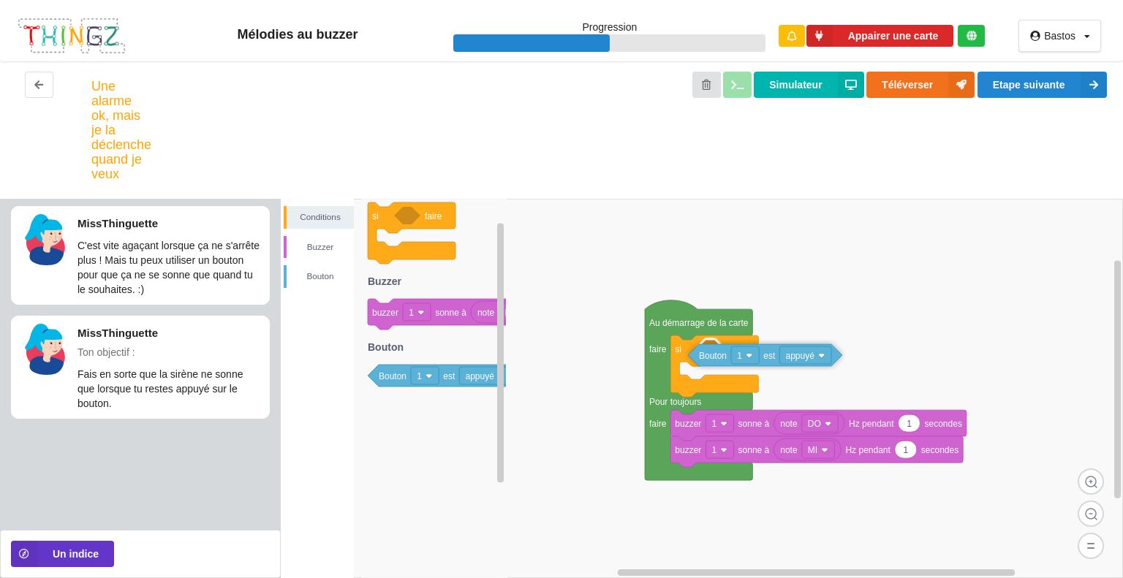
drag, startPoint x: 446, startPoint y: 379, endPoint x: 766, endPoint y: 359, distance: 320.8
click at [766, 359] on div "Conditions [PERSON_NAME] Au démarrage de la carte faire Pour toujours faire not…" at bounding box center [702, 388] width 842 height 379
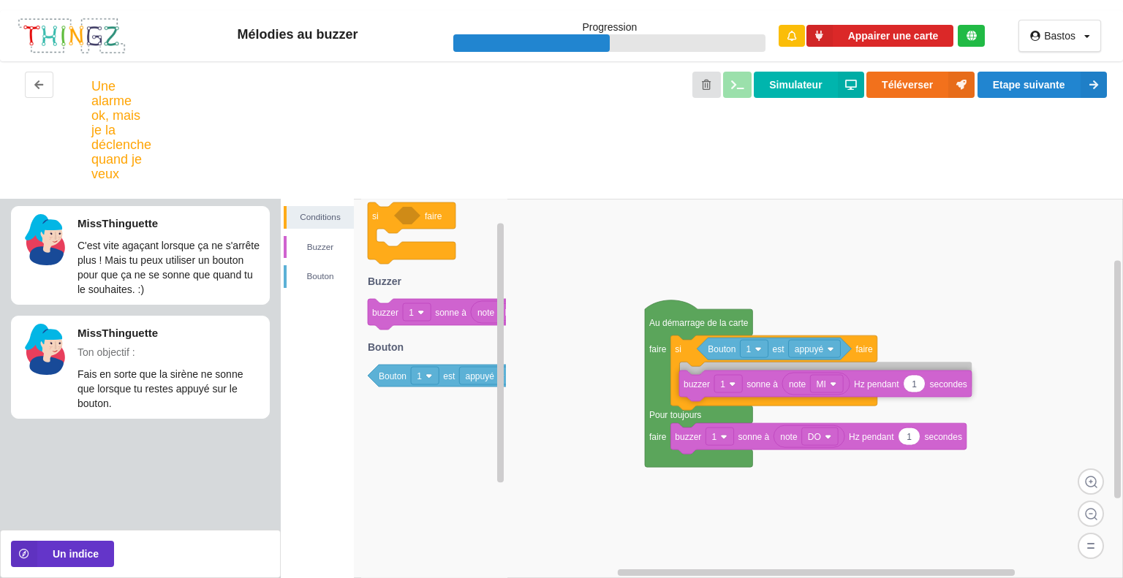
drag, startPoint x: 698, startPoint y: 436, endPoint x: 707, endPoint y: 371, distance: 66.4
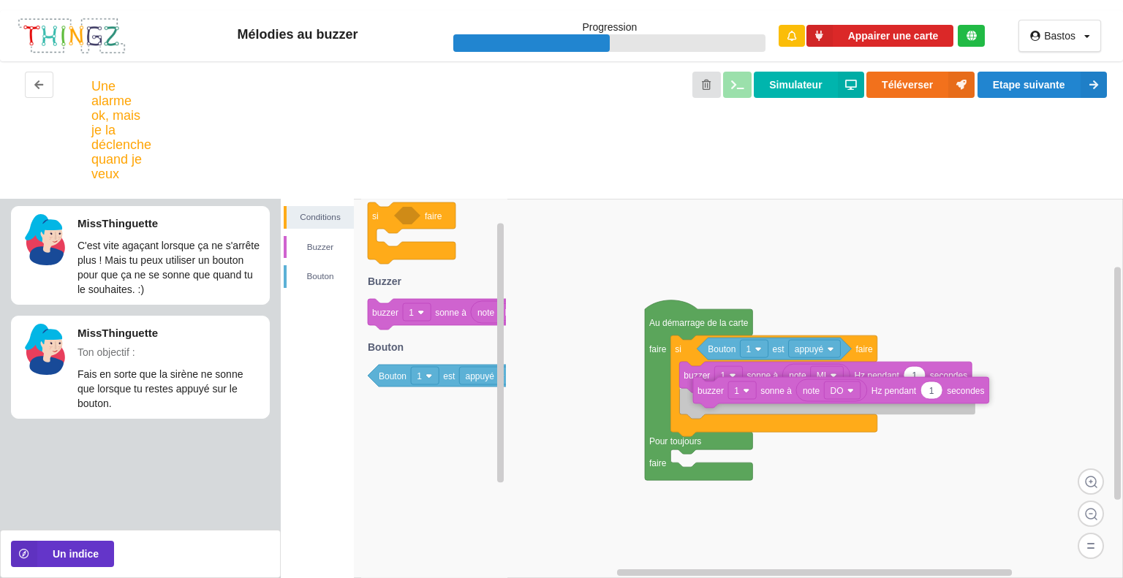
drag, startPoint x: 694, startPoint y: 444, endPoint x: 717, endPoint y: 398, distance: 51.3
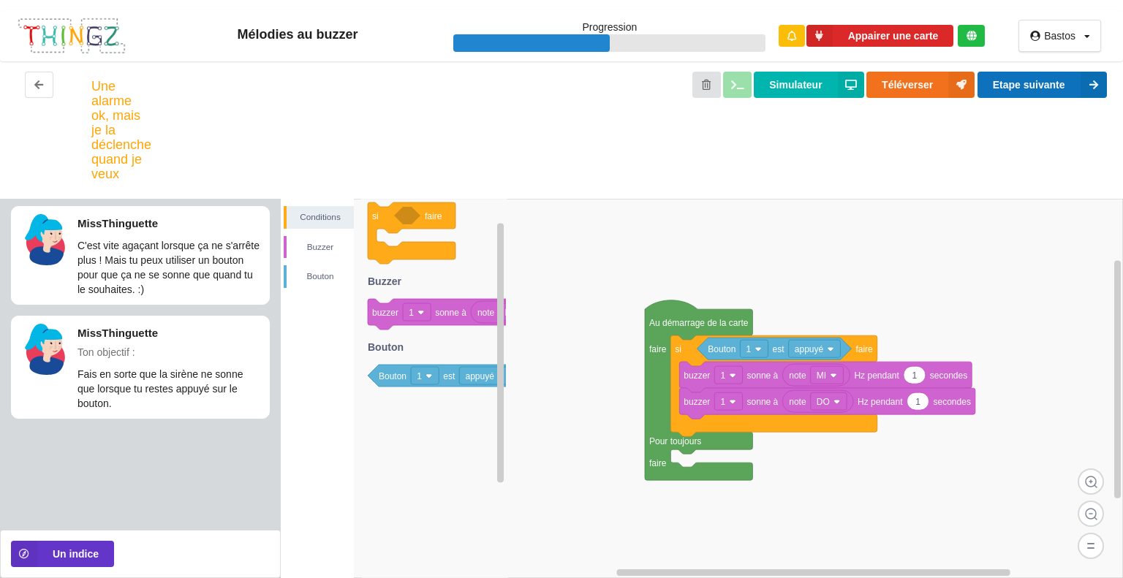
click at [1050, 92] on button "Etape suivante" at bounding box center [1041, 85] width 129 height 26
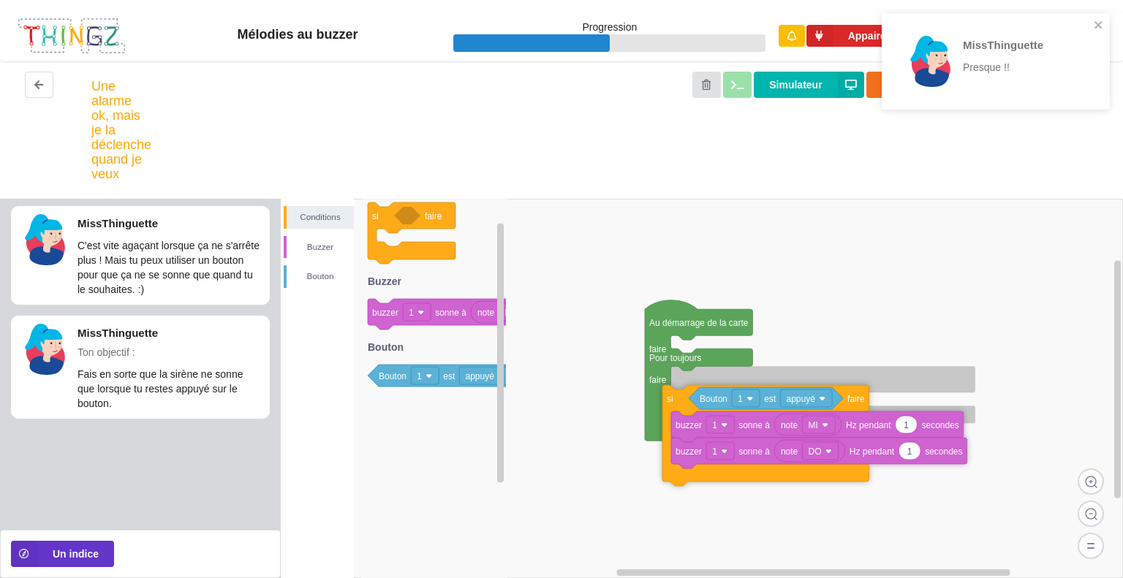
drag, startPoint x: 691, startPoint y: 360, endPoint x: 683, endPoint y: 410, distance: 50.3
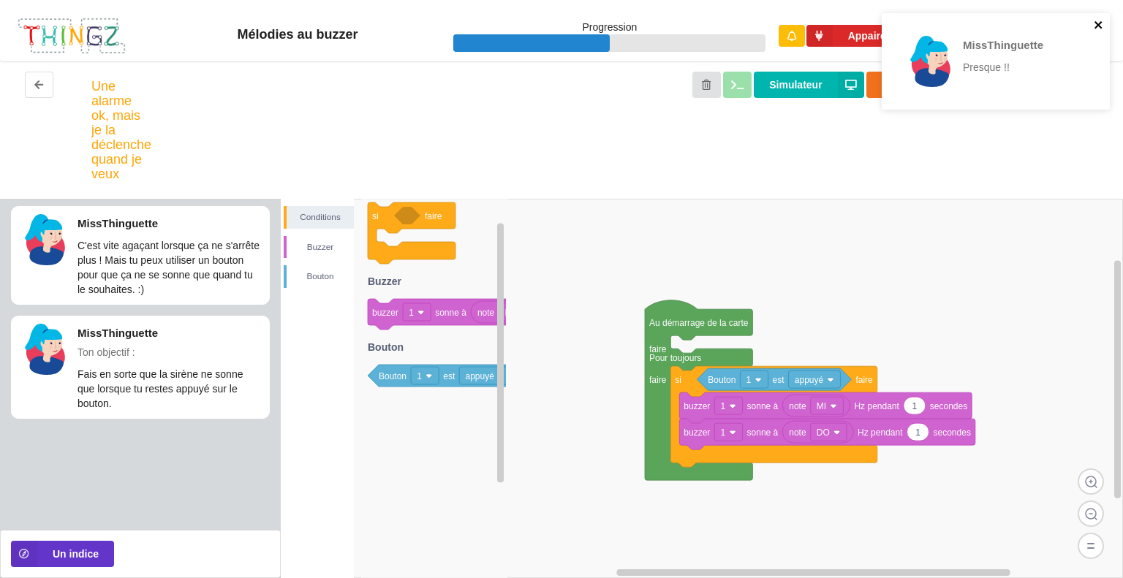
click at [1097, 19] on icon "close" at bounding box center [1098, 25] width 10 height 12
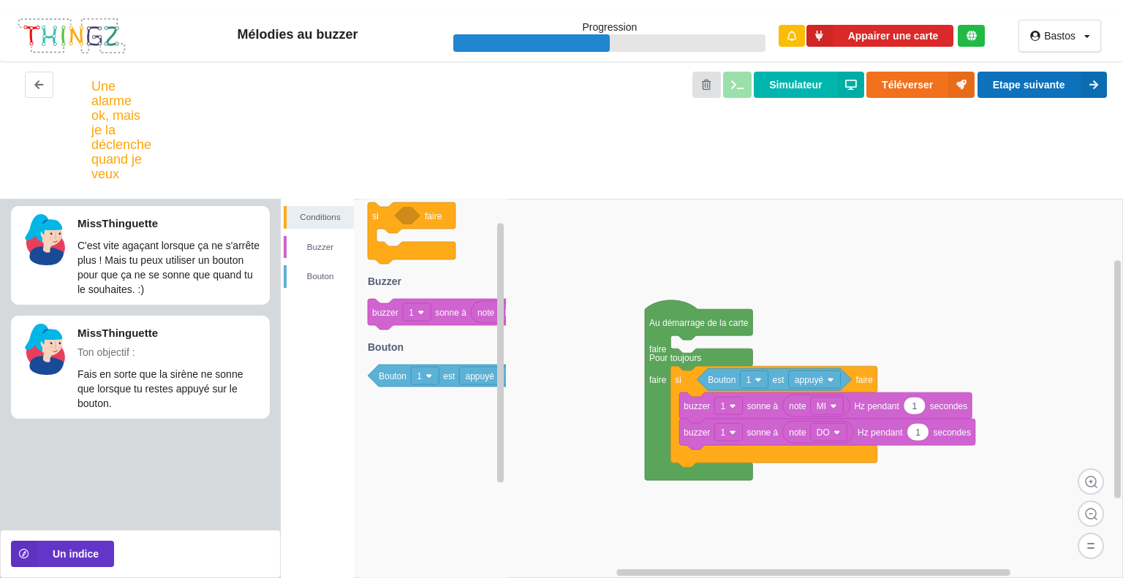
click at [1058, 94] on button "Etape suivante" at bounding box center [1041, 85] width 129 height 26
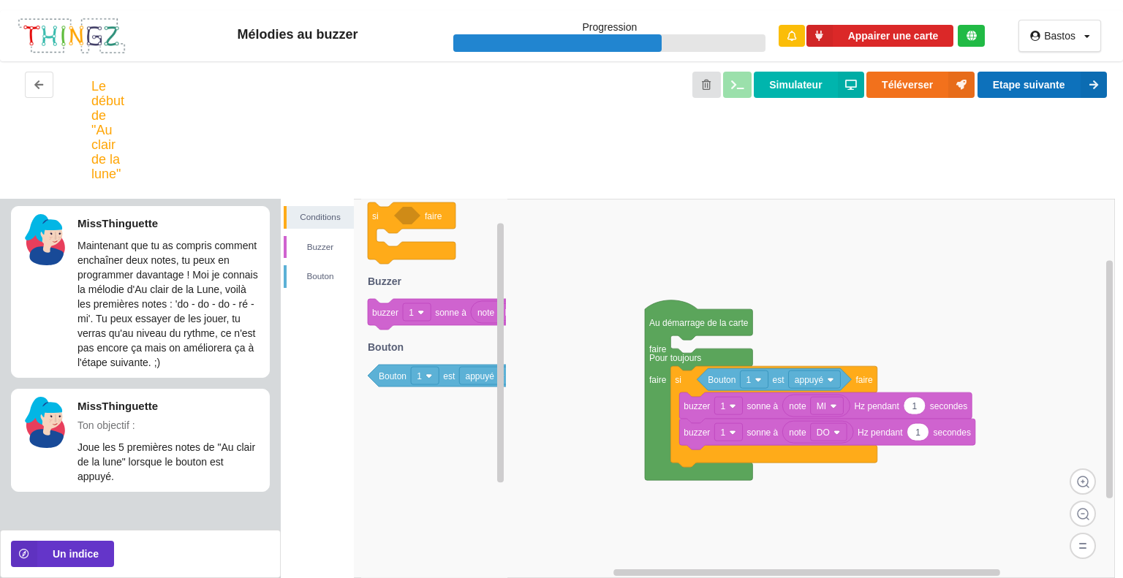
click at [1028, 91] on button "Etape suivante" at bounding box center [1041, 85] width 129 height 26
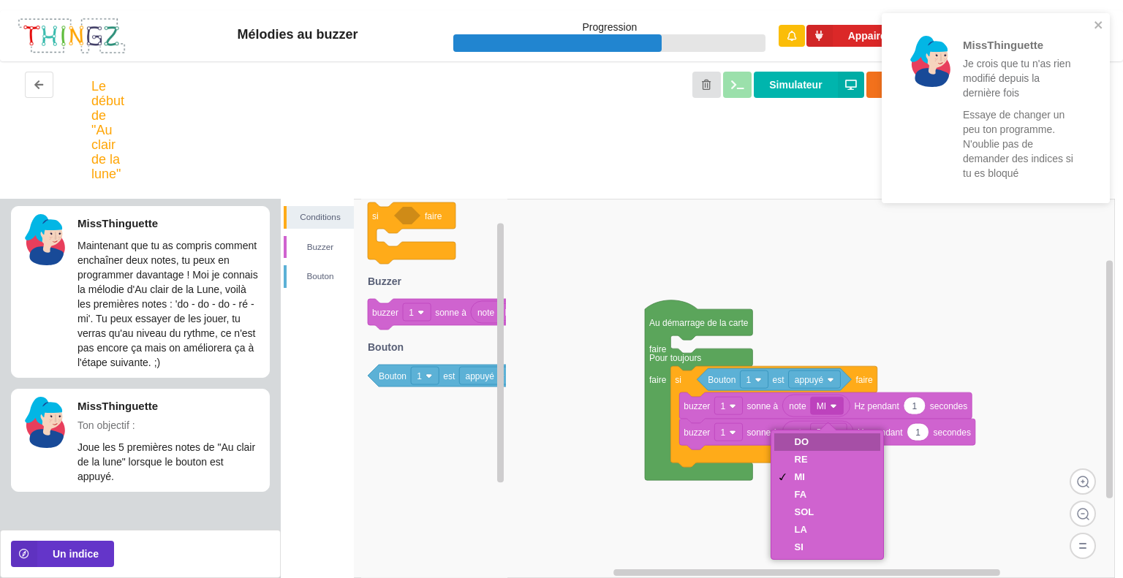
click at [832, 441] on div "DO" at bounding box center [827, 442] width 107 height 18
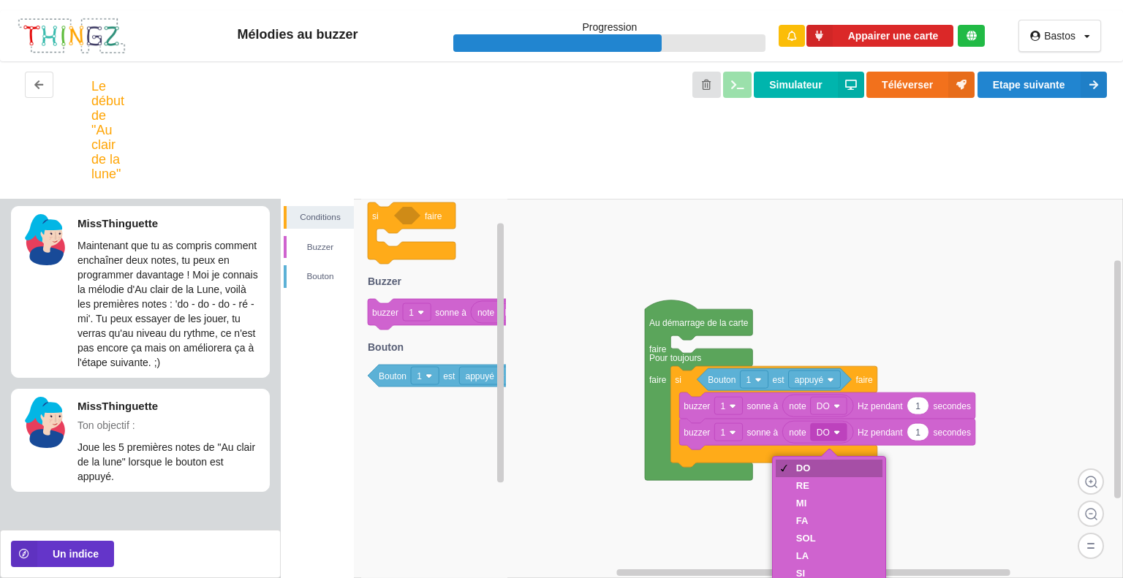
click at [803, 467] on div "DO" at bounding box center [806, 468] width 20 height 11
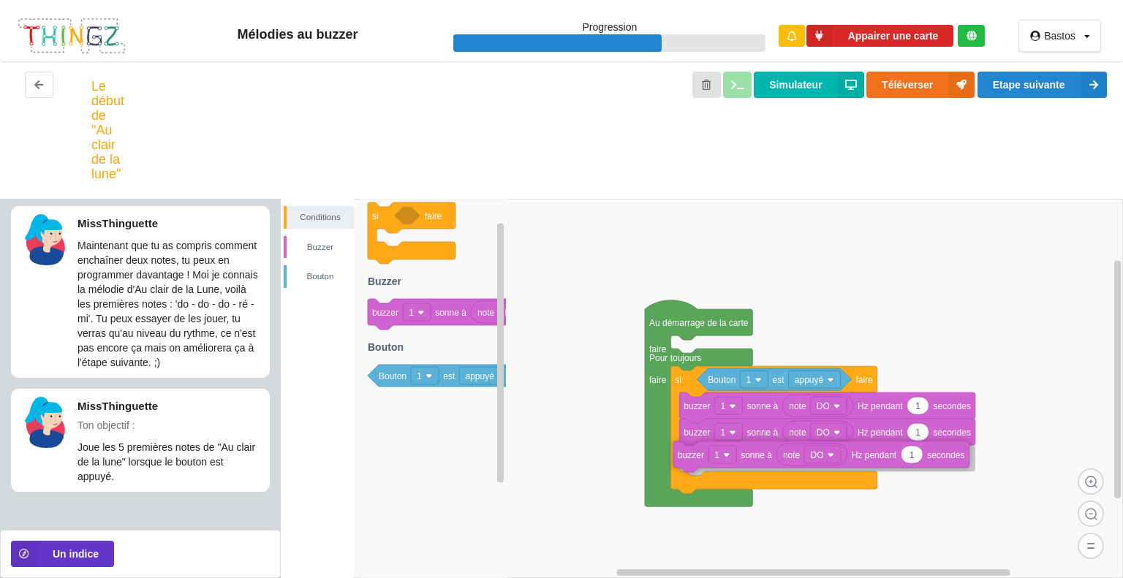
drag, startPoint x: 427, startPoint y: 317, endPoint x: 733, endPoint y: 461, distance: 338.4
click at [733, 461] on div "Conditions [PERSON_NAME] Au démarrage de la carte faire Pour toujours faire si …" at bounding box center [702, 388] width 842 height 379
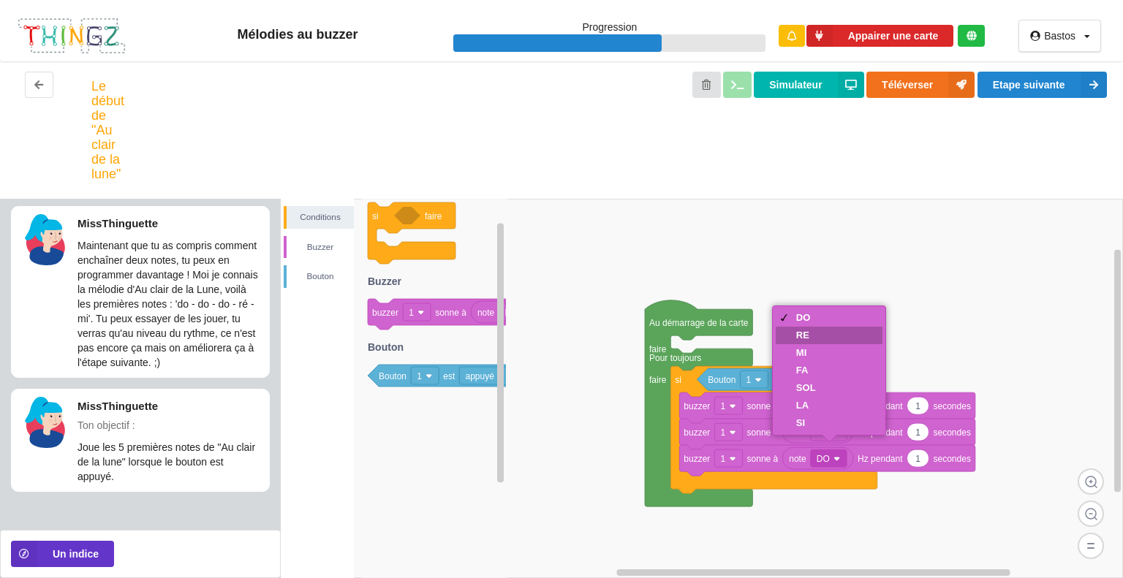
click at [819, 338] on div "RE" at bounding box center [828, 336] width 107 height 18
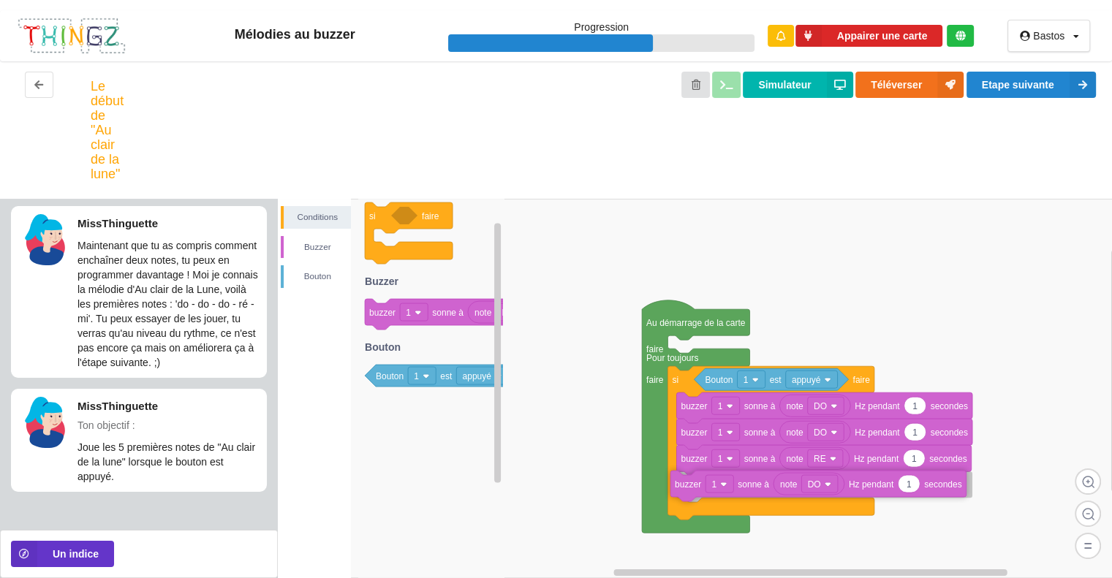
drag, startPoint x: 440, startPoint y: 322, endPoint x: 746, endPoint y: 493, distance: 350.5
click at [746, 493] on div "Conditions [PERSON_NAME] Au démarrage de la carte faire Pour toujours faire si …" at bounding box center [695, 388] width 834 height 379
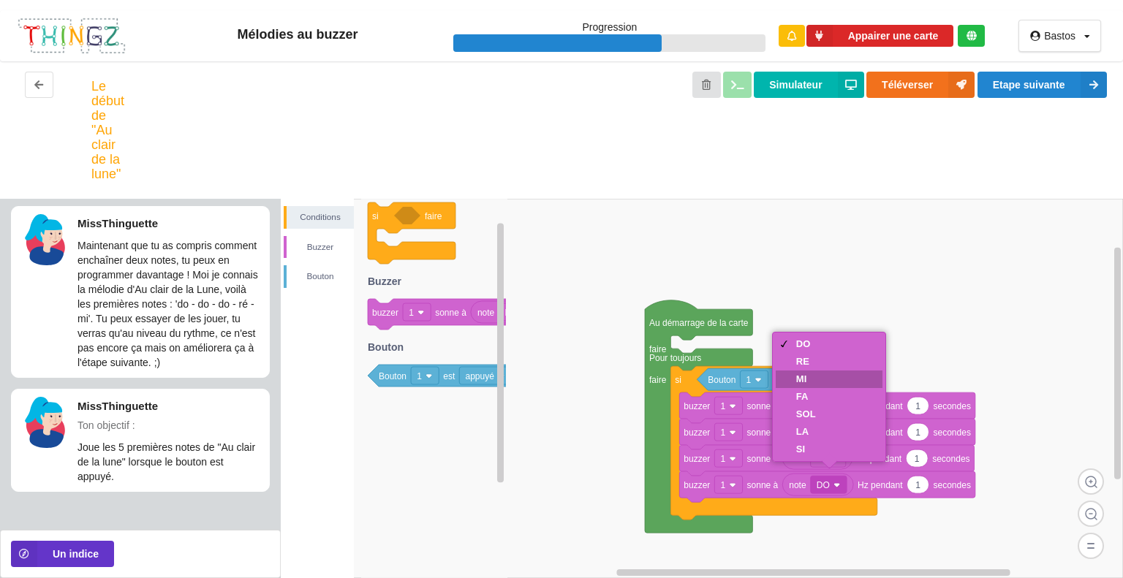
click at [810, 373] on div "MI" at bounding box center [806, 378] width 20 height 11
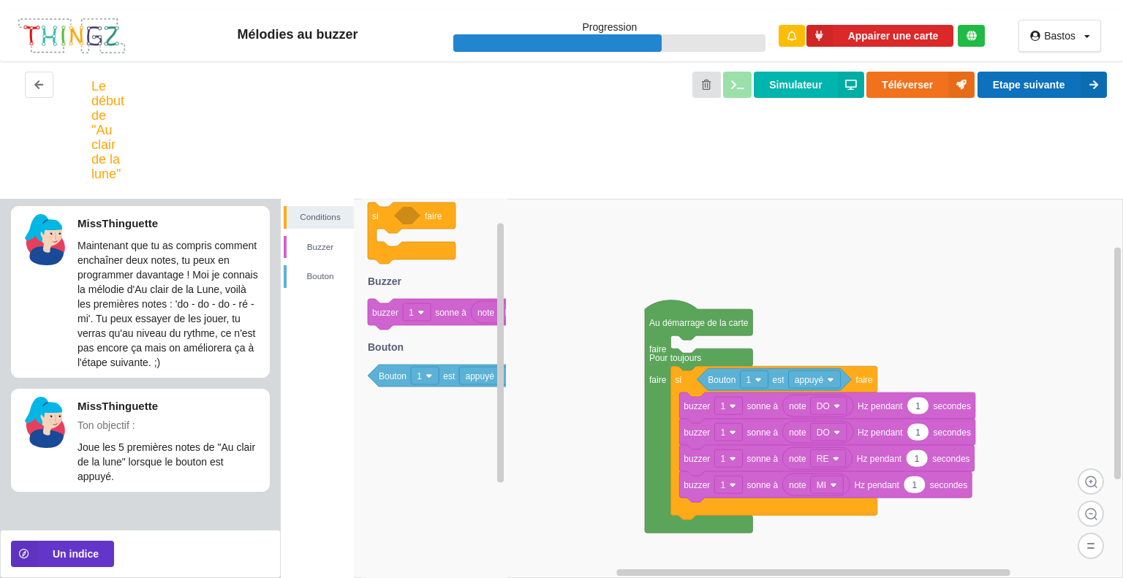
click at [1056, 94] on button "Etape suivante" at bounding box center [1041, 85] width 129 height 26
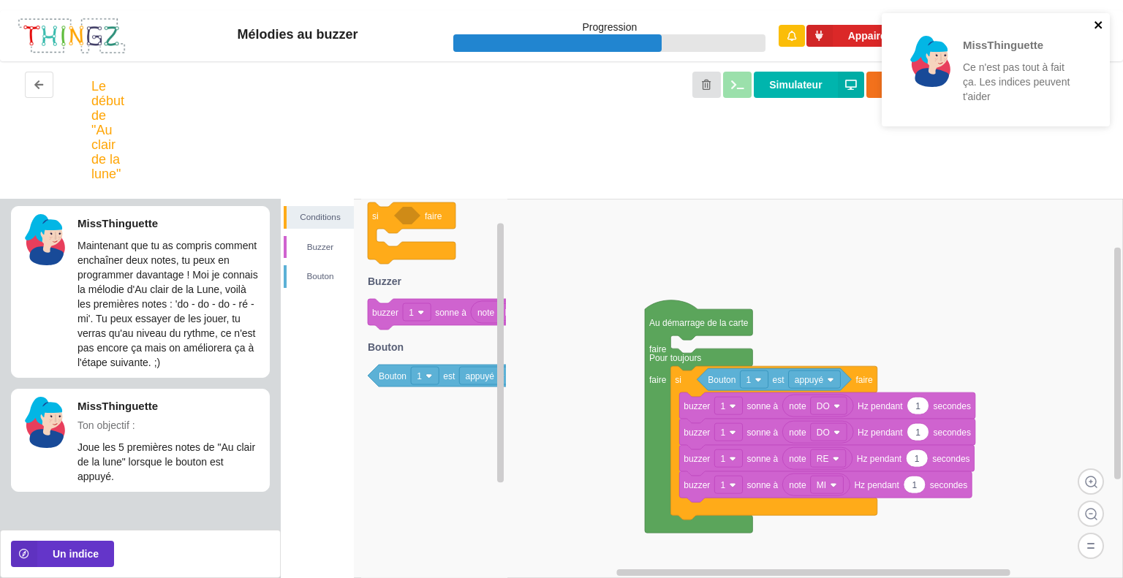
click at [1093, 20] on icon "close" at bounding box center [1098, 25] width 10 height 12
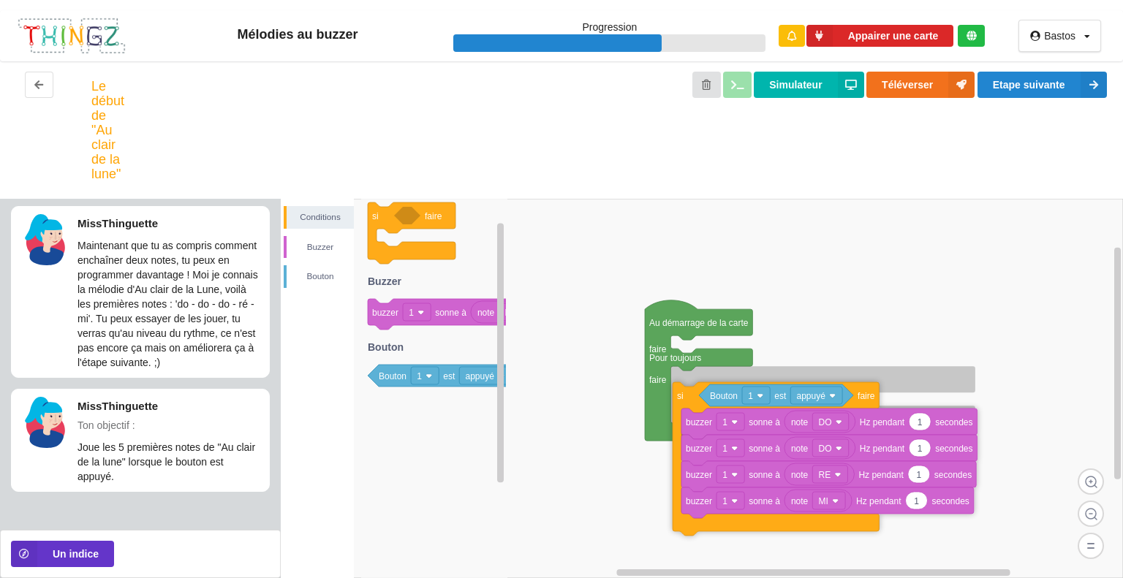
drag, startPoint x: 682, startPoint y: 382, endPoint x: 683, endPoint y: 400, distance: 17.6
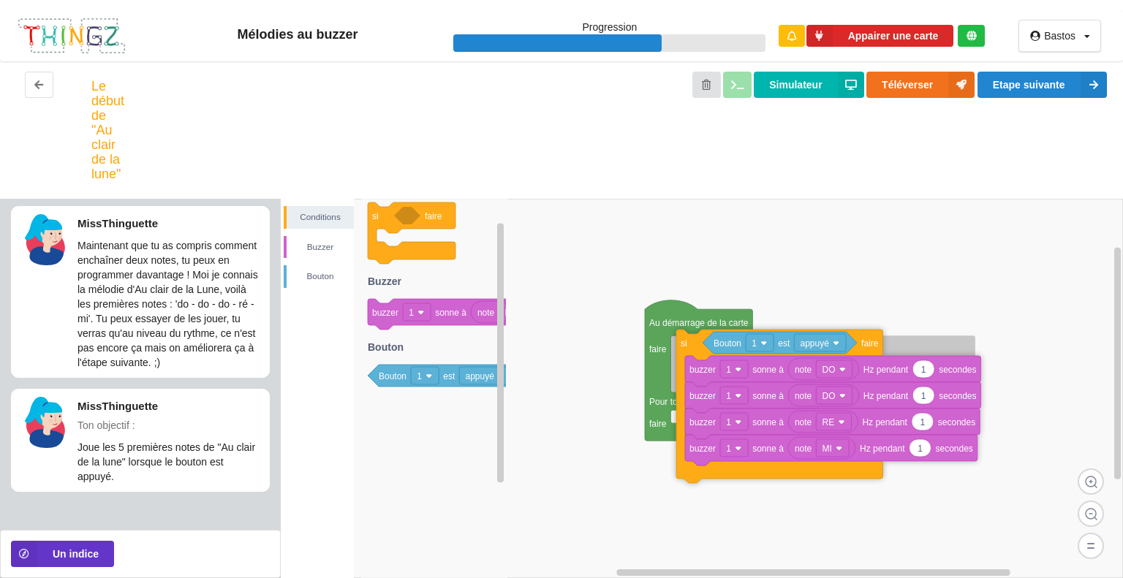
drag, startPoint x: 702, startPoint y: 390, endPoint x: 707, endPoint y: 353, distance: 37.0
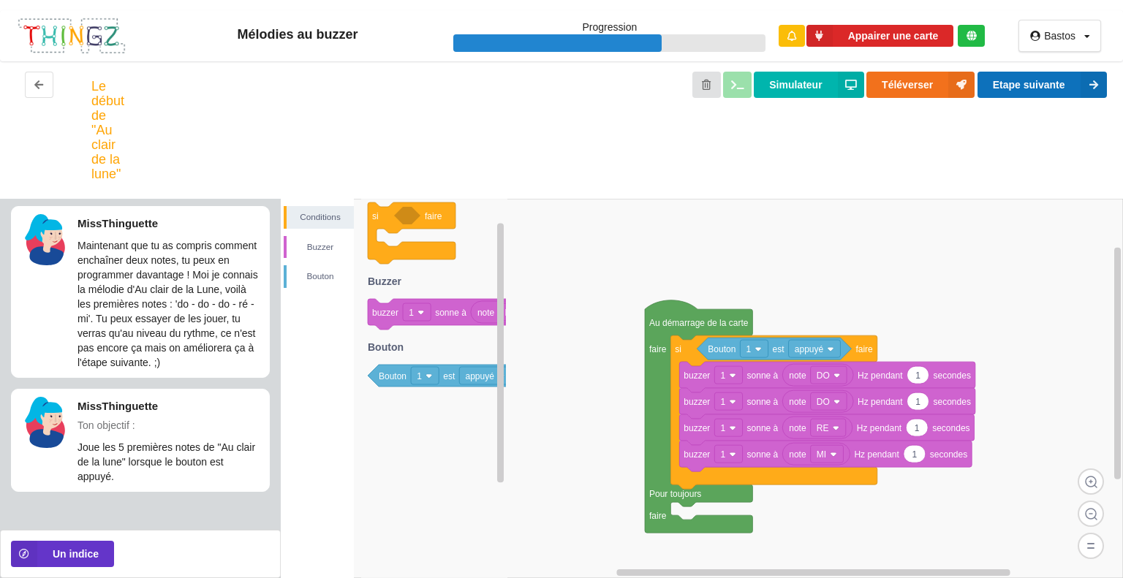
click at [1047, 88] on button "Etape suivante" at bounding box center [1041, 85] width 129 height 26
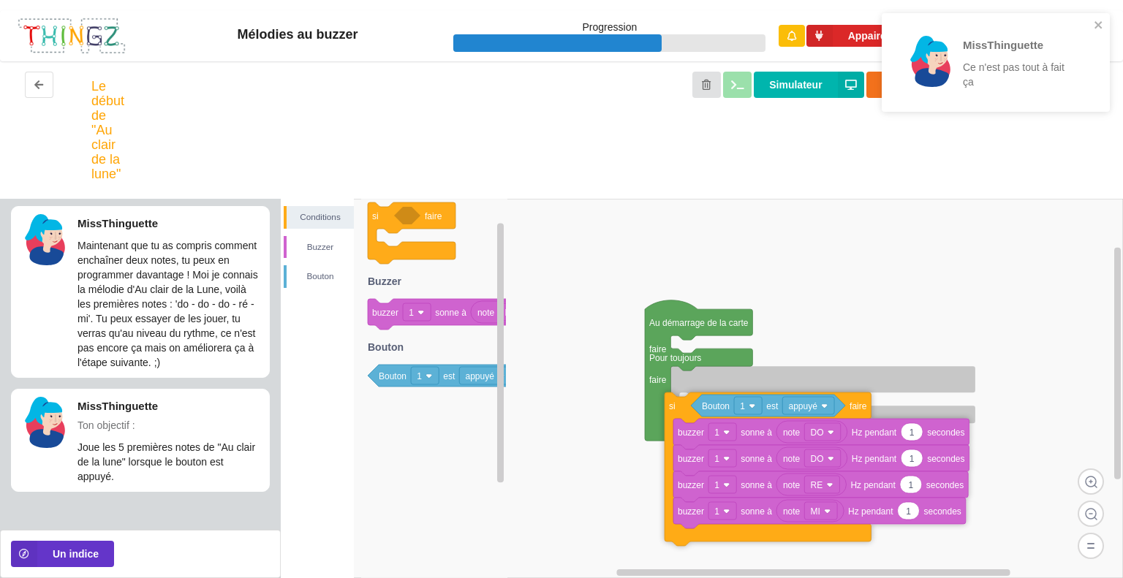
drag, startPoint x: 689, startPoint y: 355, endPoint x: 686, endPoint y: 401, distance: 46.1
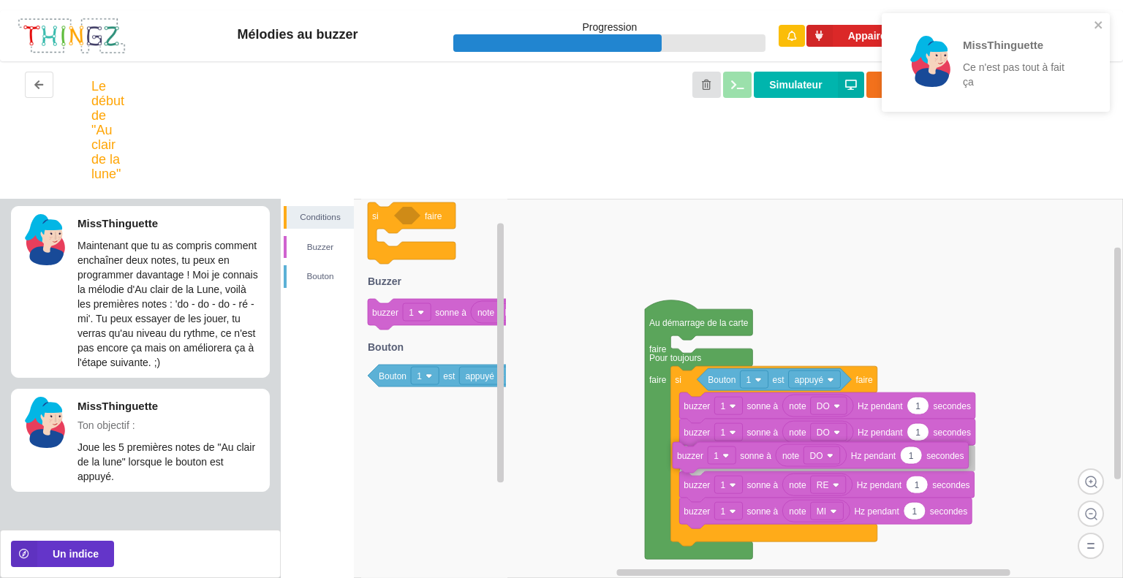
drag, startPoint x: 390, startPoint y: 315, endPoint x: 694, endPoint y: 458, distance: 336.8
click at [694, 458] on div "Conditions [PERSON_NAME] Au démarrage de la carte faire Pour toujours faire si …" at bounding box center [702, 388] width 842 height 379
click at [1085, 30] on div "MissThinguette Ce n'est pas tout à fait ça" at bounding box center [990, 62] width 197 height 78
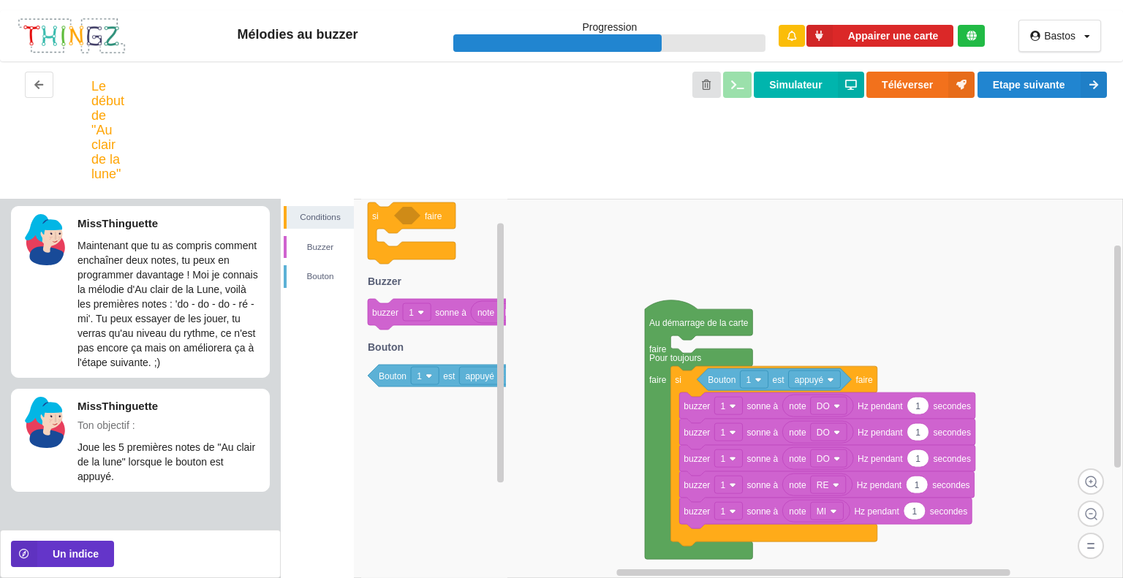
click at [1097, 29] on div "MissThinguette Ce n'est pas tout à fait ça" at bounding box center [996, 67] width 234 height 115
click at [1066, 81] on button "Etape suivante" at bounding box center [1041, 85] width 129 height 26
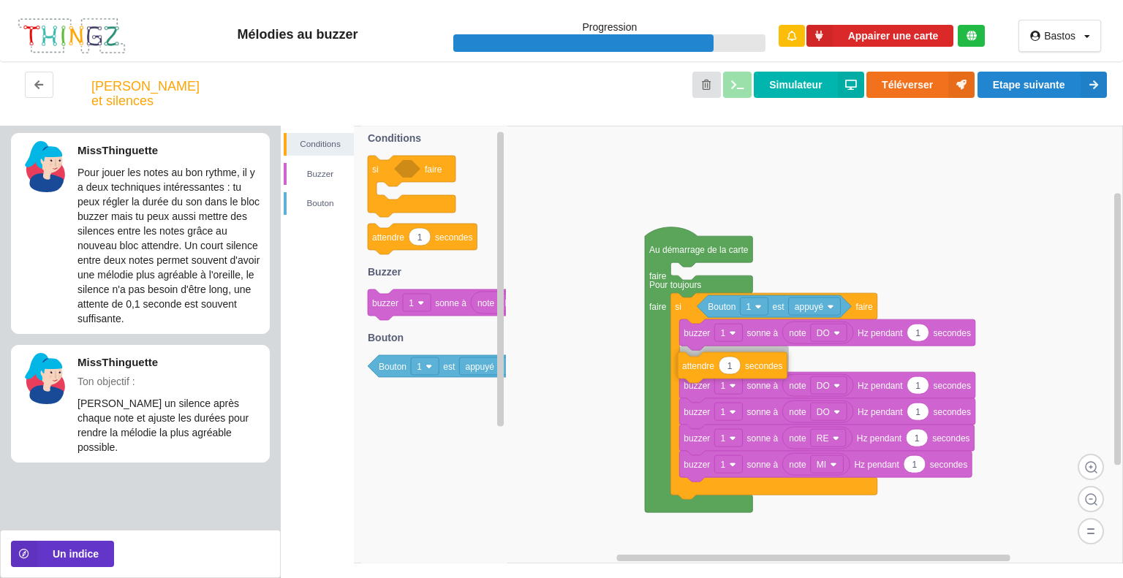
drag, startPoint x: 430, startPoint y: 257, endPoint x: 740, endPoint y: 386, distance: 335.5
click at [740, 386] on div "Conditions [PERSON_NAME] Au démarrage de la carte faire Pour toujours faire si …" at bounding box center [702, 352] width 842 height 452
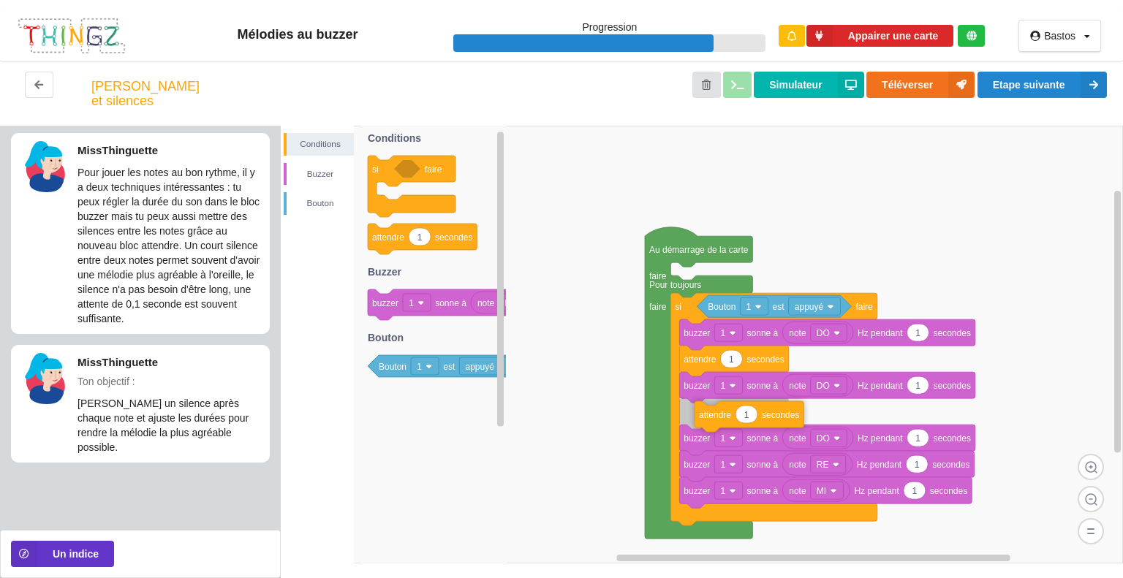
drag, startPoint x: 391, startPoint y: 262, endPoint x: 718, endPoint y: 441, distance: 372.6
click at [718, 441] on div "Conditions [PERSON_NAME] Au démarrage de la carte faire Pour toujours faire si …" at bounding box center [702, 352] width 842 height 452
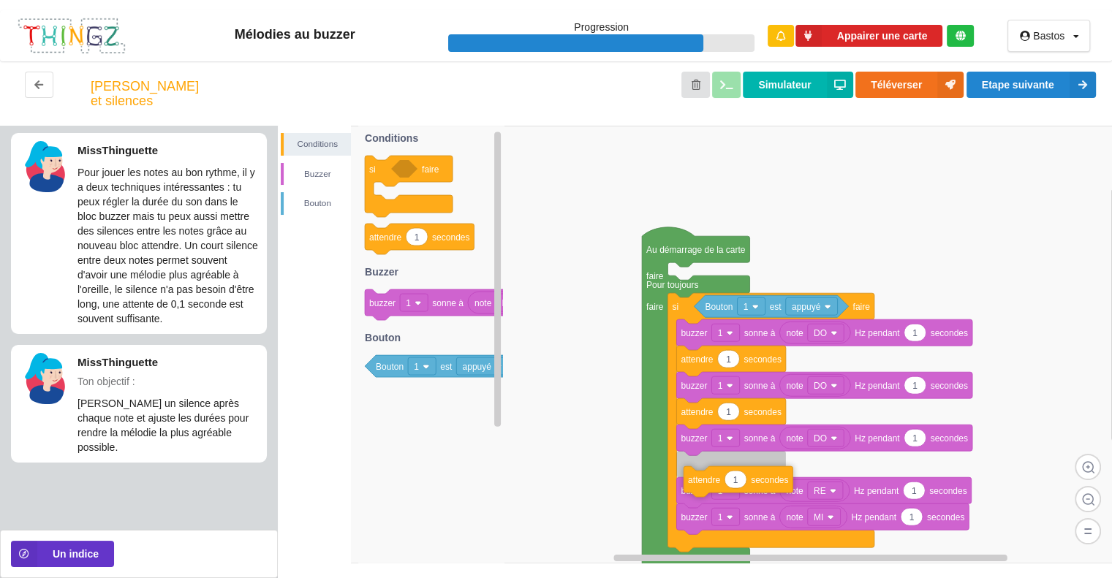
drag, startPoint x: 374, startPoint y: 257, endPoint x: 693, endPoint y: 498, distance: 400.1
click at [693, 498] on div "Conditions [PERSON_NAME] Au démarrage de la carte faire Pour toujours faire si …" at bounding box center [695, 352] width 834 height 452
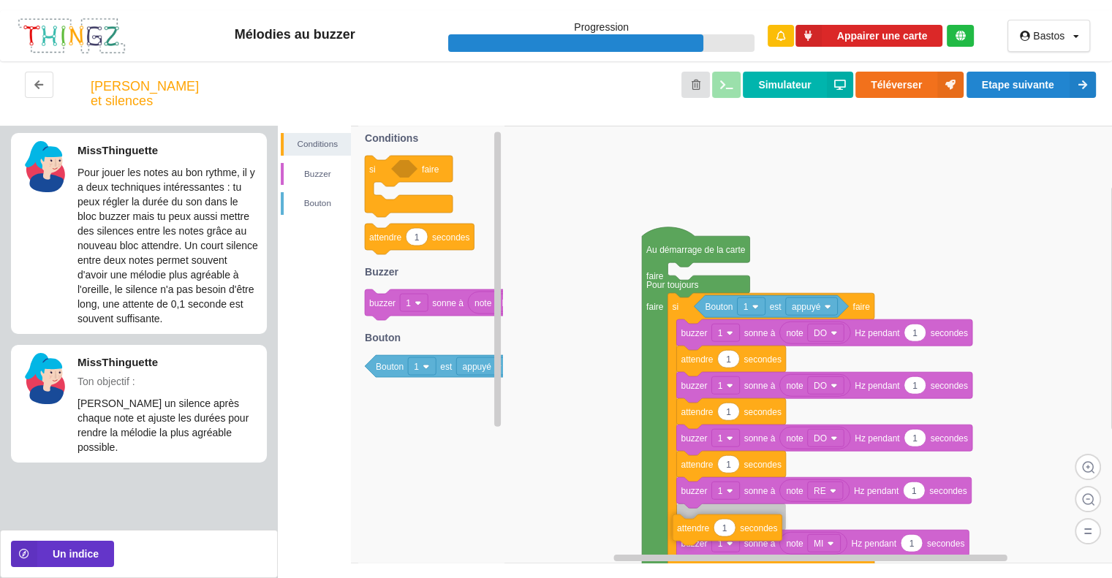
drag, startPoint x: 395, startPoint y: 255, endPoint x: 705, endPoint y: 542, distance: 422.0
click at [705, 542] on div "Conditions [PERSON_NAME] Au démarrage de la carte faire Pour toujours faire si …" at bounding box center [695, 352] width 834 height 452
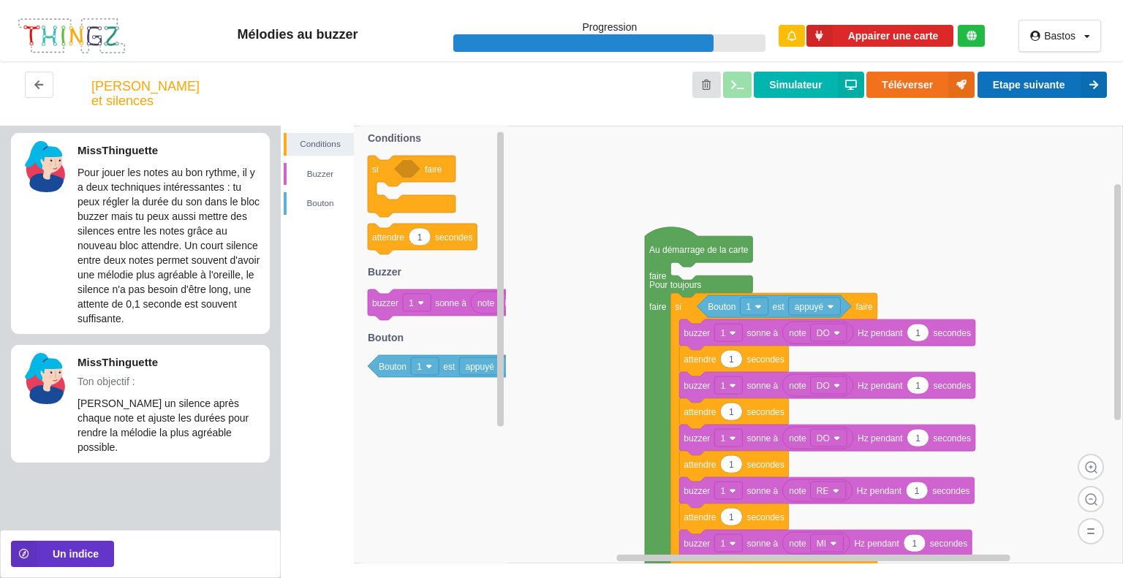
click at [1025, 83] on button "Etape suivante" at bounding box center [1041, 85] width 129 height 26
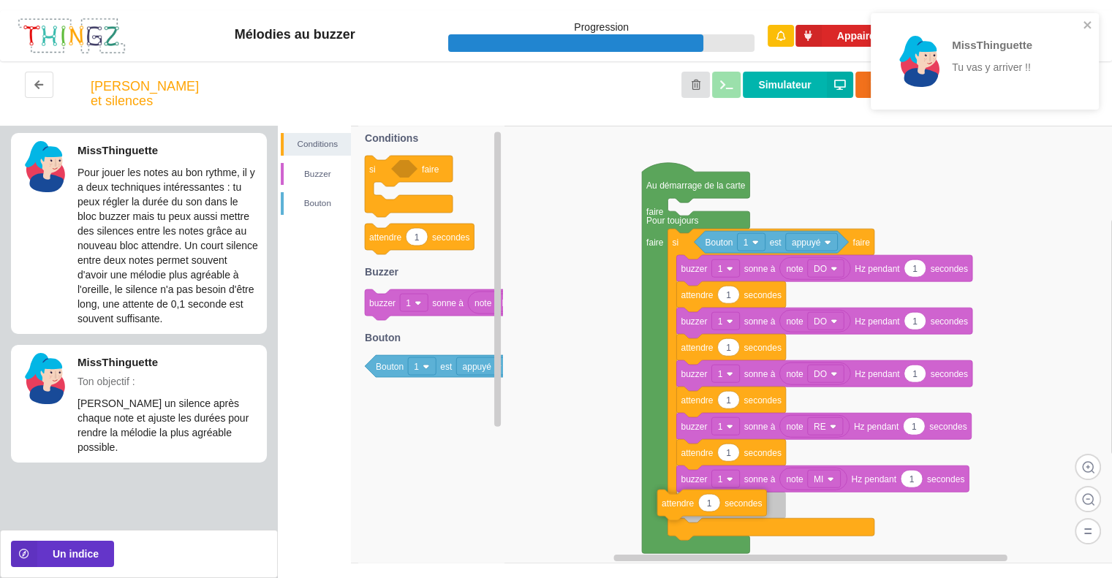
drag, startPoint x: 401, startPoint y: 255, endPoint x: 693, endPoint y: 521, distance: 395.3
click at [693, 521] on div "Conditions [PERSON_NAME] Au démarrage de la carte faire Pour toujours faire si …" at bounding box center [695, 352] width 834 height 452
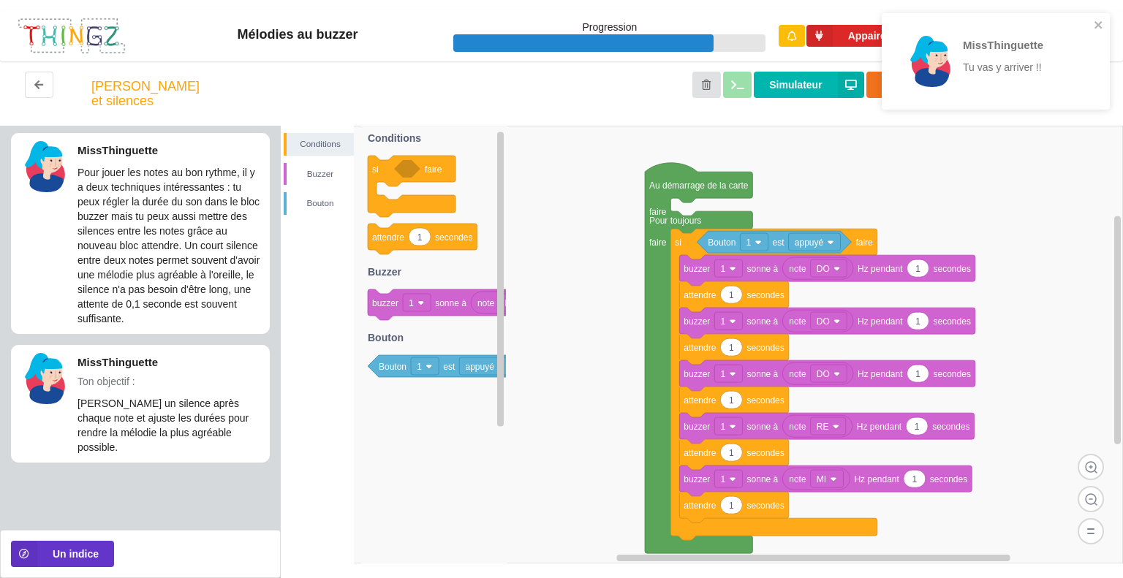
click at [1090, 27] on div "MissThinguette Tu vas y arriver !!" at bounding box center [990, 61] width 206 height 85
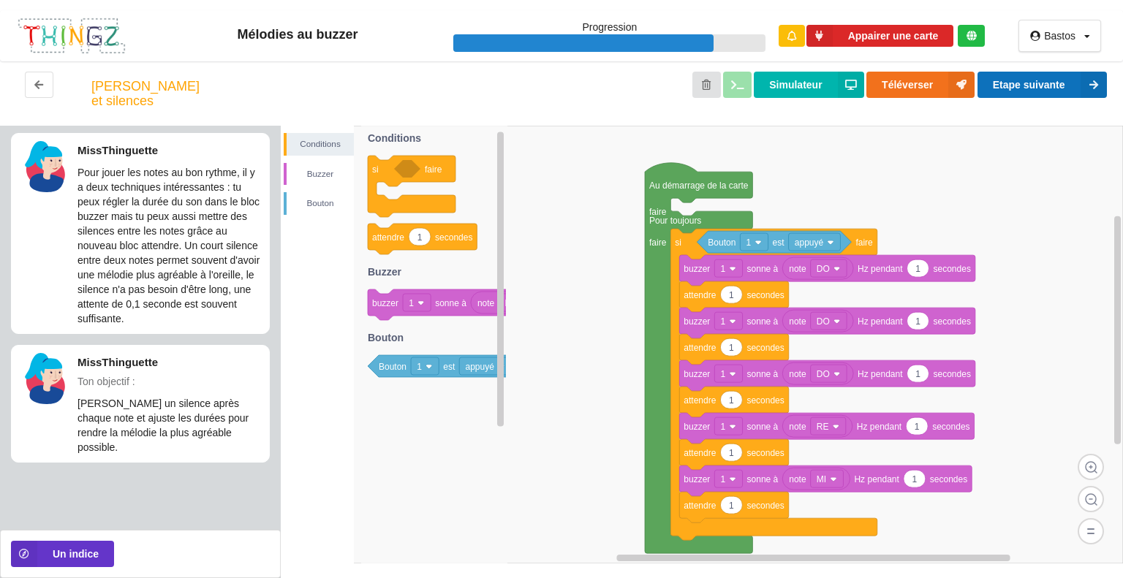
click at [1063, 72] on button "Etape suivante" at bounding box center [1041, 85] width 129 height 26
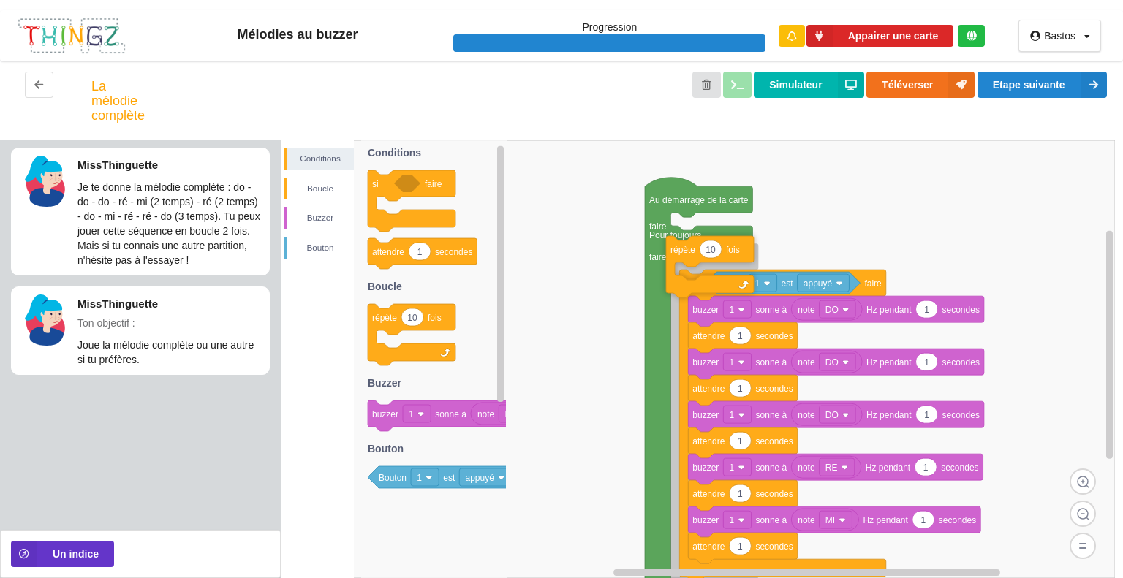
drag, startPoint x: 379, startPoint y: 327, endPoint x: 678, endPoint y: 259, distance: 305.9
click at [678, 259] on div "Conditions Boucle [PERSON_NAME] Au démarrage de la carte faire Pour toujours fa…" at bounding box center [702, 359] width 842 height 438
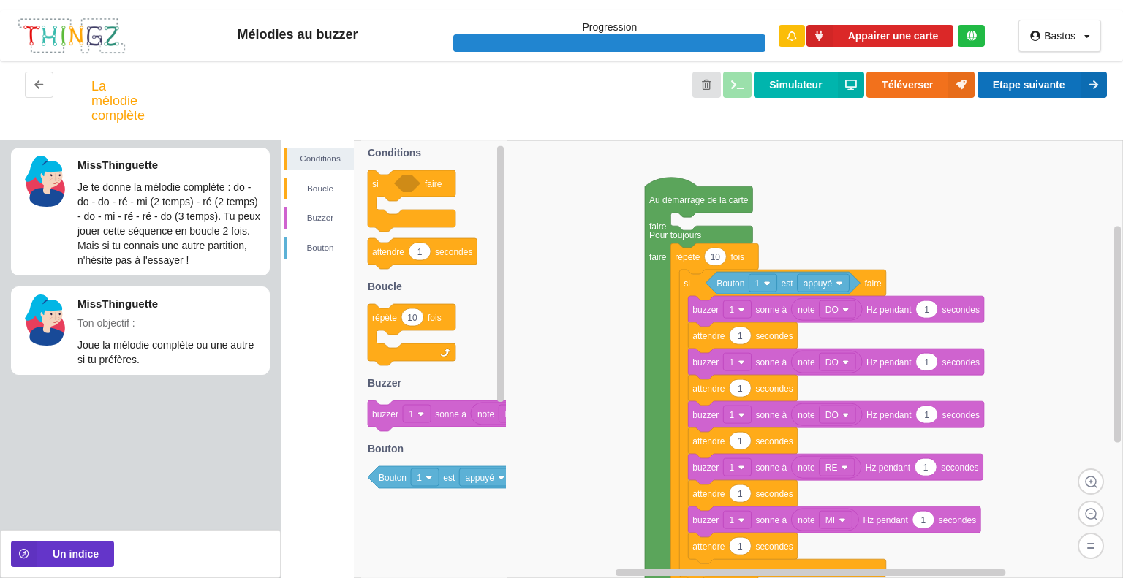
click at [1027, 88] on button "Etape suivante" at bounding box center [1041, 85] width 129 height 26
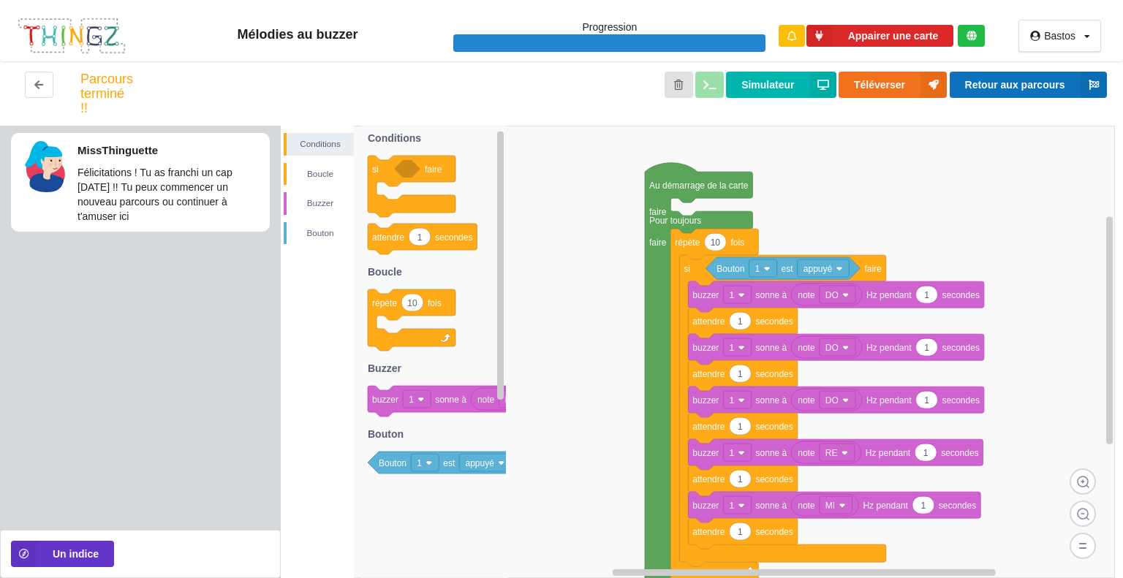
click at [1027, 88] on button "Retour aux parcours" at bounding box center [1027, 85] width 157 height 26
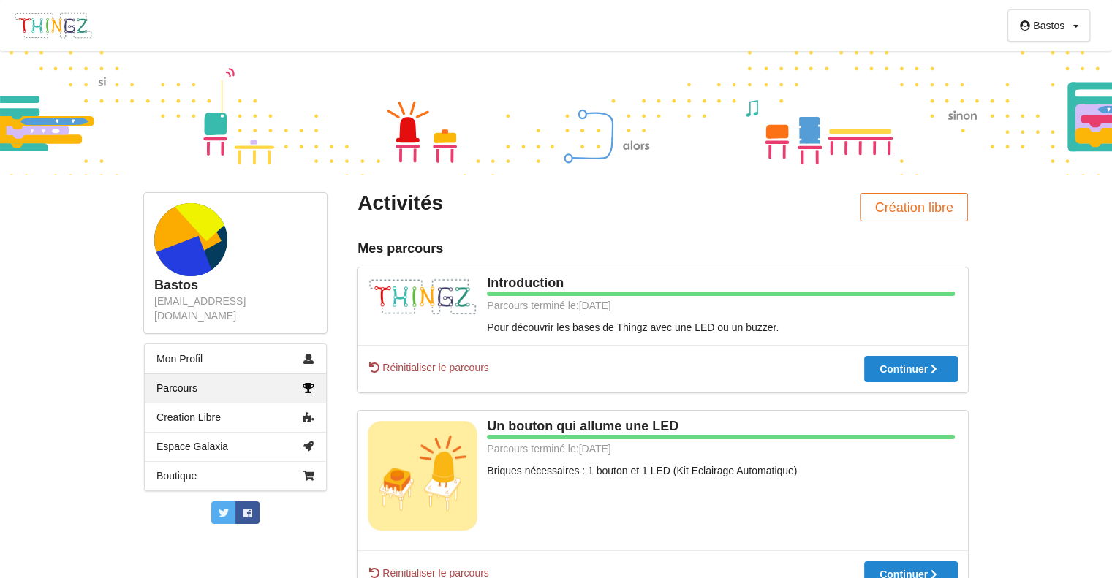
scroll to position [7, 0]
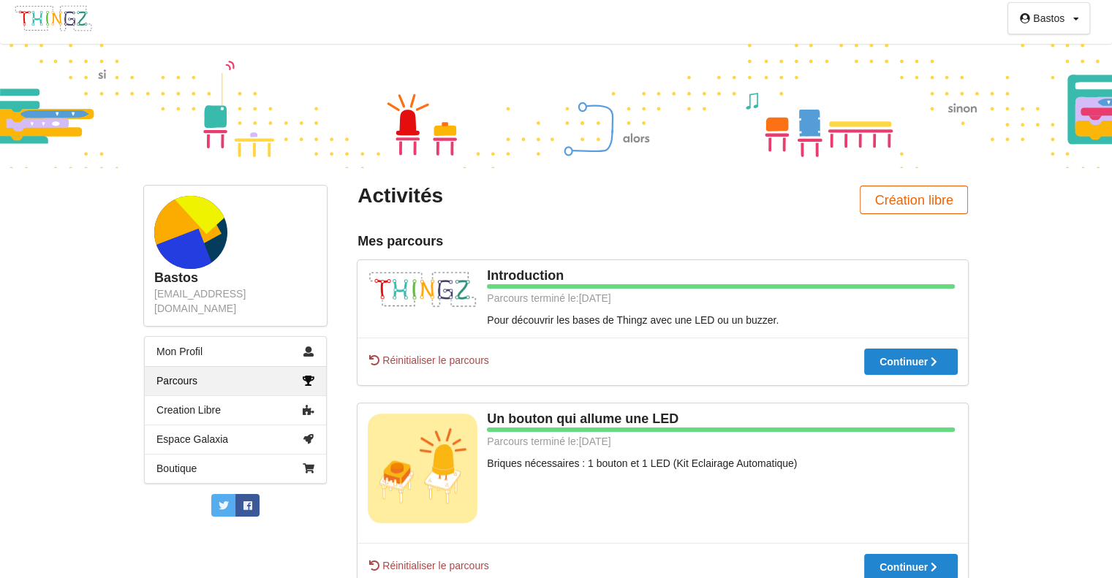
click at [940, 204] on button "Création libre" at bounding box center [914, 200] width 108 height 29
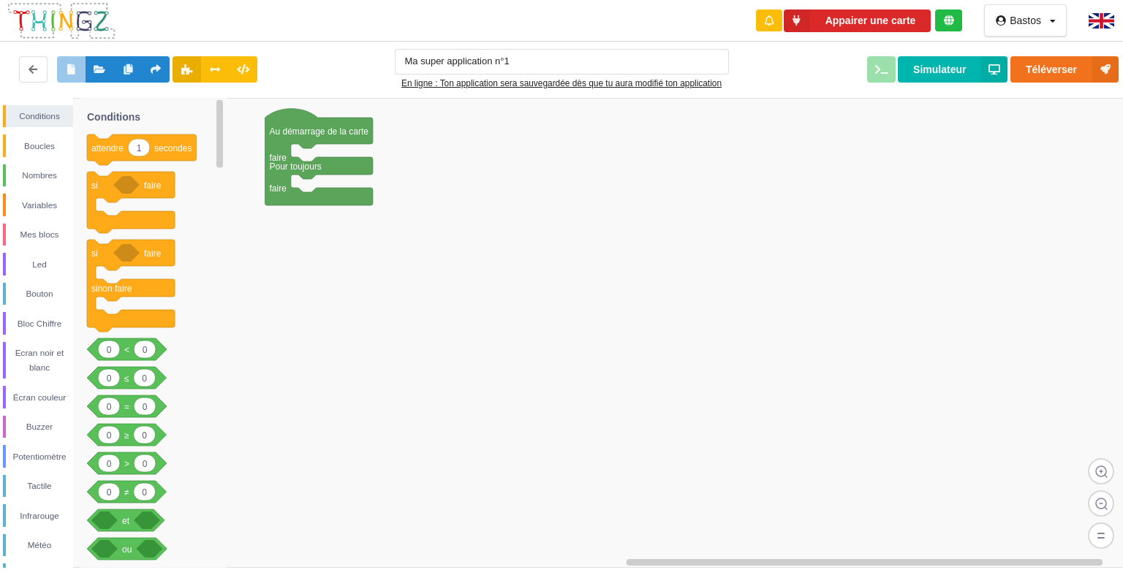
type input "Ma super application n°1"
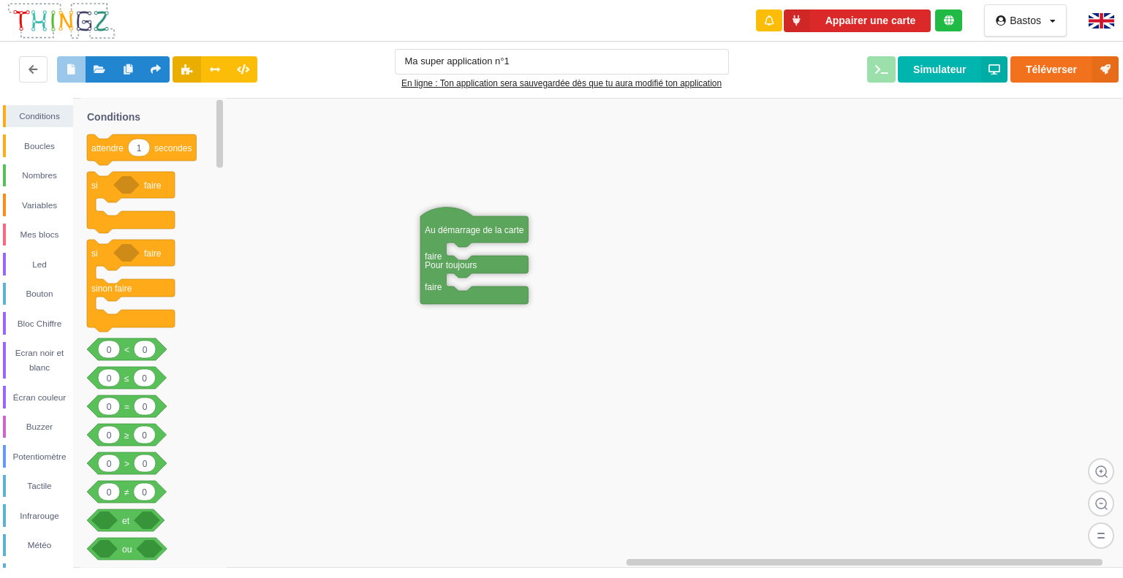
drag, startPoint x: 292, startPoint y: 137, endPoint x: 520, endPoint y: 257, distance: 257.3
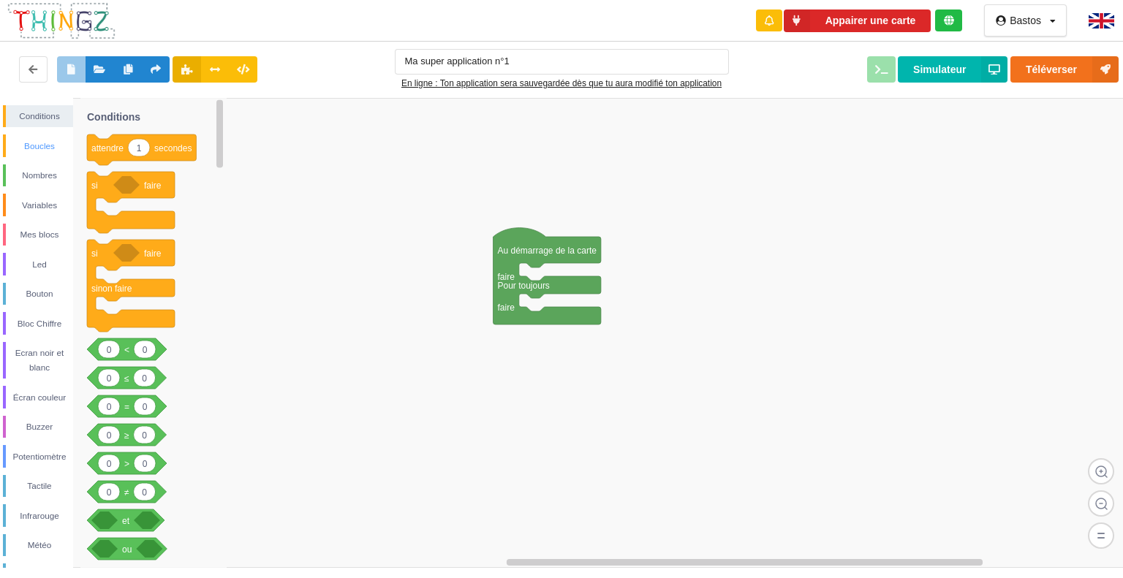
click at [29, 149] on div "Boucles" at bounding box center [39, 146] width 67 height 15
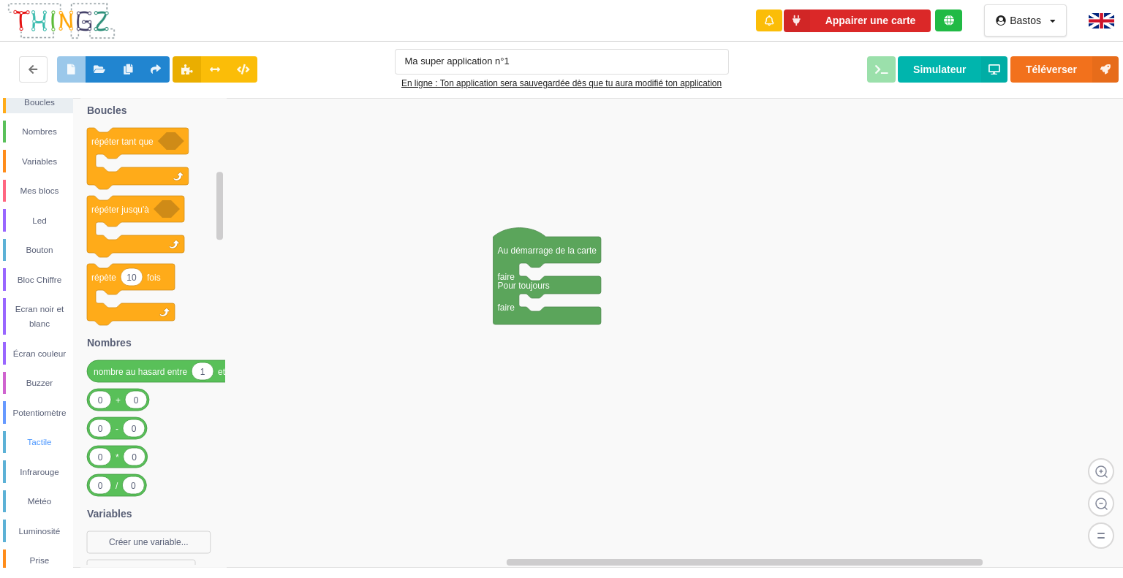
scroll to position [48, 0]
click at [43, 398] on div "Potentiomètre" at bounding box center [38, 408] width 70 height 23
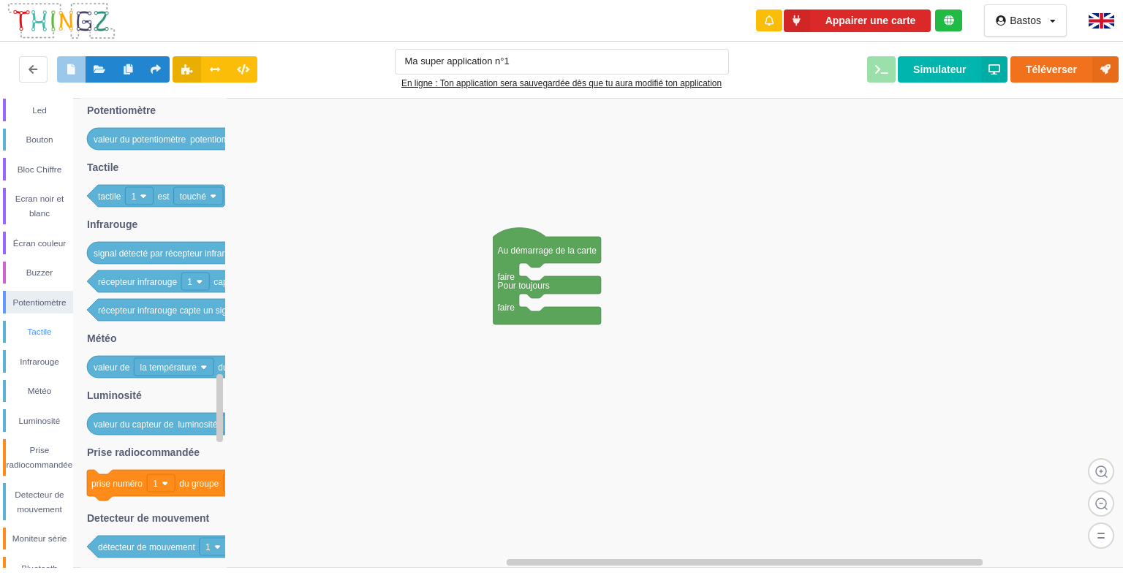
scroll to position [202, 0]
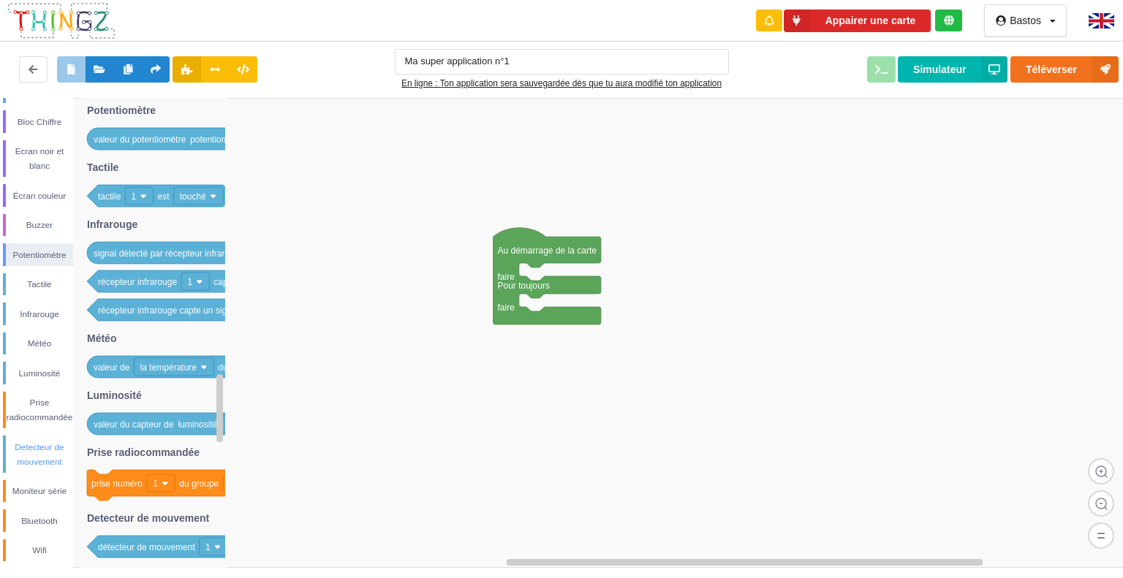
click at [48, 451] on div "Detecteur de mouvement" at bounding box center [39, 454] width 67 height 29
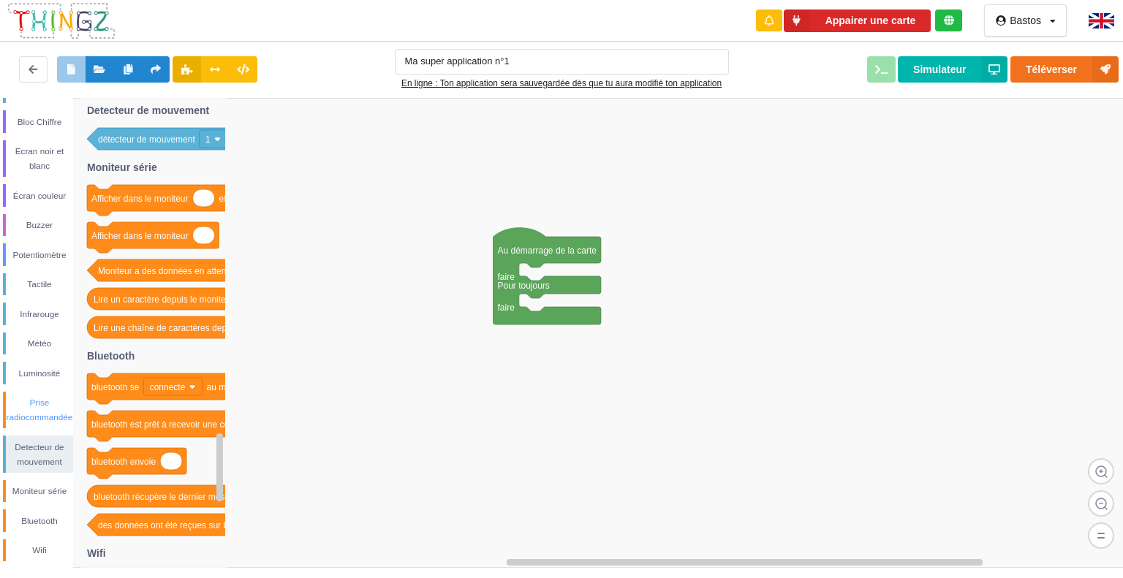
click at [48, 413] on div "Prise radiocommandée" at bounding box center [39, 409] width 67 height 29
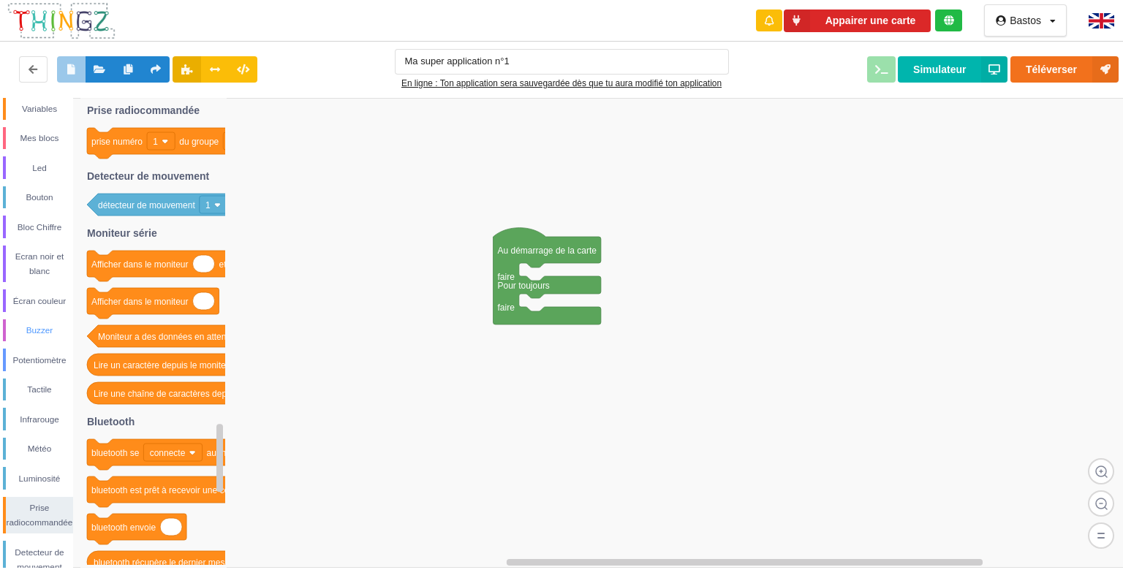
scroll to position [96, 0]
click at [26, 458] on div "Météo" at bounding box center [38, 449] width 70 height 23
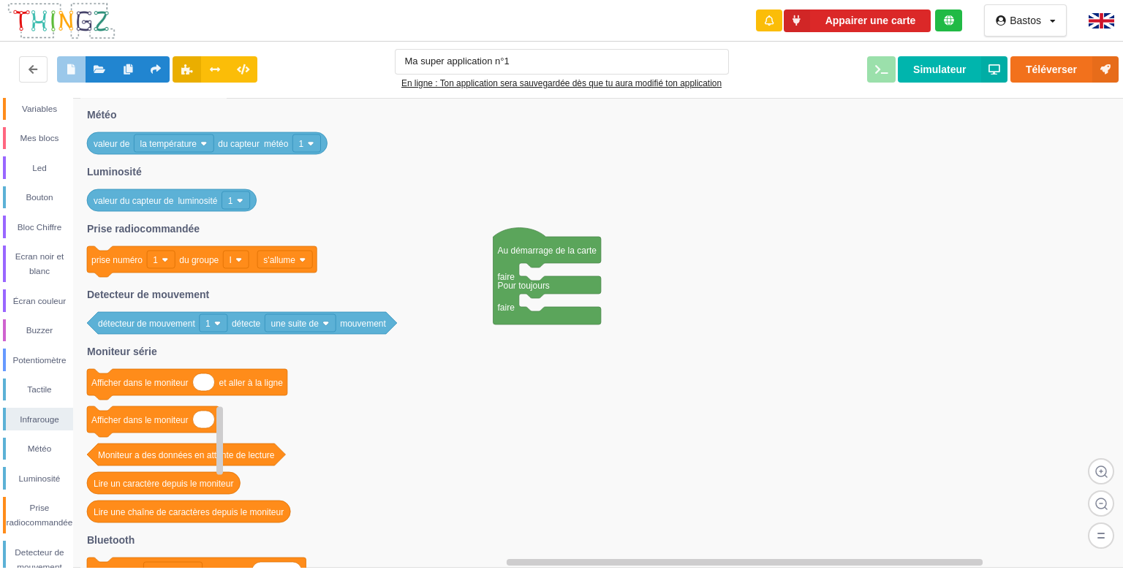
click at [199, 145] on rect at bounding box center [174, 143] width 80 height 18
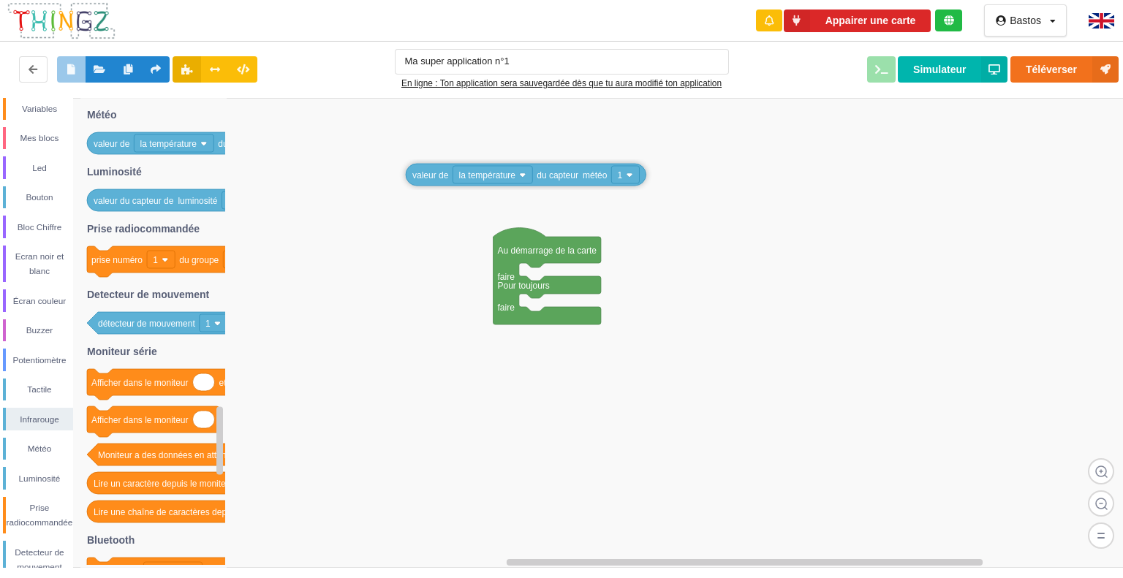
drag, startPoint x: 108, startPoint y: 145, endPoint x: 433, endPoint y: 177, distance: 326.1
click at [433, 177] on div "Conditions Boucles Nombres Variables Mes blocs Led Bouton Bloc Chiffre Ecran no…" at bounding box center [566, 333] width 1133 height 470
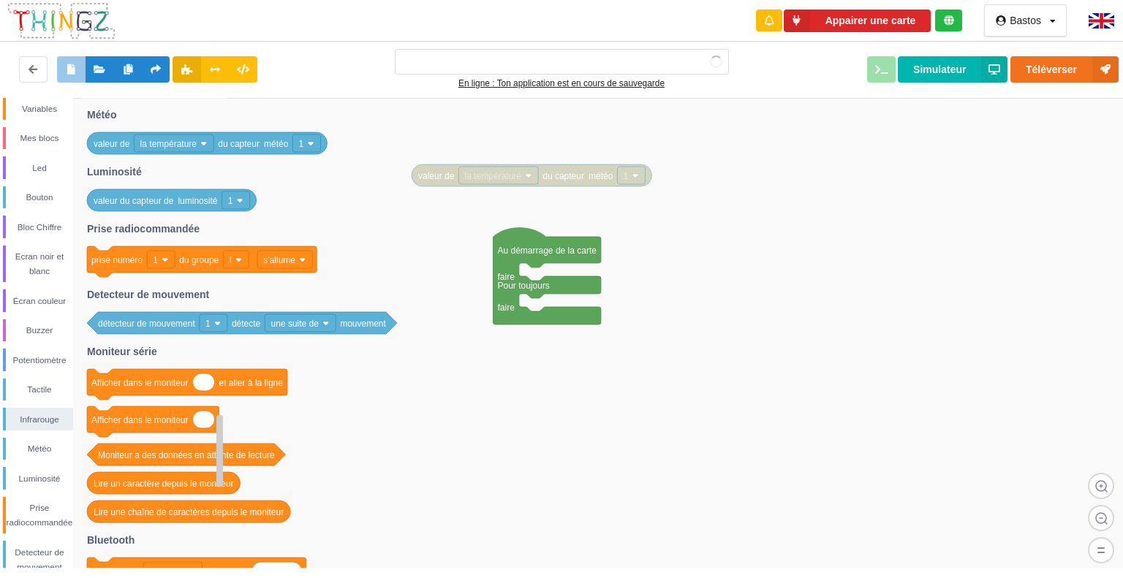
type input "Ma super application n°1"
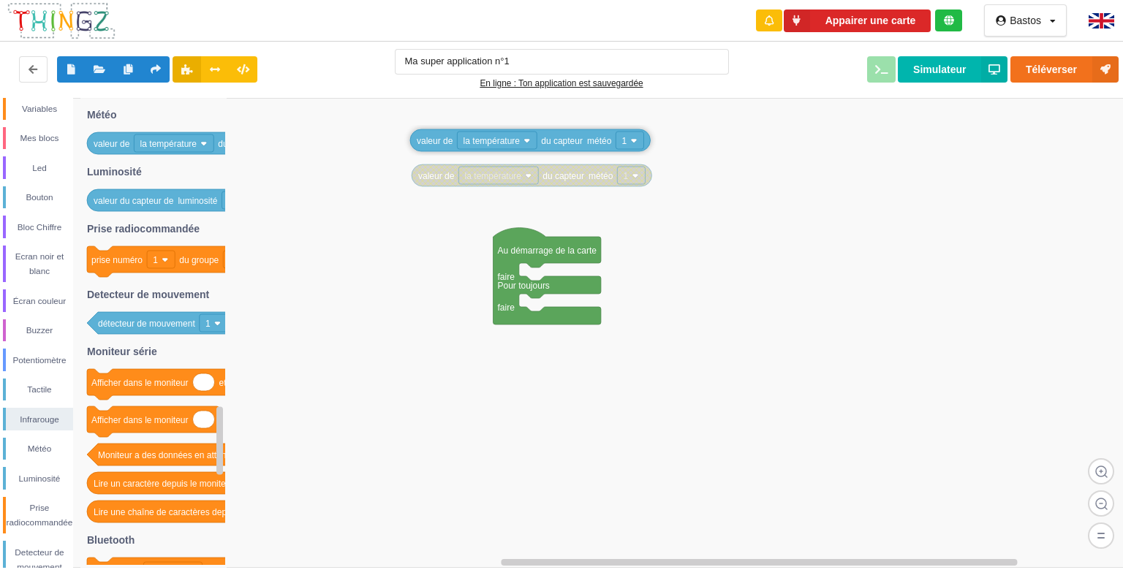
drag, startPoint x: 120, startPoint y: 143, endPoint x: 443, endPoint y: 140, distance: 323.1
click at [443, 140] on div "Conditions Boucles Nombres Variables Mes blocs Led Bouton Bloc Chiffre Ecran no…" at bounding box center [566, 333] width 1133 height 470
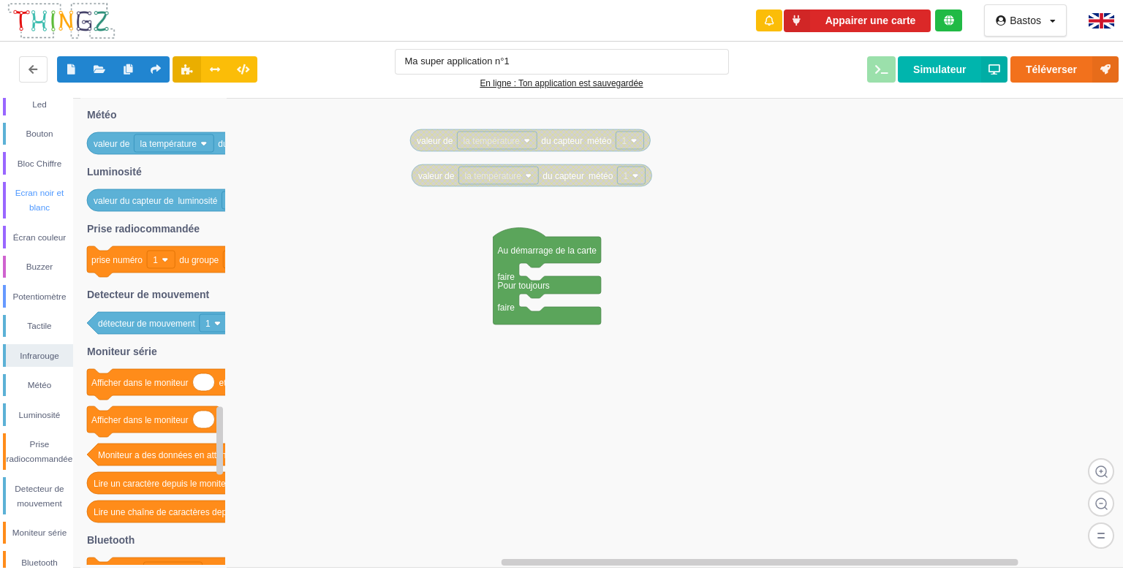
scroll to position [202, 0]
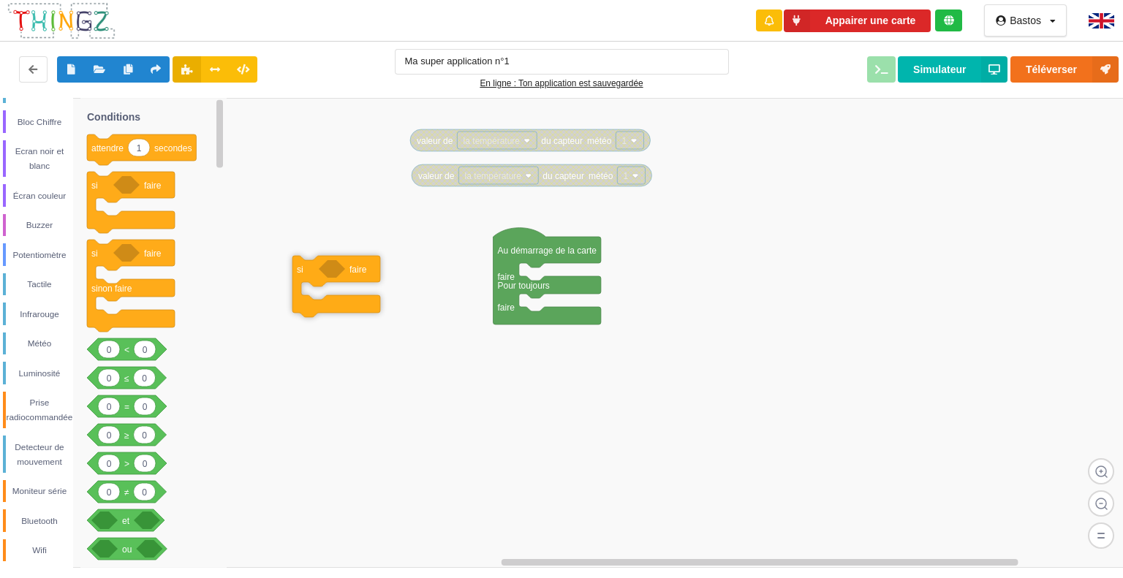
drag, startPoint x: 105, startPoint y: 184, endPoint x: 310, endPoint y: 268, distance: 221.6
click at [310, 268] on div "Conditions Boucles Nombres Variables Mes blocs Led Bouton Bloc Chiffre Ecran no…" at bounding box center [566, 333] width 1133 height 470
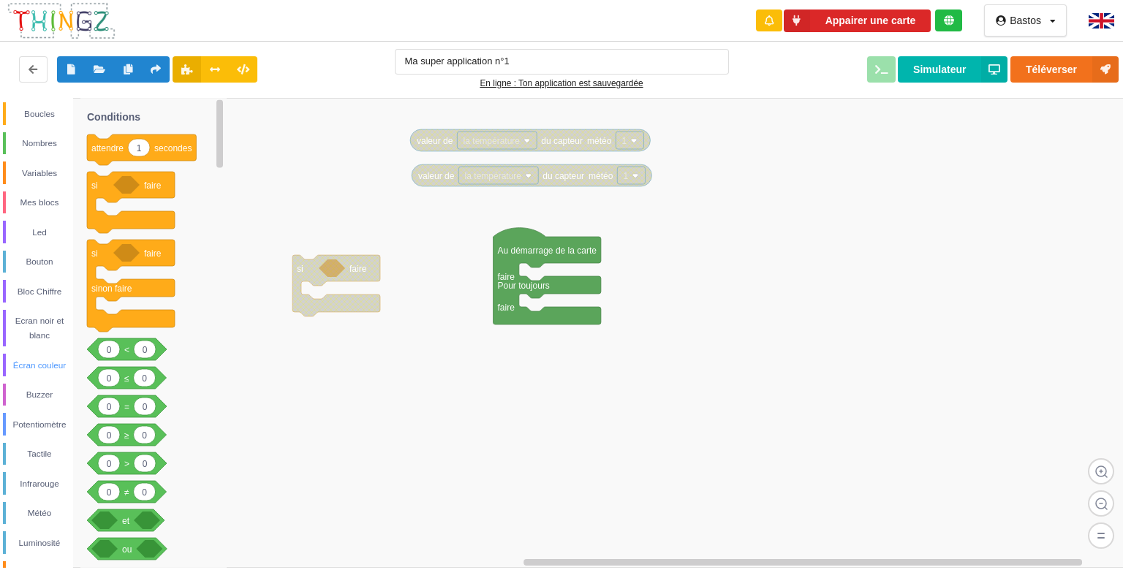
scroll to position [0, 0]
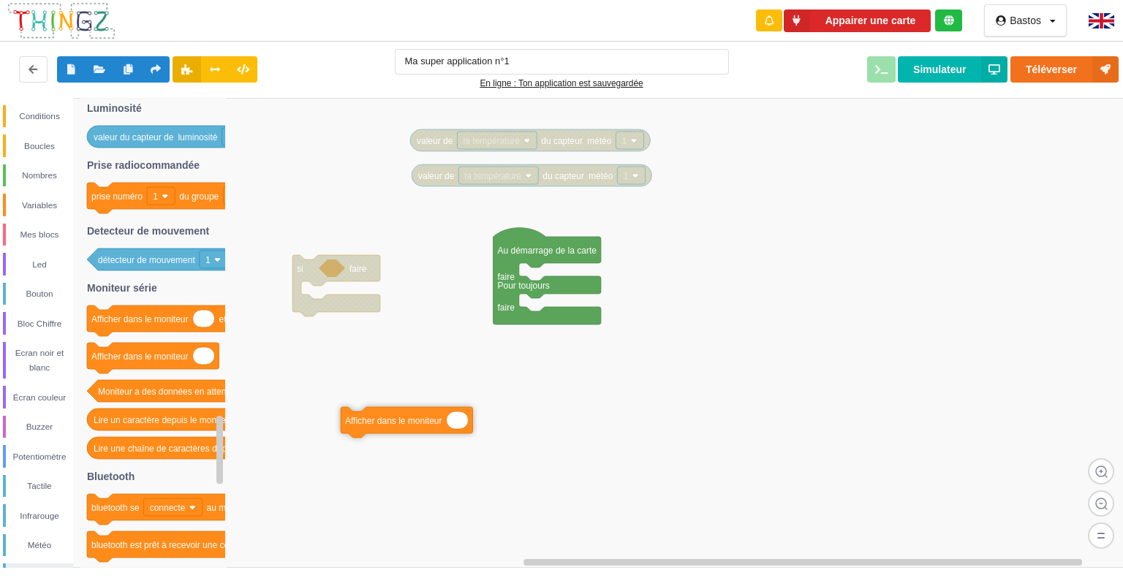
drag, startPoint x: 138, startPoint y: 359, endPoint x: 401, endPoint y: 423, distance: 270.2
click at [401, 423] on div "Conditions Boucles Nombres Variables Mes blocs Led Bouton Bloc Chiffre Ecran no…" at bounding box center [566, 333] width 1133 height 470
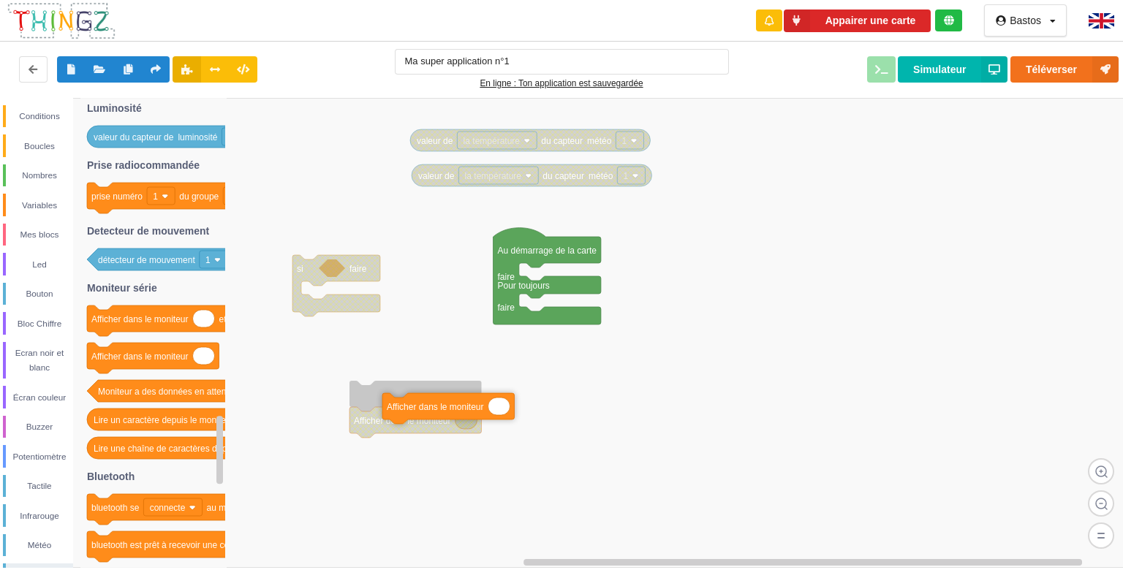
drag, startPoint x: 126, startPoint y: 352, endPoint x: 428, endPoint y: 405, distance: 306.4
click at [428, 405] on div "Conditions Boucles Nombres Variables Mes blocs Led Bouton Bloc Chiffre Ecran no…" at bounding box center [566, 333] width 1133 height 470
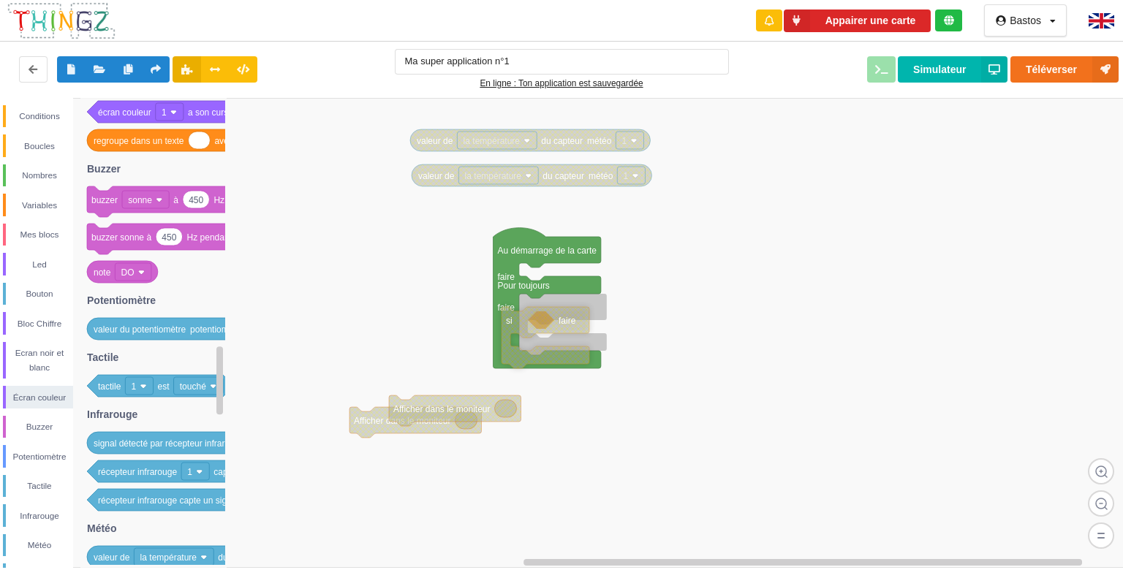
drag, startPoint x: 352, startPoint y: 279, endPoint x: 561, endPoint y: 331, distance: 216.1
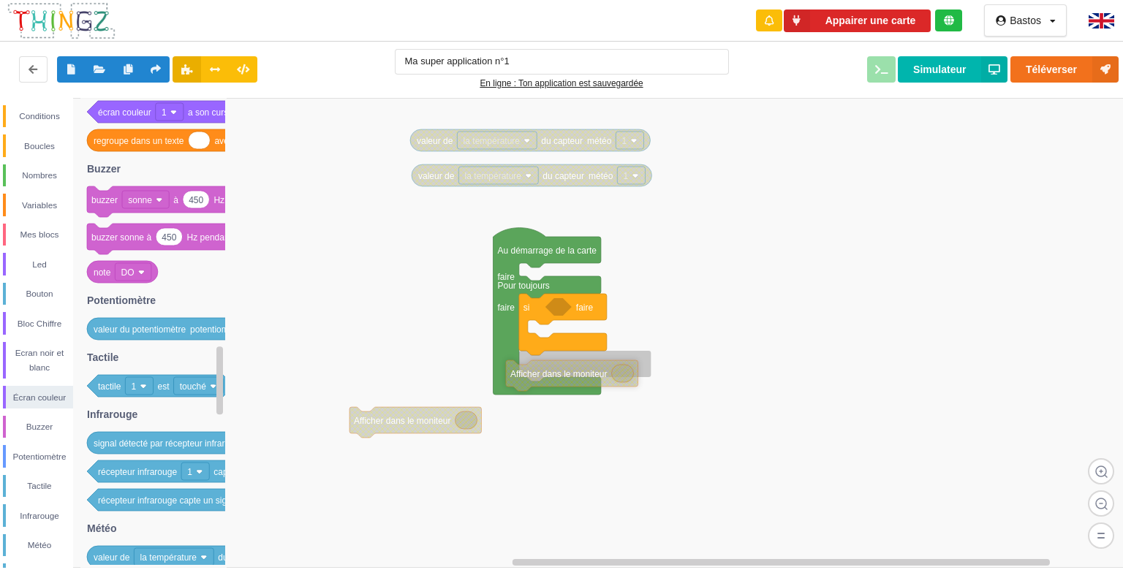
drag, startPoint x: 442, startPoint y: 420, endPoint x: 577, endPoint y: 371, distance: 143.4
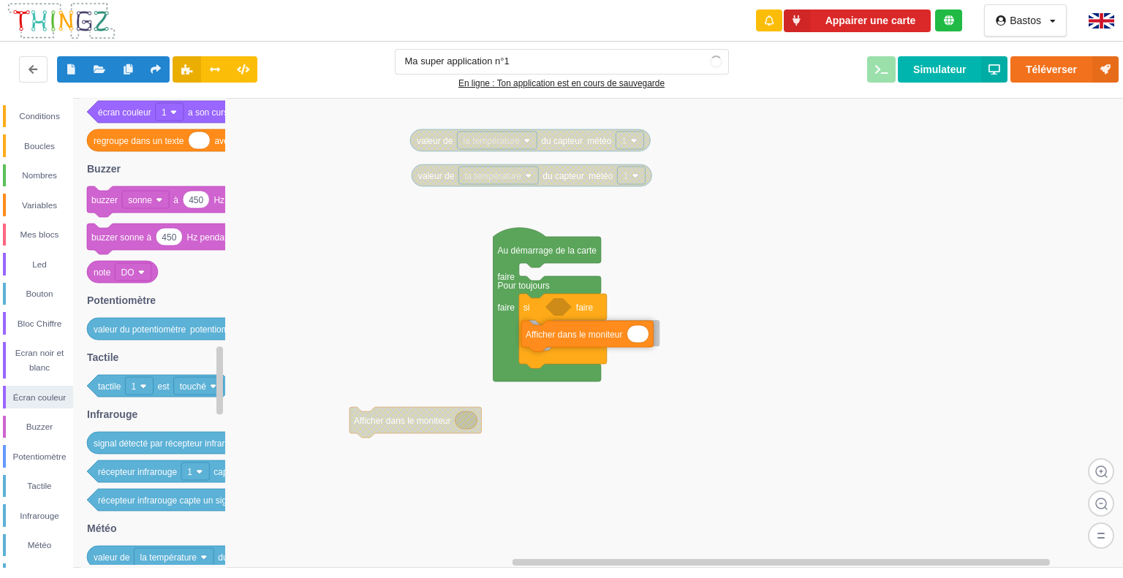
drag, startPoint x: 572, startPoint y: 372, endPoint x: 576, endPoint y: 342, distance: 30.2
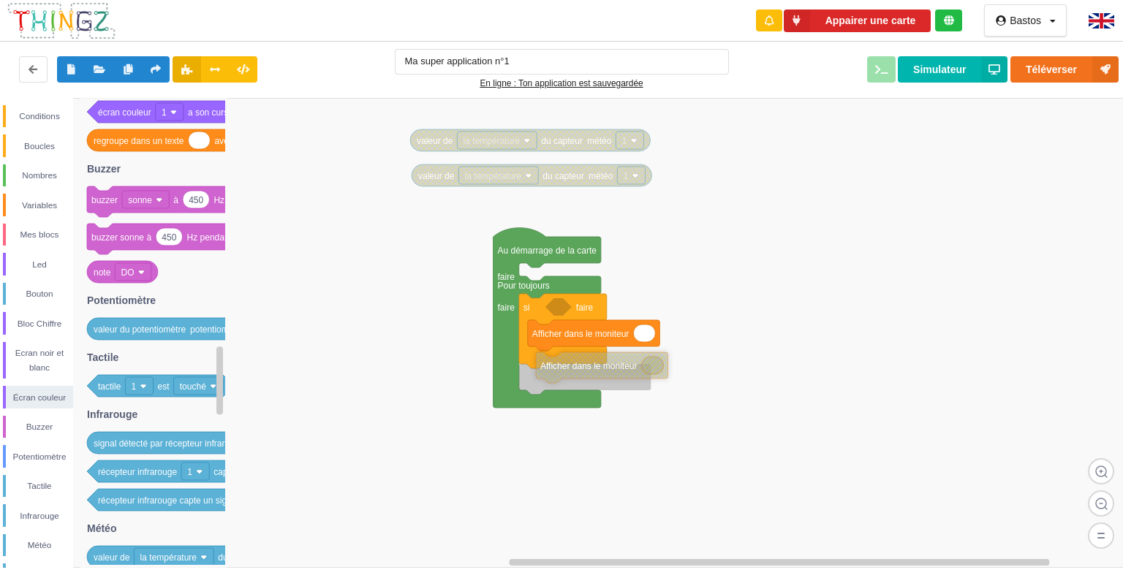
drag, startPoint x: 409, startPoint y: 422, endPoint x: 606, endPoint y: 365, distance: 204.5
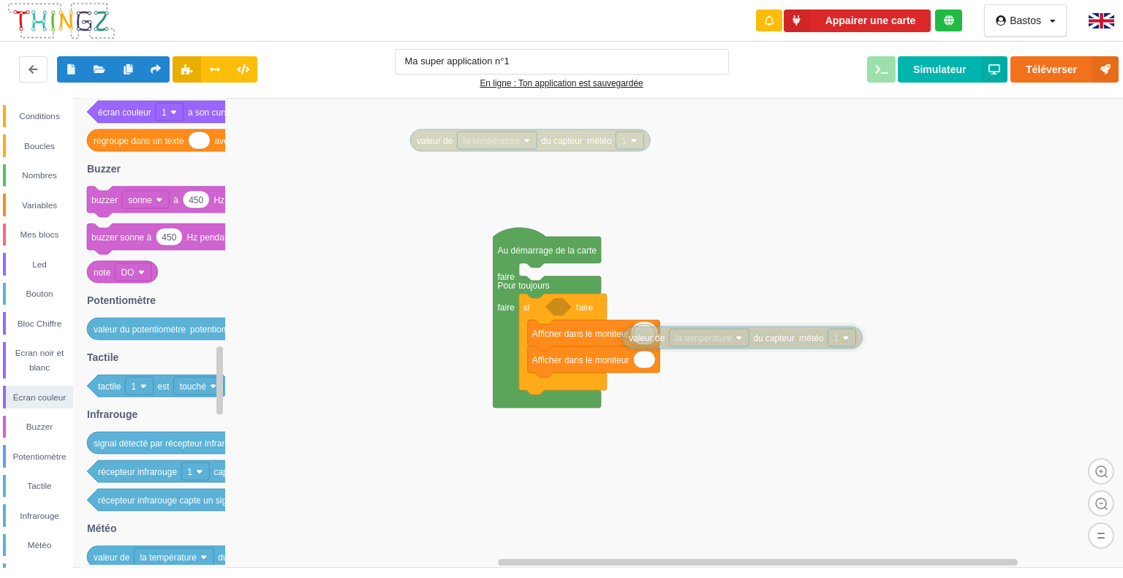
drag, startPoint x: 535, startPoint y: 186, endPoint x: 748, endPoint y: 348, distance: 267.7
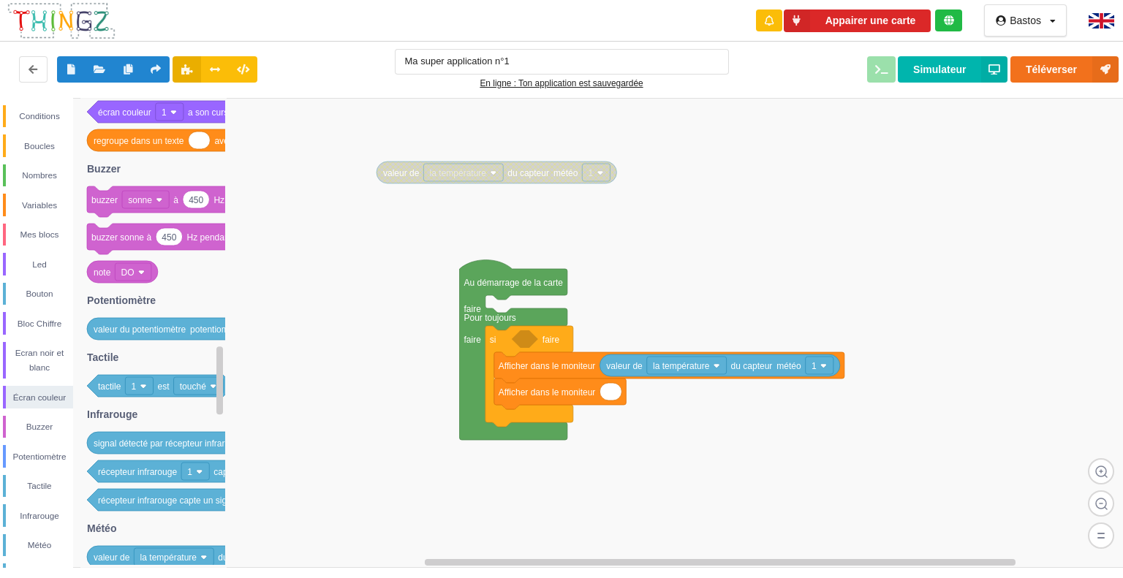
drag, startPoint x: 580, startPoint y: 157, endPoint x: 542, endPoint y: 187, distance: 48.4
click at [542, 187] on div "Conditions Boucles Nombres Variables Mes blocs Led Bouton Bloc Chiffre Ecran no…" at bounding box center [566, 333] width 1133 height 470
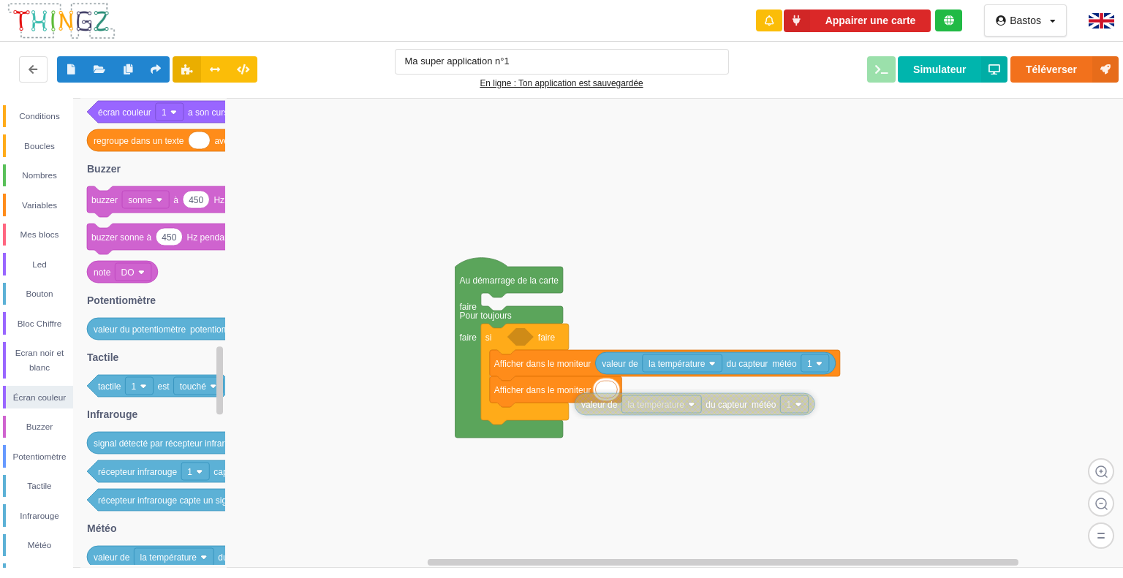
drag, startPoint x: 521, startPoint y: 170, endPoint x: 724, endPoint y: 403, distance: 309.3
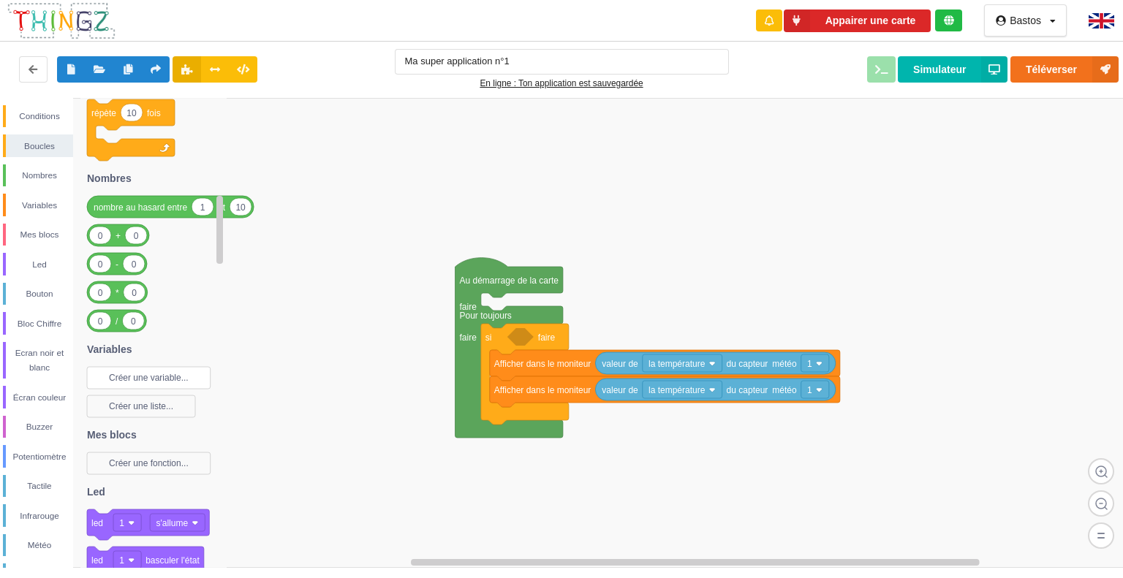
click at [170, 381] on text "Créer une variable..." at bounding box center [149, 378] width 80 height 10
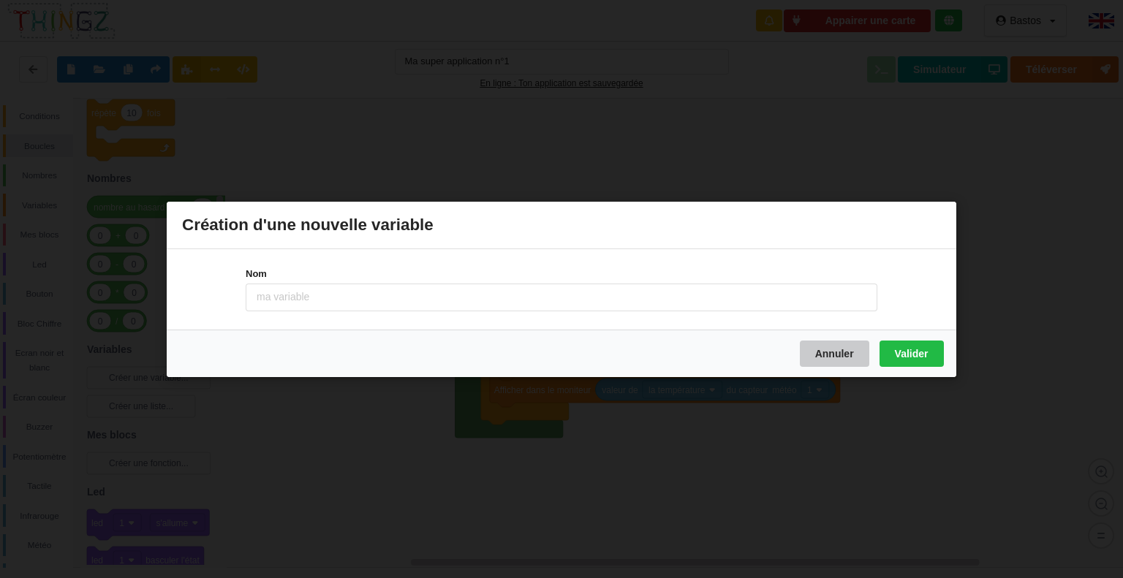
click at [825, 343] on button "Annuler" at bounding box center [834, 353] width 69 height 26
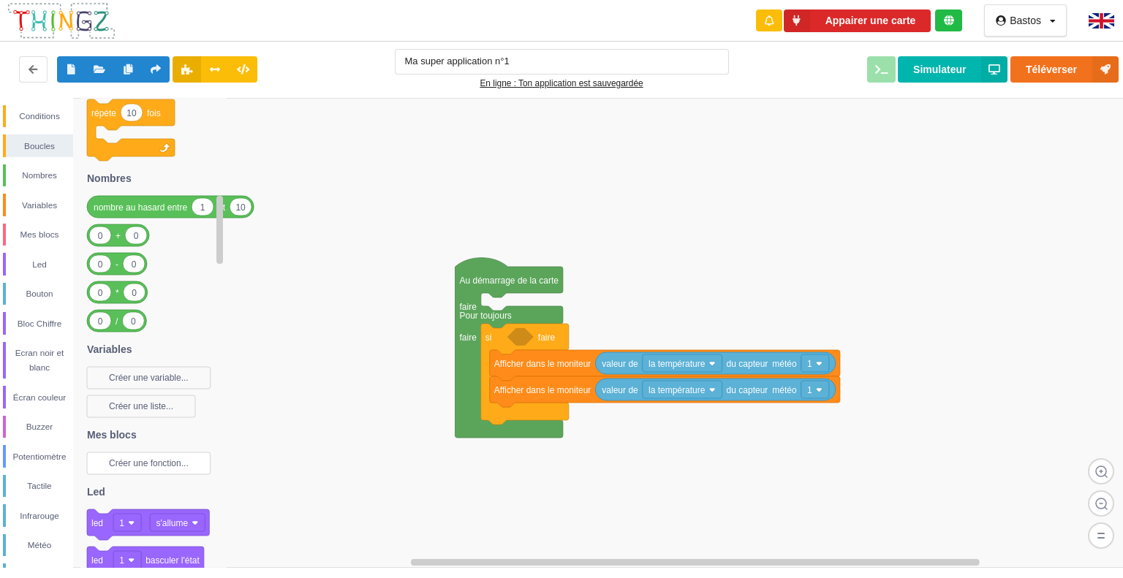
click at [106, 467] on rect at bounding box center [149, 463] width 124 height 22
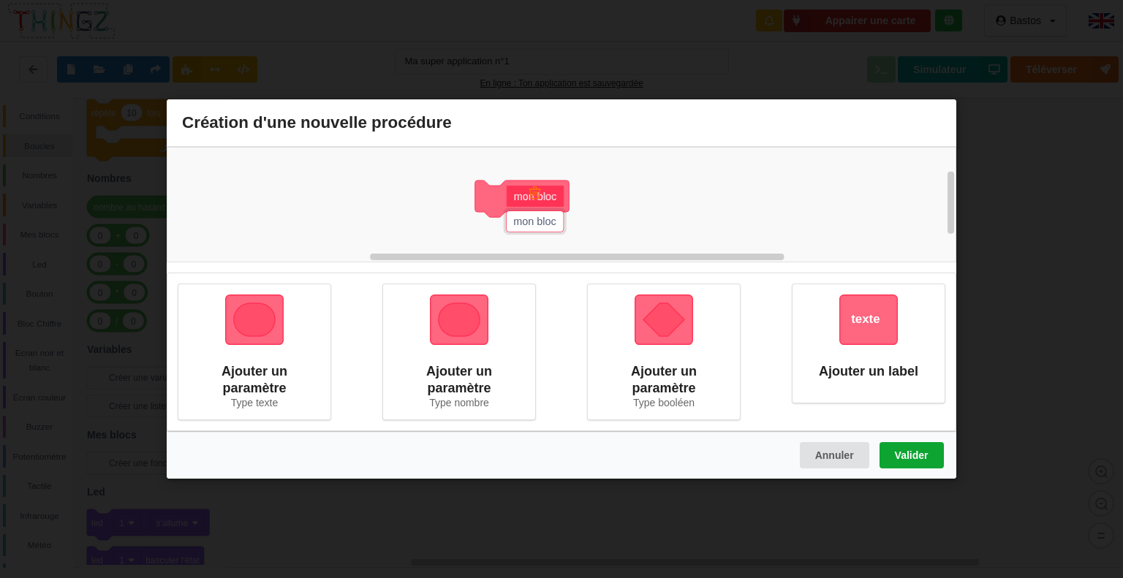
click at [894, 450] on button "Valider" at bounding box center [911, 455] width 64 height 26
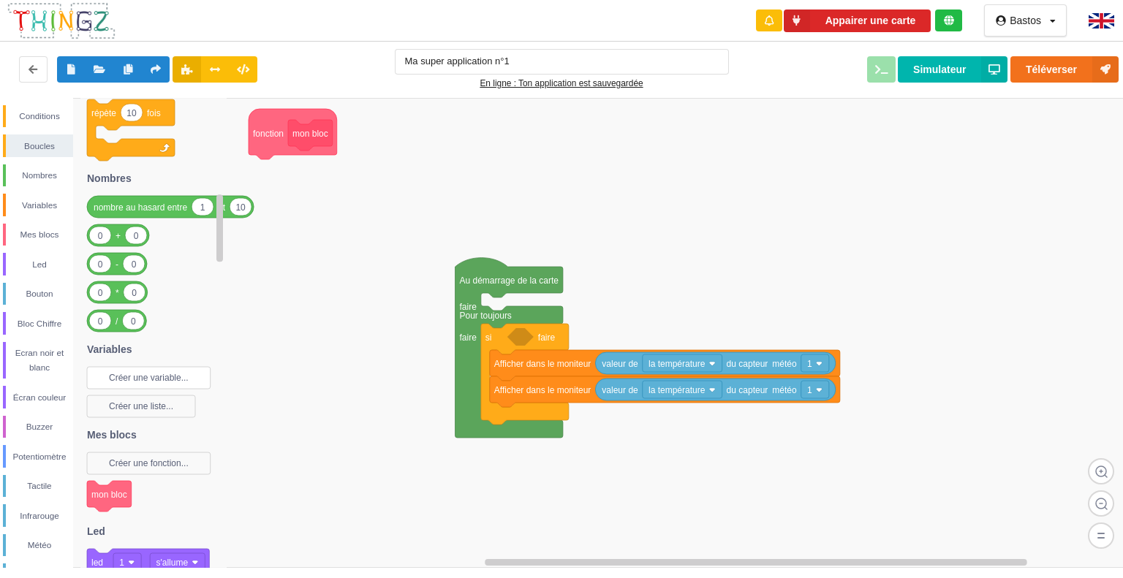
click at [137, 382] on text "Créer une variable..." at bounding box center [149, 378] width 80 height 10
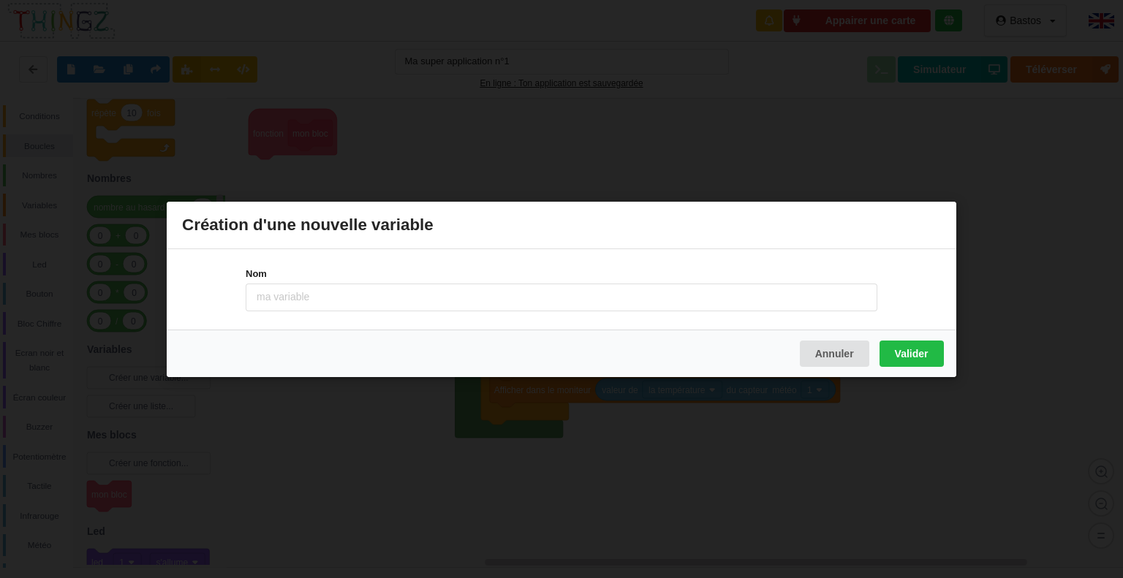
type input "B"
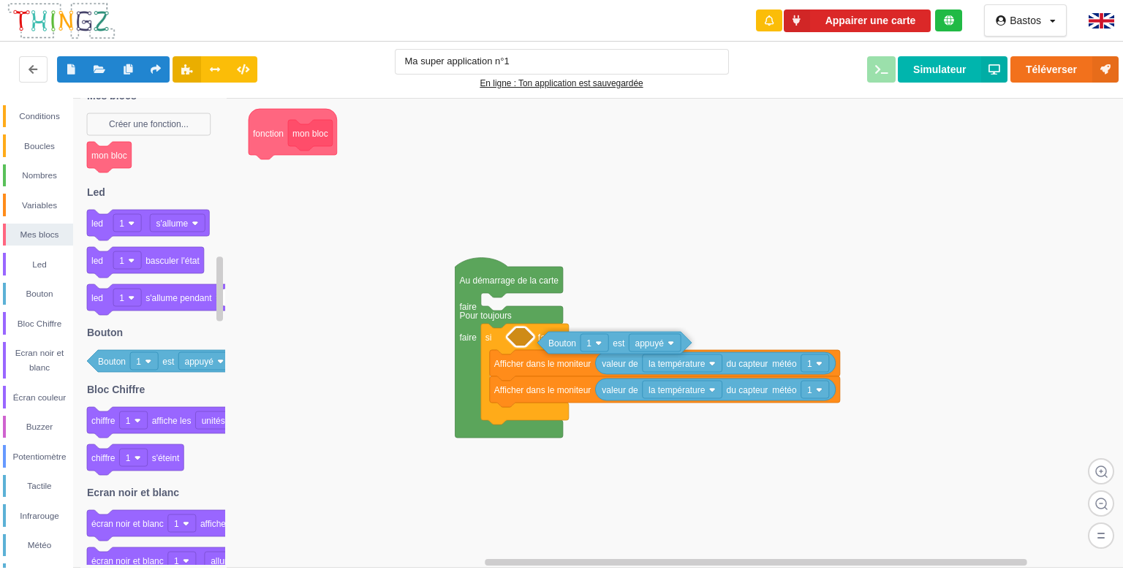
drag, startPoint x: 175, startPoint y: 366, endPoint x: 634, endPoint y: 348, distance: 460.1
click at [634, 348] on div "Conditions Boucles Nombres Variables Mes blocs Led Bouton Bloc Chiffre Ecran no…" at bounding box center [566, 333] width 1133 height 470
drag, startPoint x: 627, startPoint y: 349, endPoint x: 604, endPoint y: 347, distance: 22.7
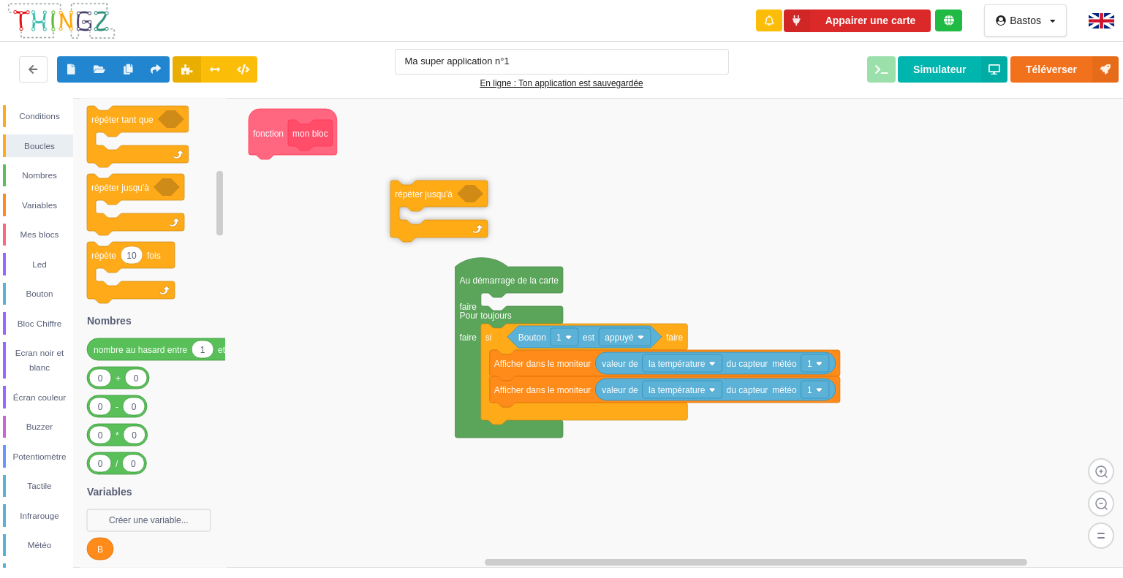
drag, startPoint x: 126, startPoint y: 198, endPoint x: 439, endPoint y: 202, distance: 312.8
click at [439, 202] on div "Conditions Boucles Nombres Variables Mes blocs Led Bouton Bloc Chiffre Ecran no…" at bounding box center [566, 333] width 1133 height 470
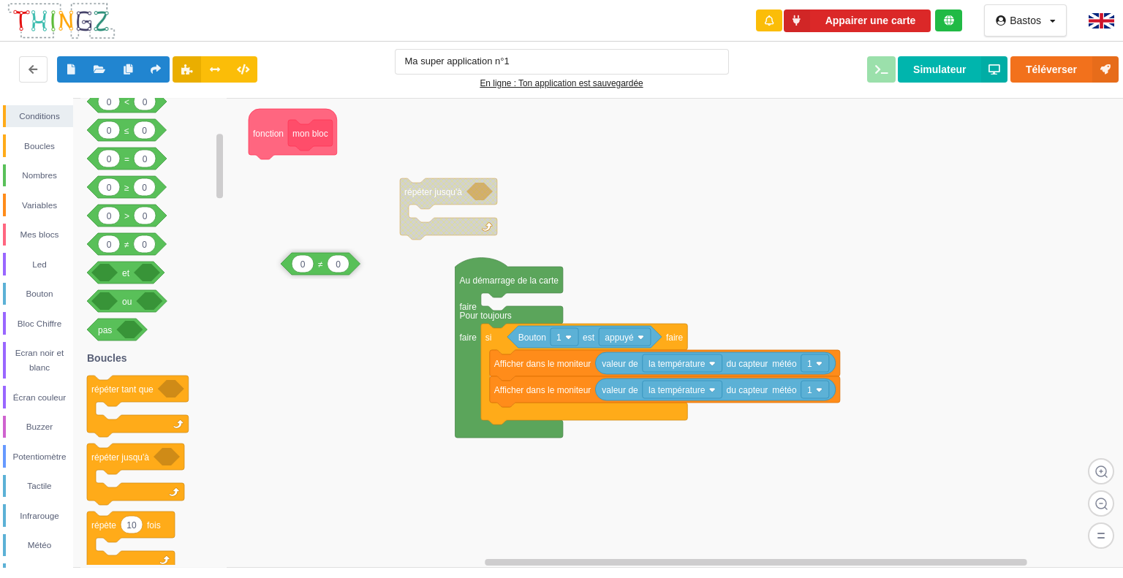
drag, startPoint x: 119, startPoint y: 248, endPoint x: 290, endPoint y: 279, distance: 173.9
click at [290, 279] on div "Conditions Boucles Nombres Variables Mes blocs Led Bouton Bloc Chiffre Ecran no…" at bounding box center [566, 333] width 1133 height 470
drag, startPoint x: 121, startPoint y: 310, endPoint x: 320, endPoint y: 343, distance: 202.2
click at [320, 343] on div "Conditions Boucles Nombres Variables Mes blocs Led Bouton Bloc Chiffre Ecran no…" at bounding box center [566, 333] width 1133 height 470
drag, startPoint x: 303, startPoint y: 272, endPoint x: 499, endPoint y: 201, distance: 209.0
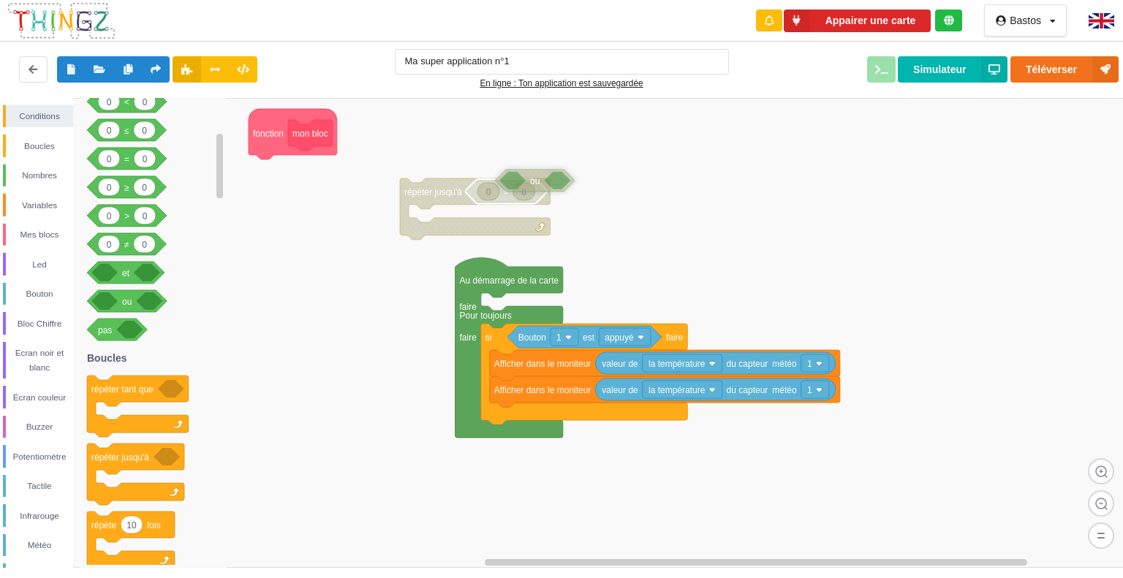
drag, startPoint x: 336, startPoint y: 341, endPoint x: 541, endPoint y: 173, distance: 264.8
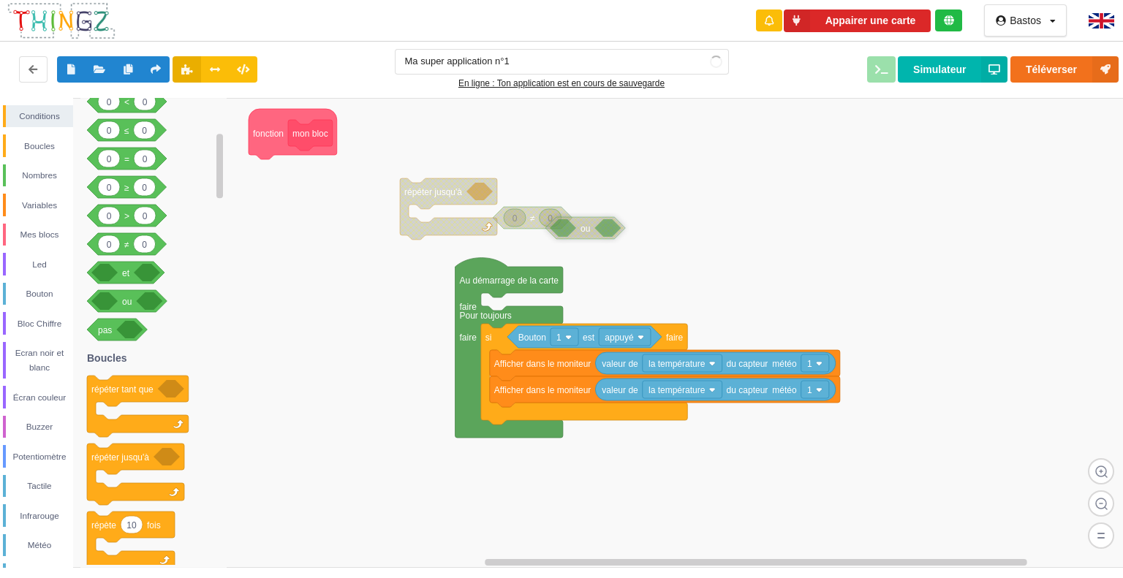
drag, startPoint x: 506, startPoint y: 194, endPoint x: 587, endPoint y: 223, distance: 86.2
drag, startPoint x: 542, startPoint y: 216, endPoint x: 527, endPoint y: 201, distance: 21.2
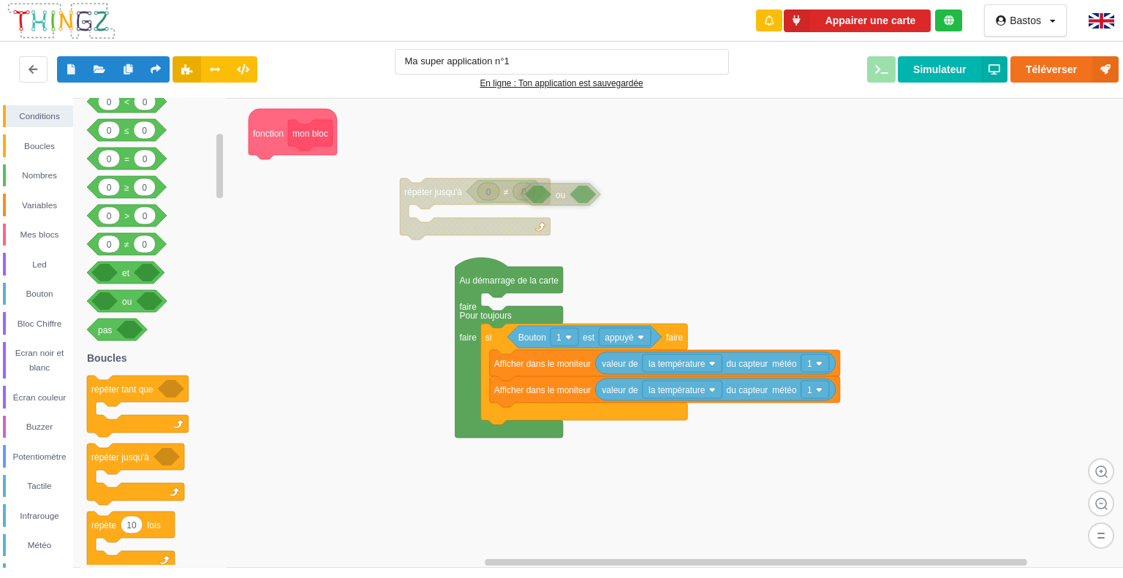
drag, startPoint x: 610, startPoint y: 254, endPoint x: 562, endPoint y: 203, distance: 69.3
drag, startPoint x: 568, startPoint y: 221, endPoint x: 298, endPoint y: 274, distance: 274.8
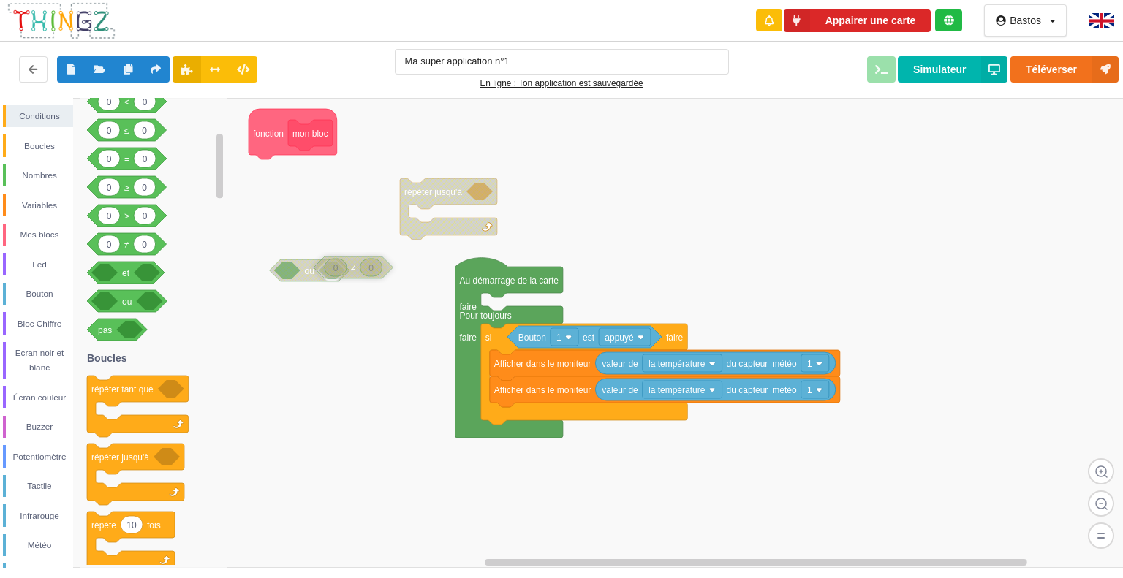
drag, startPoint x: 512, startPoint y: 189, endPoint x: 356, endPoint y: 275, distance: 178.0
drag, startPoint x: 115, startPoint y: 248, endPoint x: 257, endPoint y: 277, distance: 144.1
click at [257, 277] on div "Conditions Boucles Nombres Variables Mes blocs Led Bouton Bloc Chiffre Ecran no…" at bounding box center [566, 333] width 1133 height 470
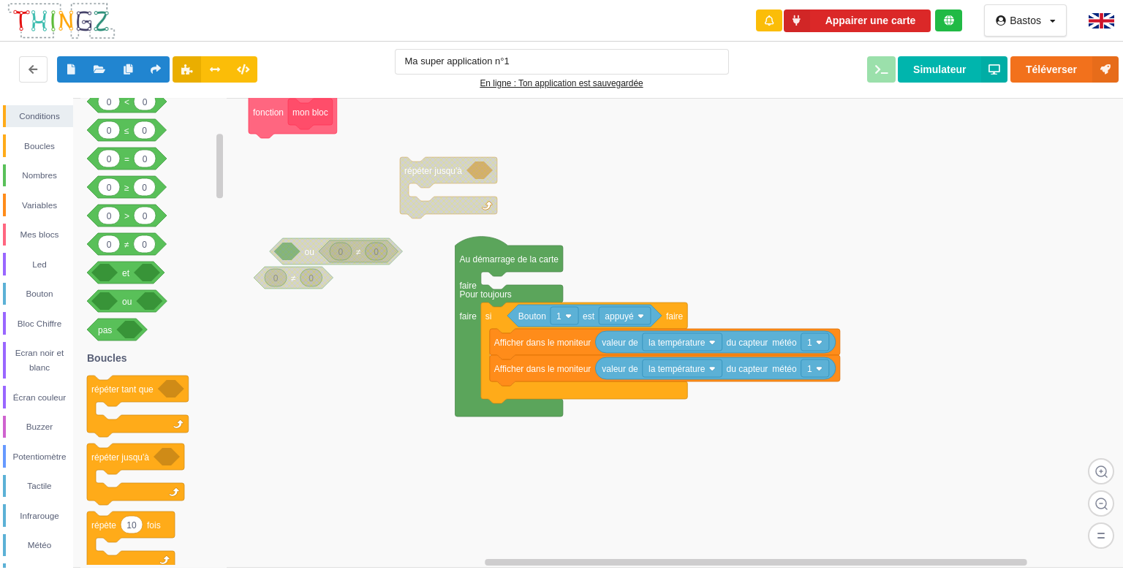
drag, startPoint x: 287, startPoint y: 314, endPoint x: 287, endPoint y: 292, distance: 21.2
click at [287, 292] on div "Conditions Boucles Nombres Variables Mes blocs Led Bouton Bloc Chiffre Ecran no…" at bounding box center [566, 333] width 1133 height 470
drag, startPoint x: 289, startPoint y: 277, endPoint x: 287, endPoint y: 250, distance: 27.2
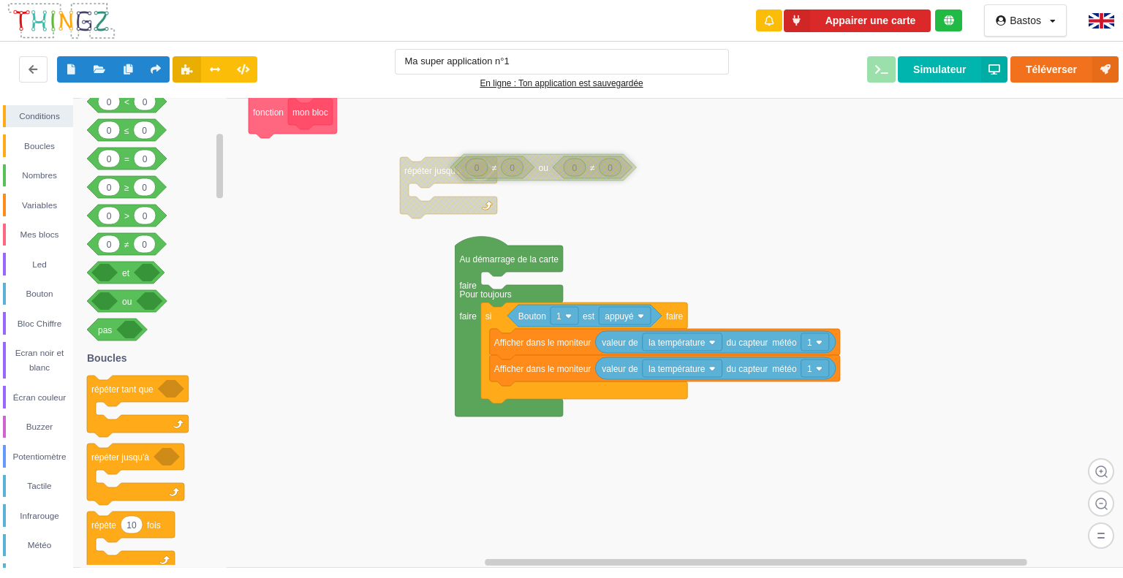
drag, startPoint x: 354, startPoint y: 259, endPoint x: 534, endPoint y: 175, distance: 199.1
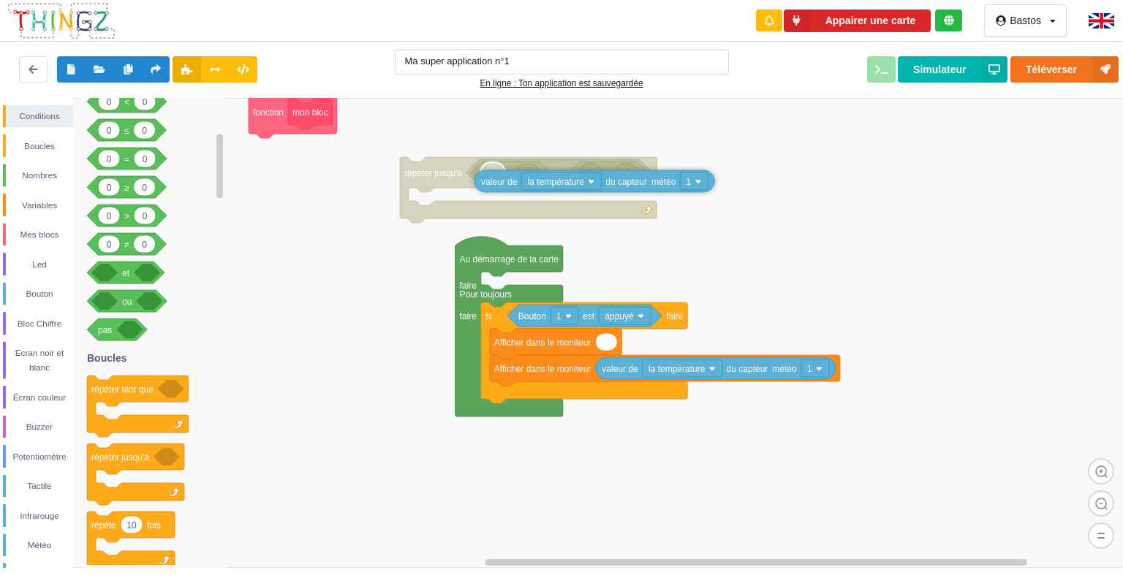
drag, startPoint x: 623, startPoint y: 352, endPoint x: 503, endPoint y: 191, distance: 201.0
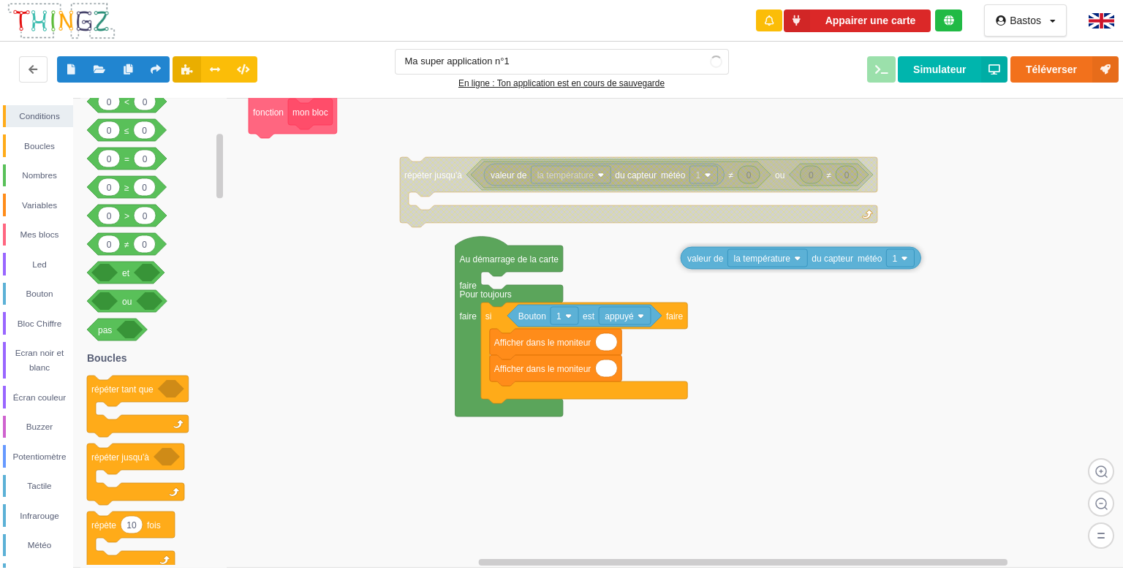
drag, startPoint x: 617, startPoint y: 373, endPoint x: 750, endPoint y: 204, distance: 214.9
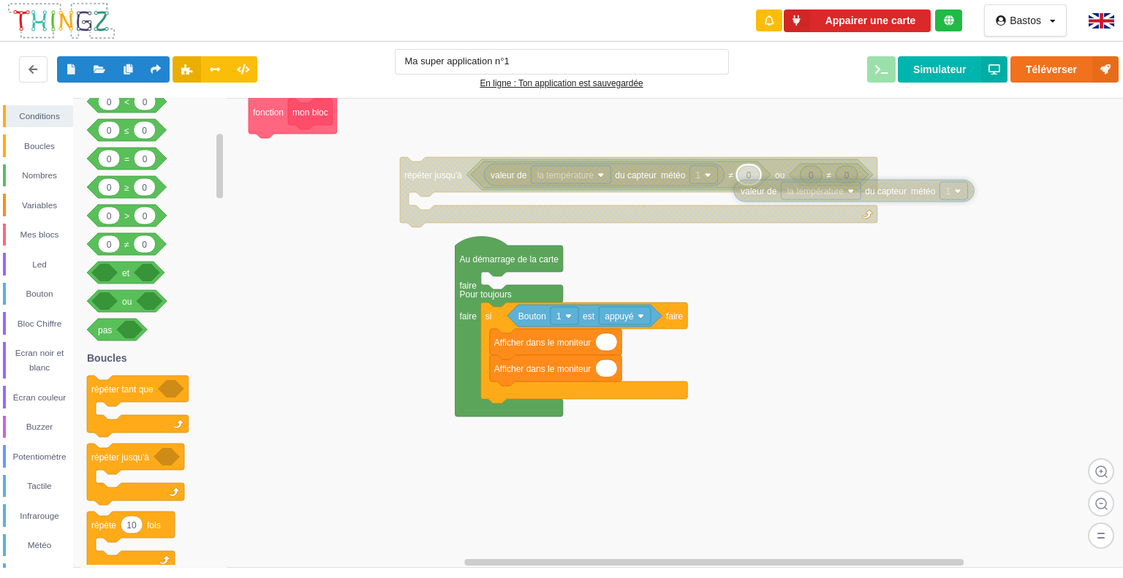
drag, startPoint x: 746, startPoint y: 201, endPoint x: 751, endPoint y: 192, distance: 10.5
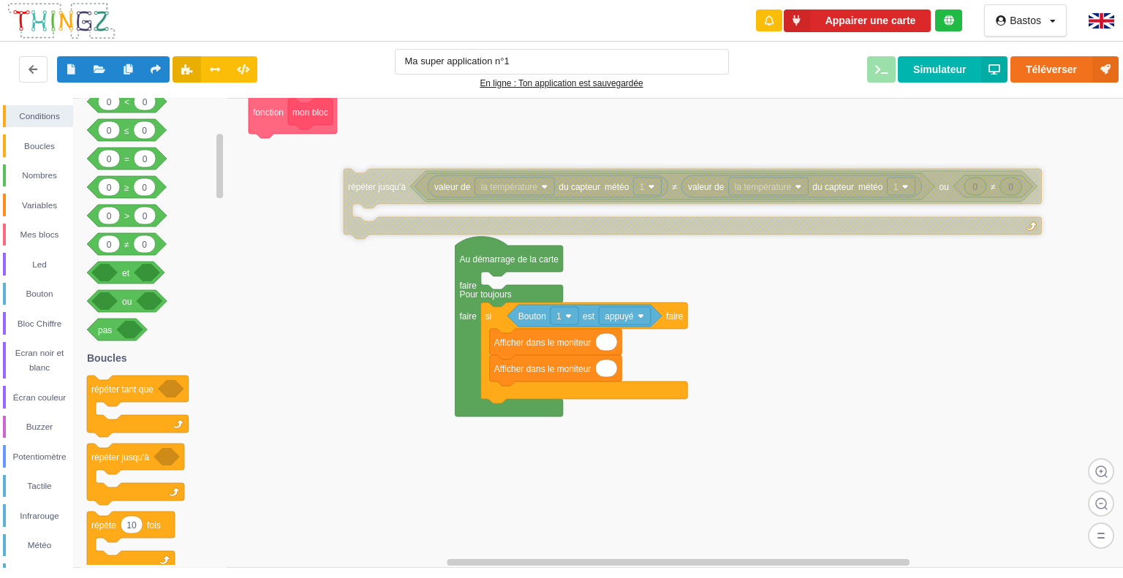
drag, startPoint x: 429, startPoint y: 189, endPoint x: 373, endPoint y: 201, distance: 57.5
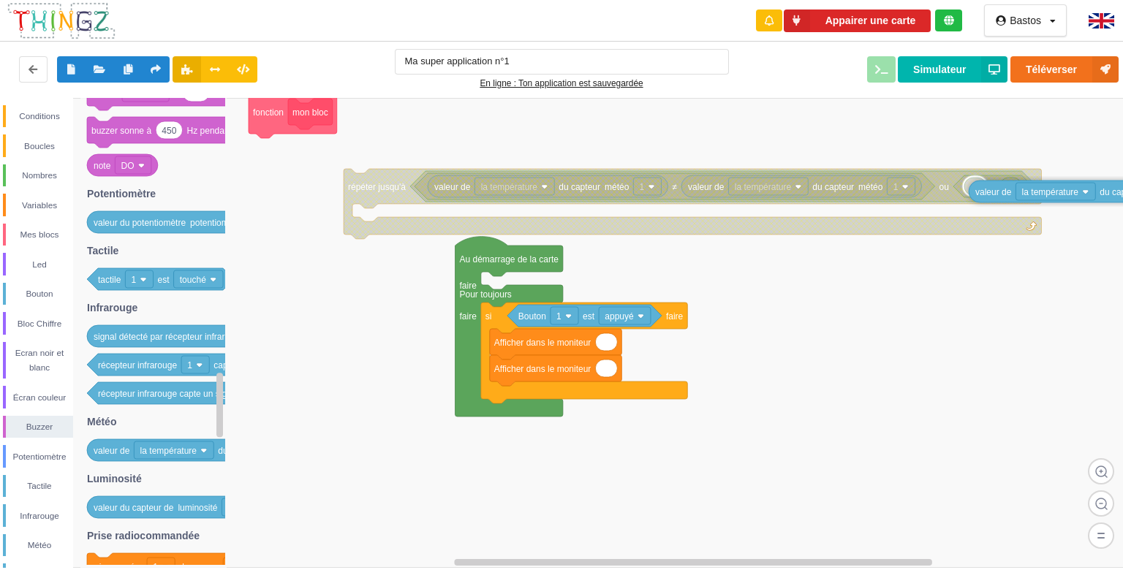
drag, startPoint x: 114, startPoint y: 451, endPoint x: 1009, endPoint y: 192, distance: 931.3
click at [1009, 192] on div "Conditions Boucles Nombres Variables Mes blocs Led Bouton Bloc Chiffre Ecran no…" at bounding box center [566, 333] width 1133 height 470
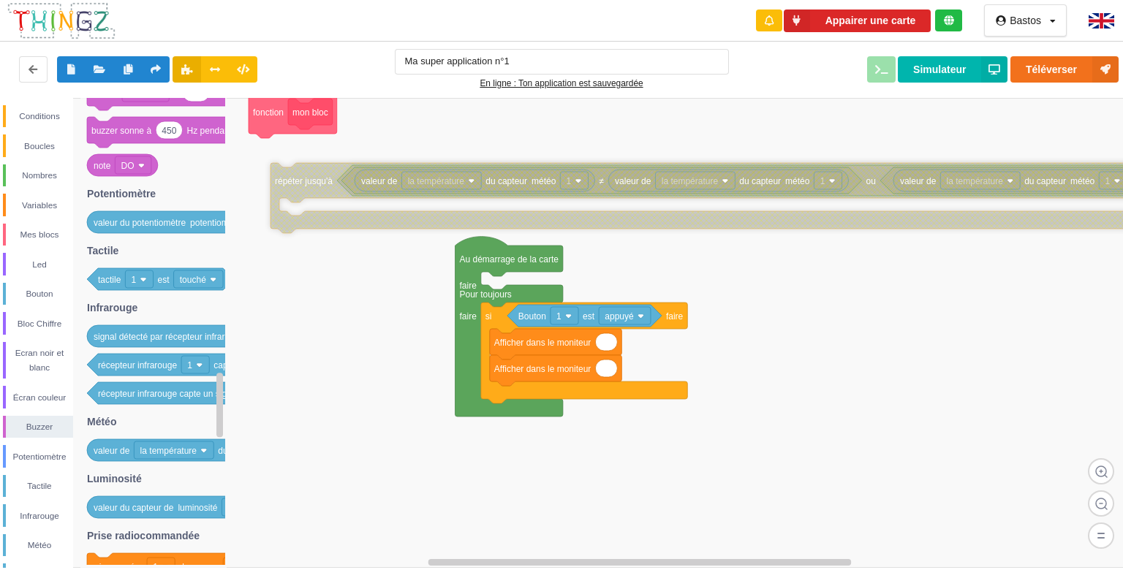
drag, startPoint x: 377, startPoint y: 189, endPoint x: 304, endPoint y: 183, distance: 73.3
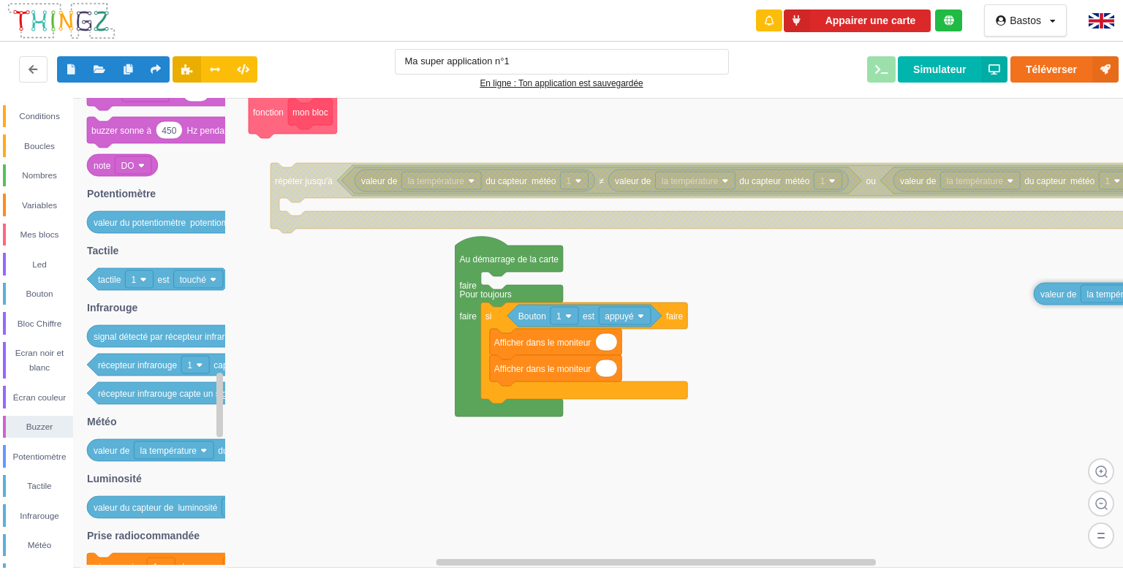
drag, startPoint x: 107, startPoint y: 458, endPoint x: 1054, endPoint y: 302, distance: 959.3
click at [1054, 302] on div "Conditions Boucles Nombres Variables Mes blocs Led Bouton Bloc Chiffre Ecran no…" at bounding box center [566, 333] width 1133 height 470
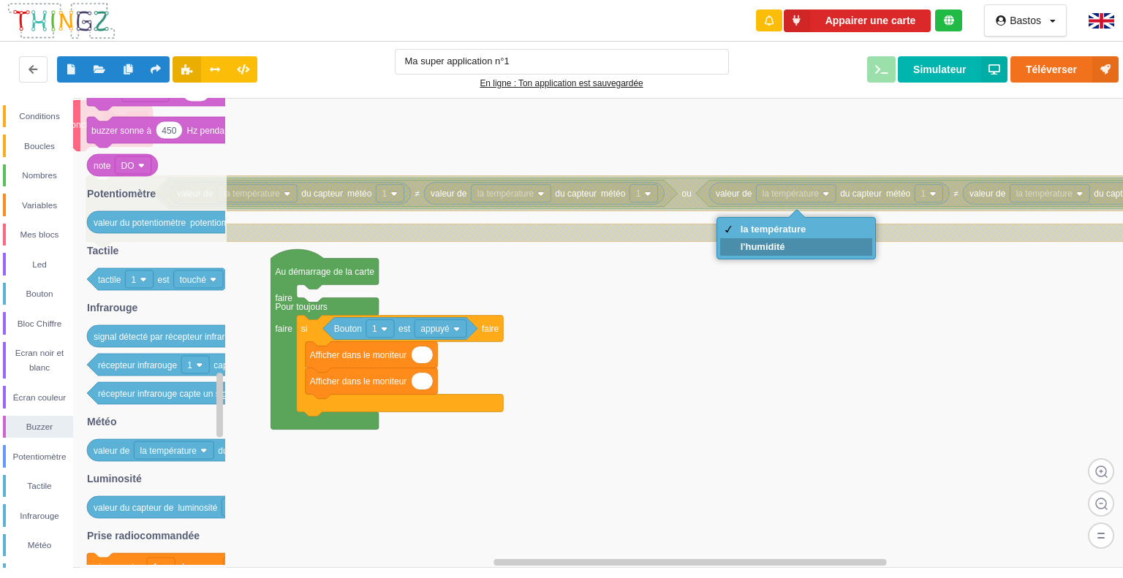
click at [838, 251] on div "l'humidité" at bounding box center [796, 247] width 153 height 18
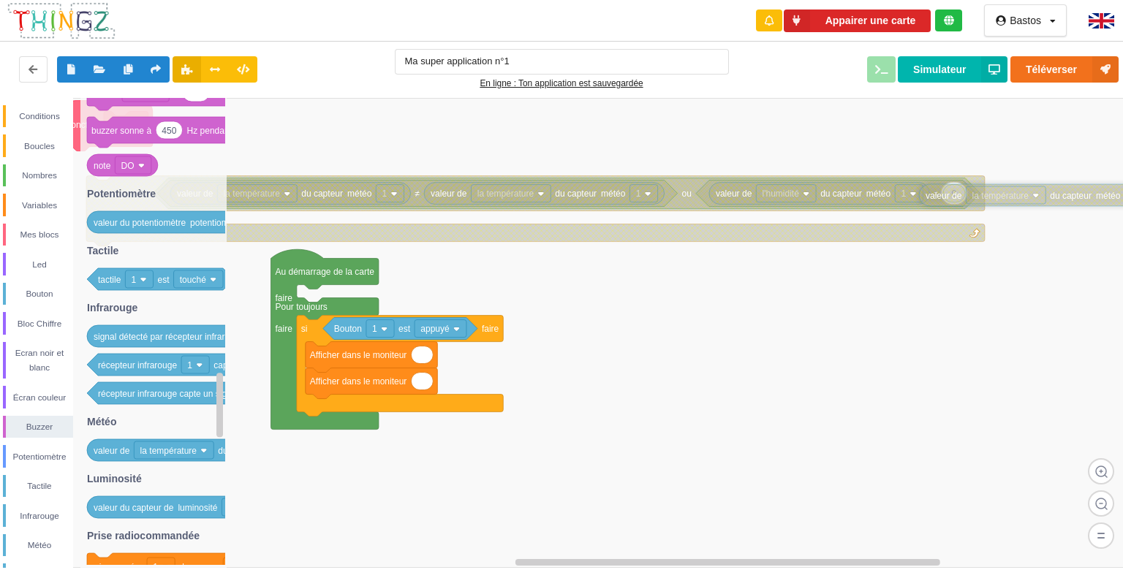
click at [1111, 209] on icon at bounding box center [1128, 327] width 10 height 459
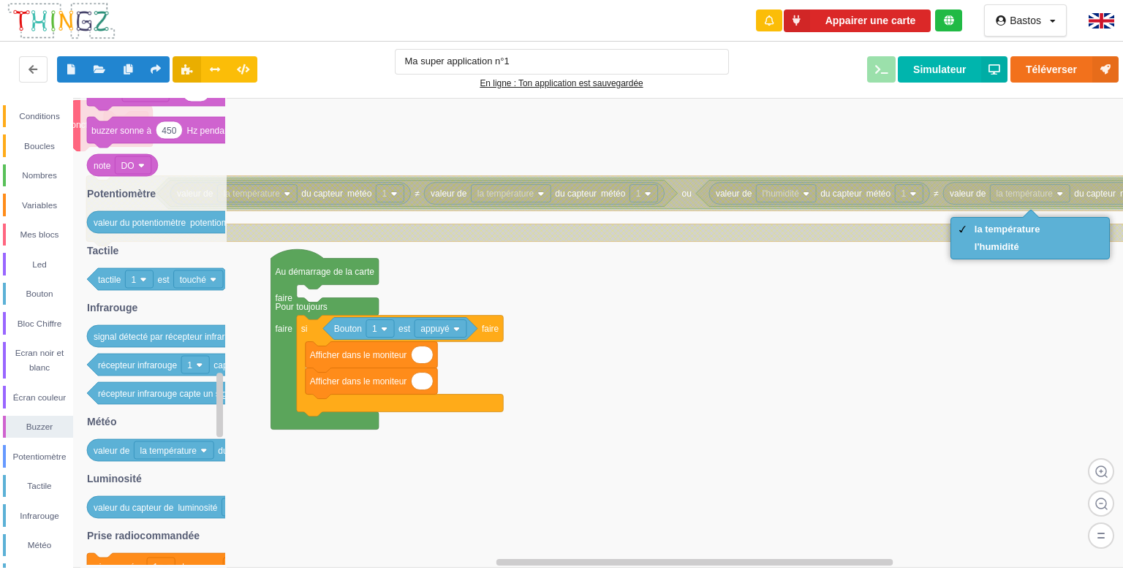
click at [1035, 257] on div "la température l'humidité" at bounding box center [1030, 238] width 160 height 42
click at [1020, 249] on div "l'humidité" at bounding box center [1007, 246] width 66 height 11
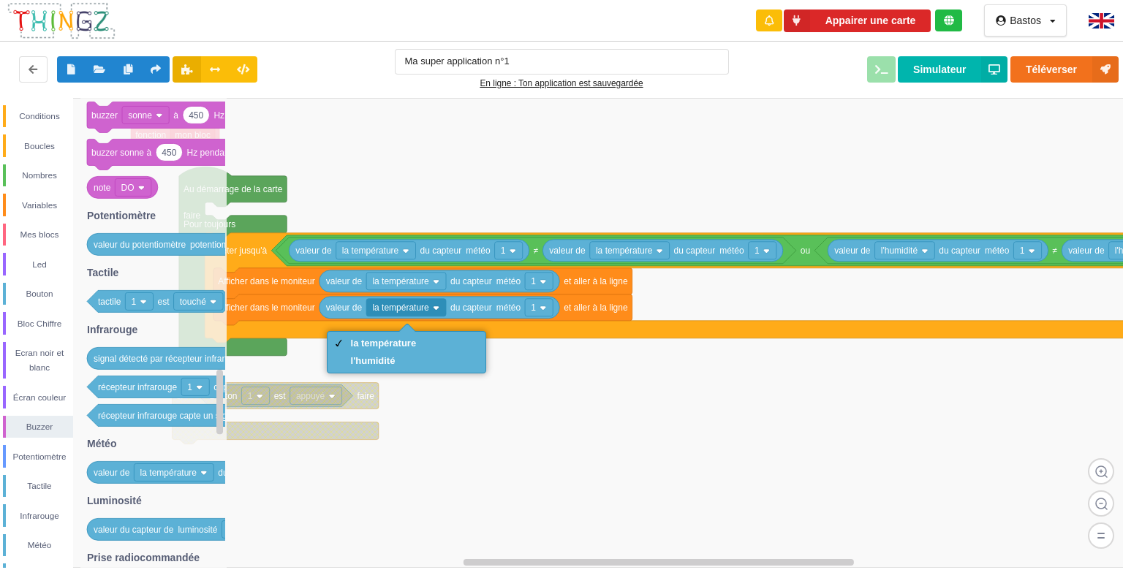
click at [432, 371] on div "la température l'humidité" at bounding box center [407, 352] width 160 height 42
click at [394, 372] on div "la température l'humidité" at bounding box center [407, 352] width 160 height 42
click at [395, 371] on div "la température l'humidité" at bounding box center [407, 352] width 160 height 42
click at [384, 368] on div "l'humidité" at bounding box center [406, 361] width 153 height 18
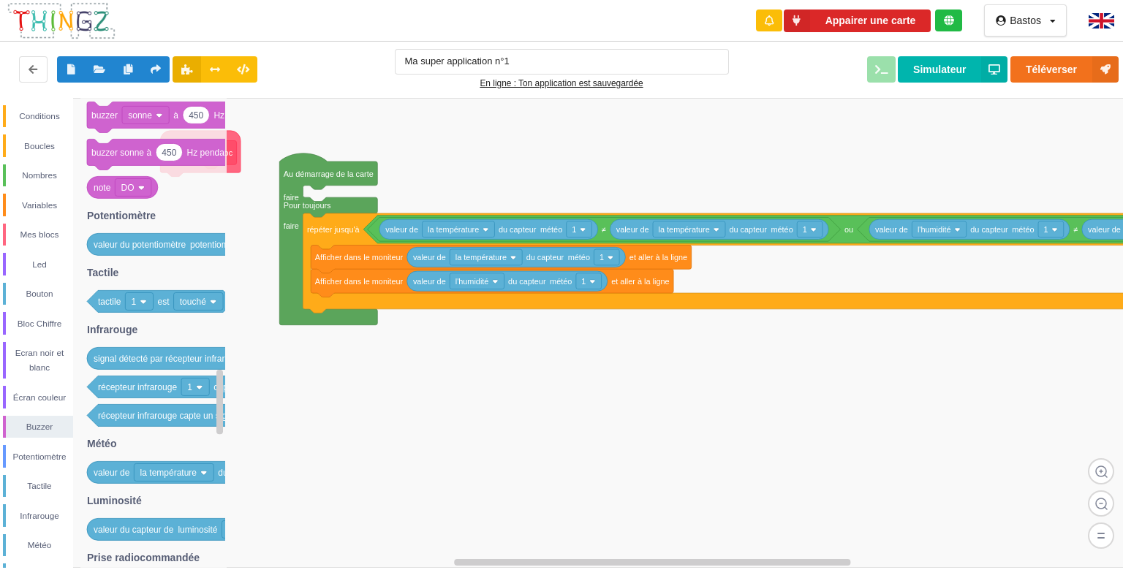
click at [1099, 501] on image at bounding box center [1101, 503] width 26 height 26
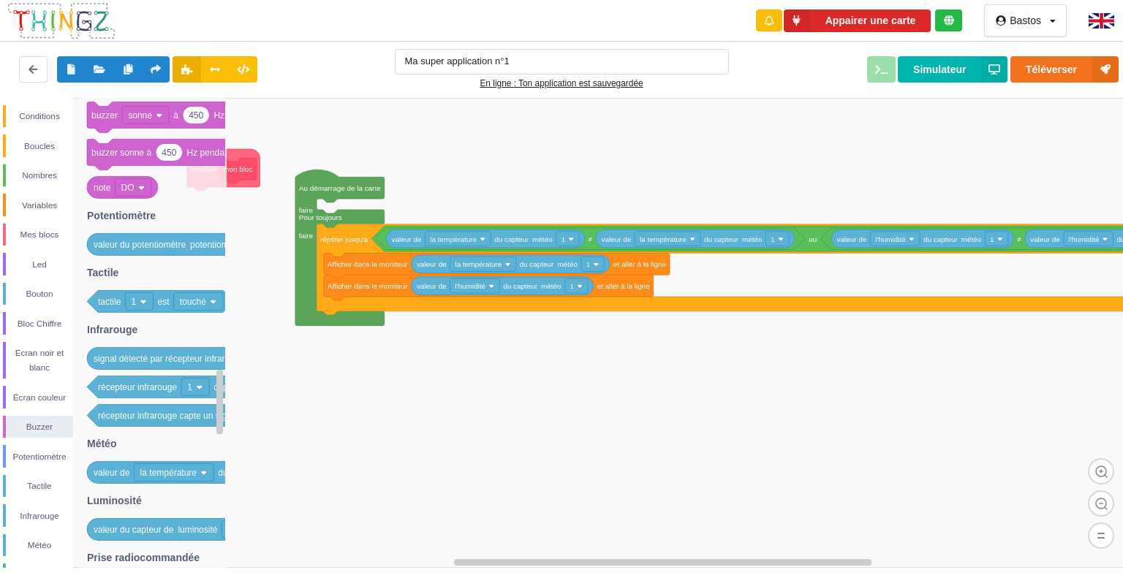
click at [1099, 501] on image at bounding box center [1101, 503] width 26 height 26
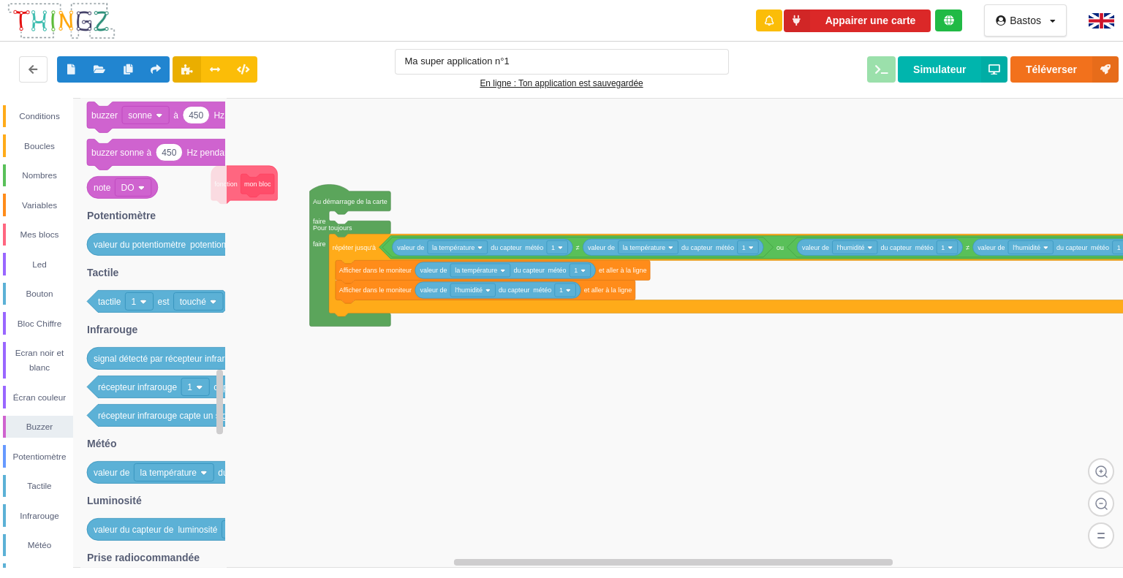
click at [1099, 501] on image at bounding box center [1101, 503] width 26 height 26
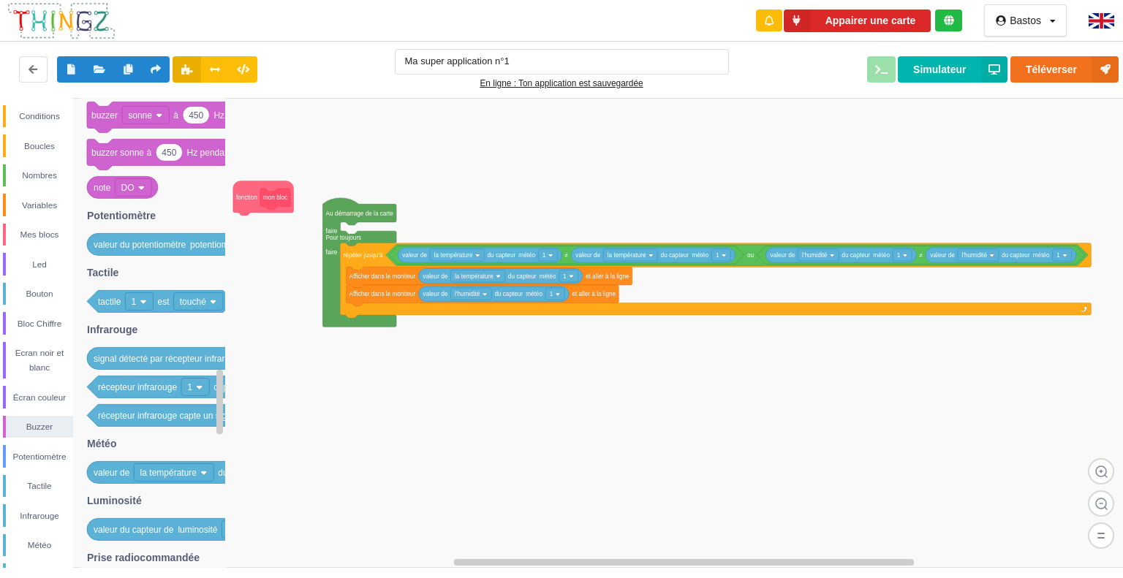
click at [1099, 501] on image at bounding box center [1101, 503] width 26 height 26
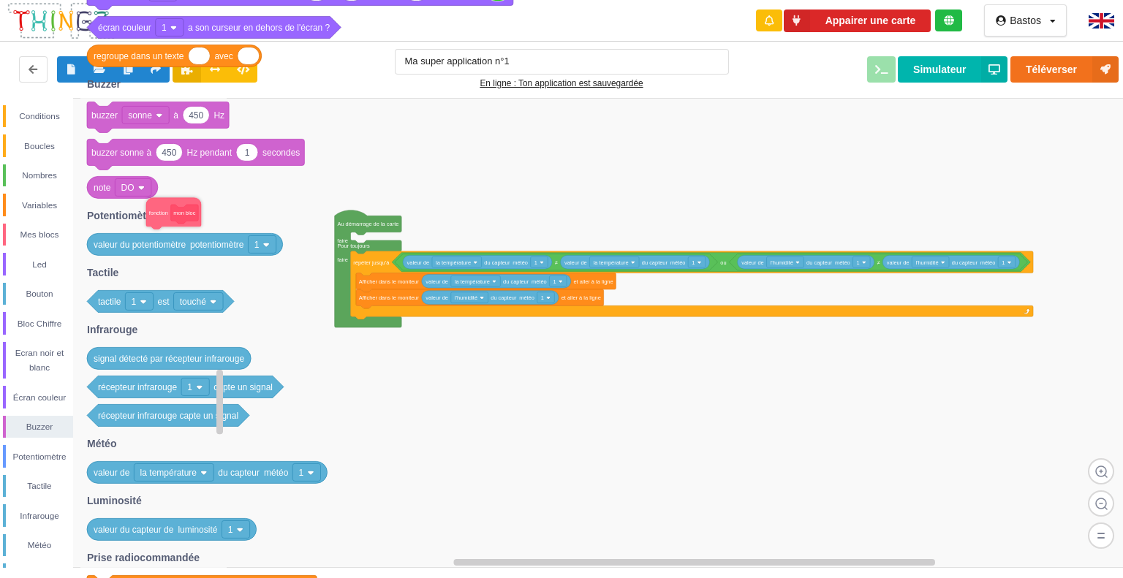
drag, startPoint x: 271, startPoint y: 213, endPoint x: 153, endPoint y: 216, distance: 118.5
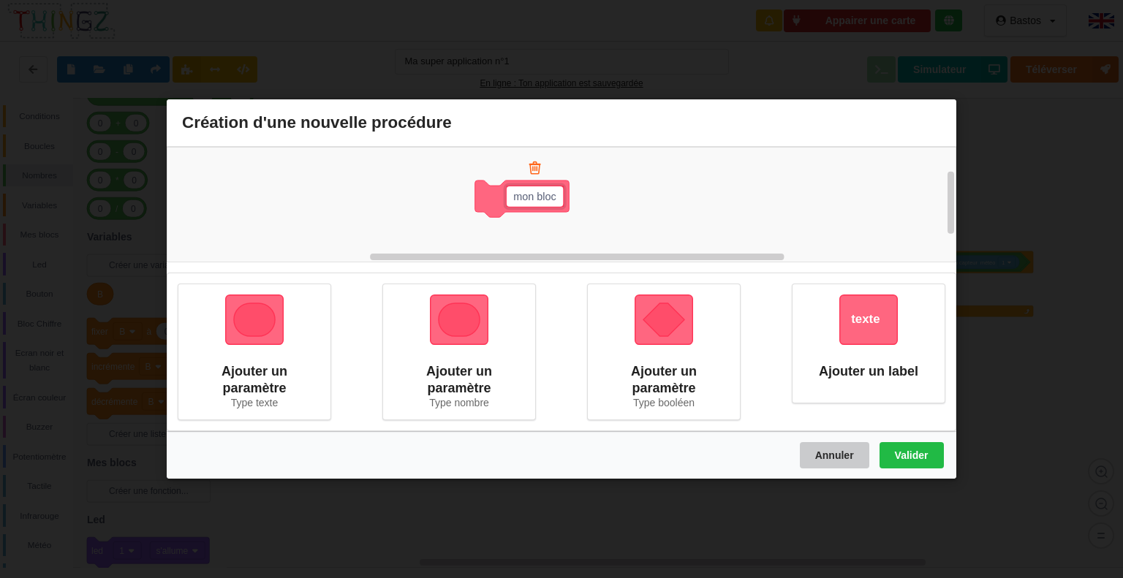
click at [810, 458] on button "Annuler" at bounding box center [834, 455] width 69 height 26
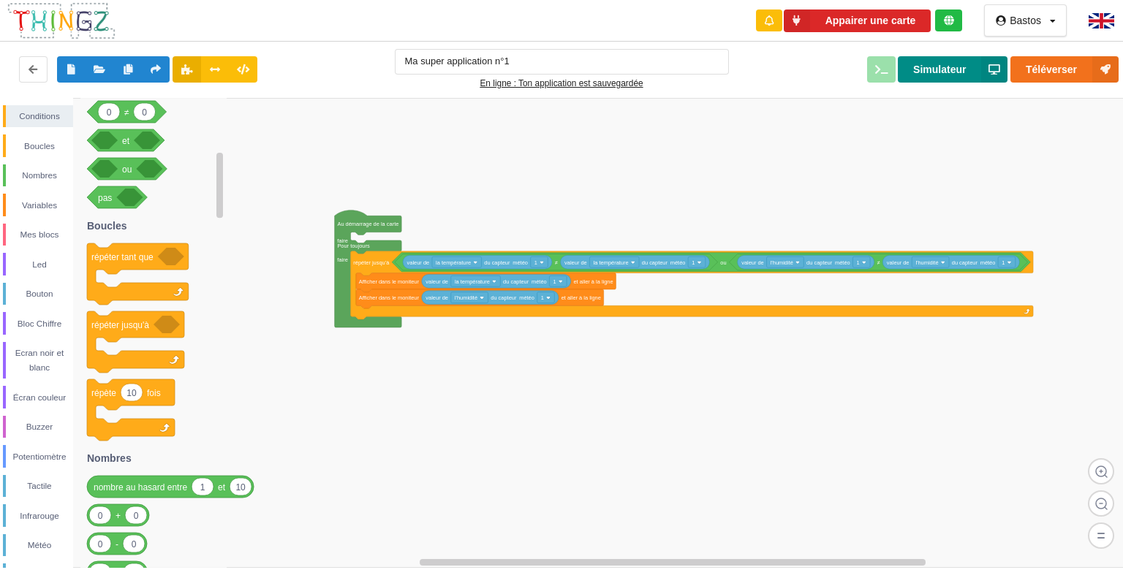
drag, startPoint x: 947, startPoint y: 81, endPoint x: 965, endPoint y: 58, distance: 29.2
click at [965, 58] on button "Simulateur" at bounding box center [953, 69] width 110 height 26
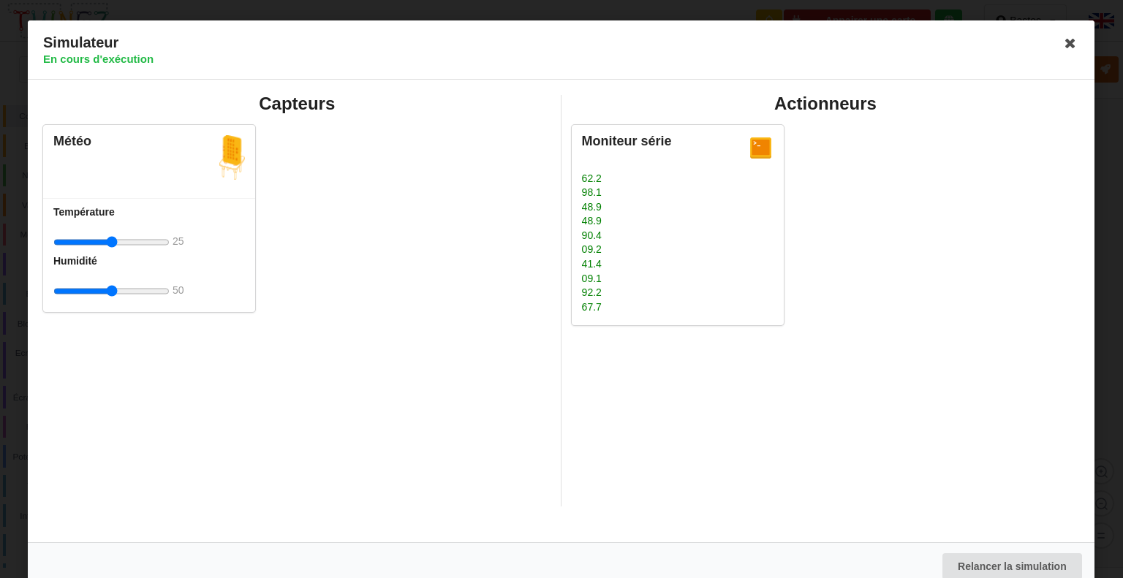
scroll to position [11, 0]
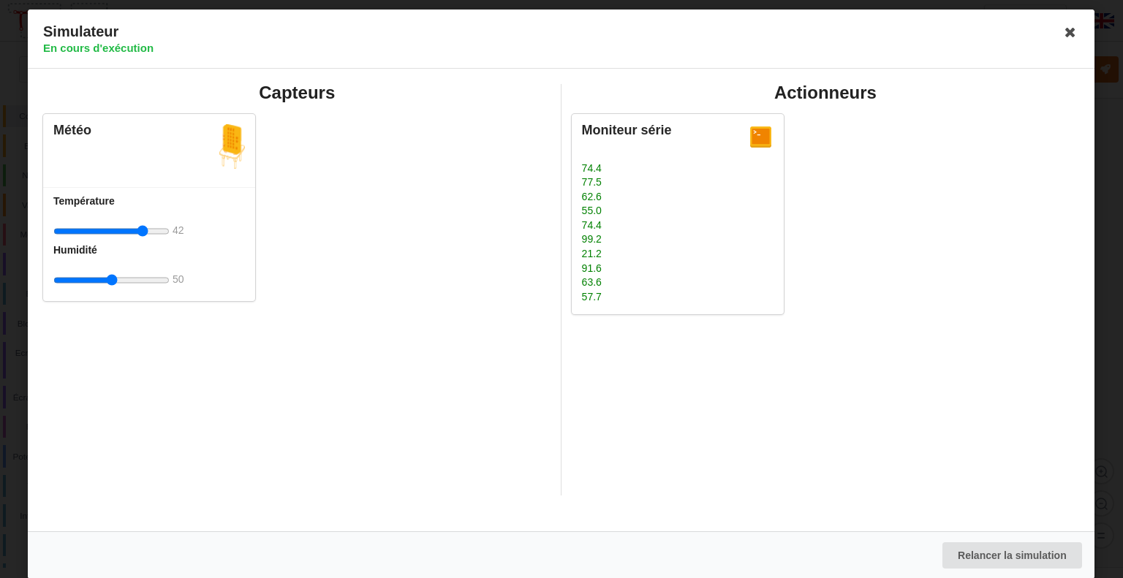
drag, startPoint x: 112, startPoint y: 230, endPoint x: 143, endPoint y: 231, distance: 31.4
type input "44"
click at [143, 231] on input "range" at bounding box center [111, 231] width 116 height 27
click at [1061, 34] on icon at bounding box center [1070, 31] width 23 height 23
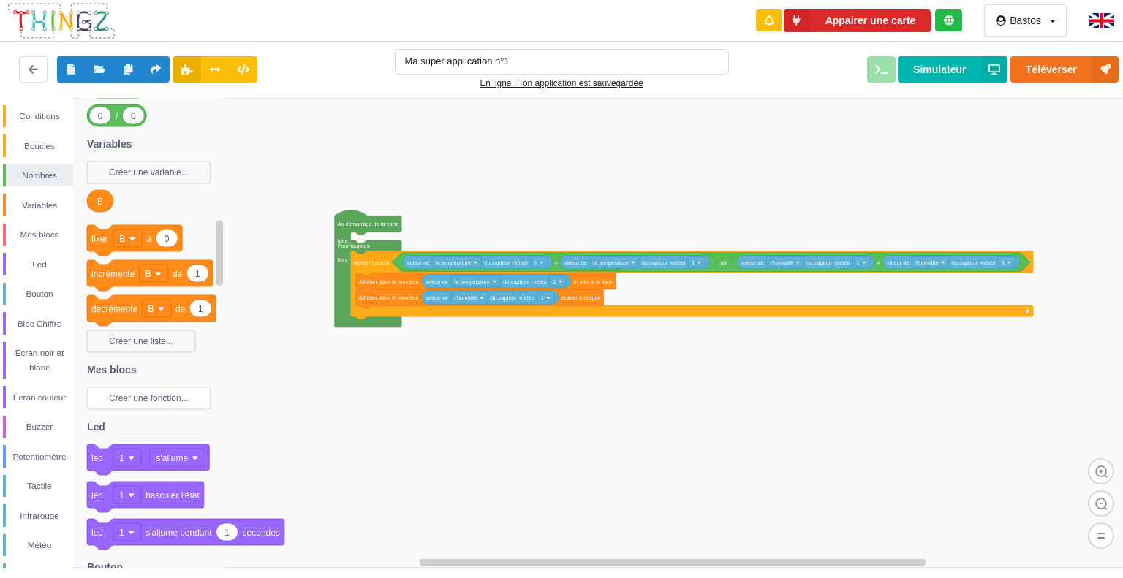
click at [147, 395] on text "Créer une fonction..." at bounding box center [149, 398] width 80 height 10
